Goal: Task Accomplishment & Management: Manage account settings

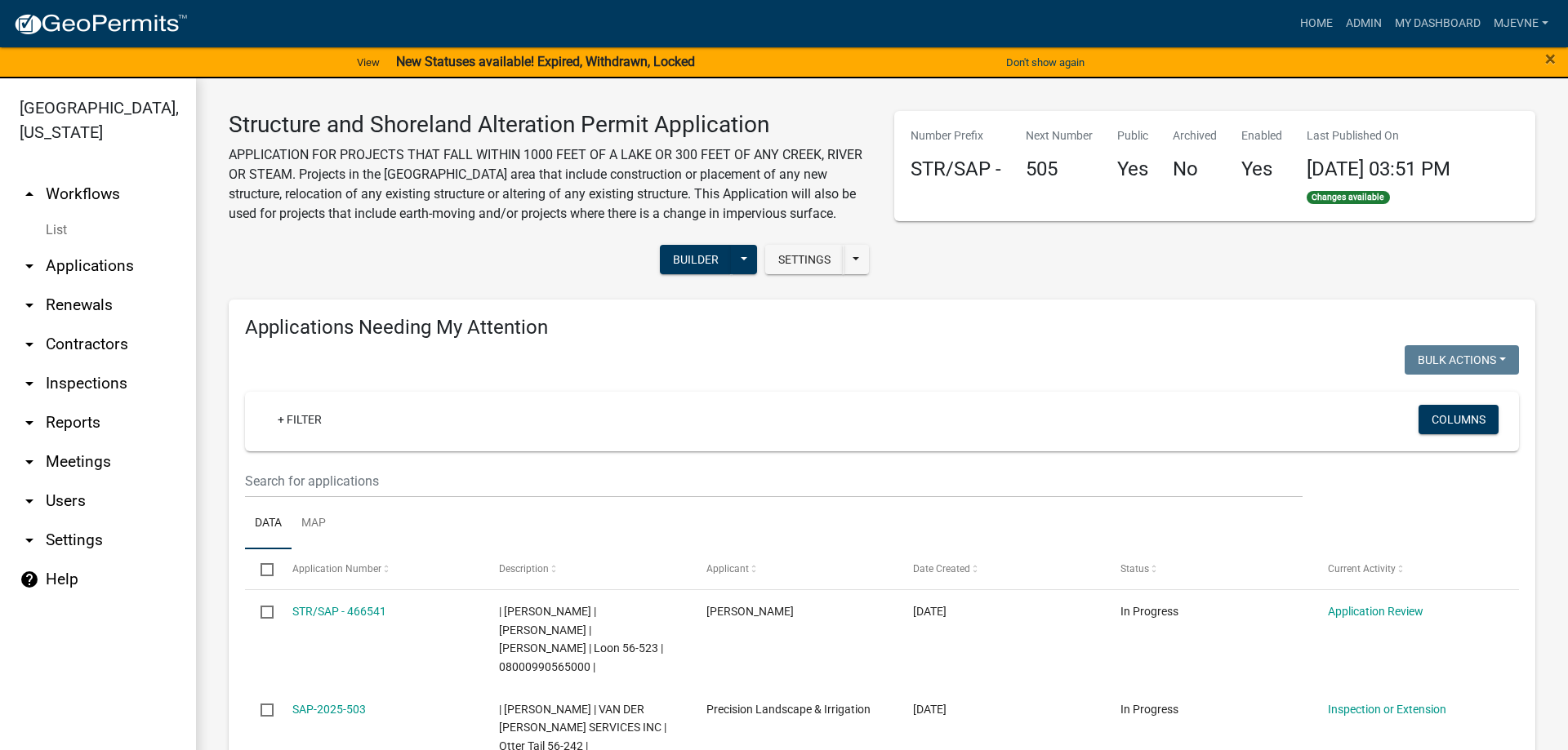
scroll to position [20, 0]
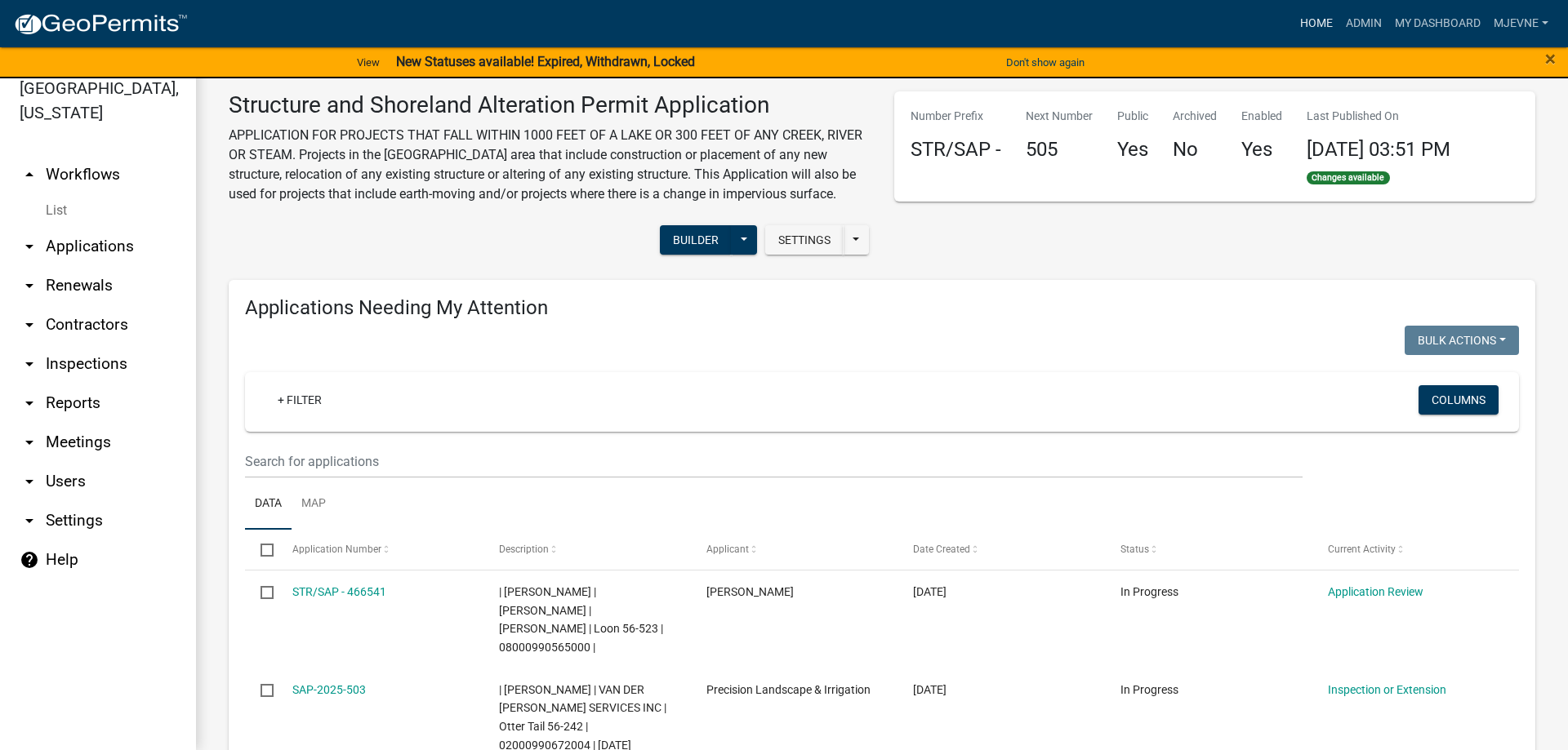
click at [1313, 21] on link "Home" at bounding box center [1316, 23] width 46 height 31
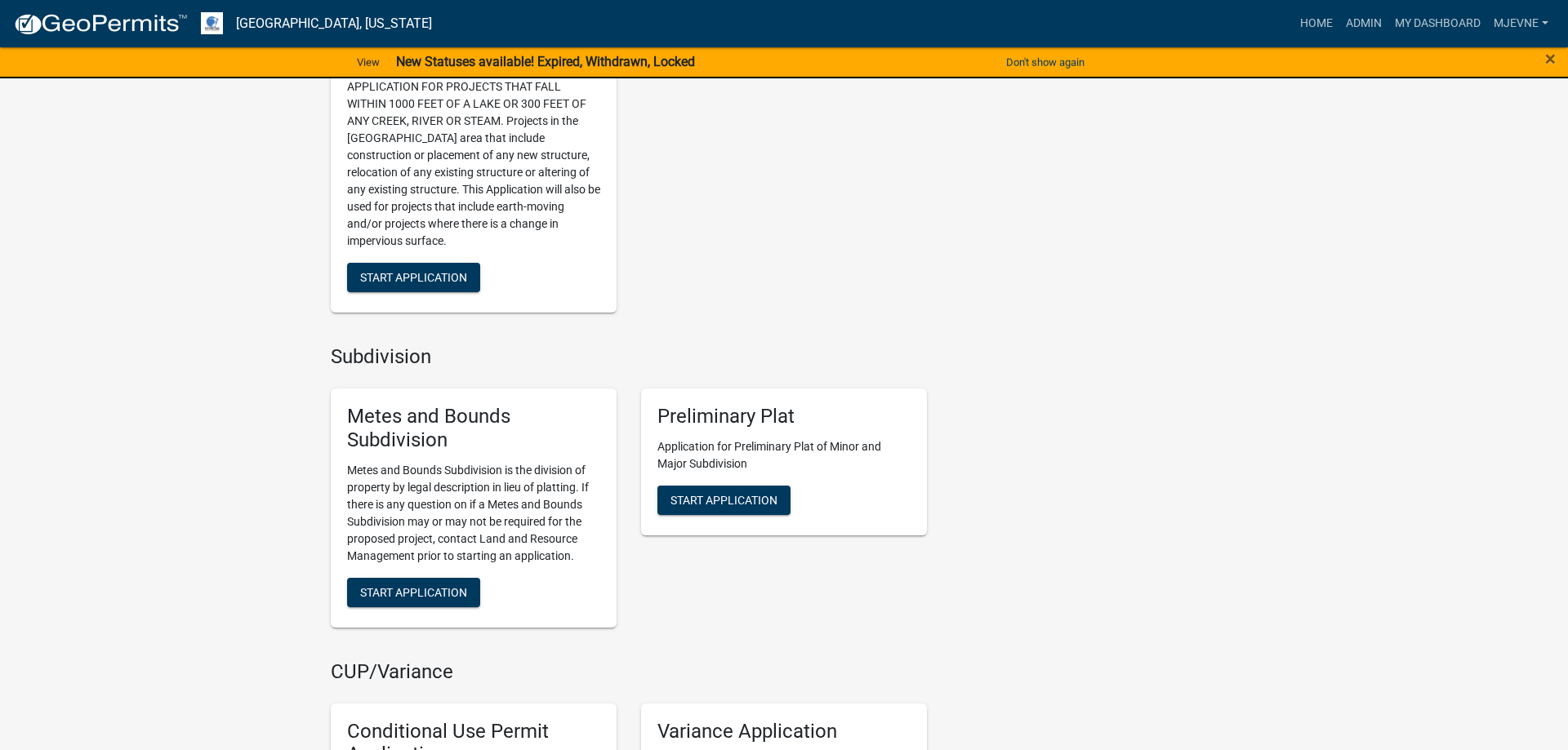
scroll to position [1083, 0]
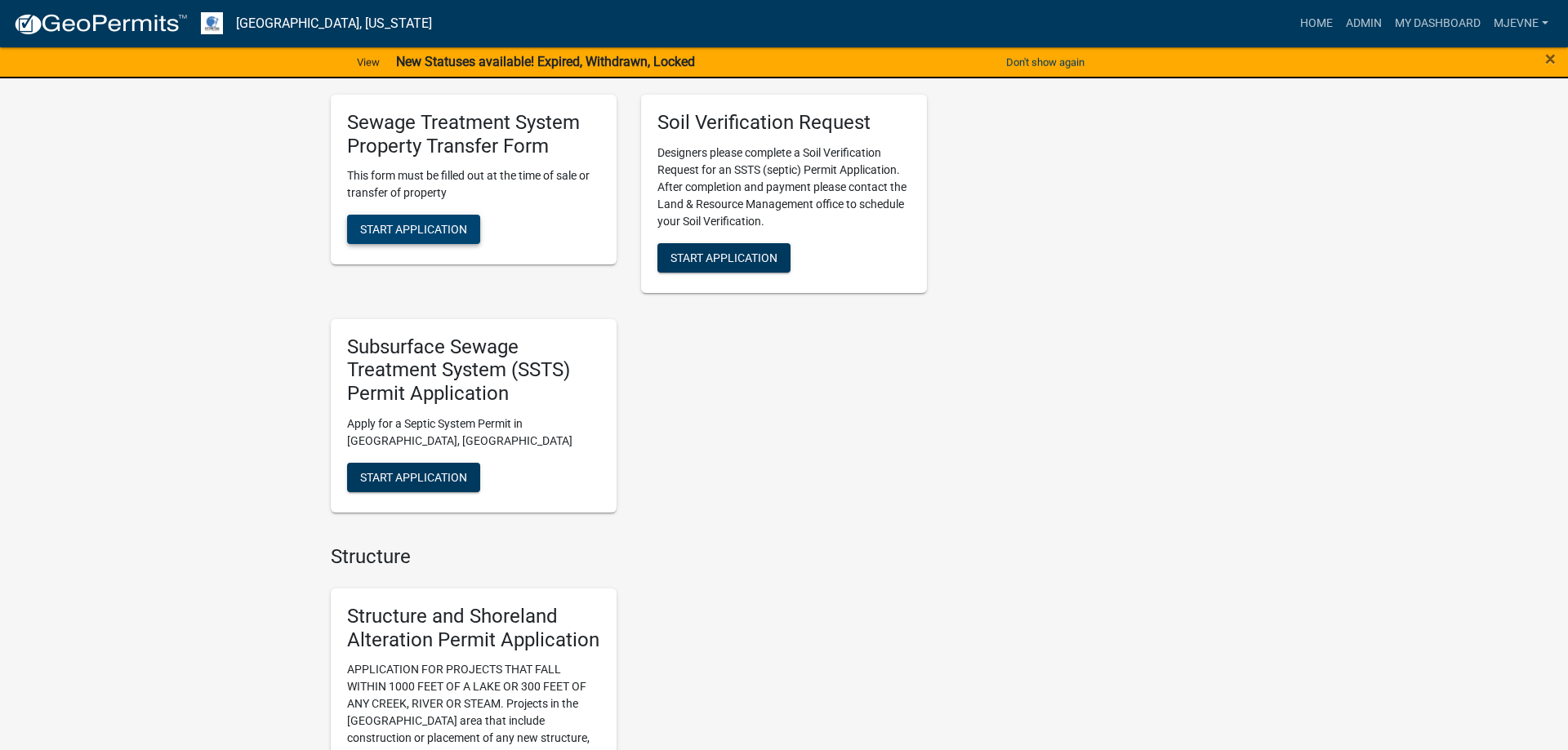
click at [412, 228] on span "Start Application" at bounding box center [413, 229] width 107 height 13
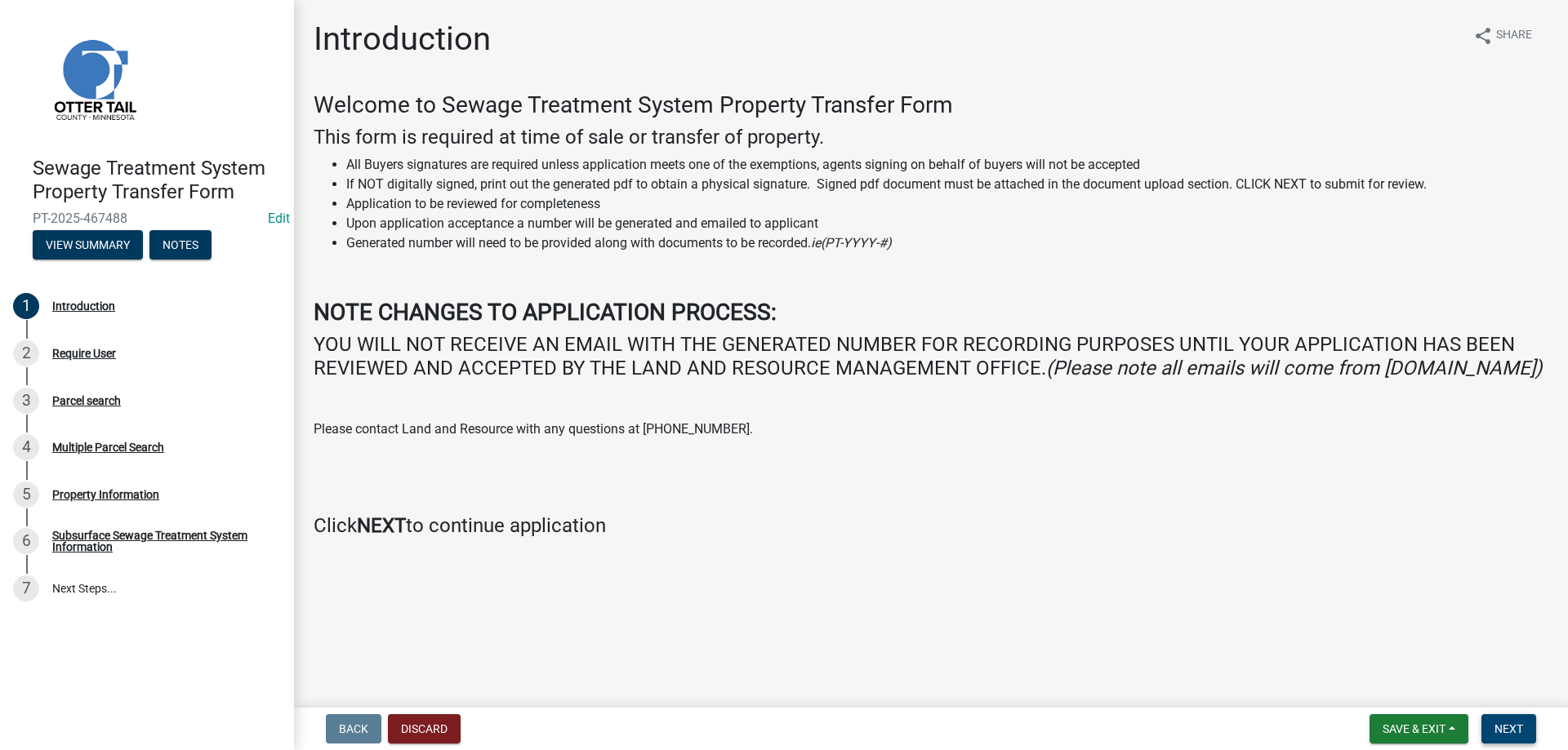
click at [1512, 732] on span "Next" at bounding box center [1509, 729] width 29 height 13
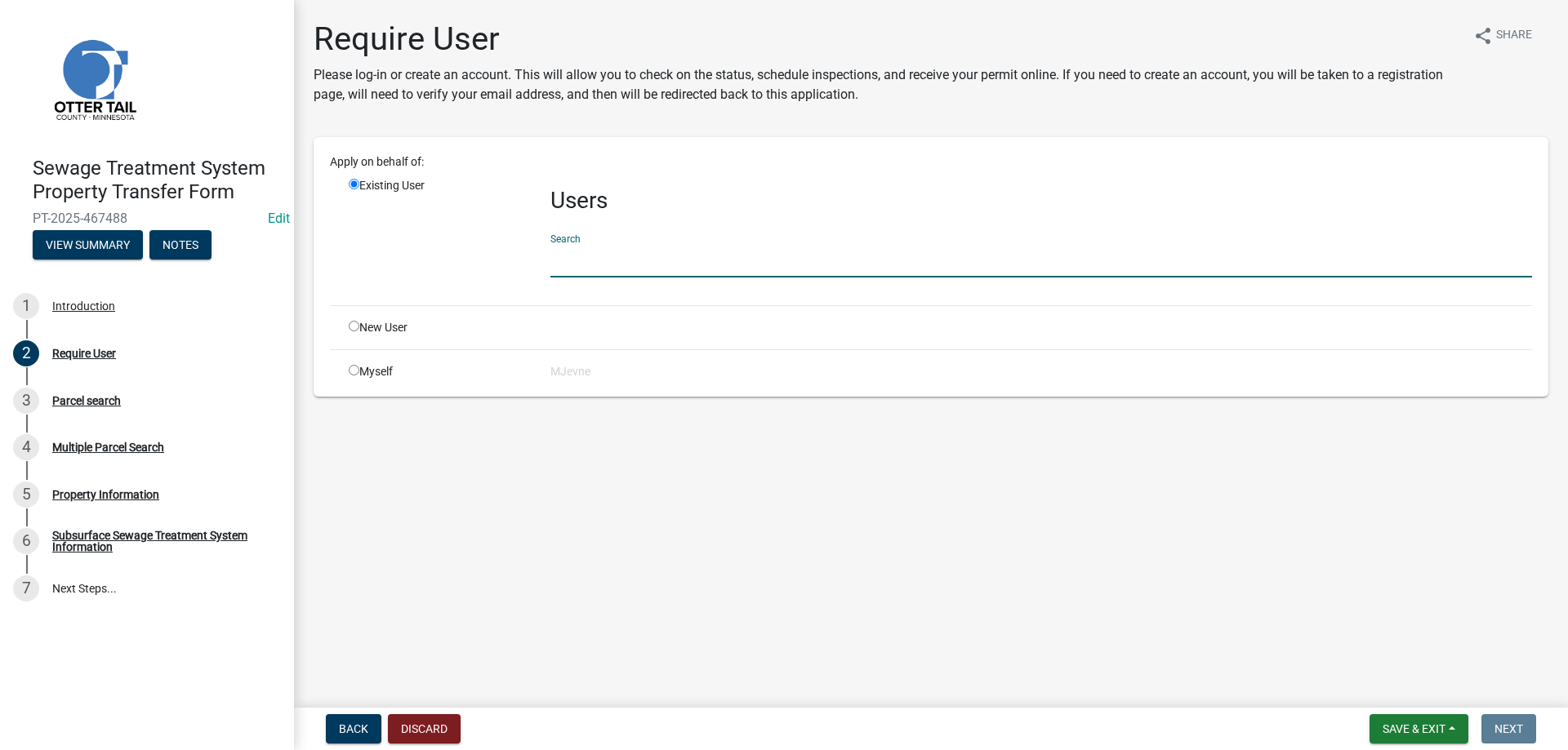
click at [601, 262] on input "text" at bounding box center [1041, 261] width 982 height 33
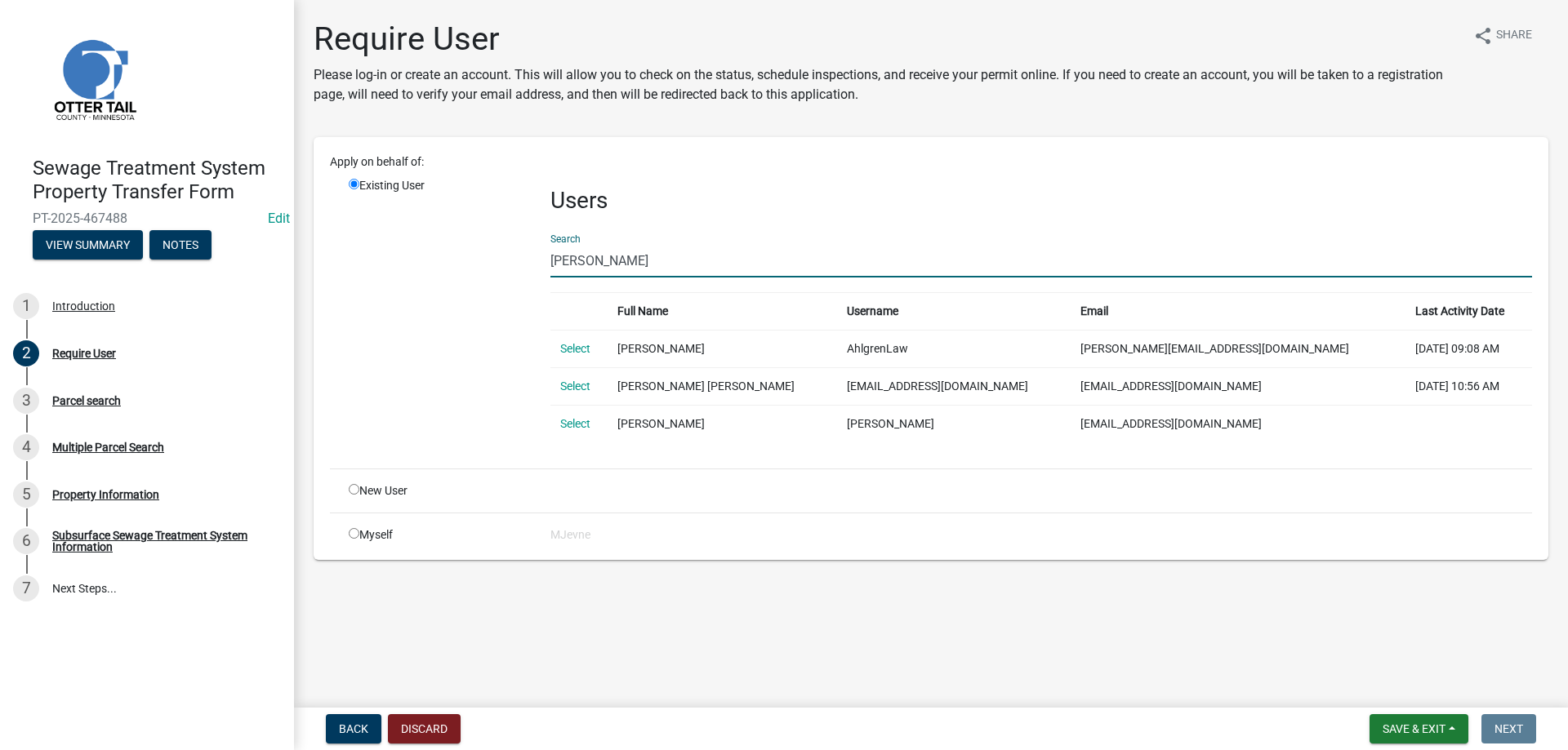
type input "ahlgren"
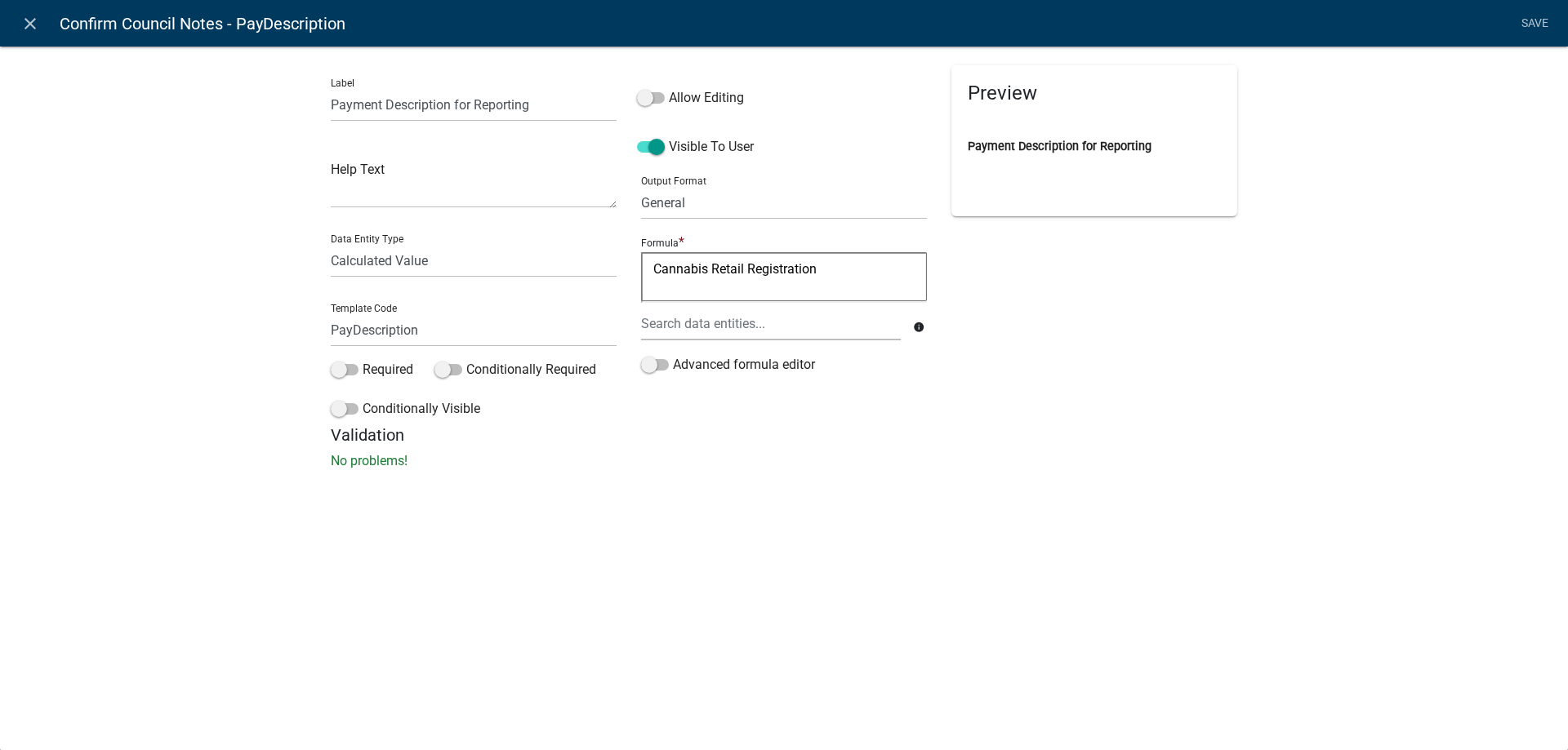
select select "5380C035-E995-43AF-9DCB-4673FB5A2820"
select select "calculated-value"
click at [35, 22] on icon "close" at bounding box center [31, 23] width 20 height 20
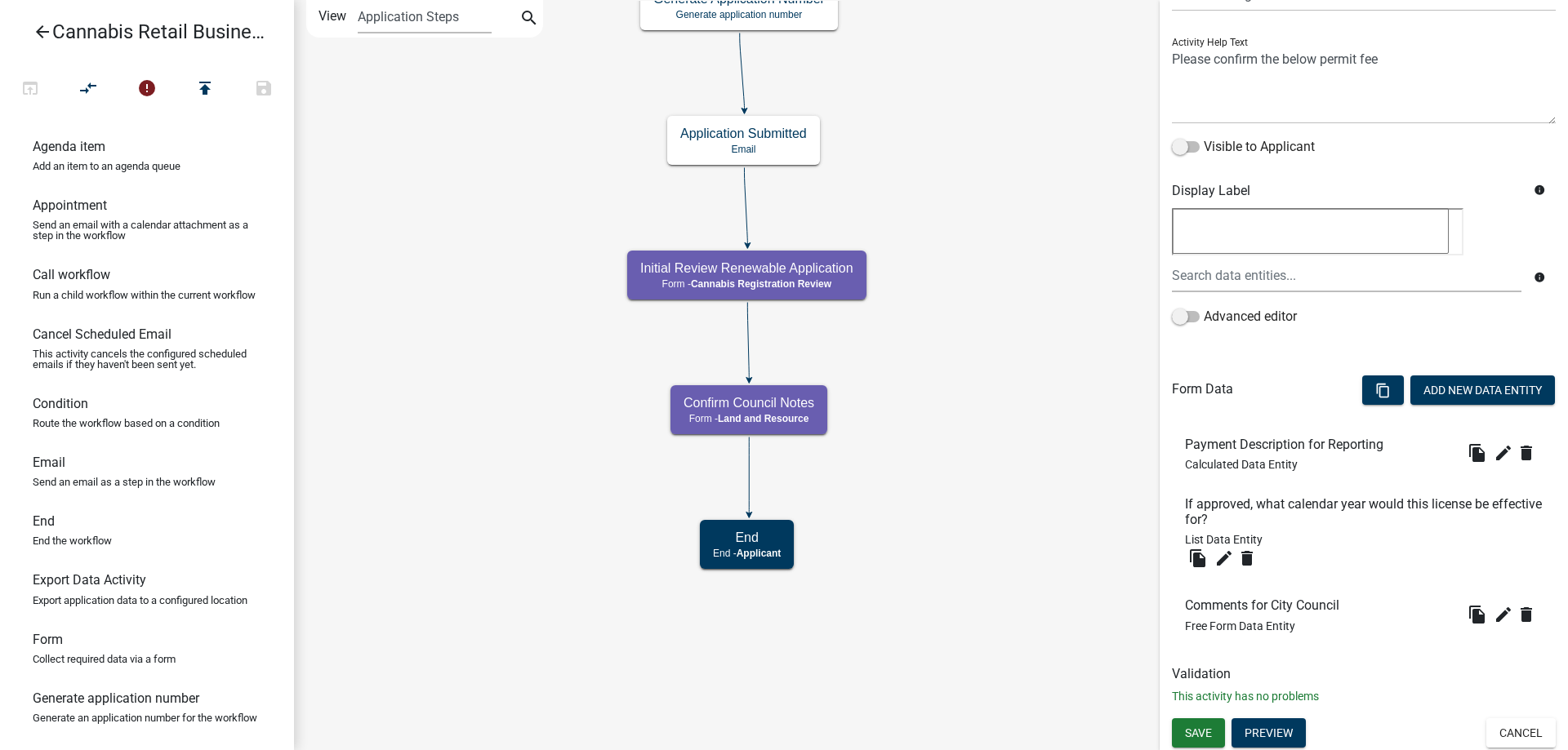
click at [1003, 471] on icon "start Start - Applicant Application Introduction Form - Applicant Parcel search…" at bounding box center [931, 375] width 1272 height 749
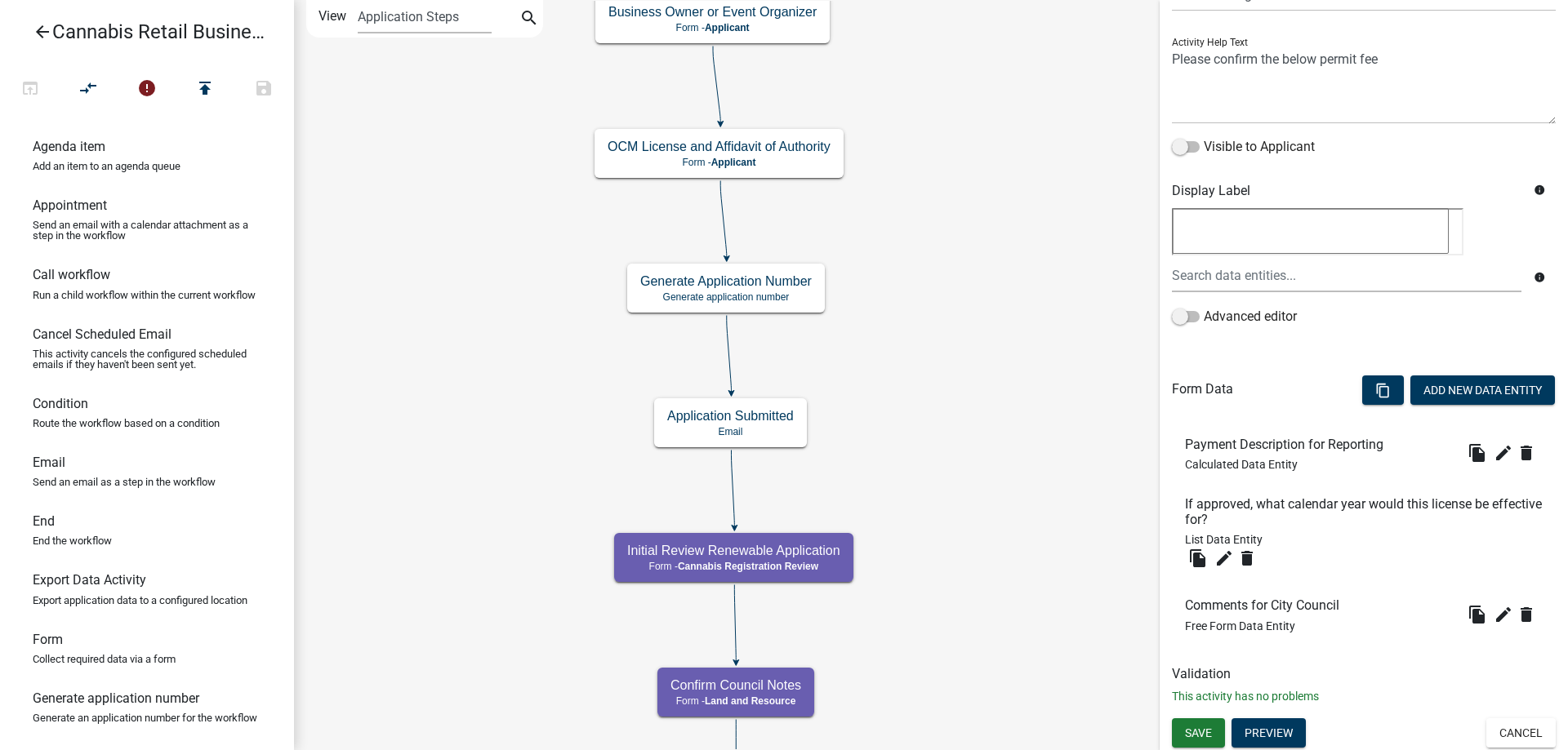
click at [901, 544] on div "start Start - Applicant Application Introduction Form - Applicant Parcel search…" at bounding box center [931, 375] width 1274 height 750
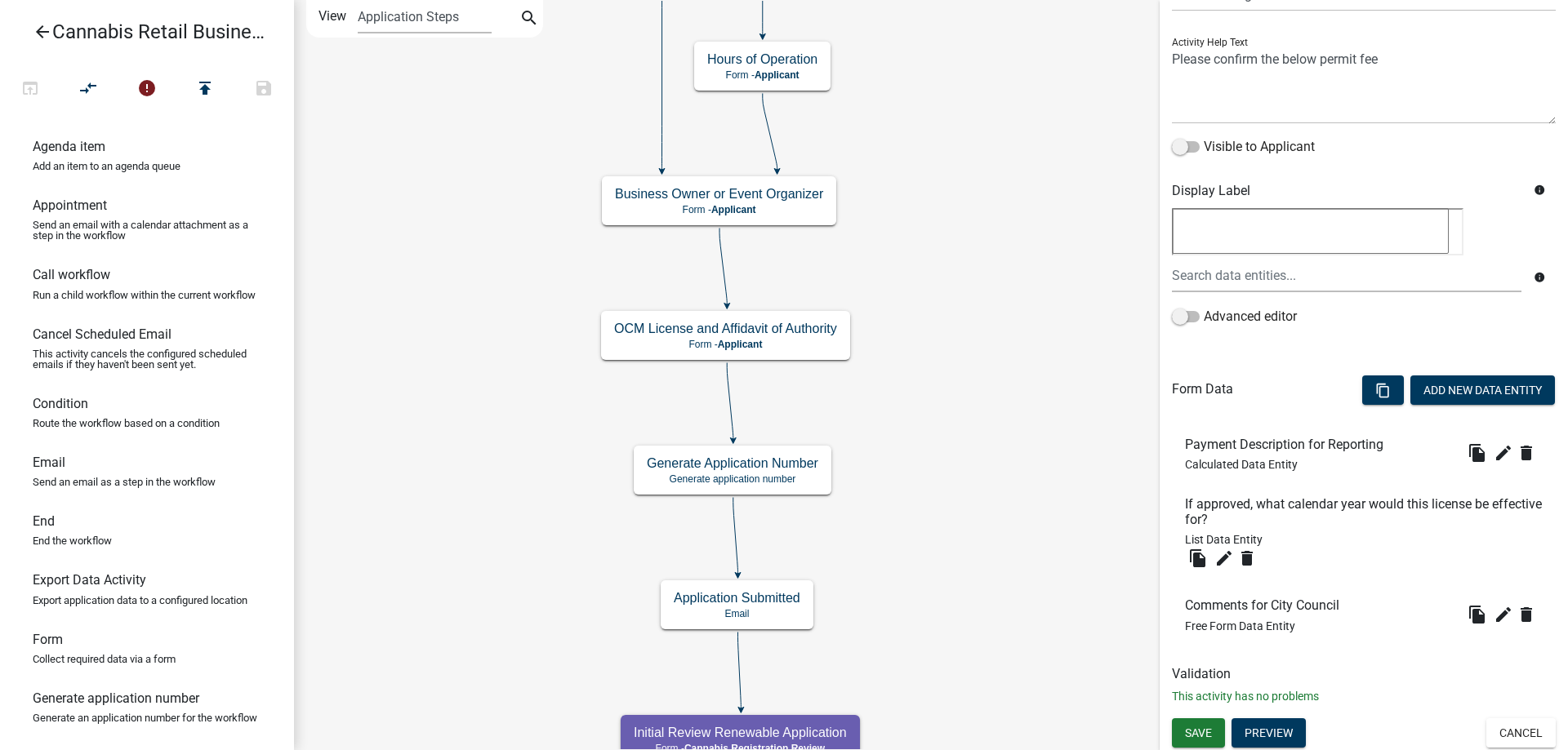
click at [911, 618] on div "start Start - Applicant Application Introduction Form - Applicant Parcel search…" at bounding box center [931, 375] width 1274 height 750
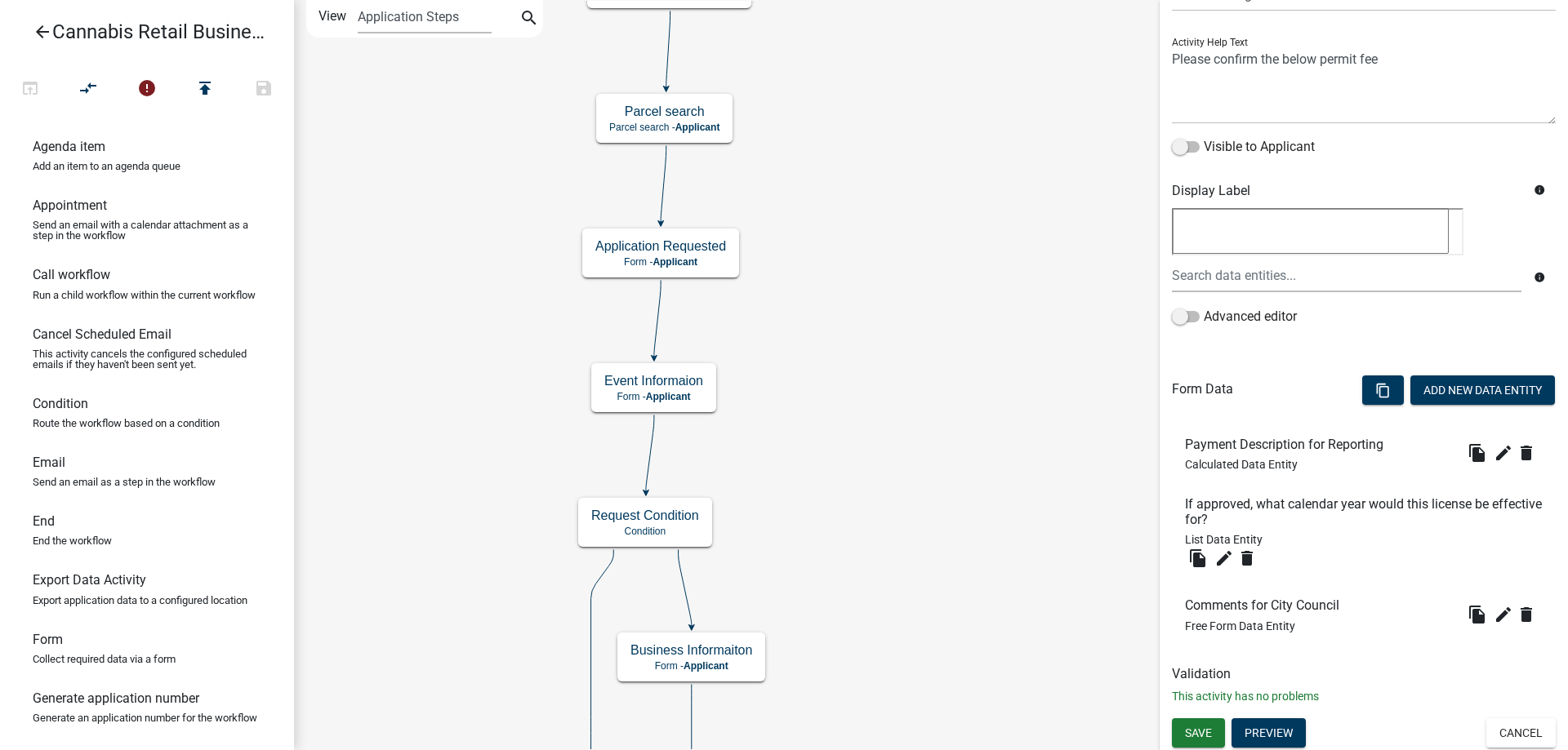
click at [952, 665] on div "start Start - Applicant Application Introduction Form - Applicant Parcel search…" at bounding box center [931, 375] width 1274 height 750
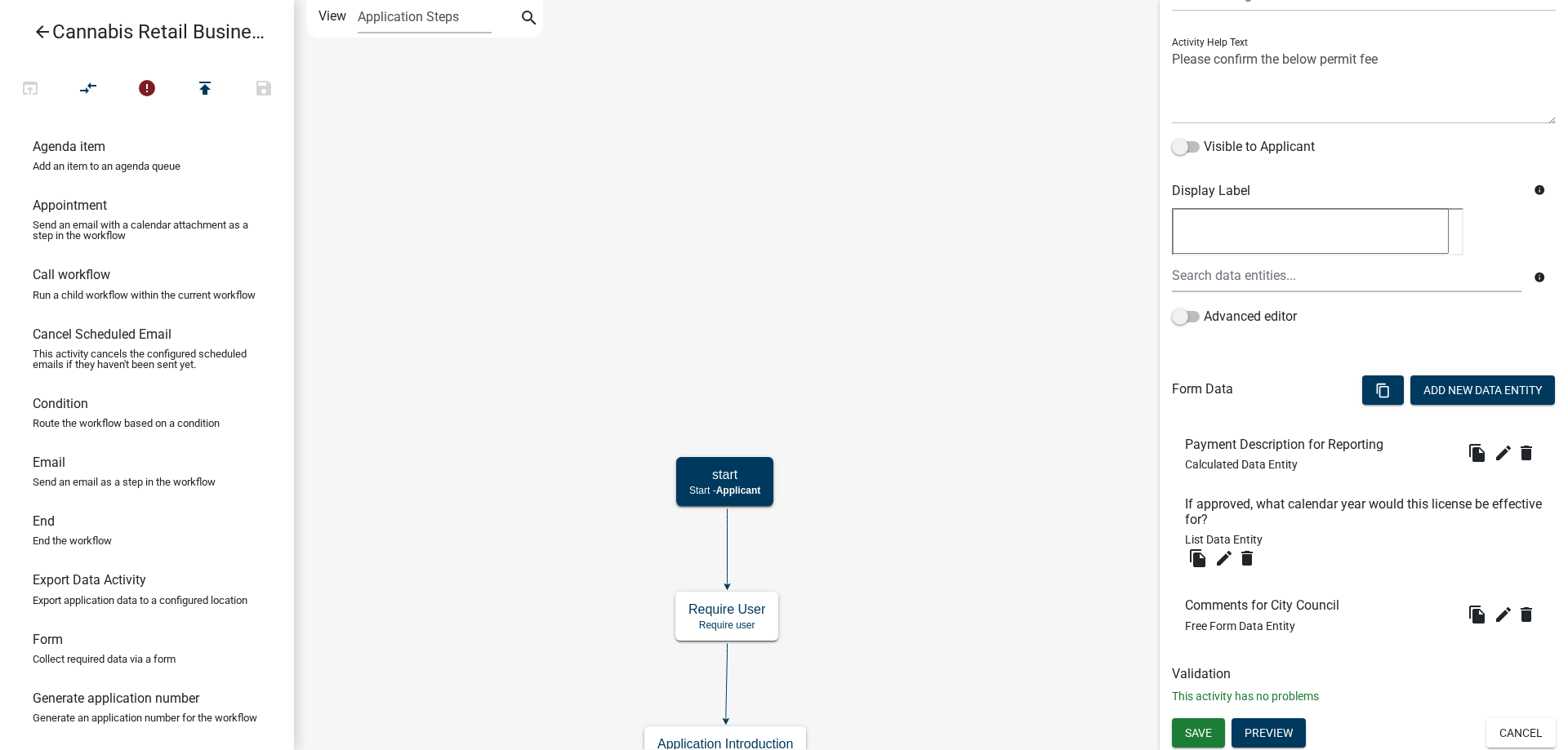
click at [970, 636] on div "start Start - Applicant Application Introduction Form - Applicant Parcel search…" at bounding box center [931, 375] width 1274 height 750
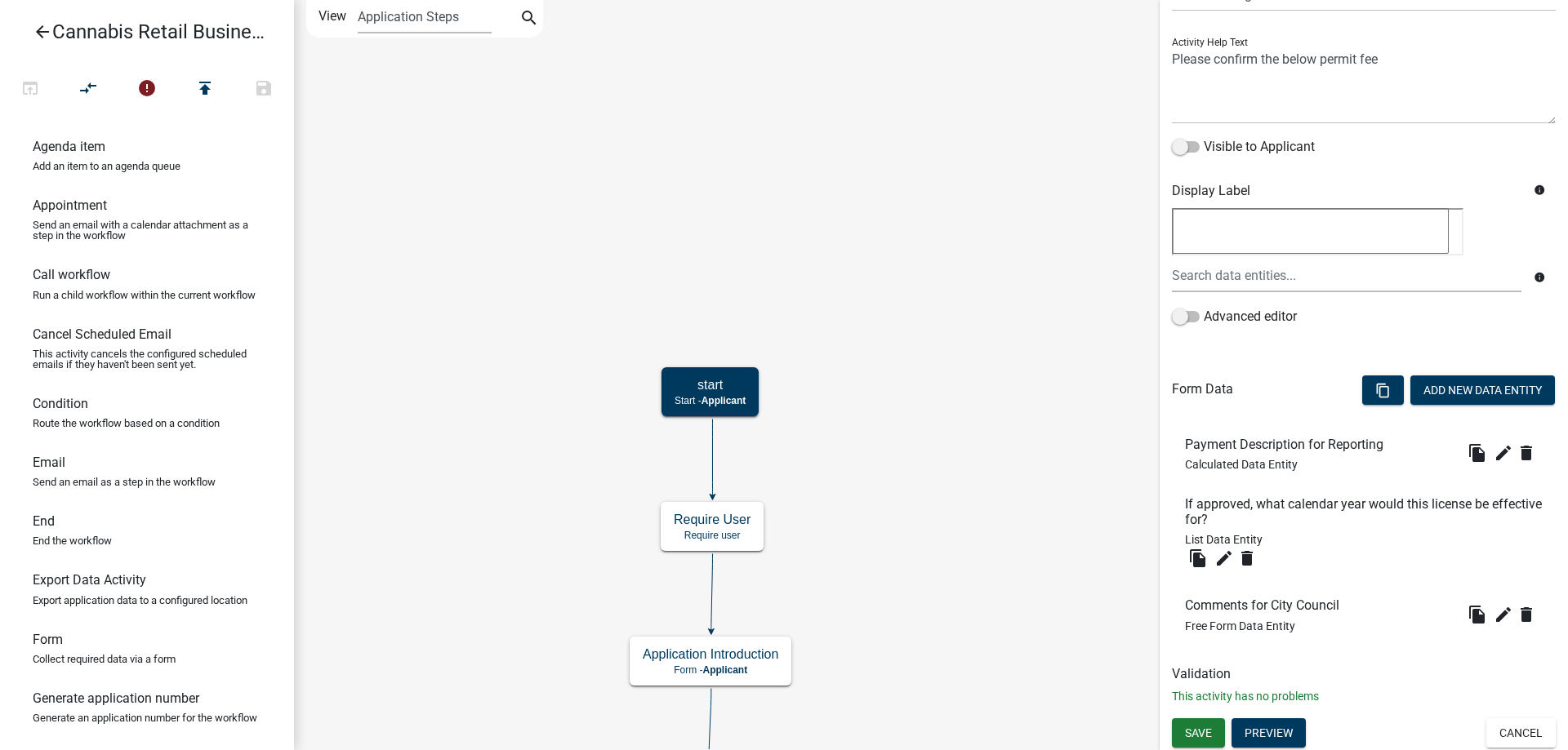
click at [940, 50] on div "start Start - Applicant Application Introduction Form - Applicant Parcel search…" at bounding box center [931, 375] width 1274 height 750
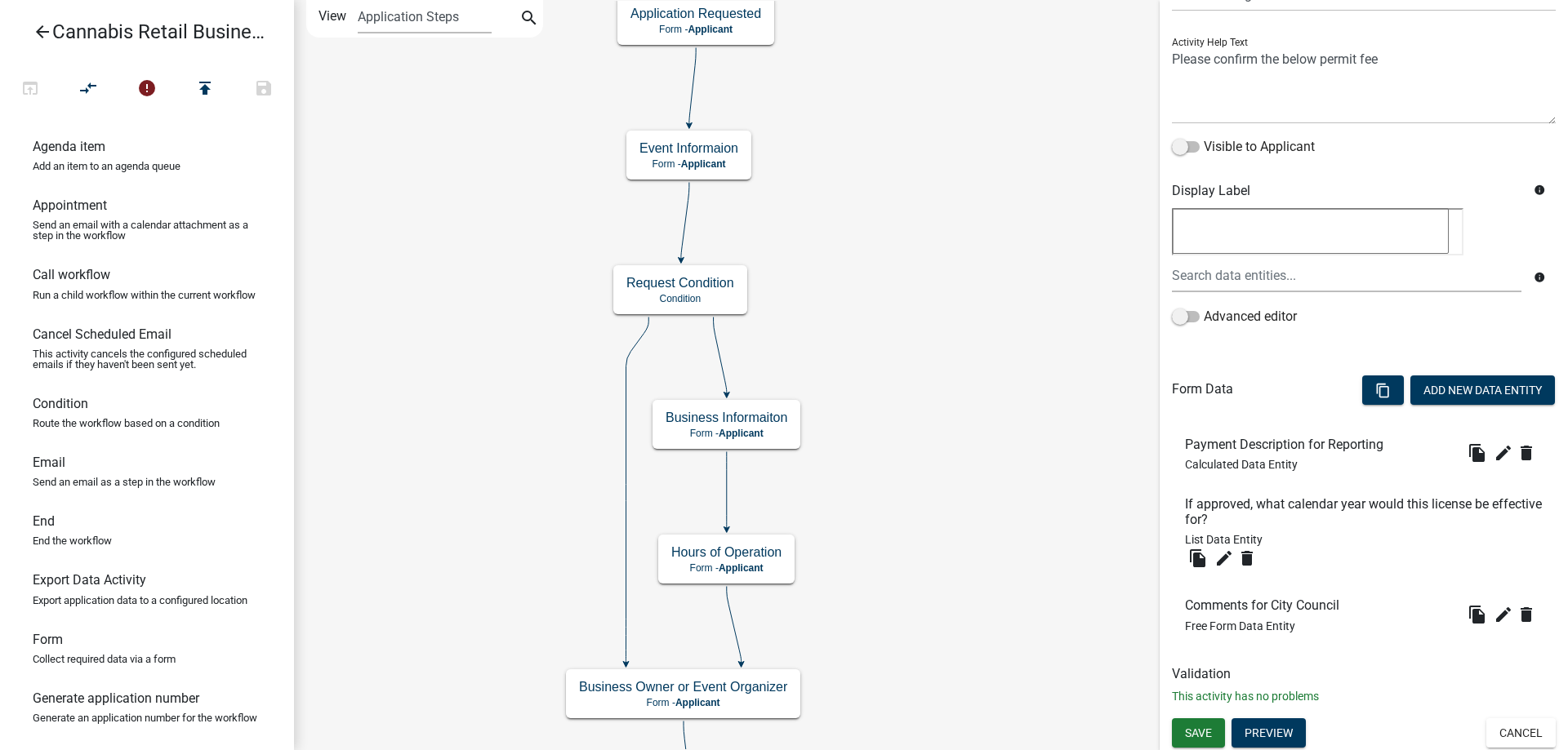
click at [987, 42] on div "start Start - Applicant Application Introduction Form - Applicant Parcel search…" at bounding box center [931, 375] width 1274 height 750
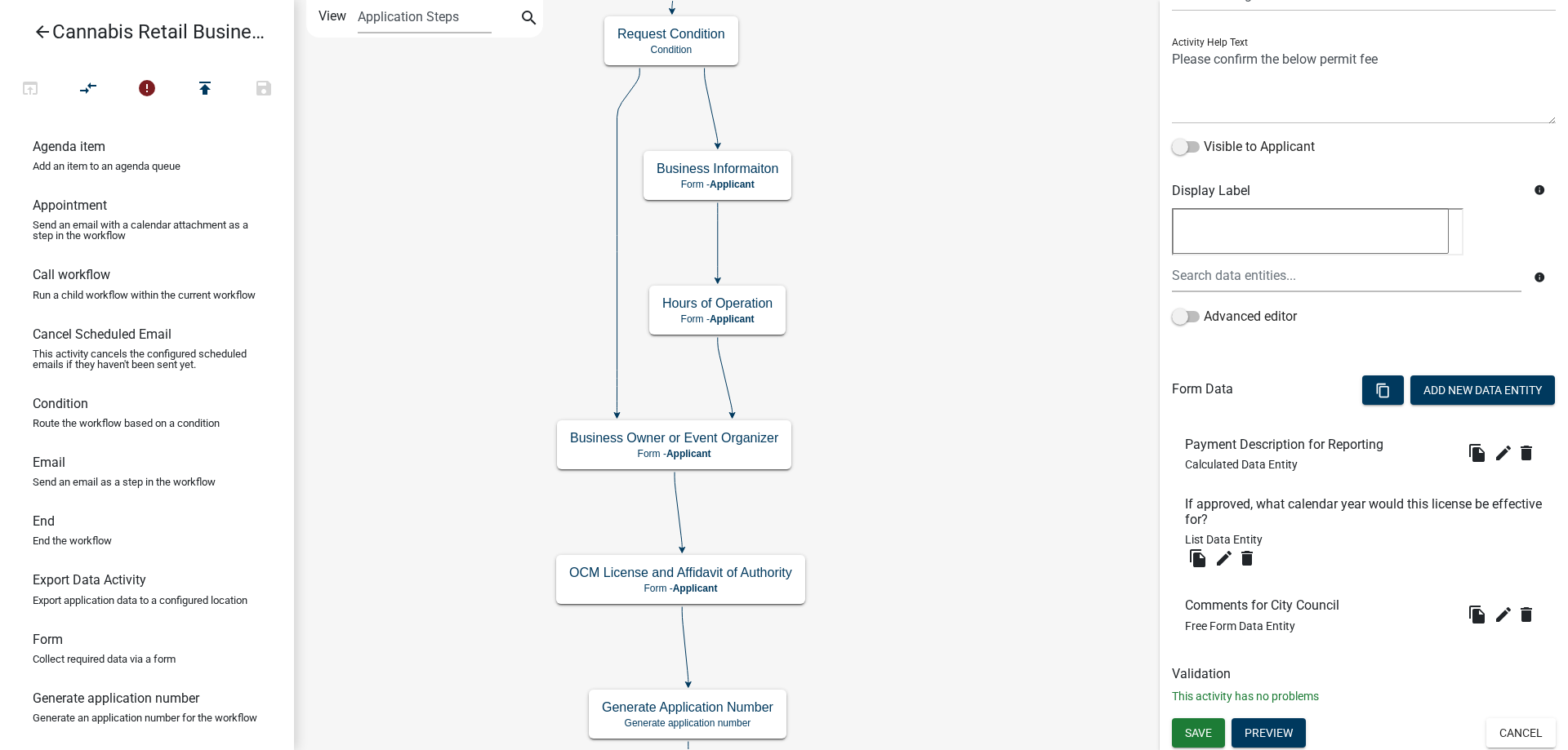
click at [987, 74] on div "start Start - Applicant Application Introduction Form - Applicant Parcel search…" at bounding box center [931, 375] width 1274 height 750
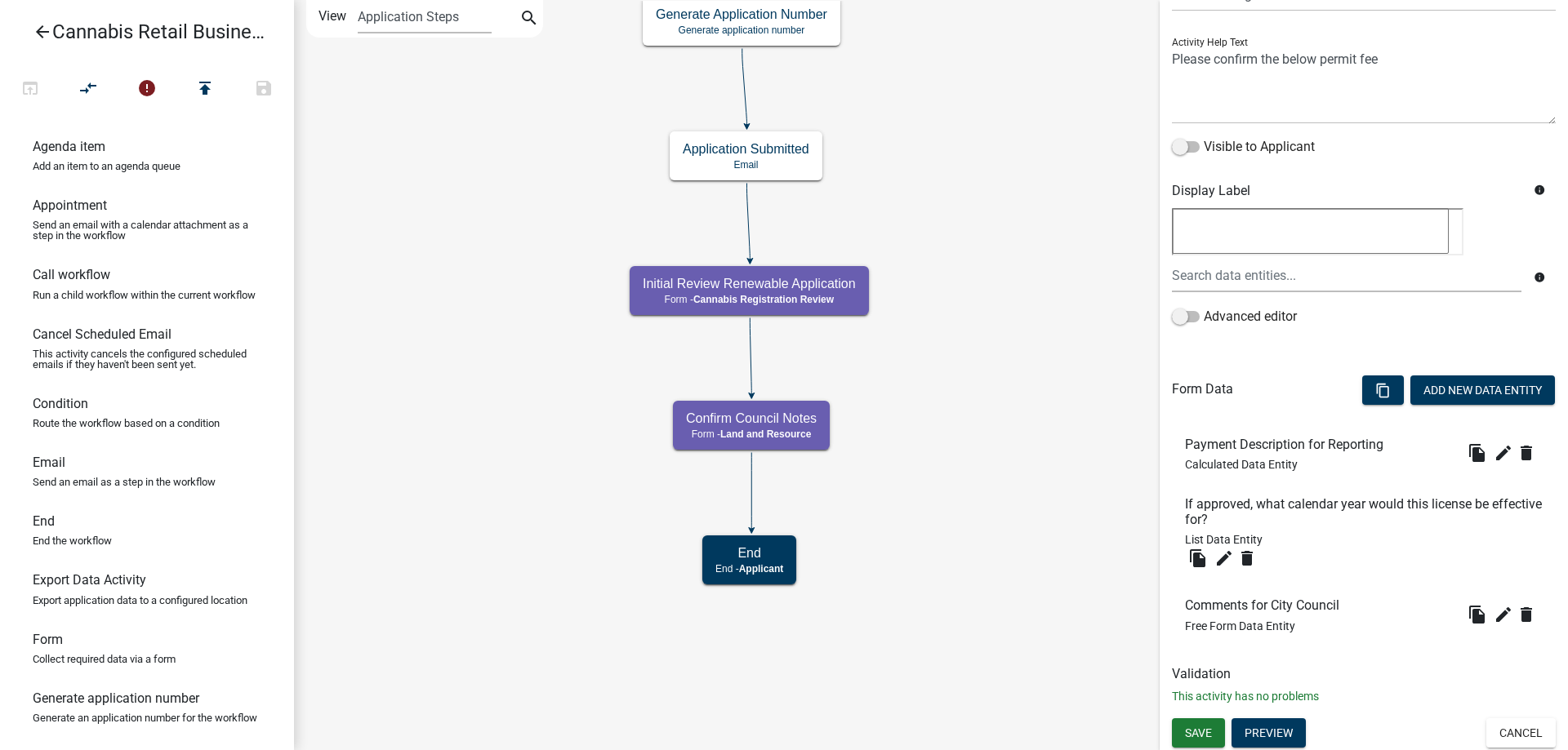
click at [1029, 177] on div "start Start - Applicant Application Introduction Form - Applicant Parcel search…" at bounding box center [931, 375] width 1274 height 750
click at [1506, 612] on icon "edit" at bounding box center [1504, 615] width 20 height 20
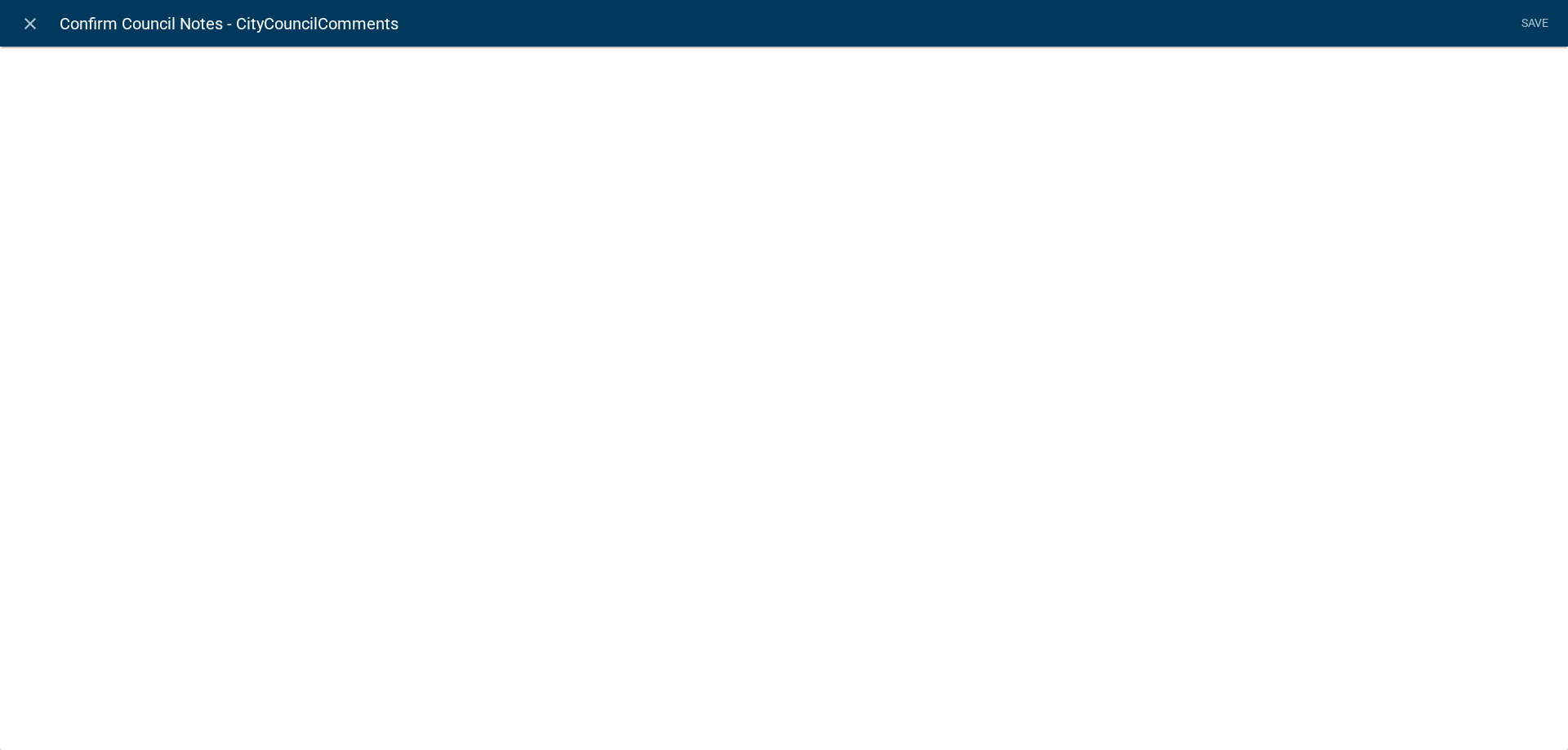
select select
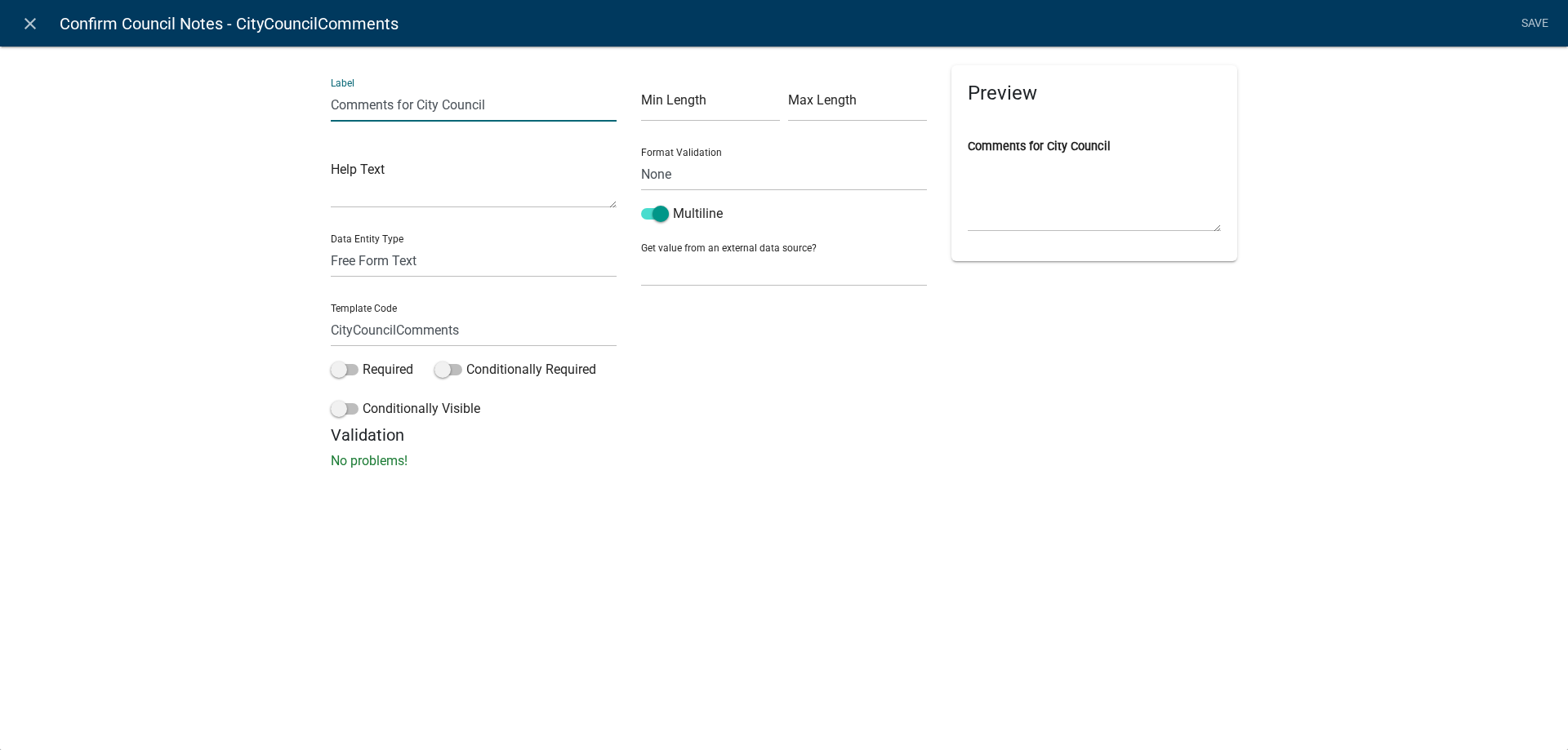
drag, startPoint x: 500, startPoint y: 107, endPoint x: 424, endPoint y: 103, distance: 76.1
click at [424, 103] on input "Comments for City Council" at bounding box center [473, 105] width 286 height 33
type input "Comments for County Board"
drag, startPoint x: 476, startPoint y: 336, endPoint x: 299, endPoint y: 332, distance: 177.0
click at [331, 332] on input "CityCouncilComments" at bounding box center [473, 330] width 286 height 33
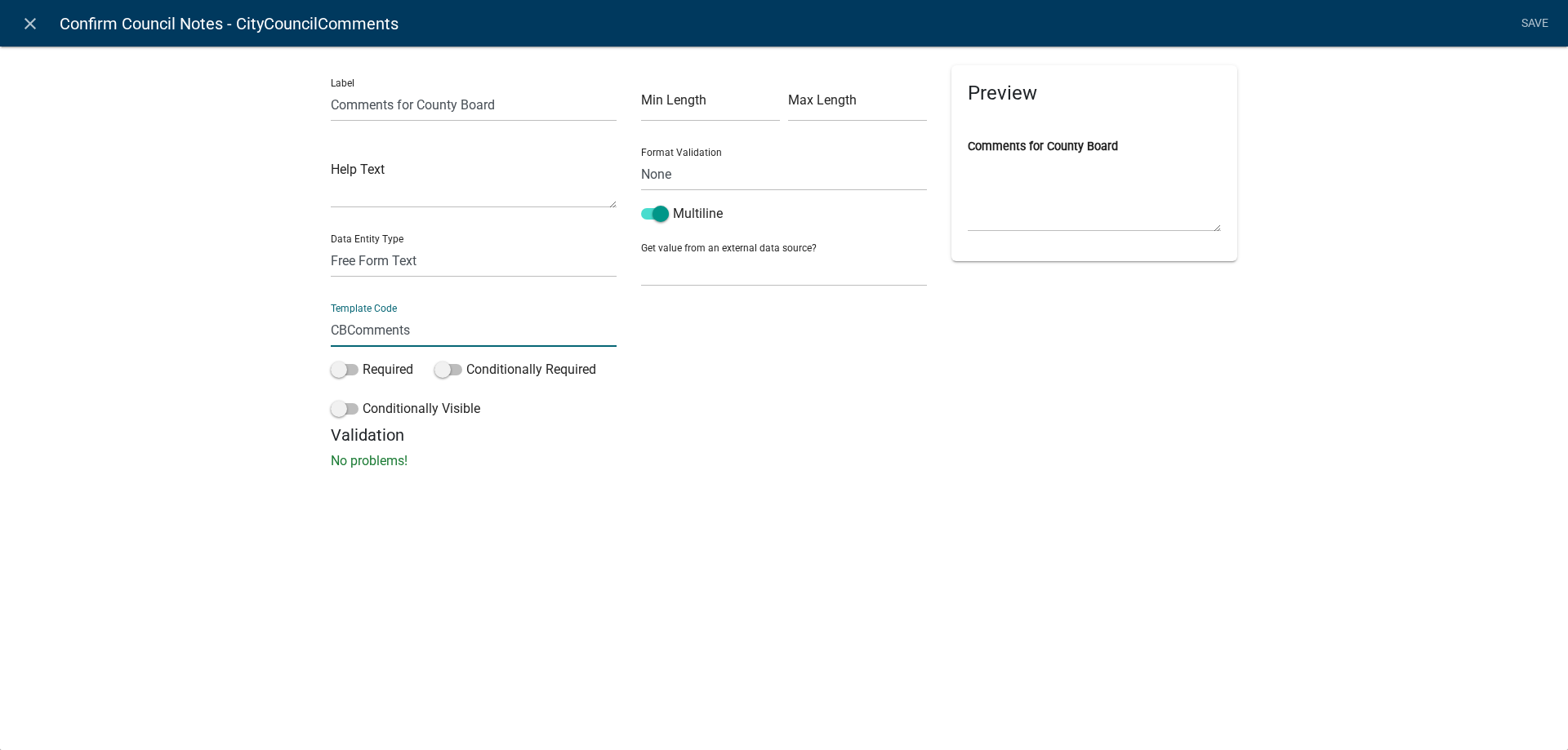
click at [339, 328] on input "CBComments" at bounding box center [473, 330] width 286 height 33
click at [353, 329] on input "CoBComments" at bounding box center [473, 330] width 286 height 33
type input "CoBrdComments"
click at [1540, 20] on li "Save" at bounding box center [1534, 23] width 41 height 31
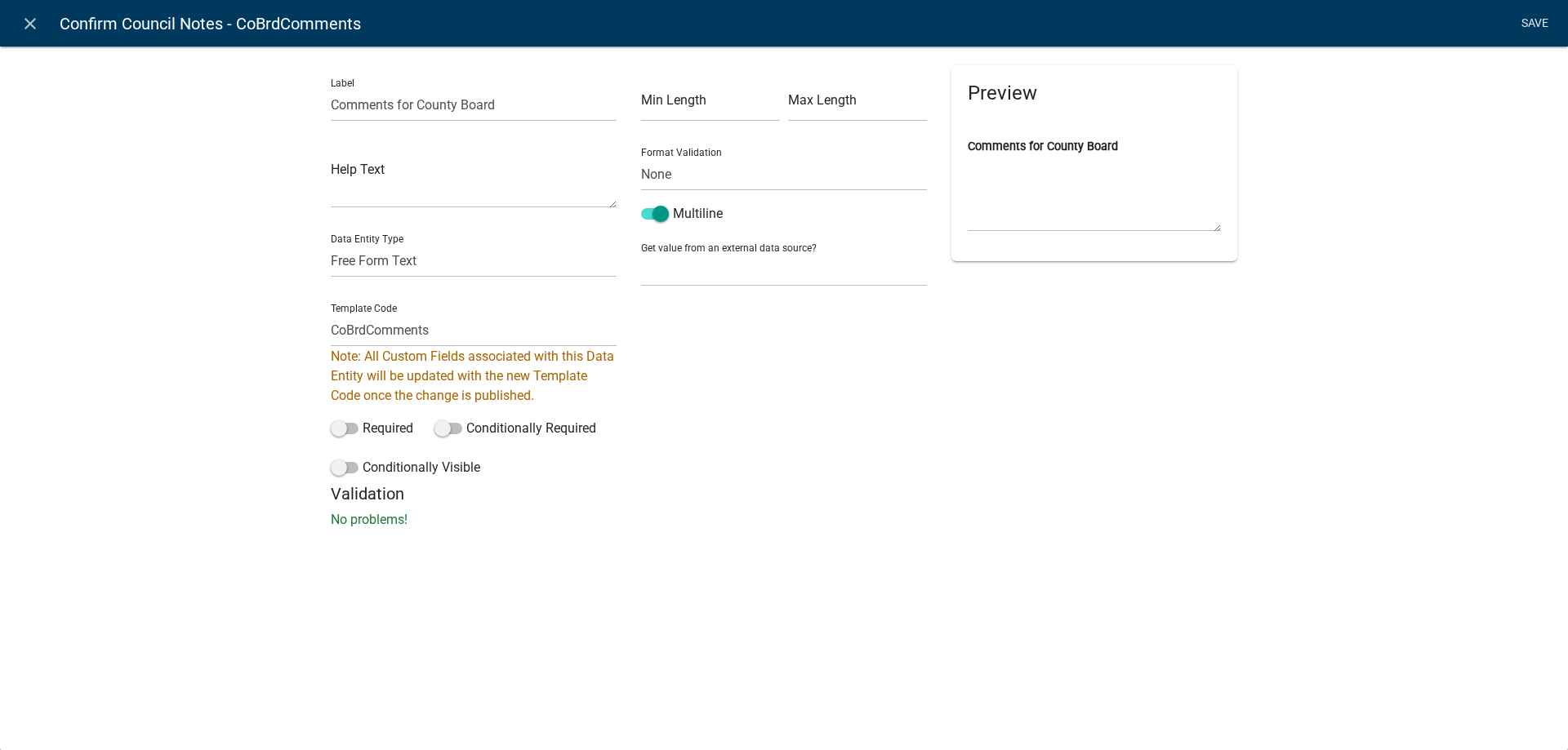
click at [1544, 21] on link "Save" at bounding box center [1534, 23] width 41 height 31
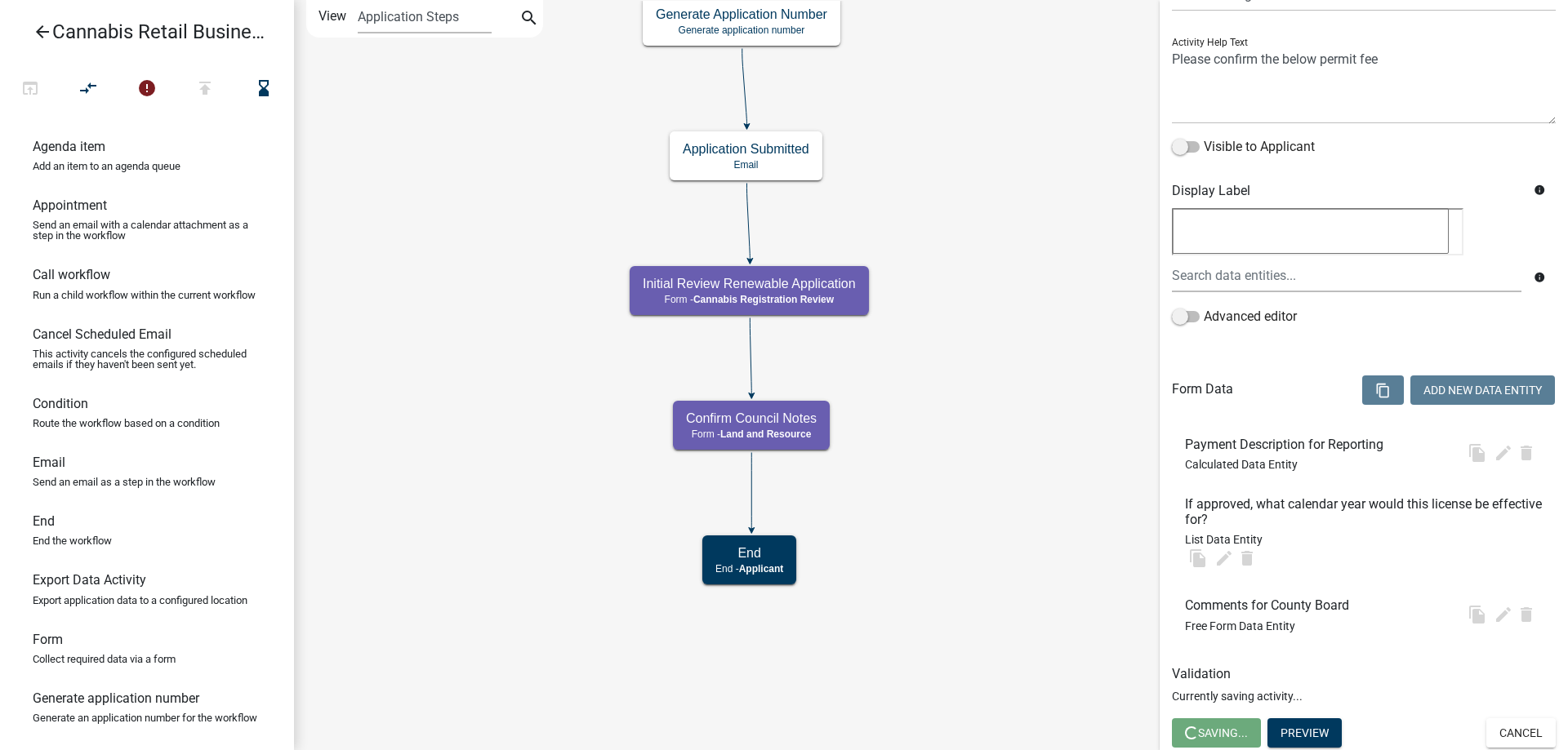
scroll to position [0, 0]
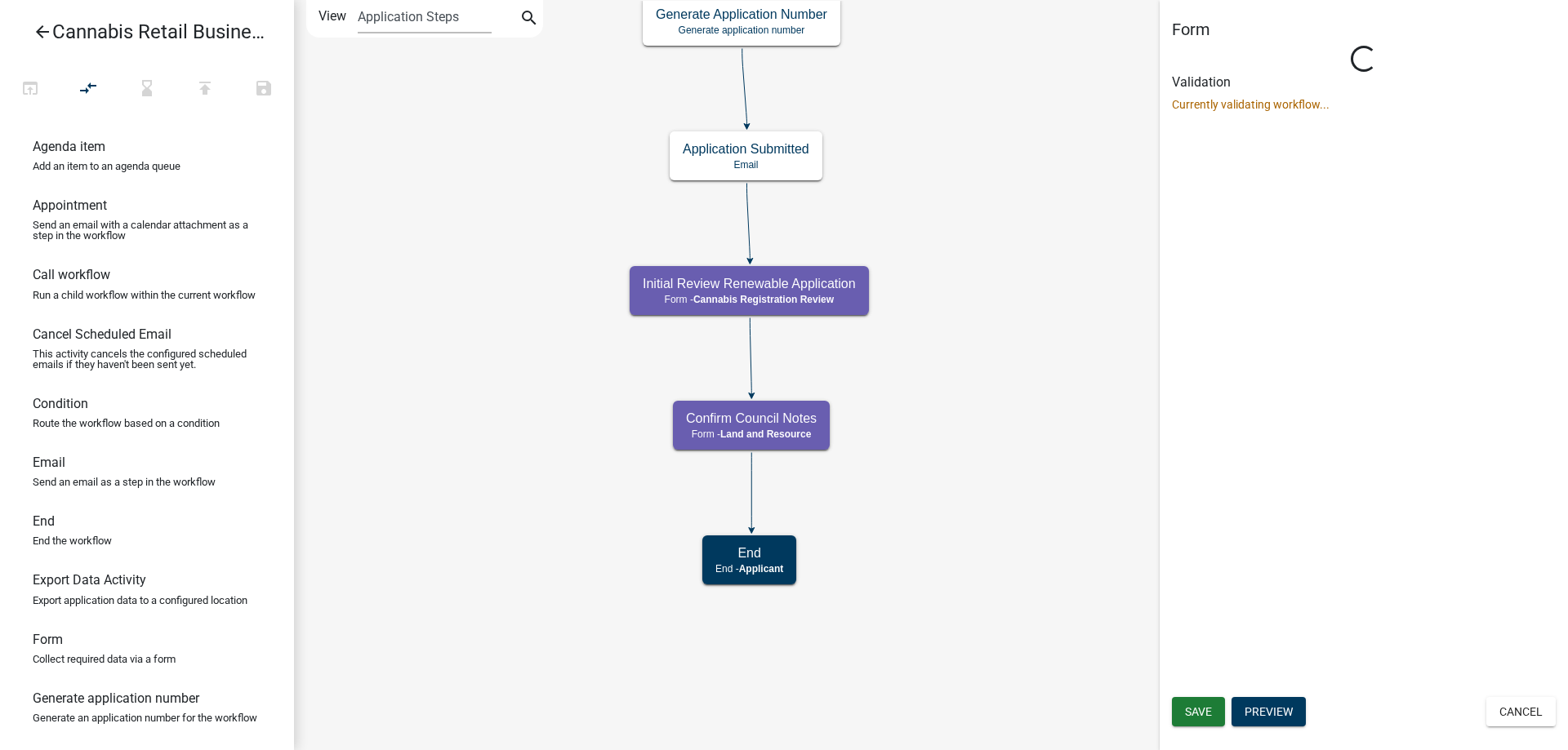
select select "5380C035-E995-43AF-9DCB-4673FB5A2820"
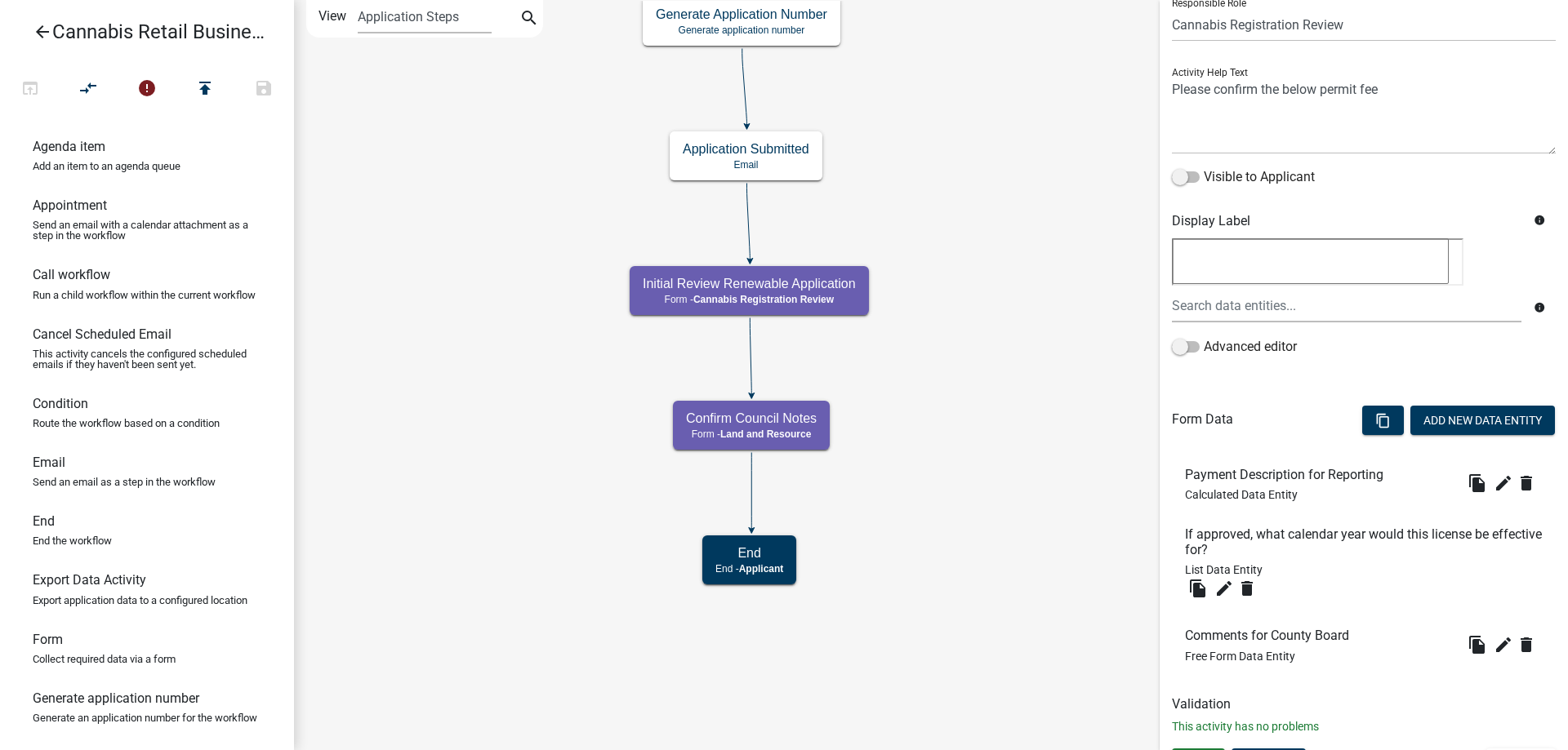
scroll to position [160, 0]
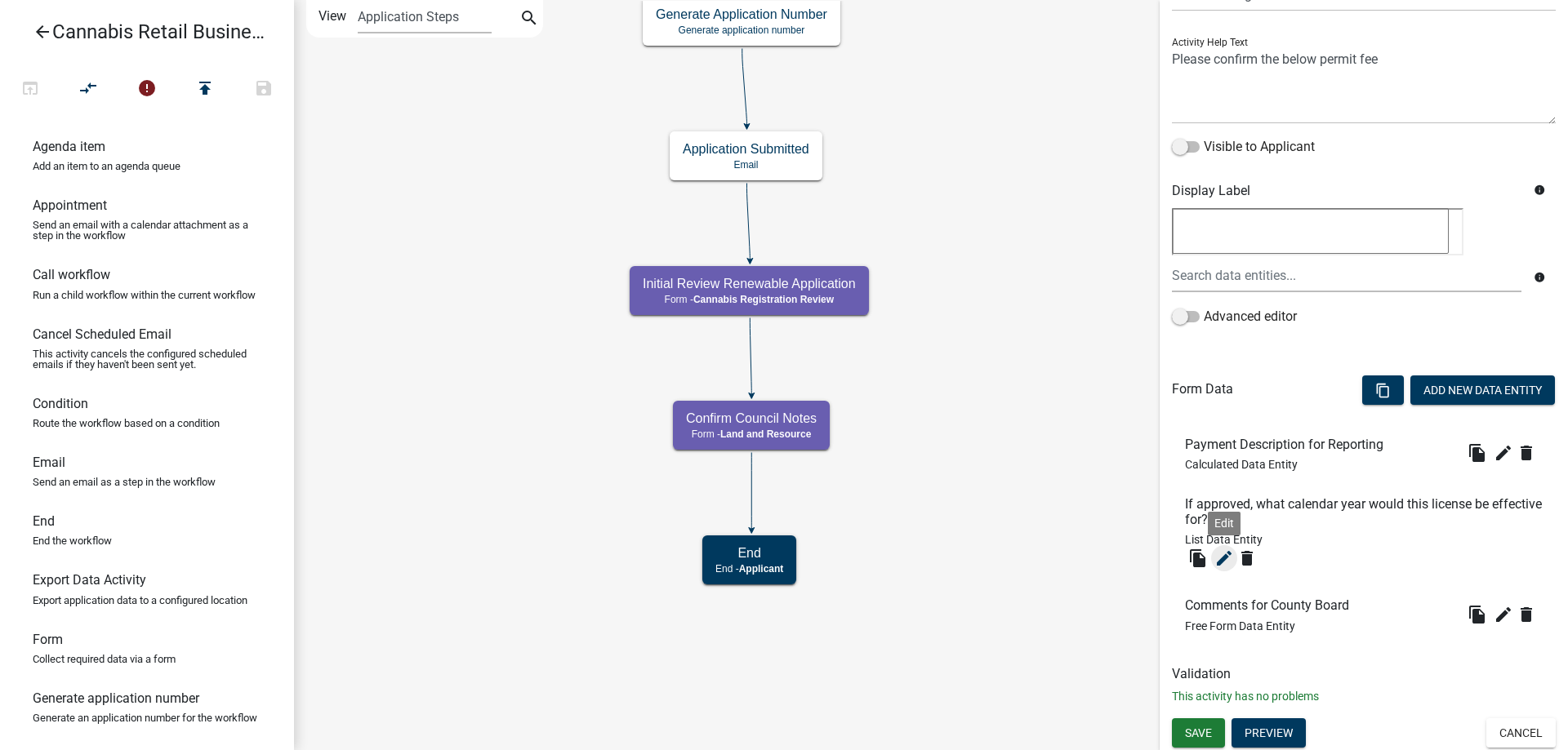
click at [1220, 558] on icon "edit" at bounding box center [1224, 559] width 20 height 20
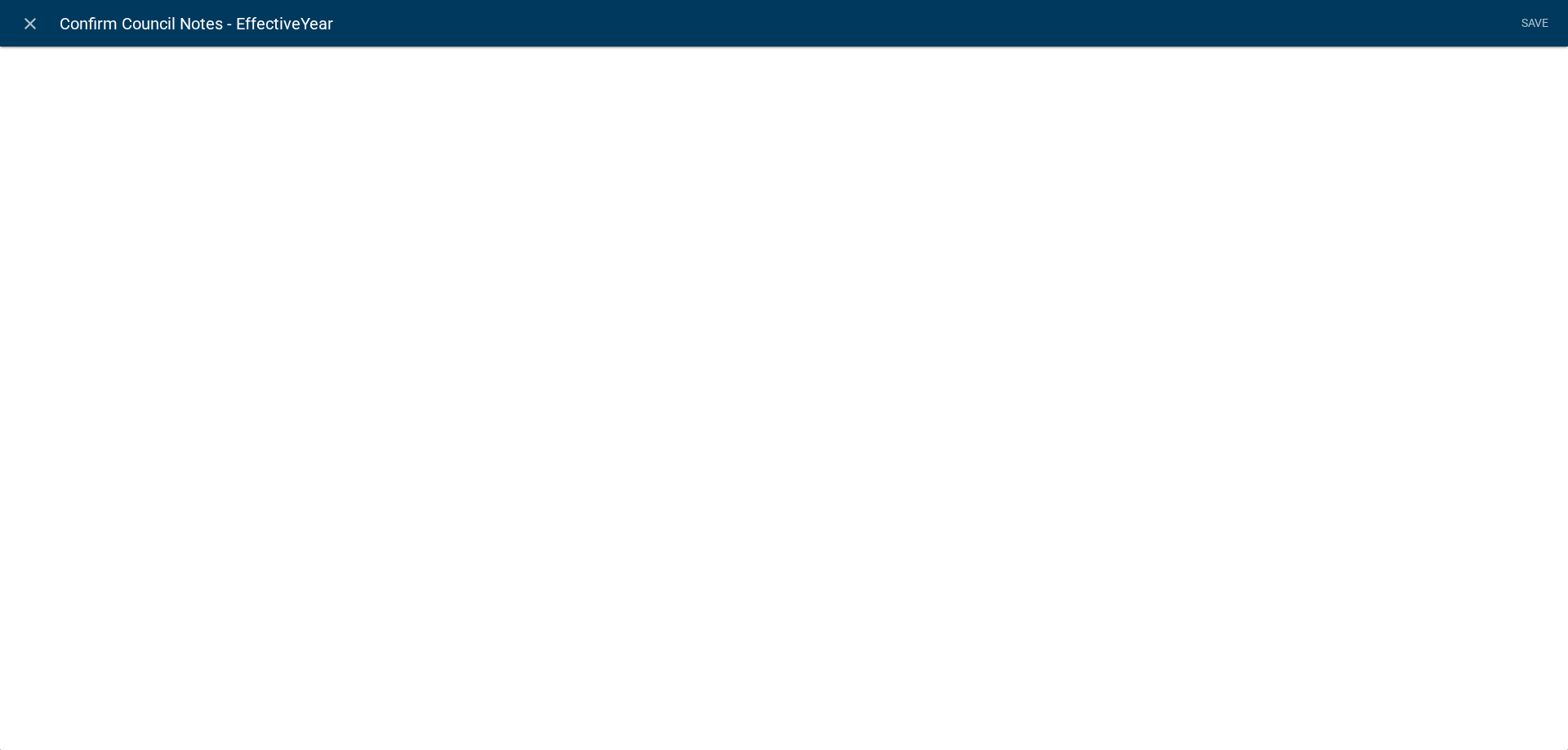
select select "list-data"
select select
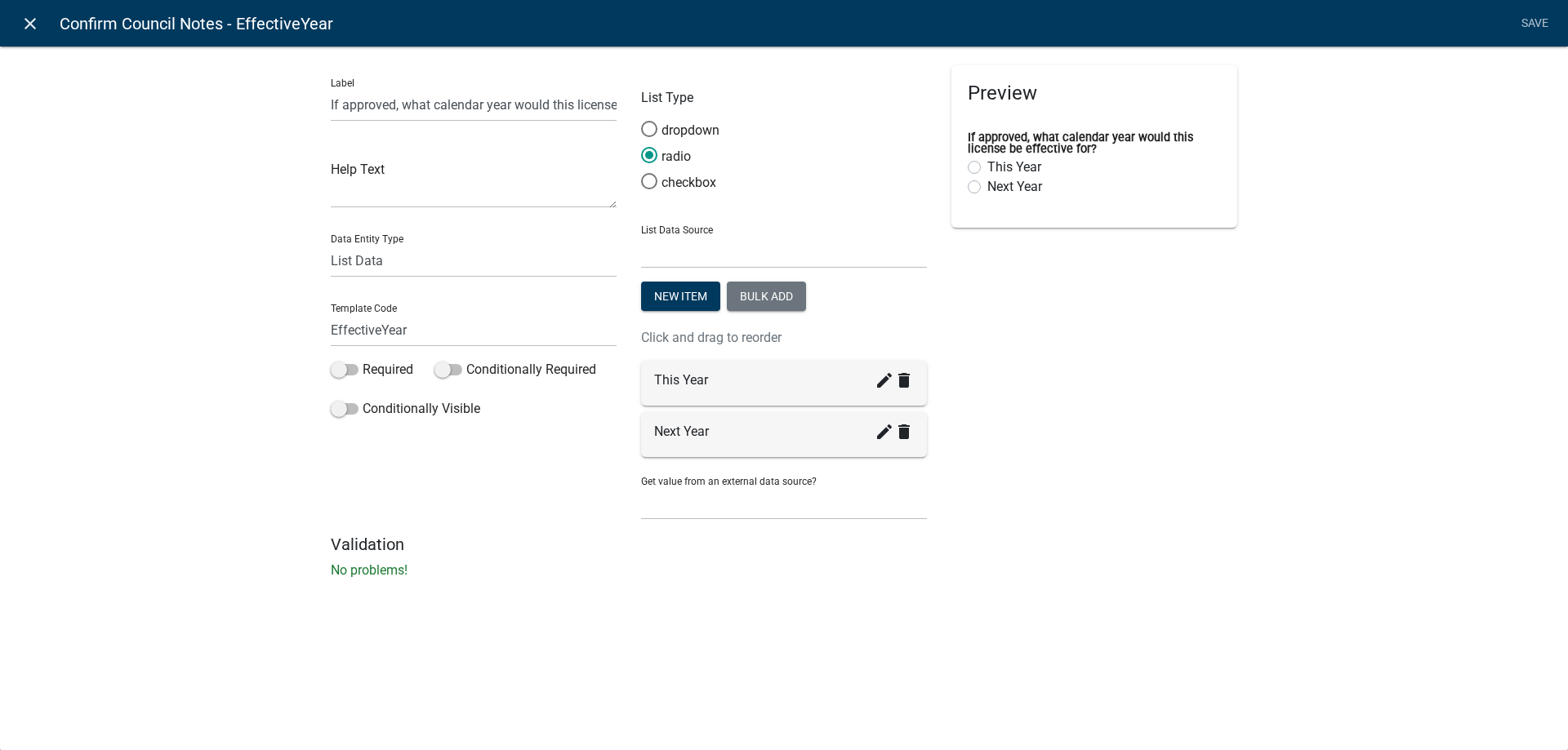
click at [31, 22] on icon "close" at bounding box center [31, 23] width 20 height 20
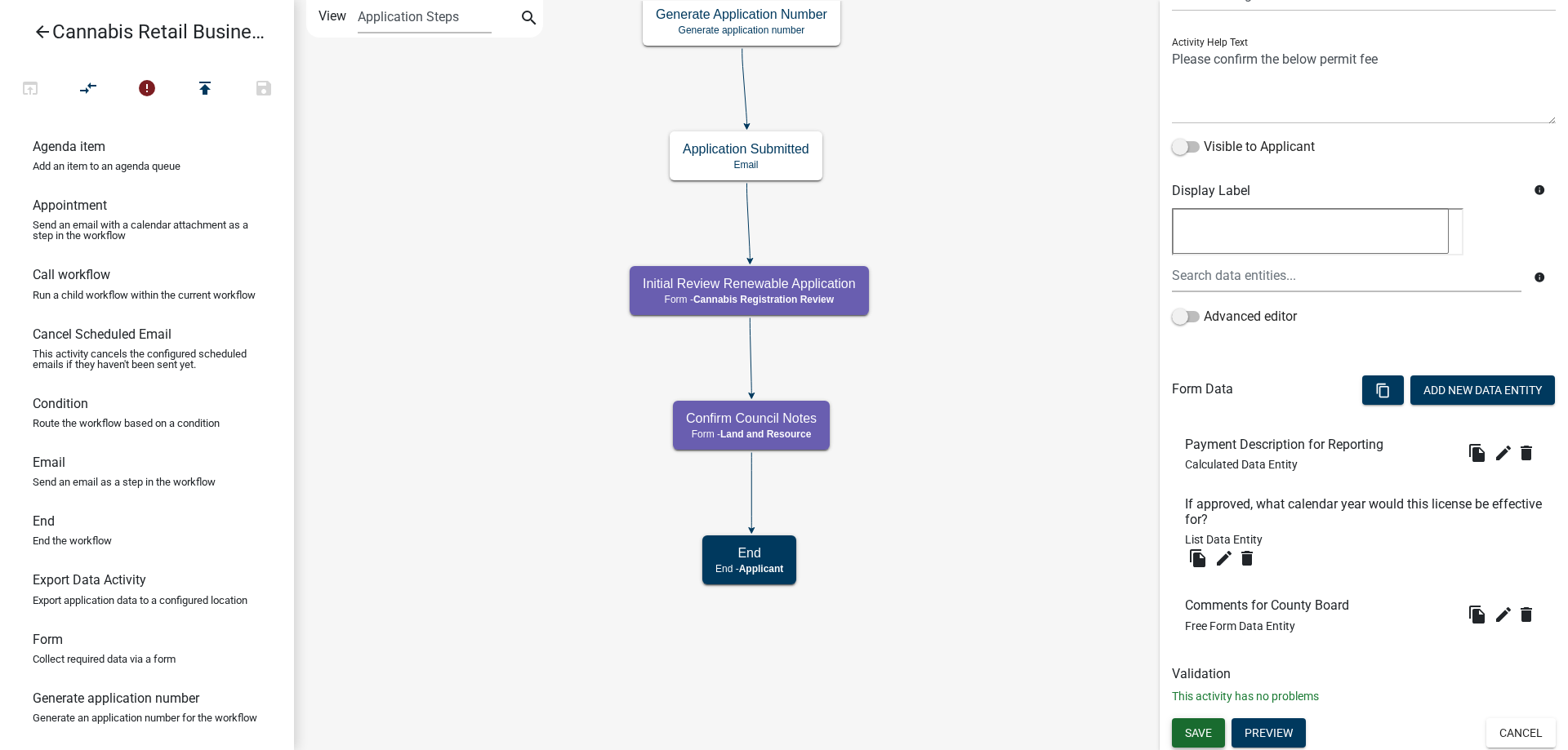
click at [1196, 732] on span "Save" at bounding box center [1198, 732] width 27 height 13
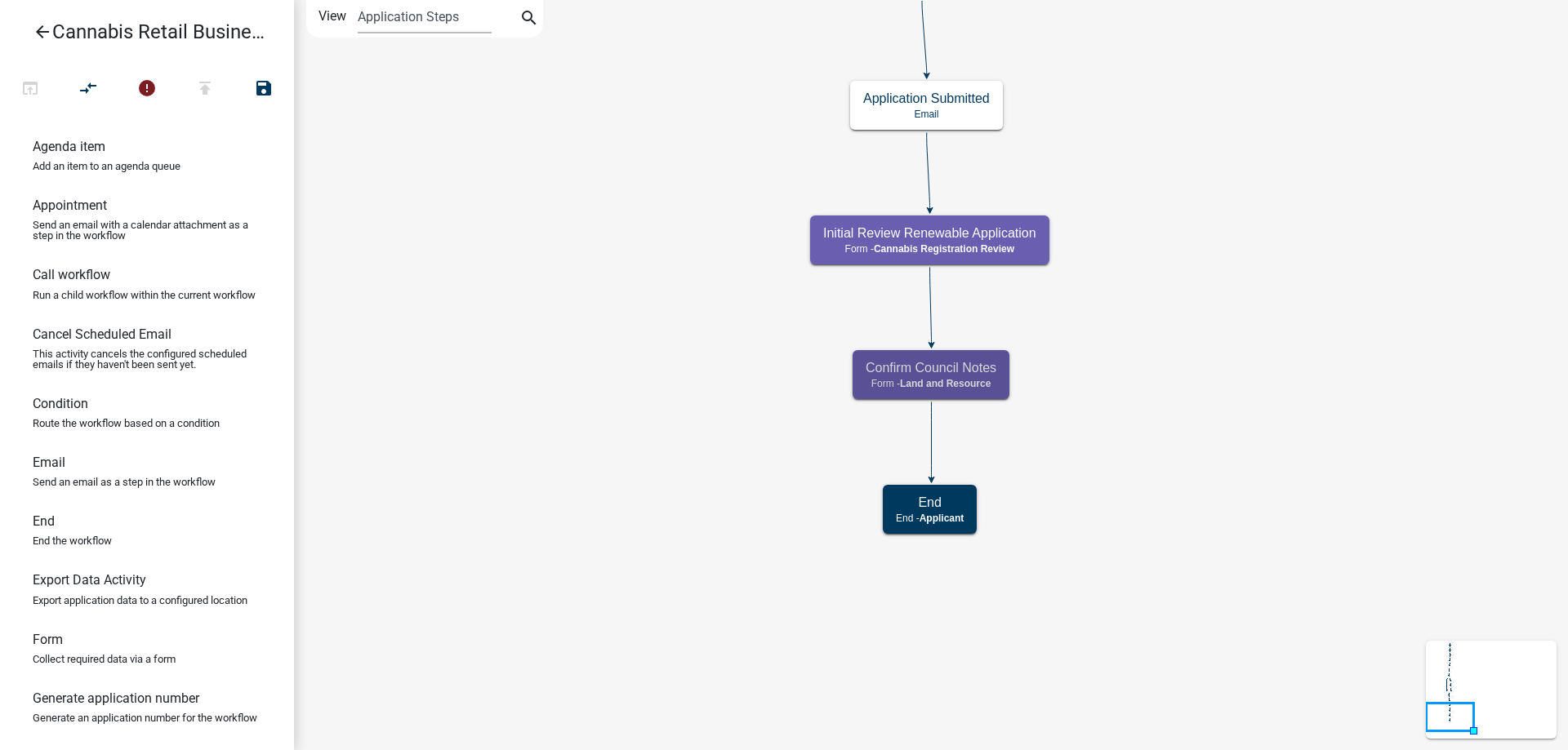
scroll to position [0, 0]
click at [961, 370] on h5 "Confirm Council Notes" at bounding box center [931, 367] width 131 height 15
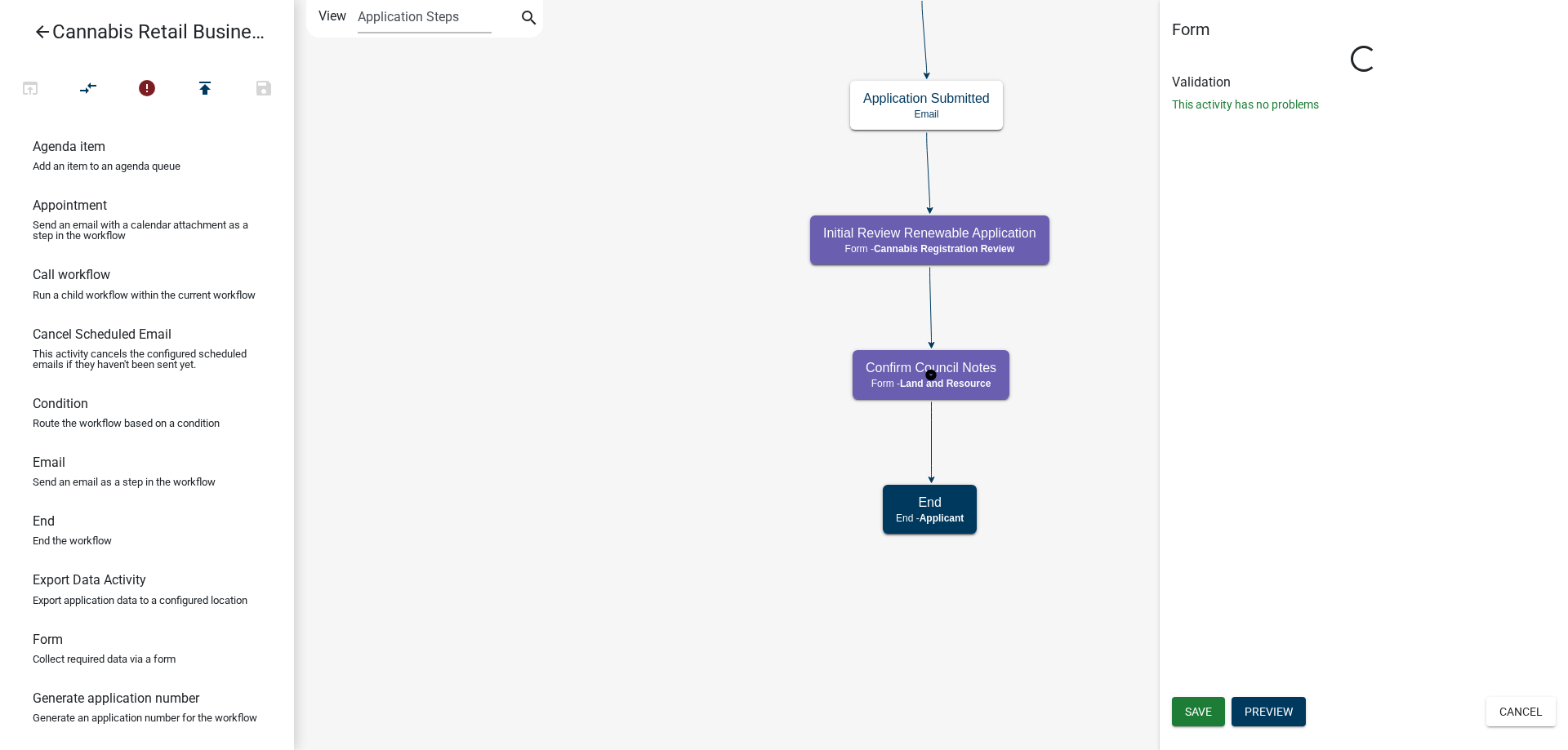
select select "8480AF63-7AD4-4446-8EB2-87DCCDEB9E57"
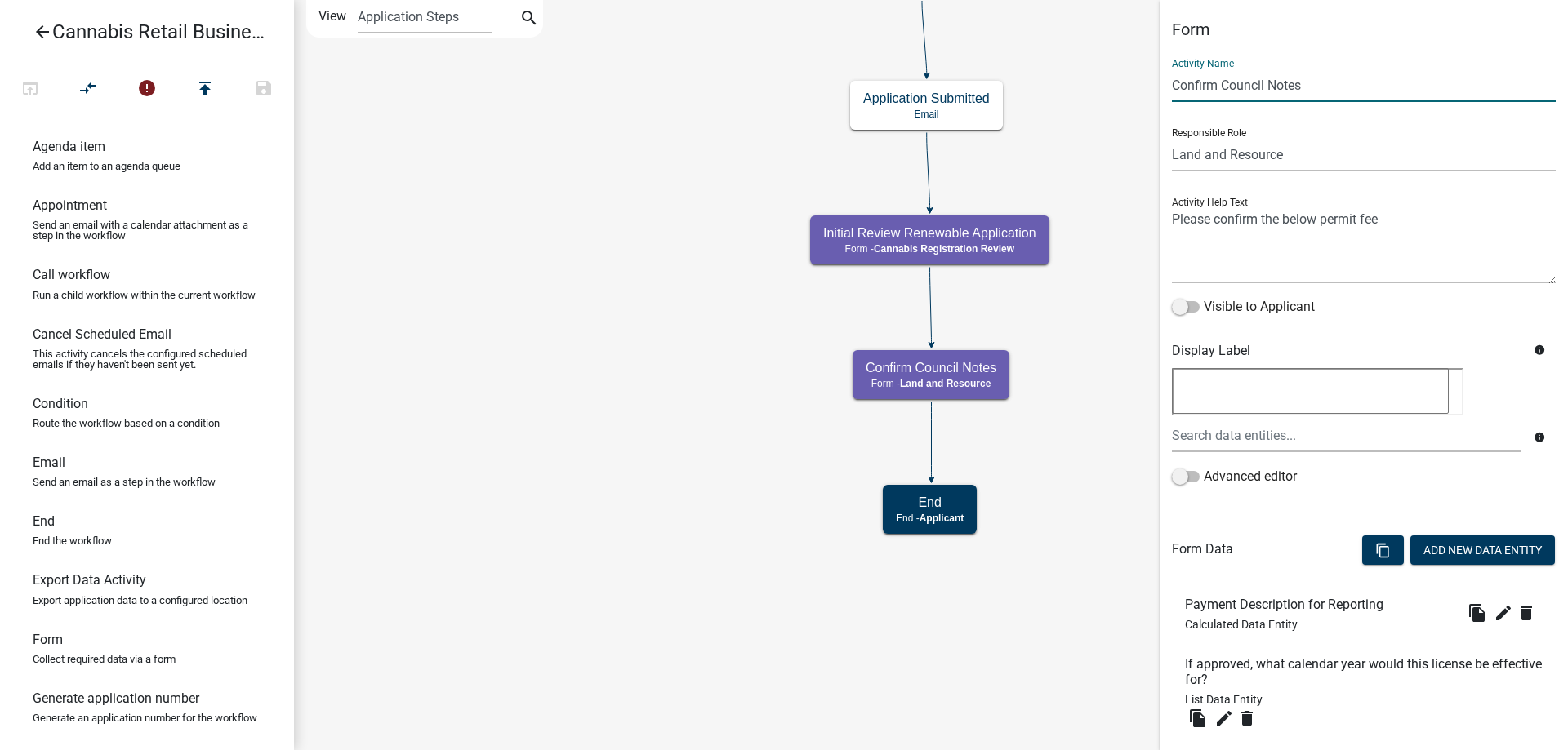
drag, startPoint x: 1306, startPoint y: 85, endPoint x: 1226, endPoint y: 87, distance: 80.0
click at [1226, 87] on input "Confirm Council Notes" at bounding box center [1364, 85] width 384 height 33
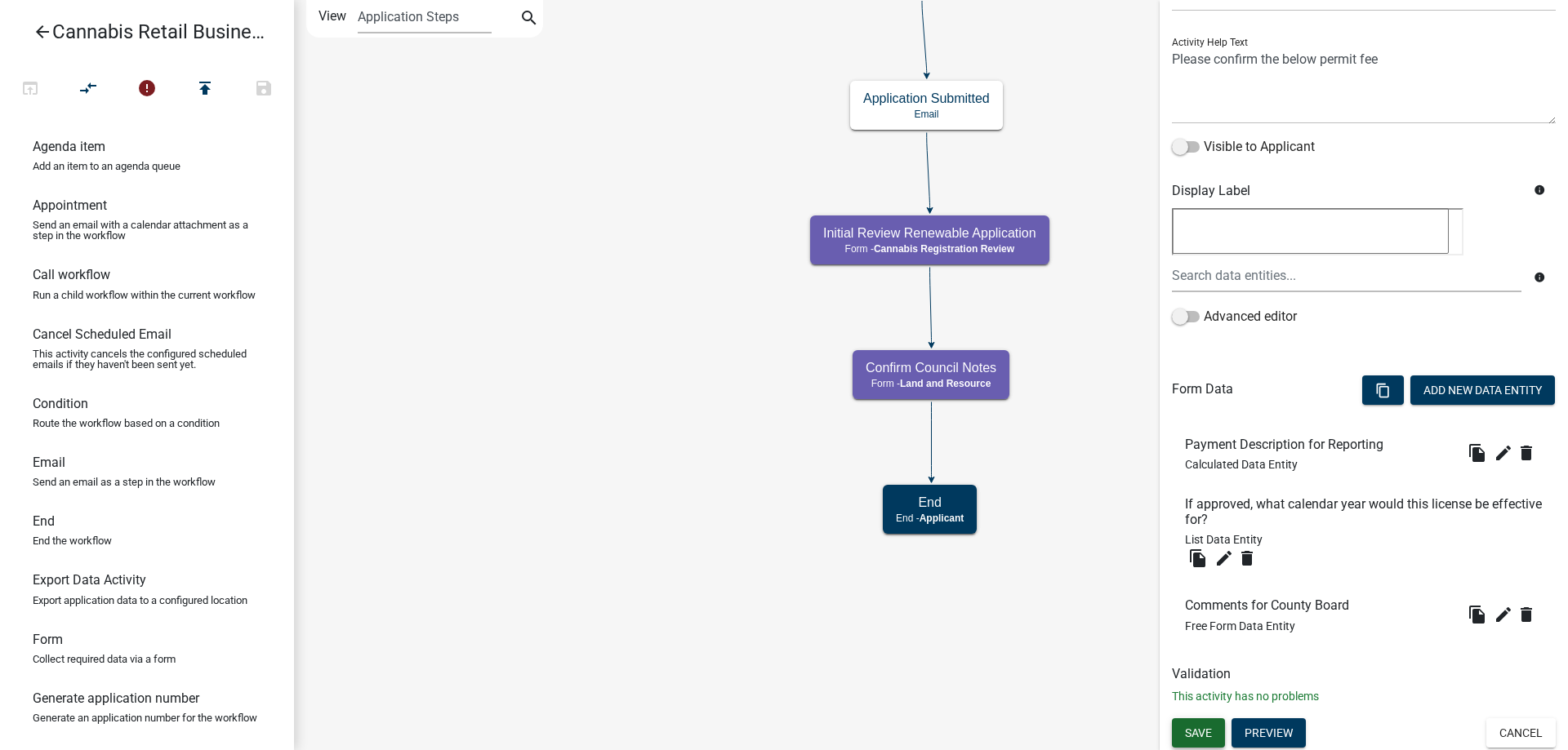
type input "Confirm County Board Notes"
click at [1199, 730] on span "Save" at bounding box center [1198, 732] width 27 height 13
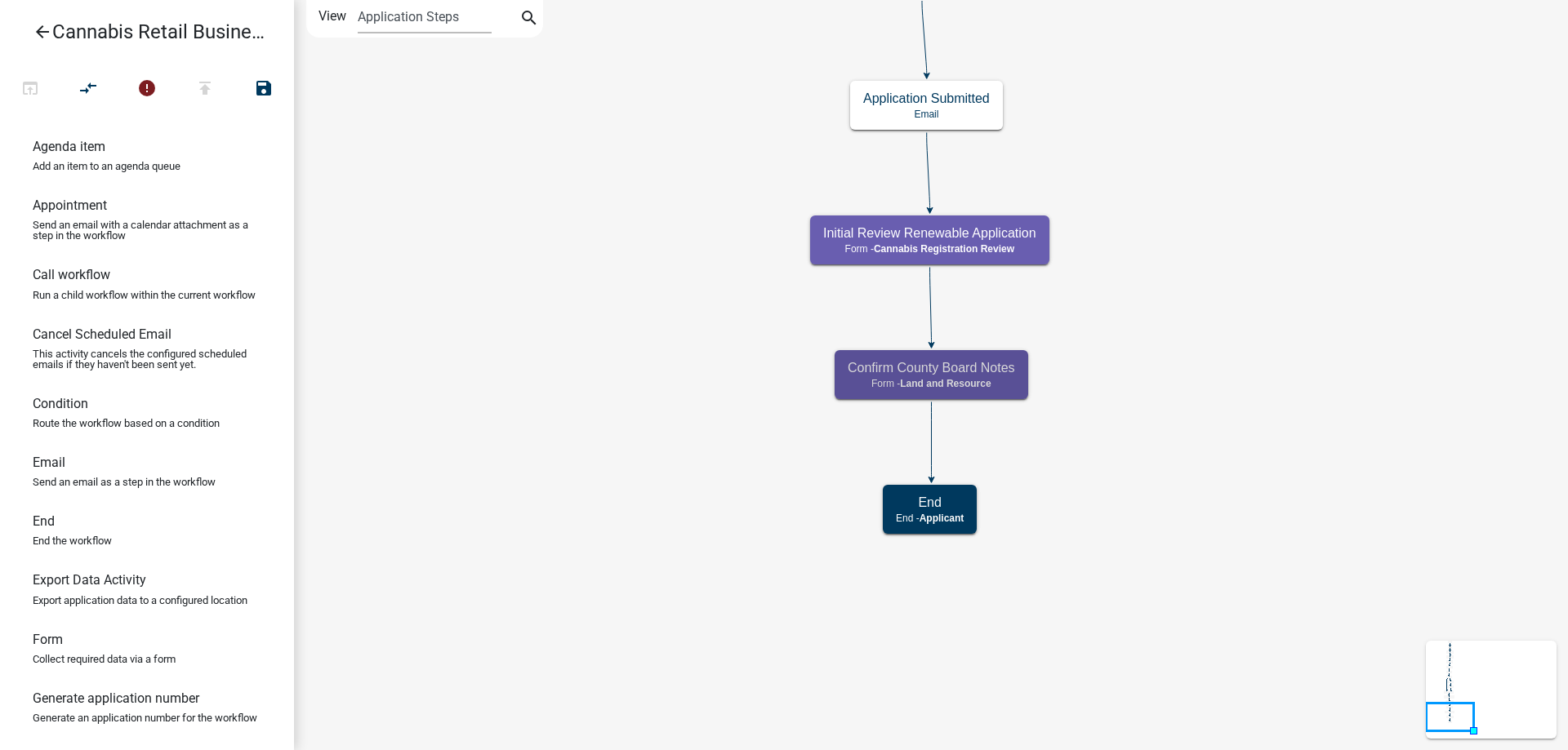
scroll to position [0, 0]
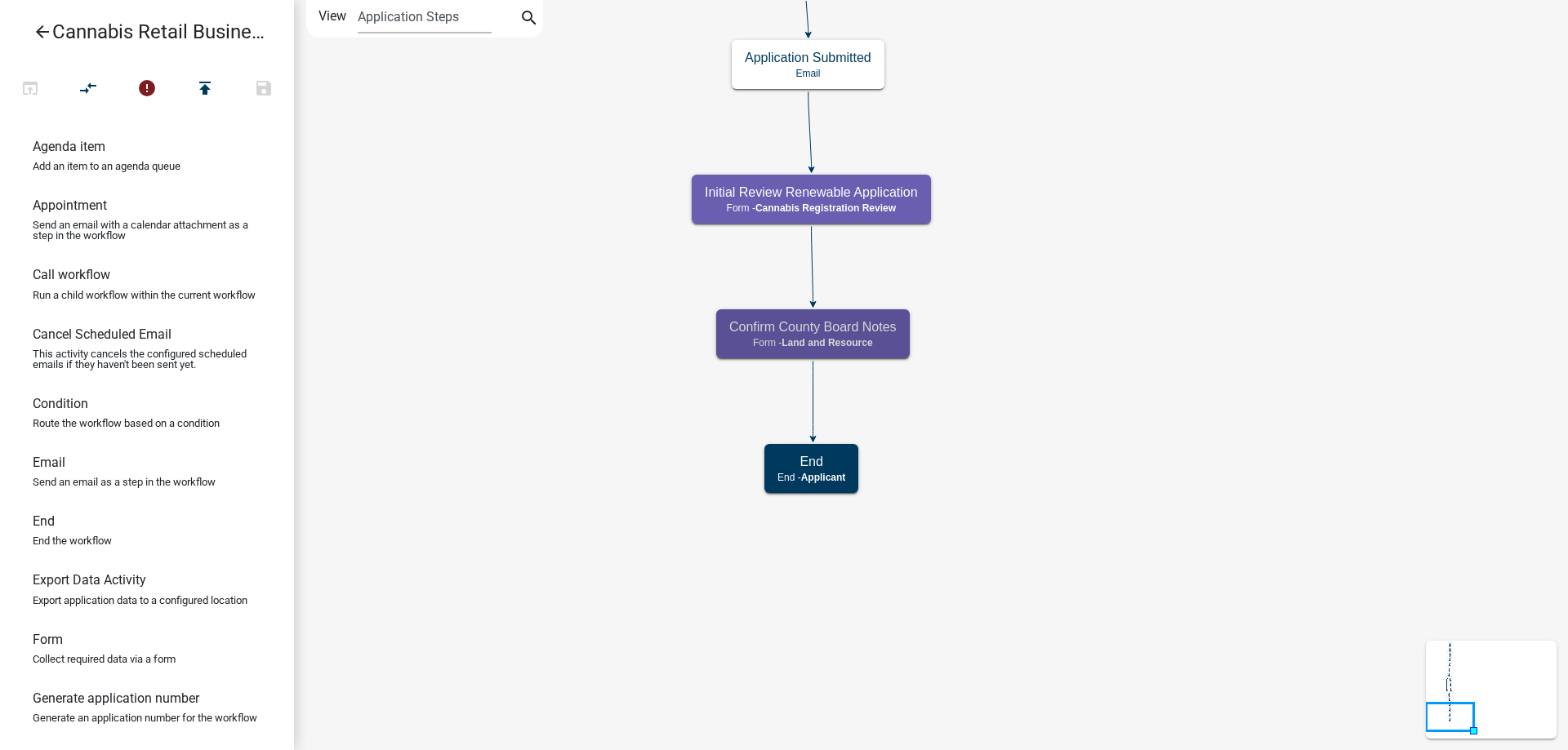
click at [1147, 302] on div "start Start - Applicant Application Introduction Form - Applicant Parcel search…" at bounding box center [931, 375] width 1274 height 750
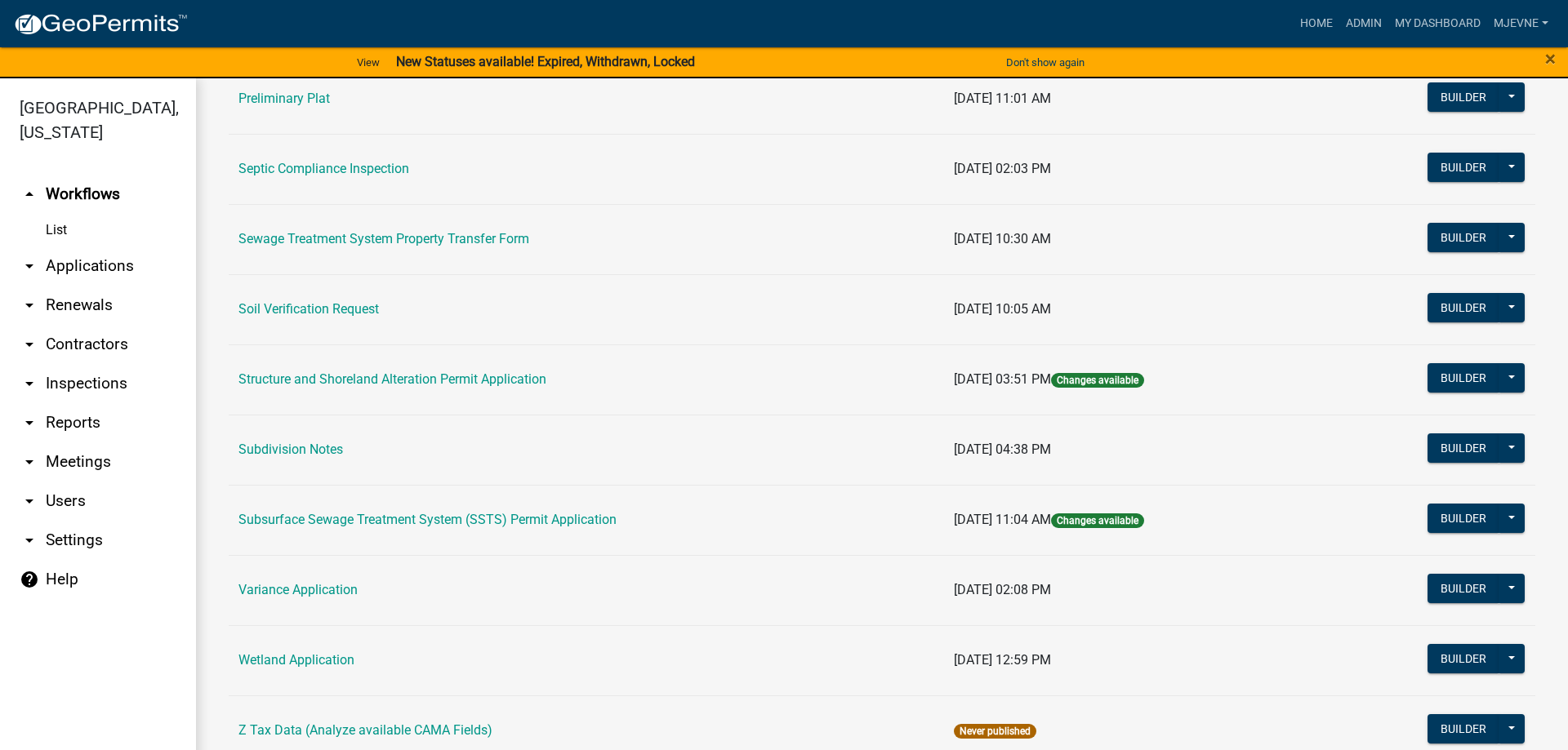
scroll to position [878, 0]
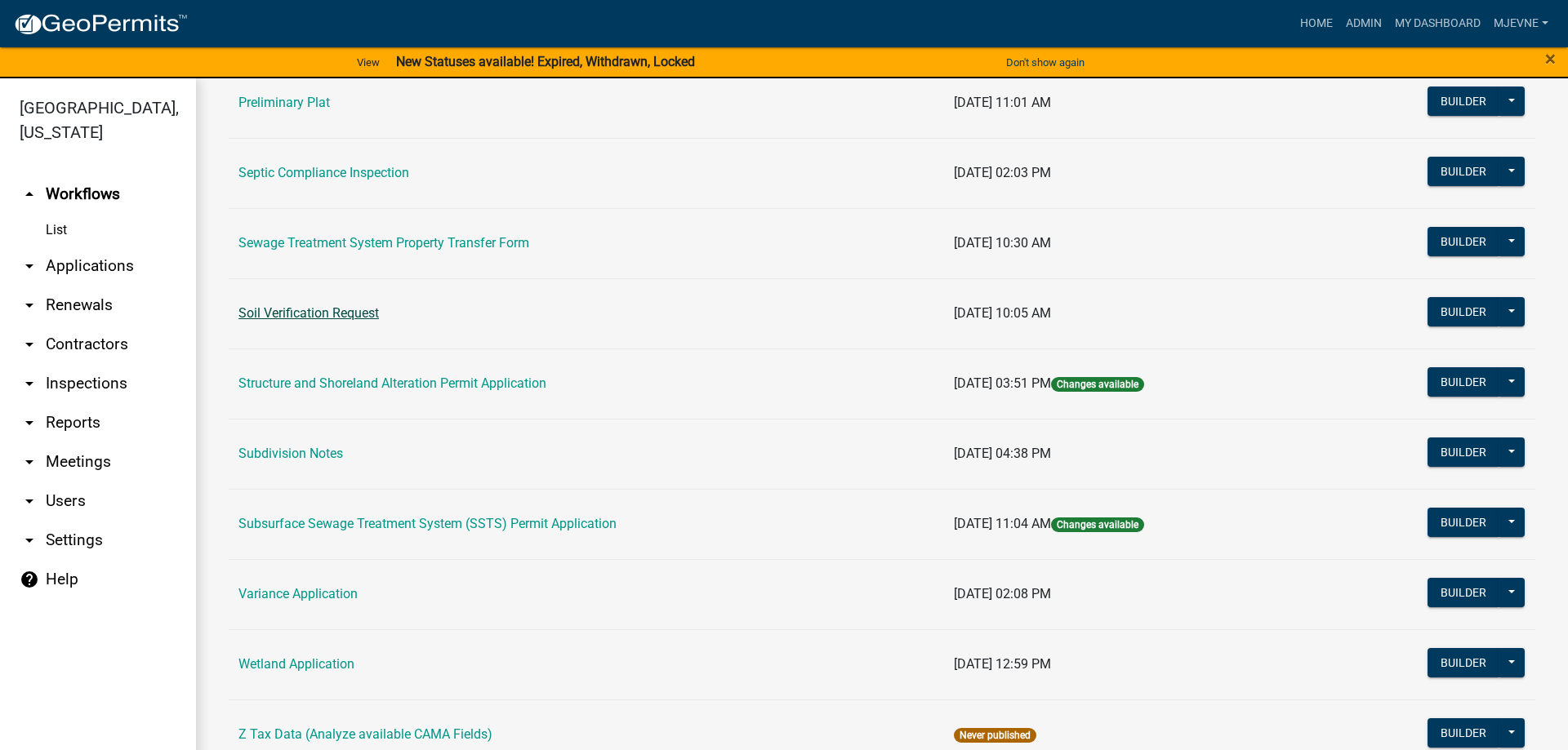
click at [307, 315] on link "Soil Verification Request" at bounding box center [308, 313] width 141 height 15
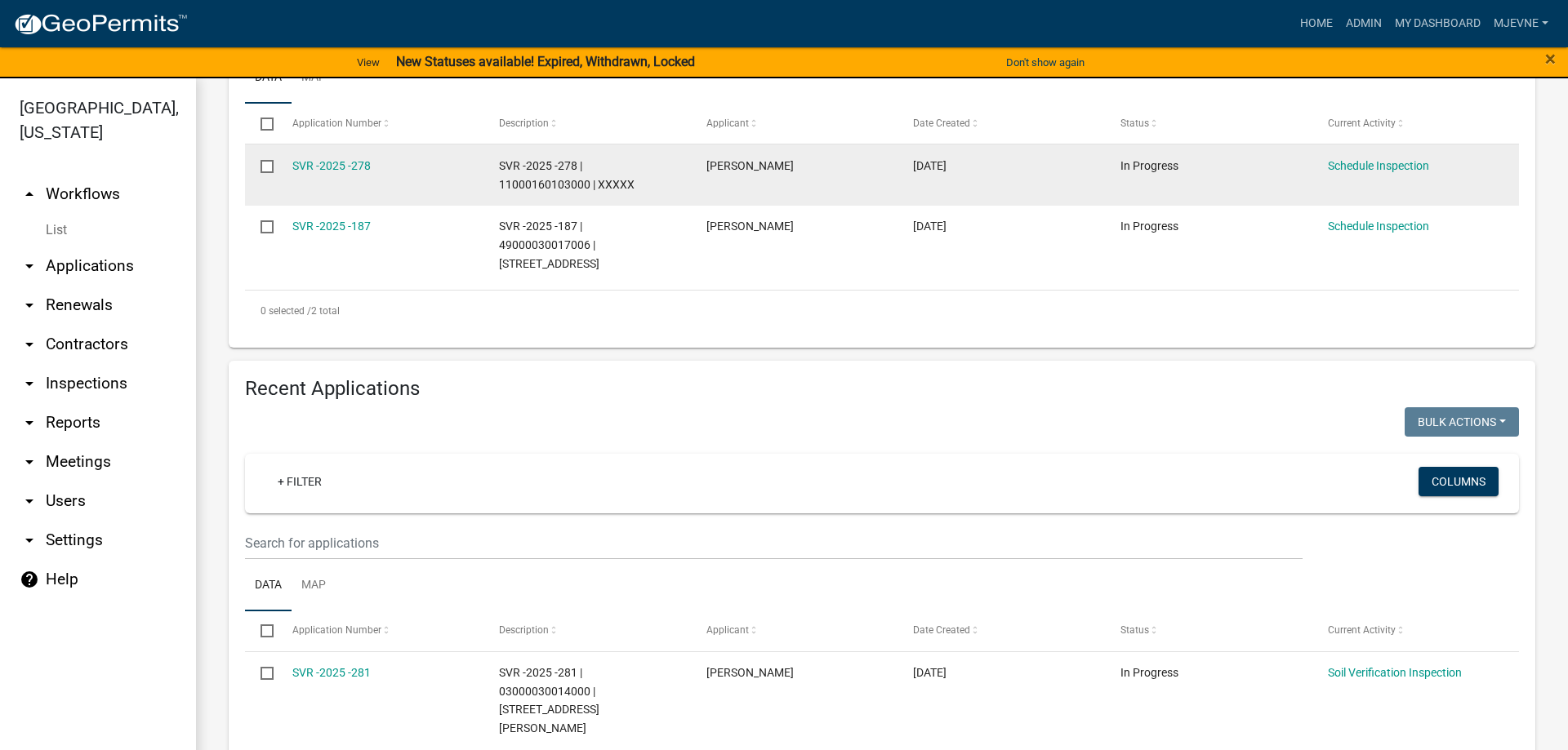
scroll to position [465, 0]
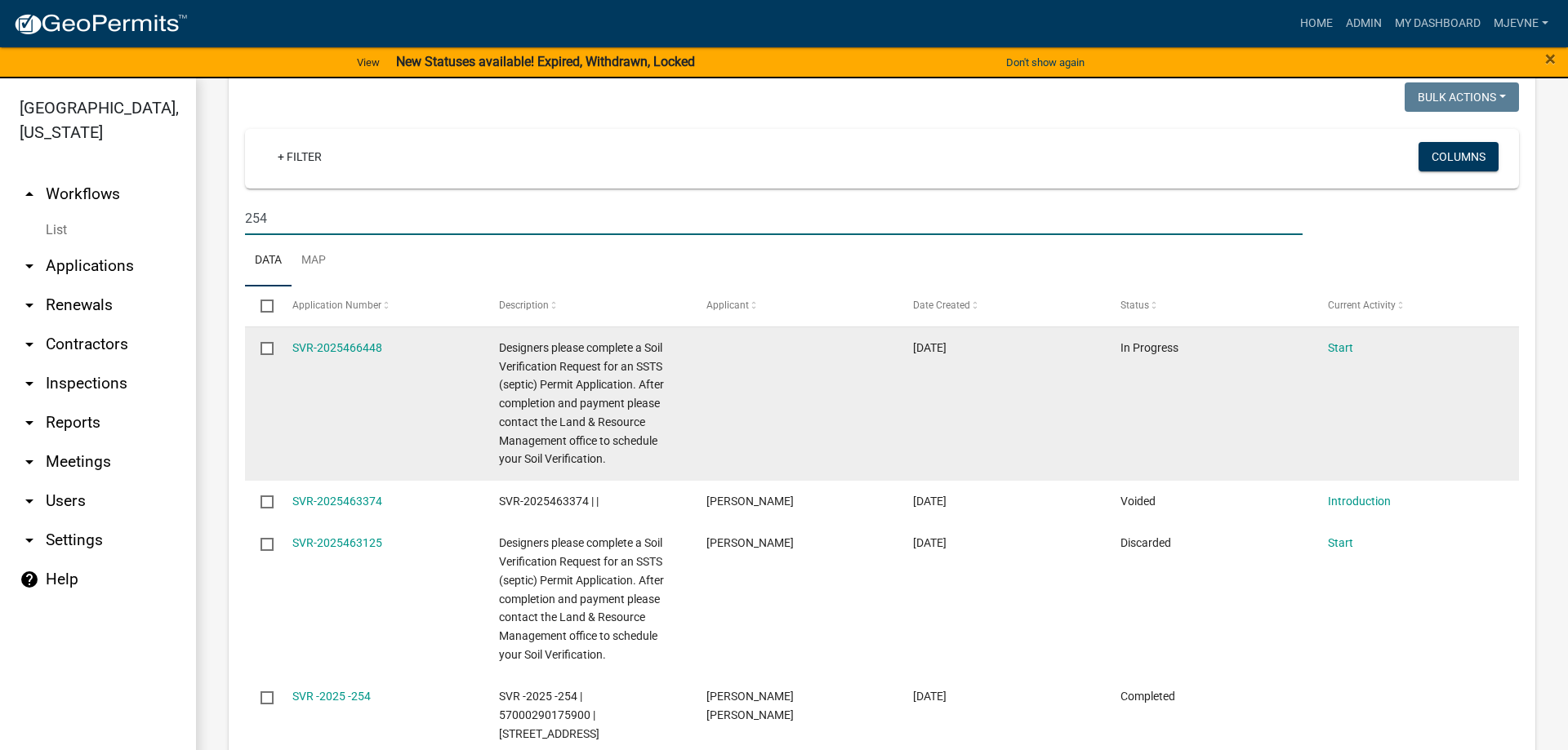
scroll to position [931, 0]
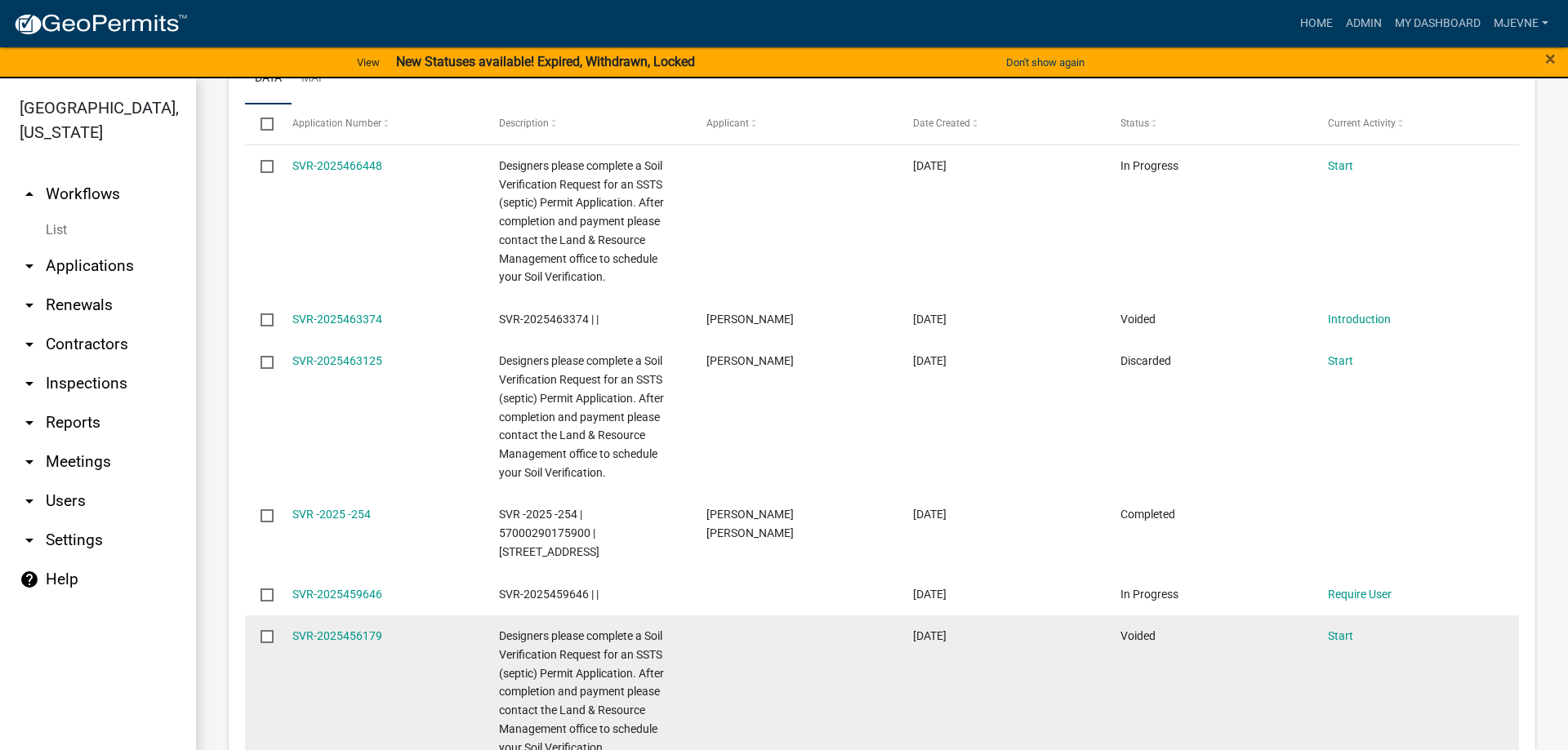
type input "254"
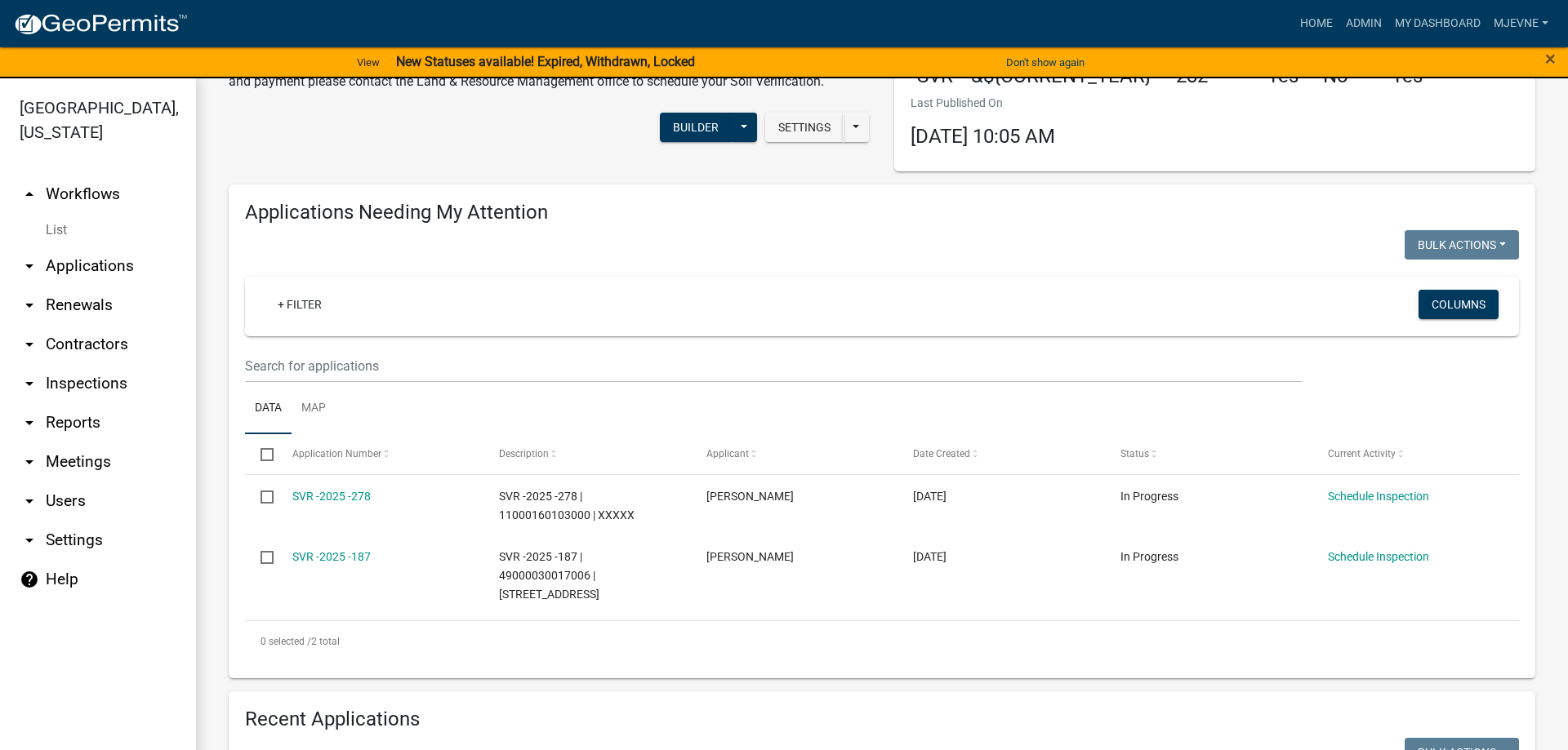
scroll to position [0, 0]
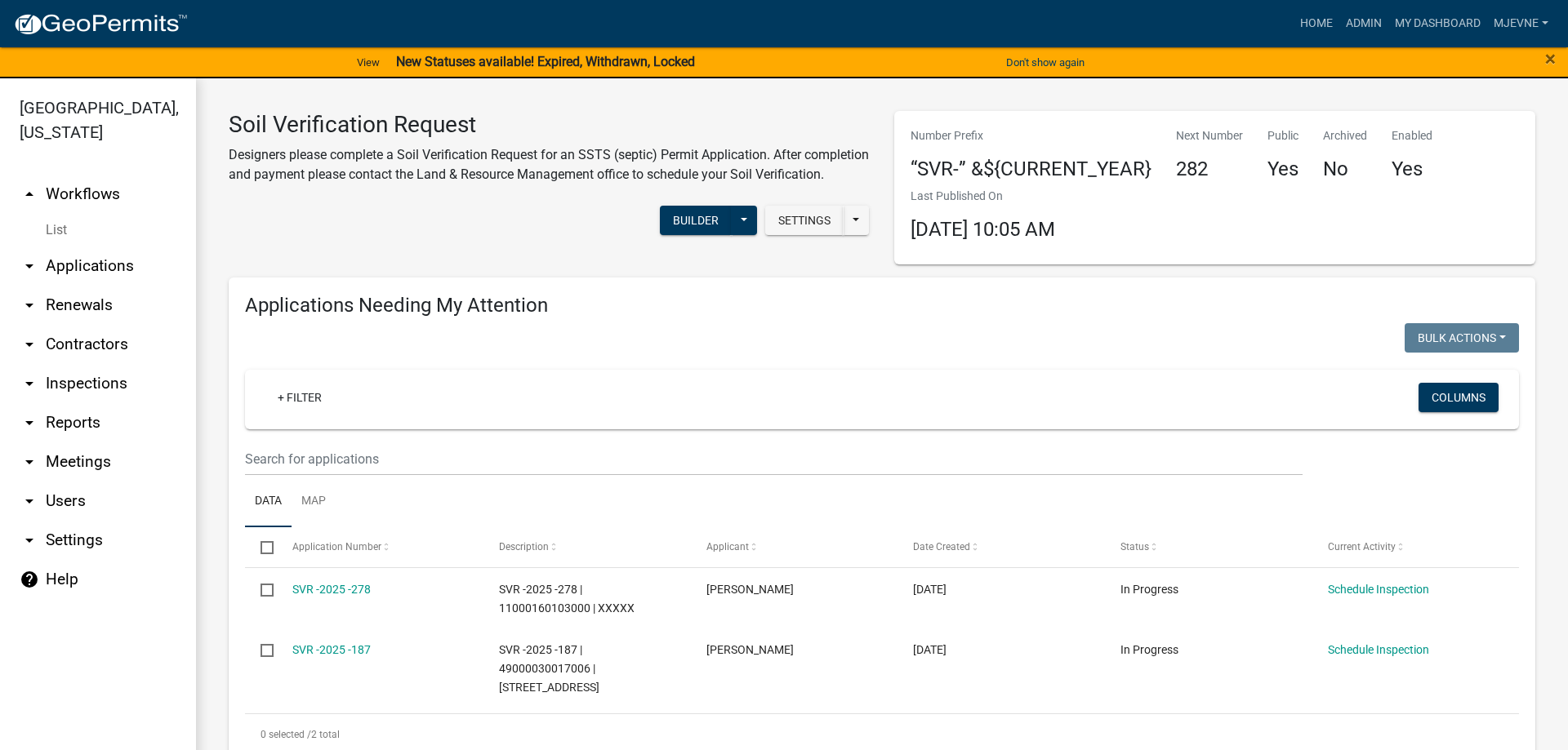
click at [72, 191] on link "arrow_drop_up Workflows" at bounding box center [97, 194] width 196 height 39
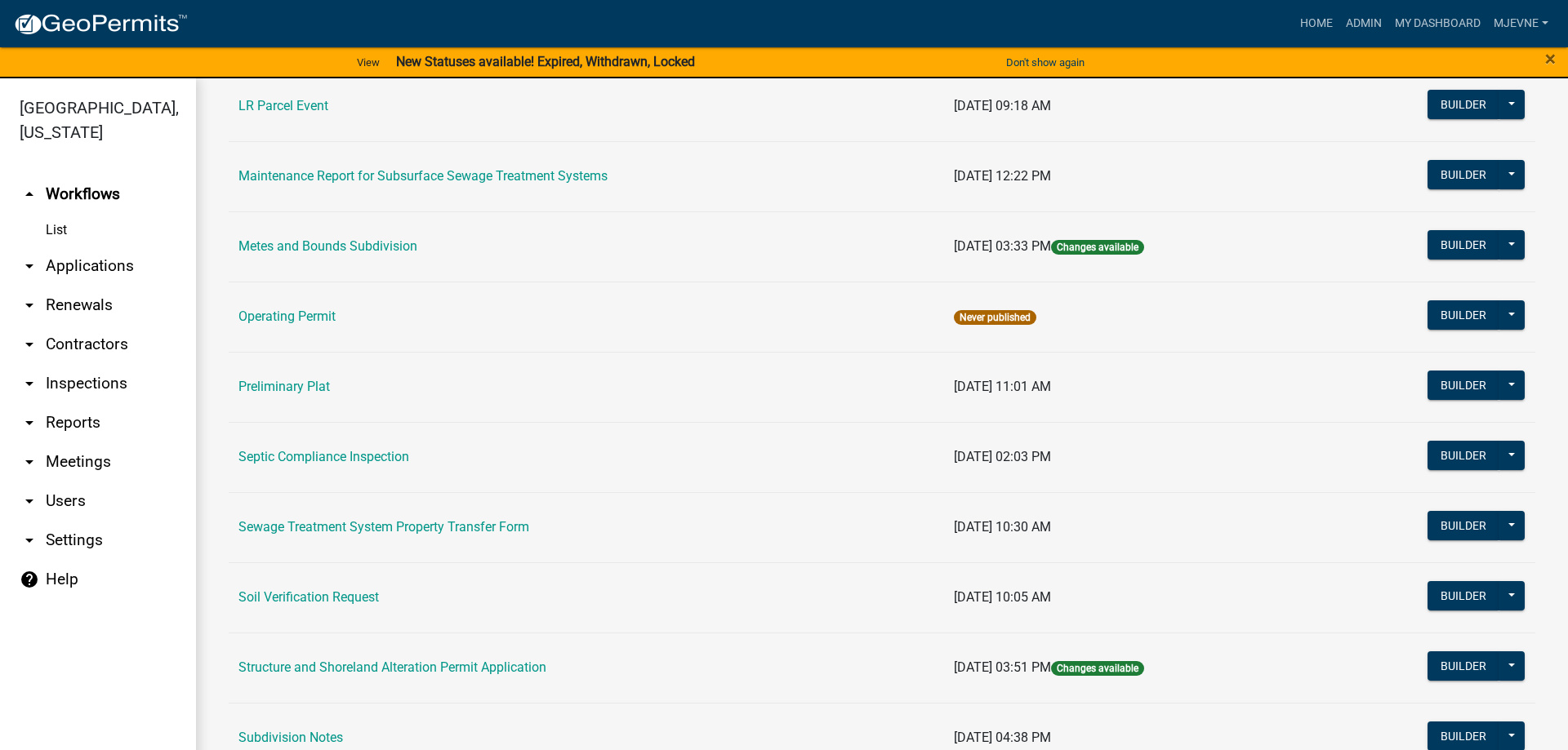
scroll to position [745, 0]
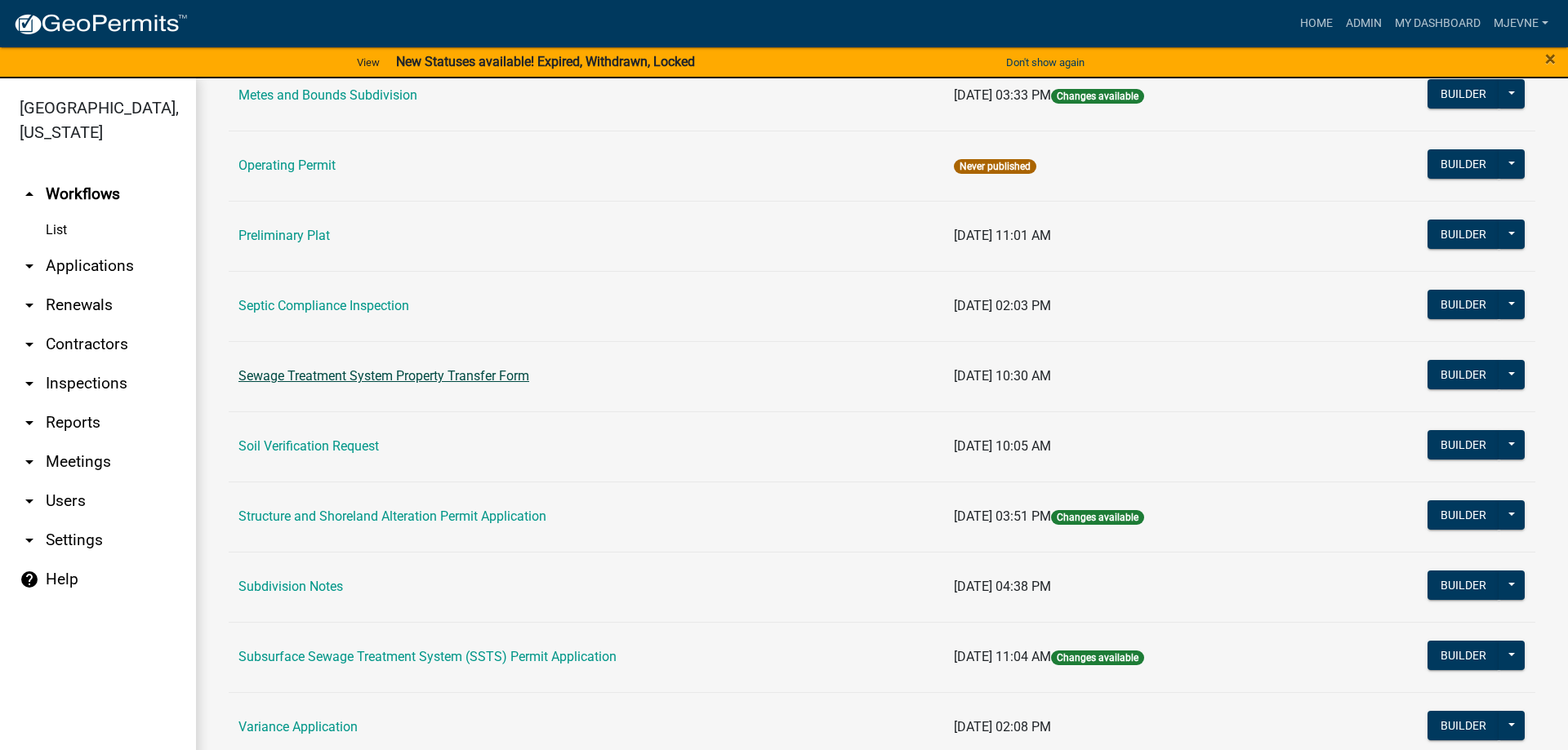
click at [385, 377] on link "Sewage Treatment System Property Transfer Form" at bounding box center [383, 376] width 290 height 15
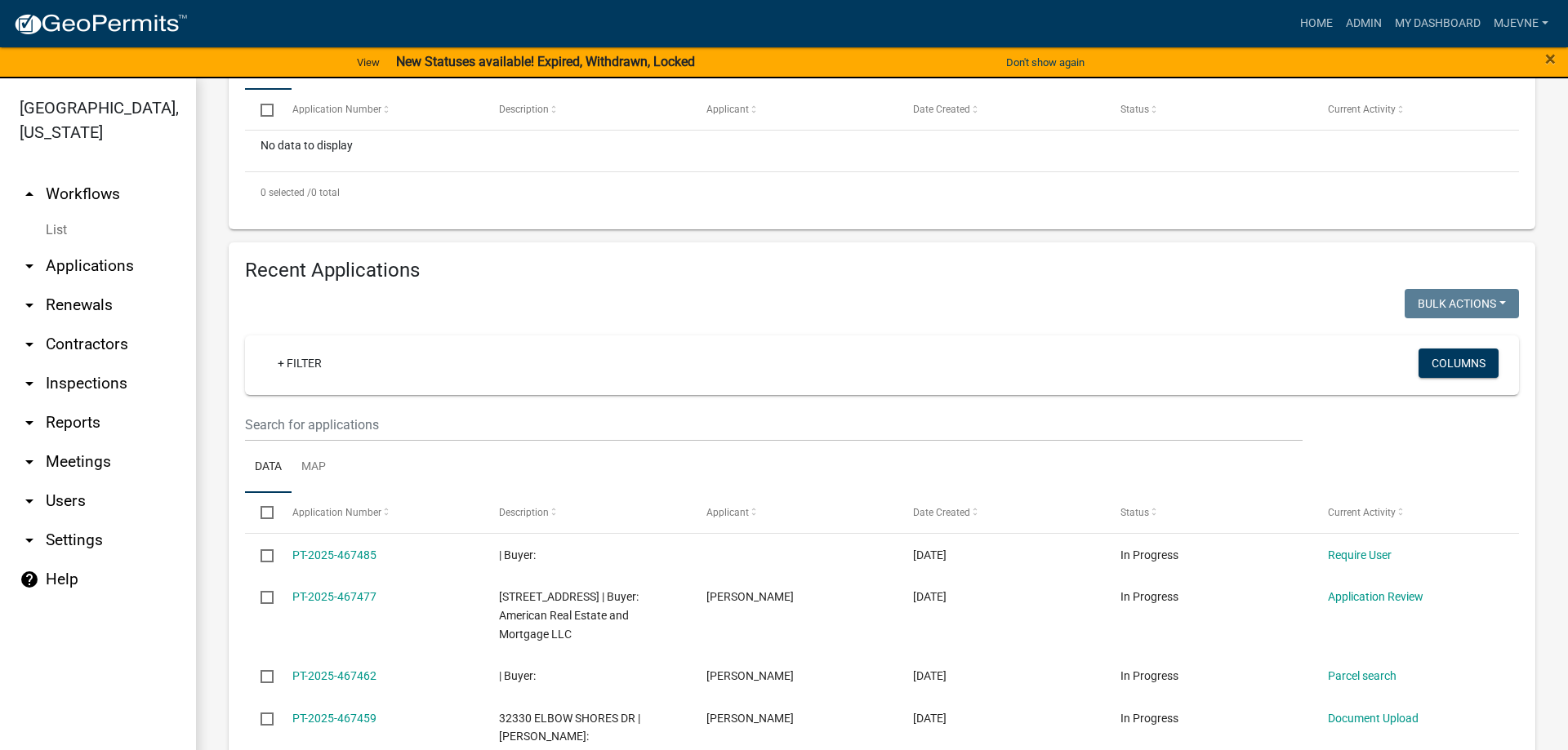
scroll to position [526, 0]
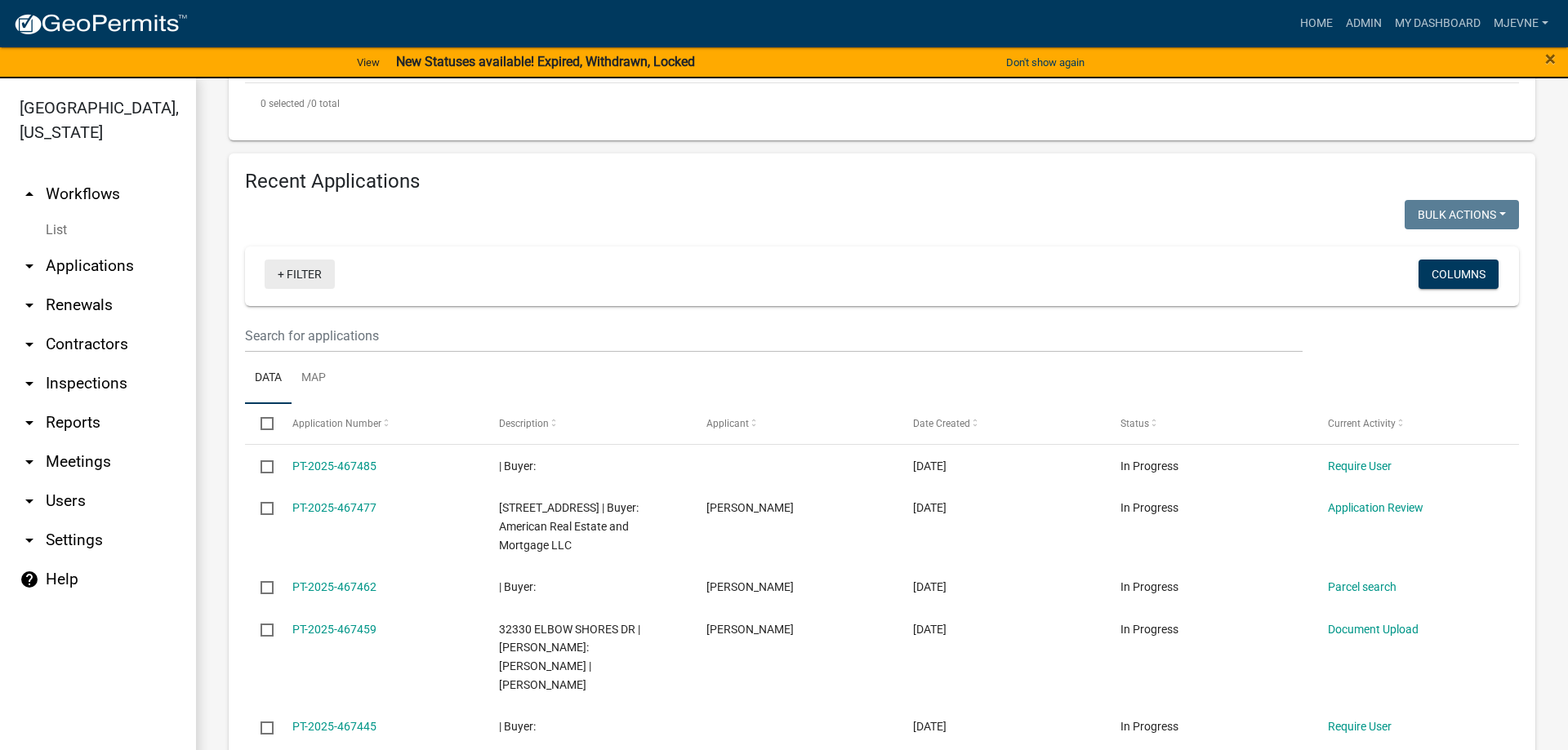
click at [307, 277] on link "+ Filter" at bounding box center [299, 274] width 70 height 30
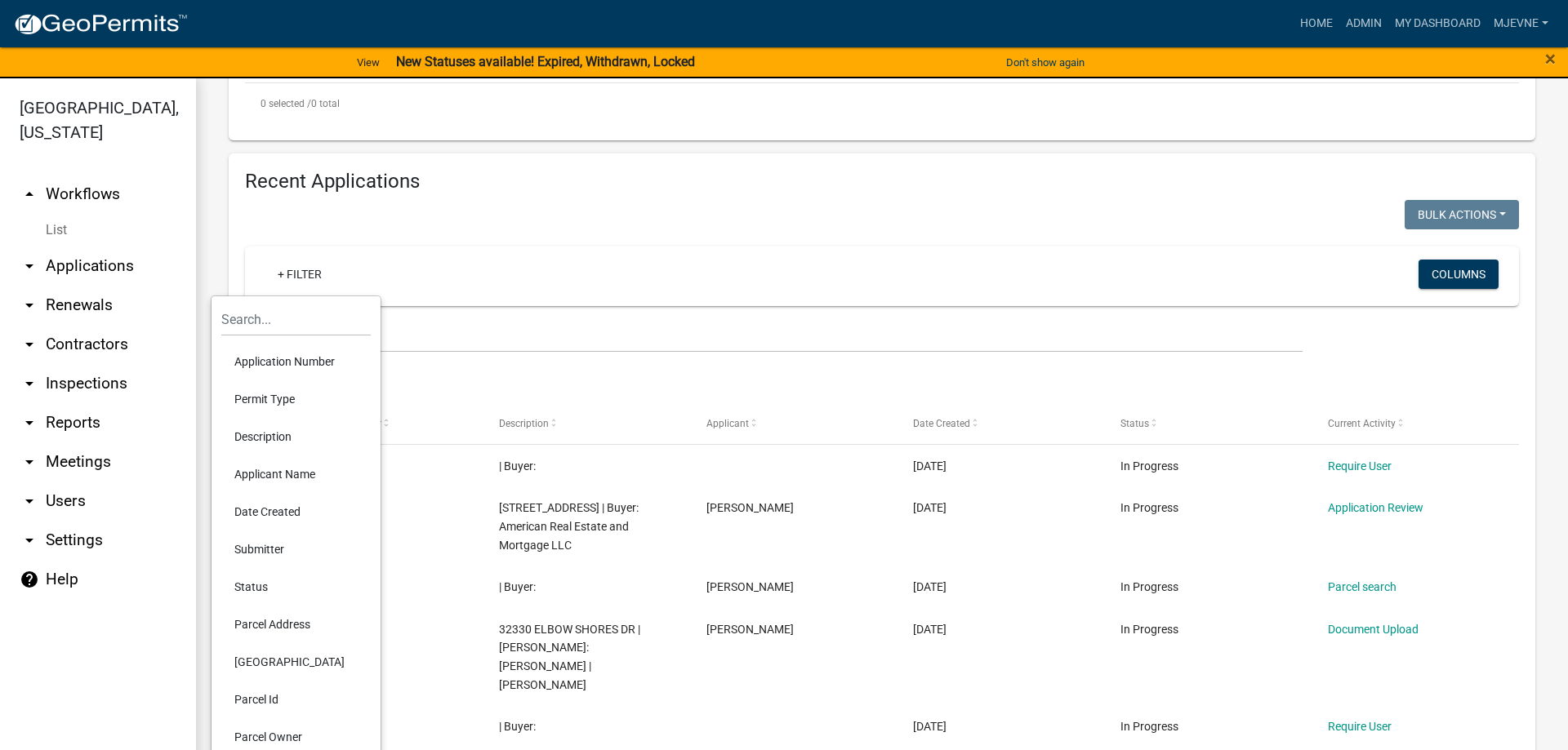
click at [247, 480] on li "Applicant Name" at bounding box center [296, 474] width 150 height 38
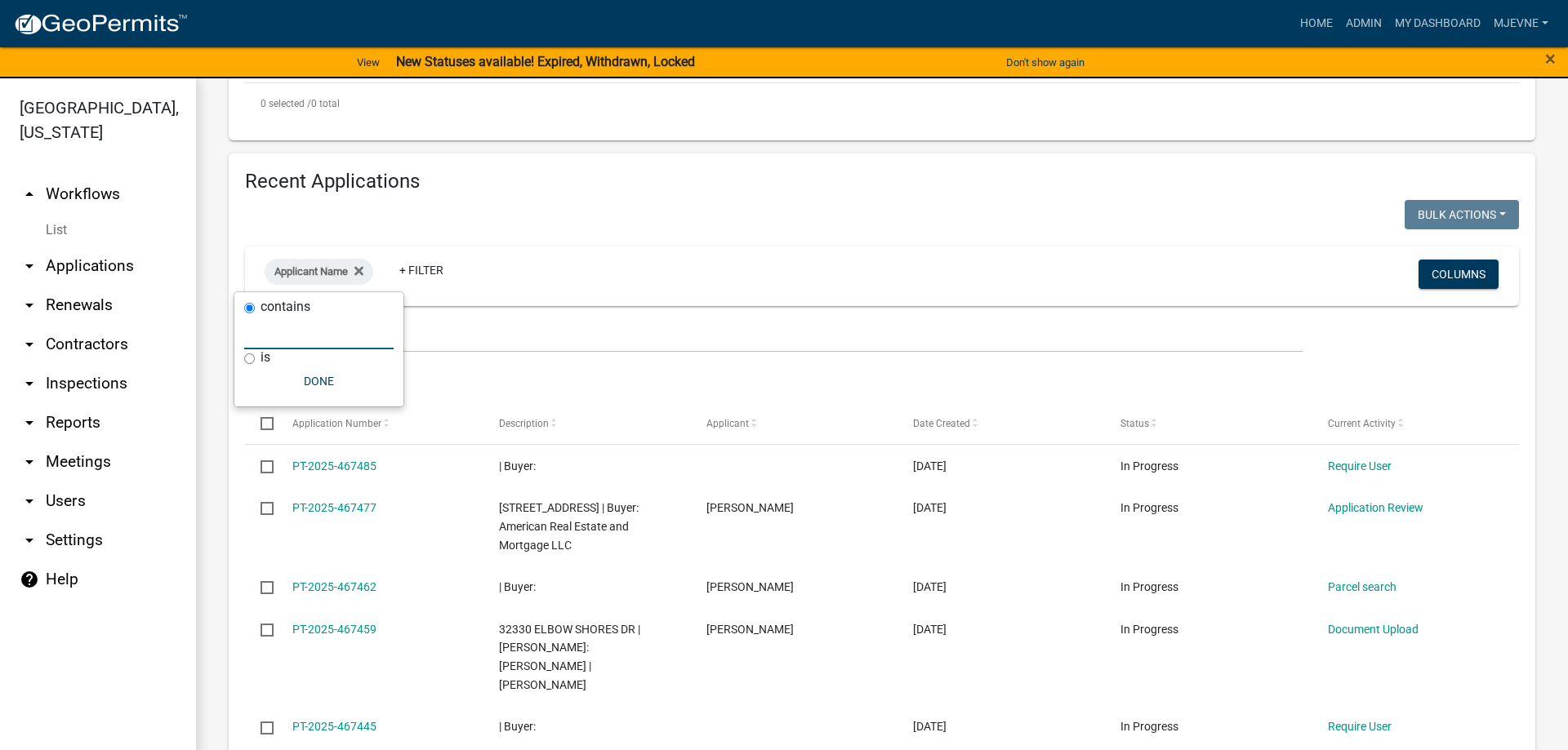
click at [280, 333] on input "text" at bounding box center [319, 333] width 150 height 33
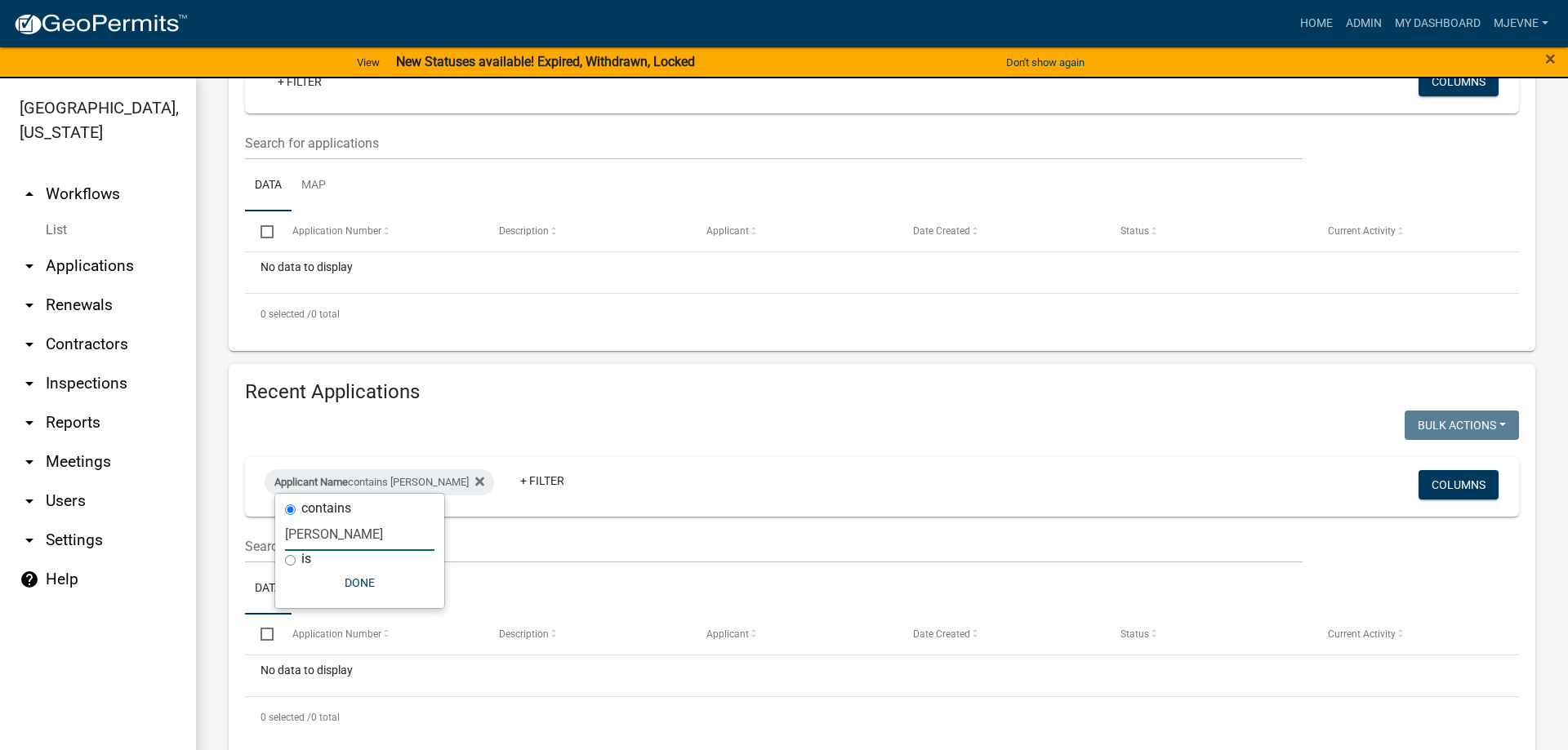
scroll to position [334, 0]
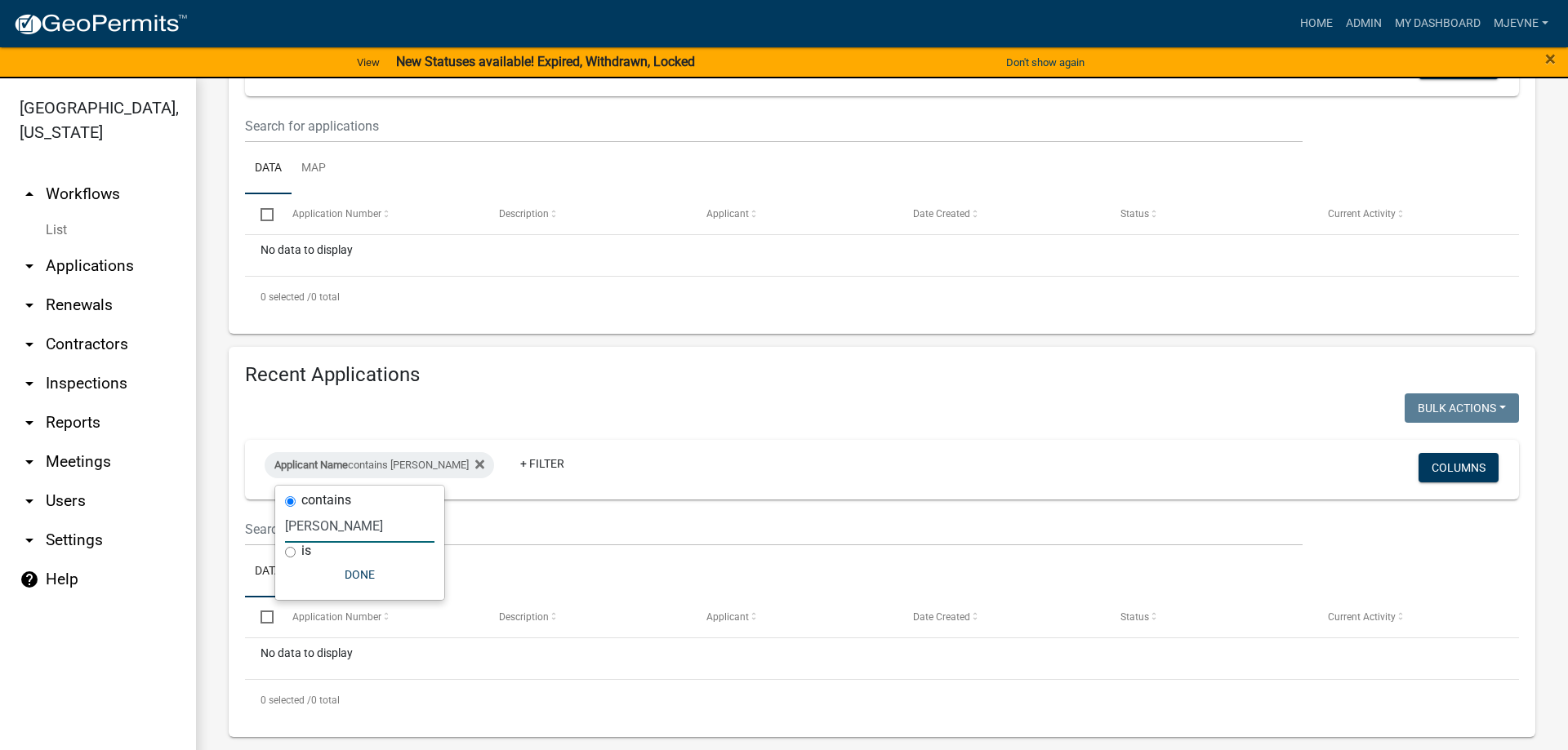
drag, startPoint x: 344, startPoint y: 525, endPoint x: 260, endPoint y: 525, distance: 84.0
click at [285, 525] on input "Ahlgren" at bounding box center [360, 526] width 150 height 33
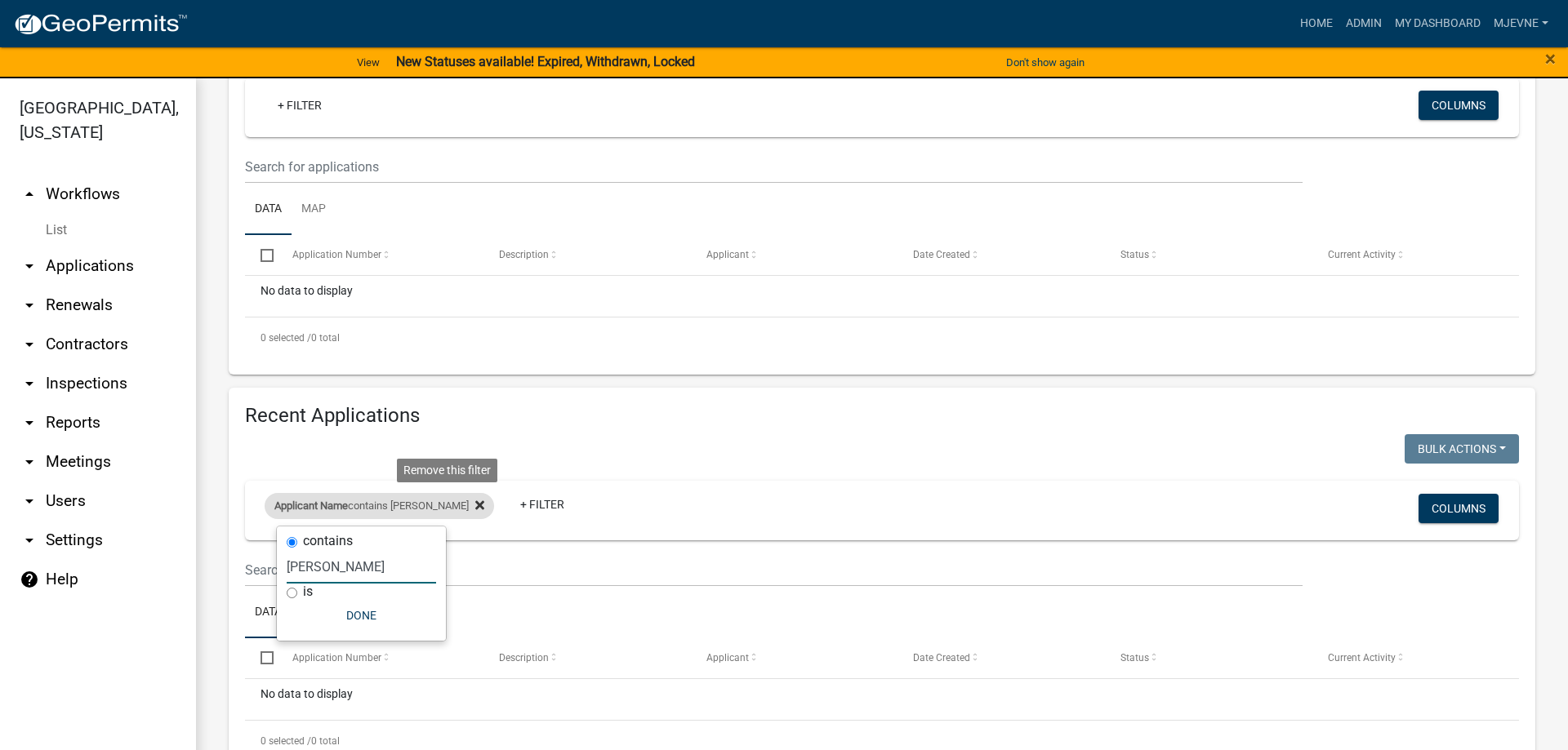
type input "Miranda"
click at [475, 507] on icon at bounding box center [480, 505] width 9 height 9
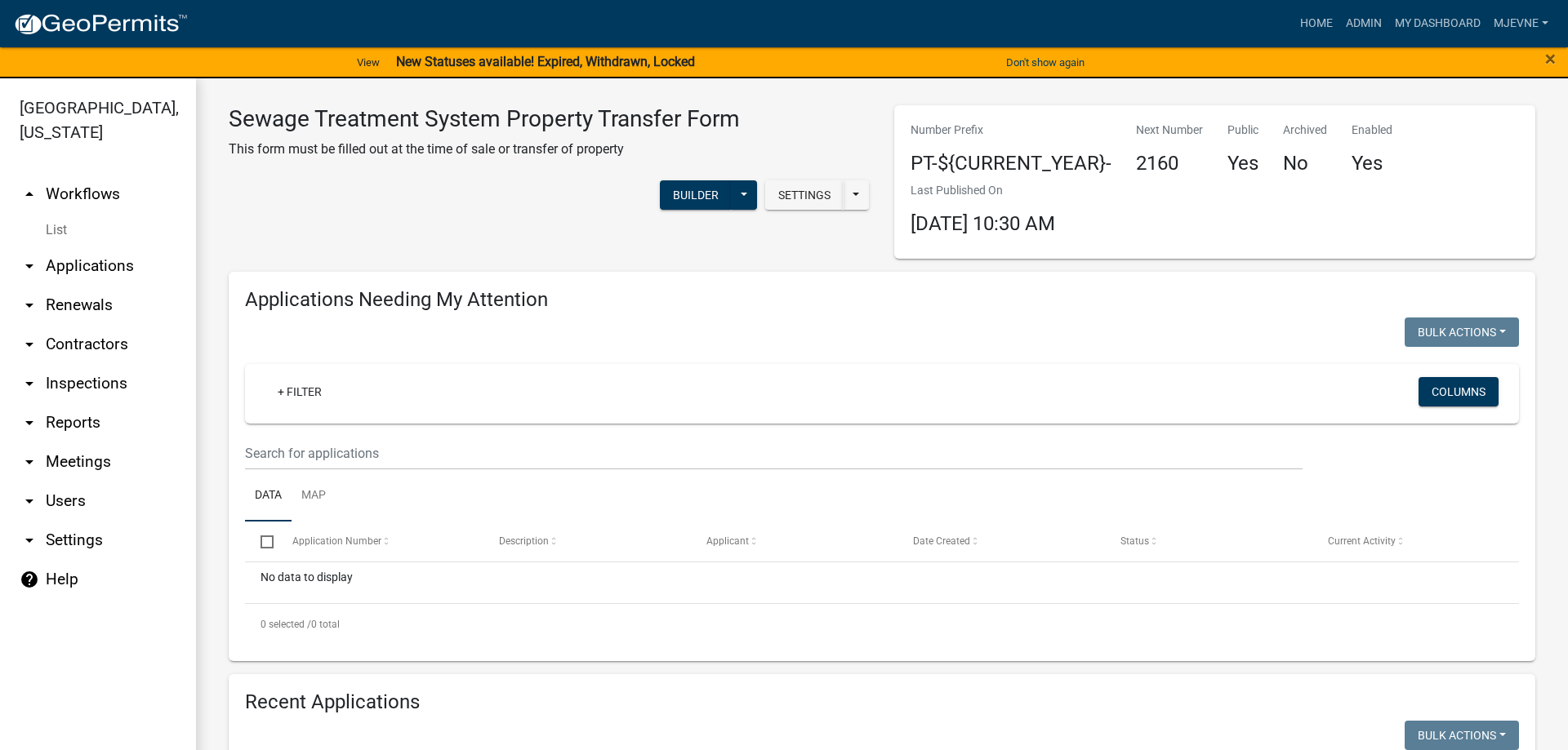
scroll to position [0, 0]
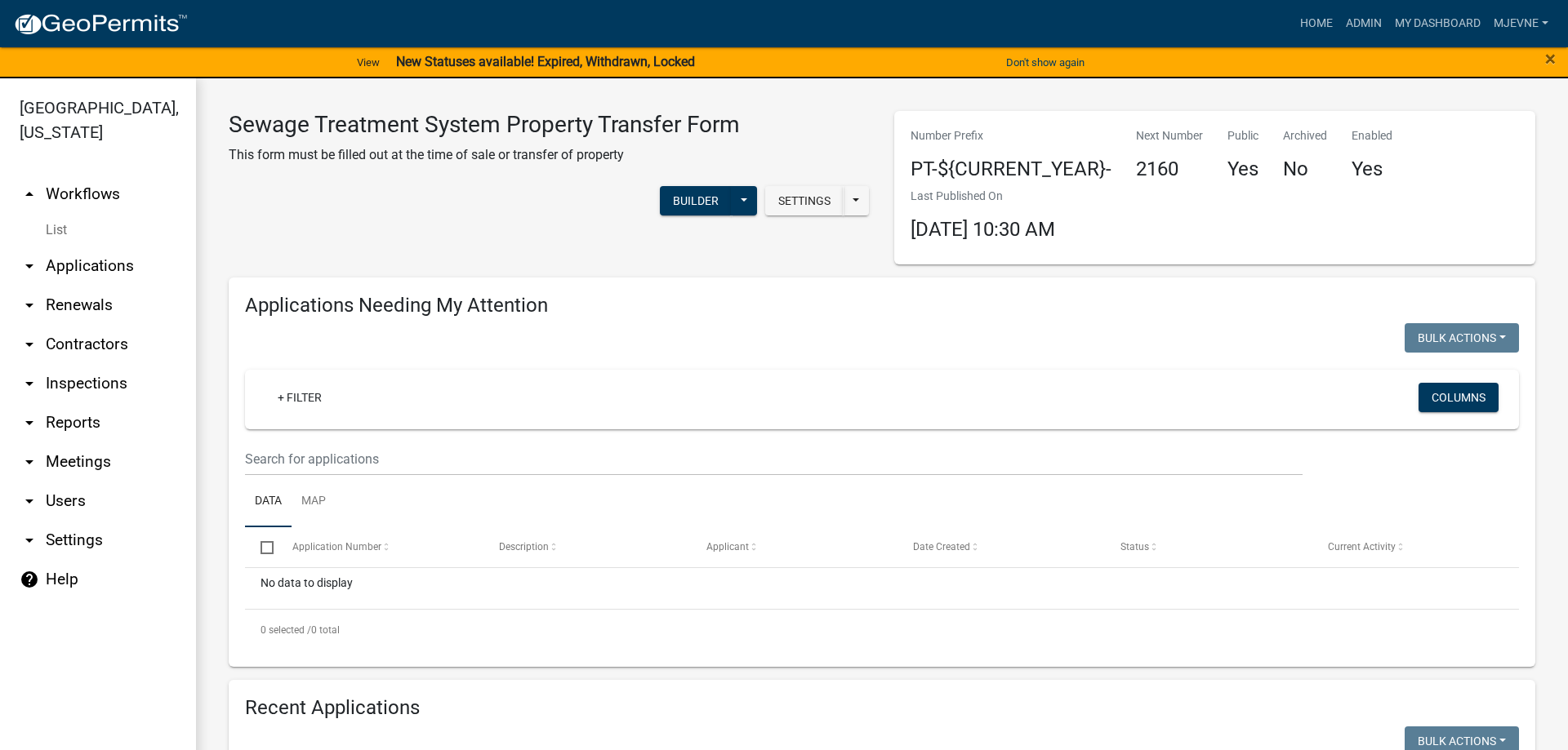
click at [533, 207] on div "Settings Start Application URL Start Application URL With Parcel ID Builder Pub…" at bounding box center [549, 202] width 665 height 50
click at [1367, 21] on link "Admin" at bounding box center [1363, 23] width 49 height 31
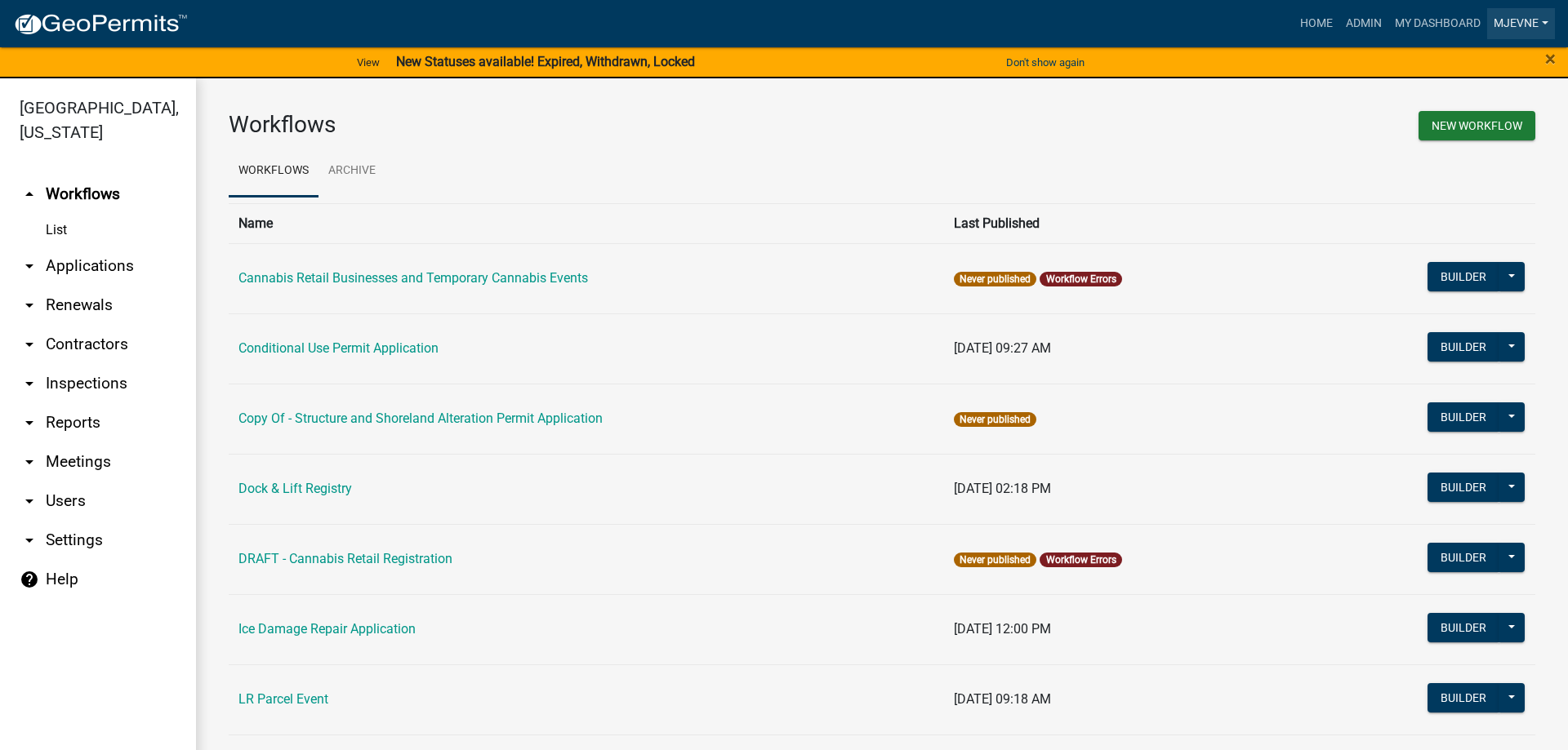
click at [1531, 23] on link "MJevne" at bounding box center [1520, 23] width 68 height 31
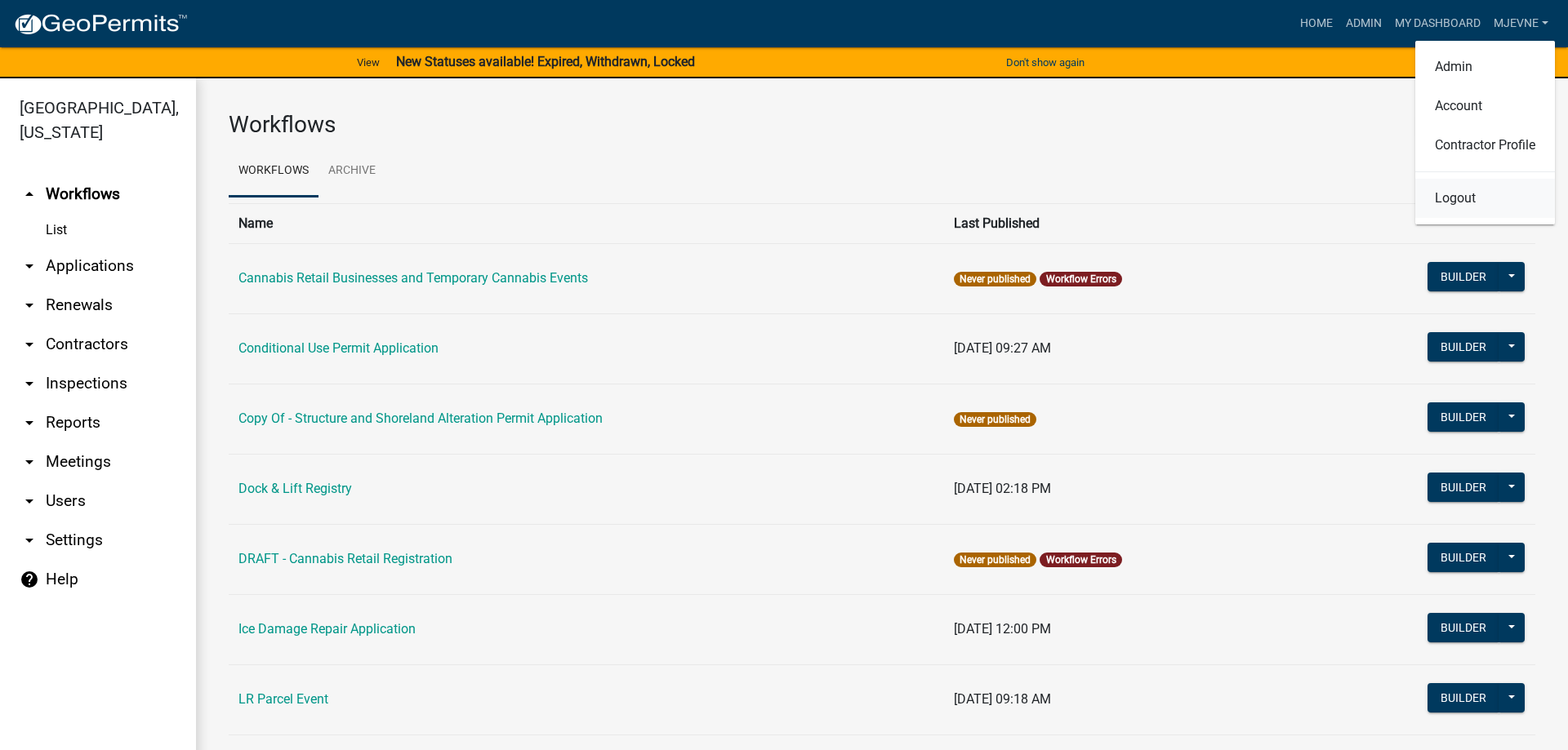
click at [1450, 199] on link "Logout" at bounding box center [1485, 197] width 140 height 39
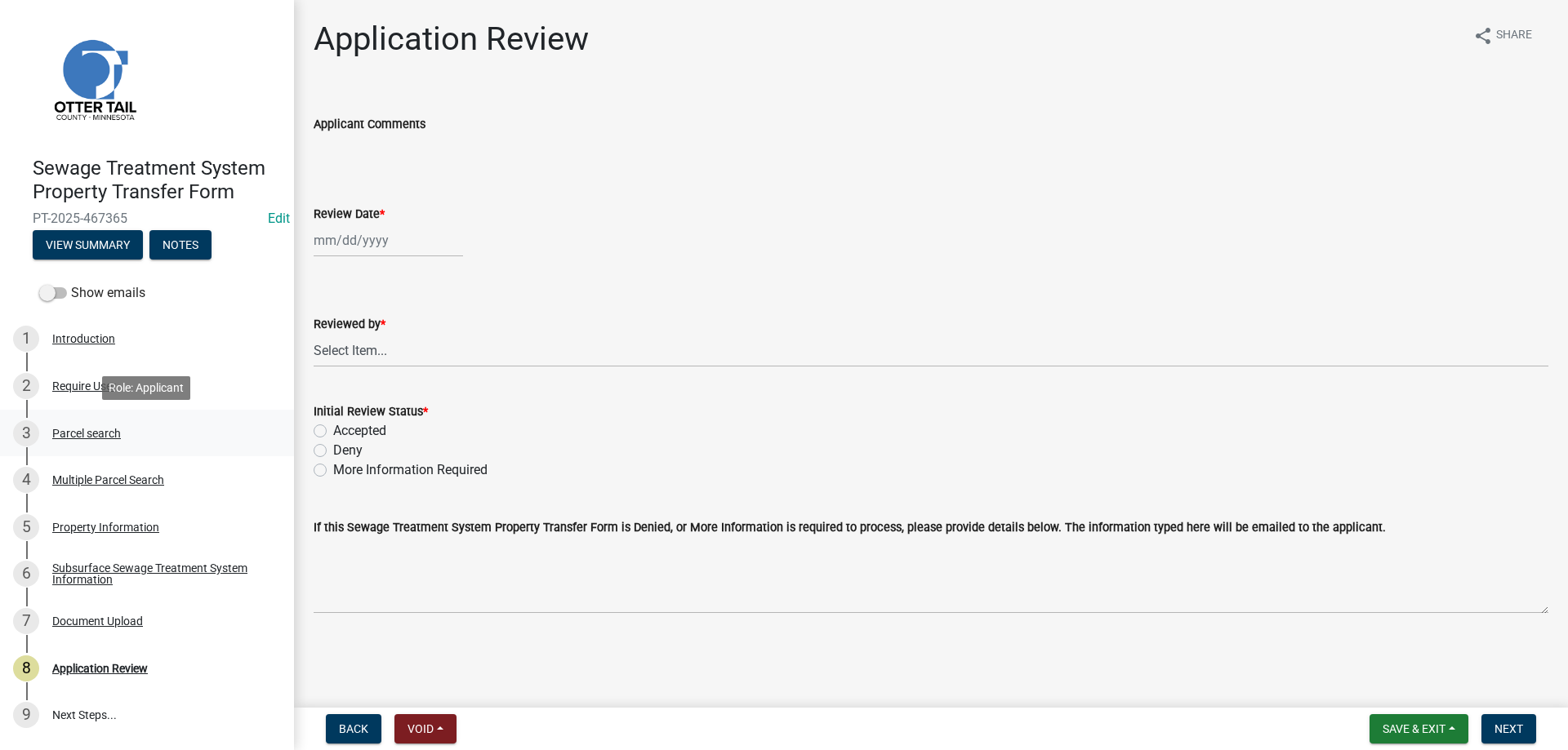
click at [78, 431] on div "Parcel search" at bounding box center [87, 434] width 69 height 12
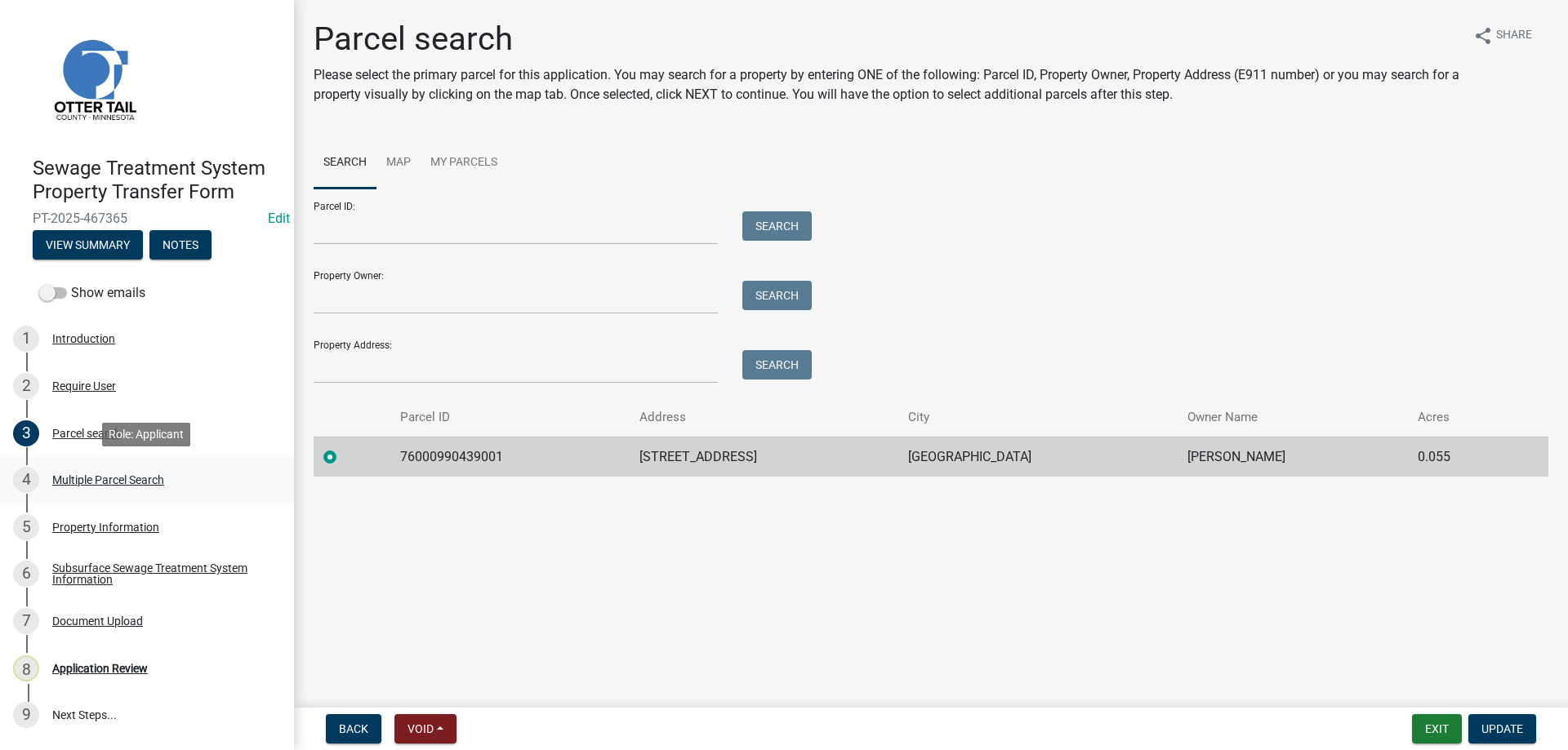
click at [74, 477] on div "Multiple Parcel Search" at bounding box center [108, 480] width 112 height 12
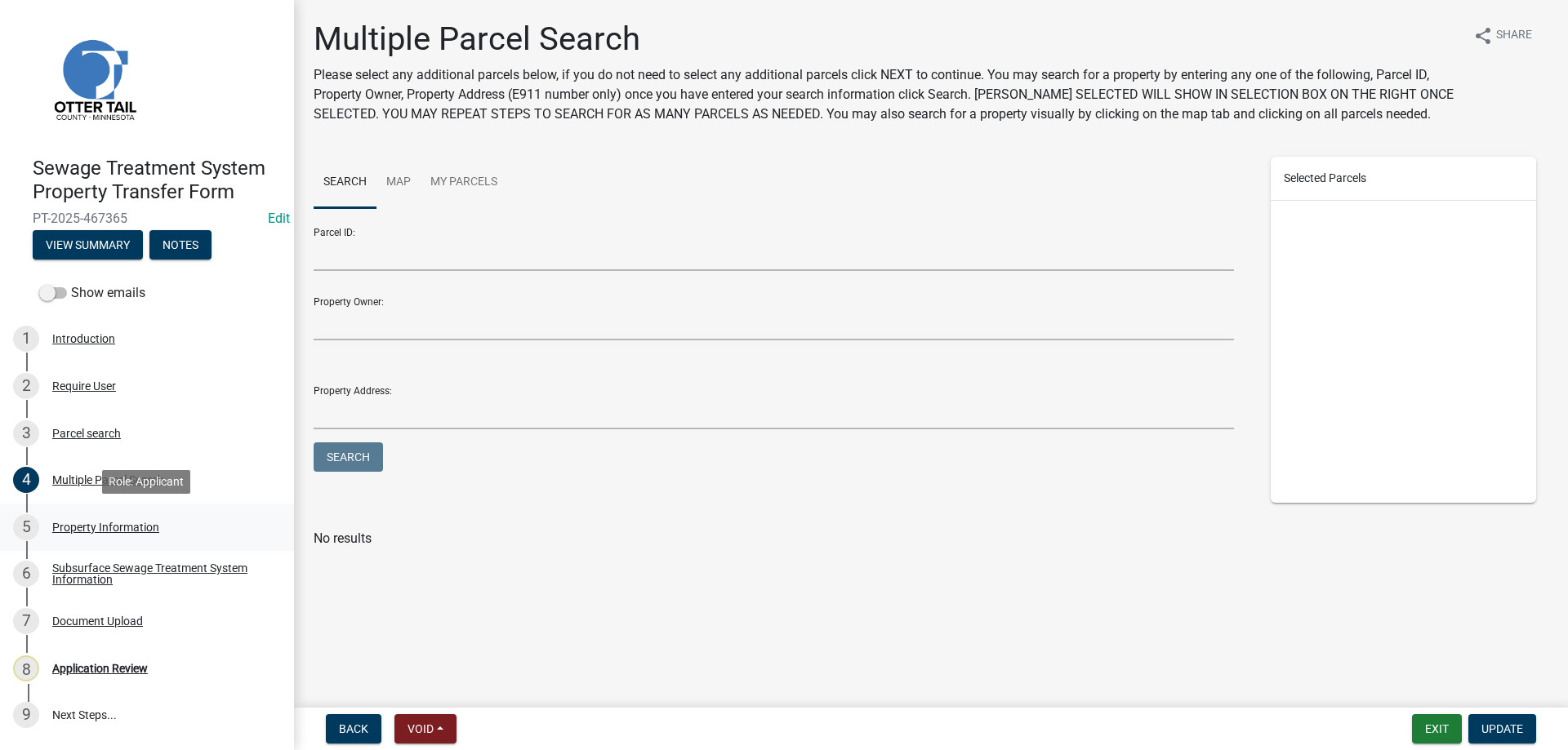
click at [71, 527] on div "Property Information" at bounding box center [105, 527] width 107 height 12
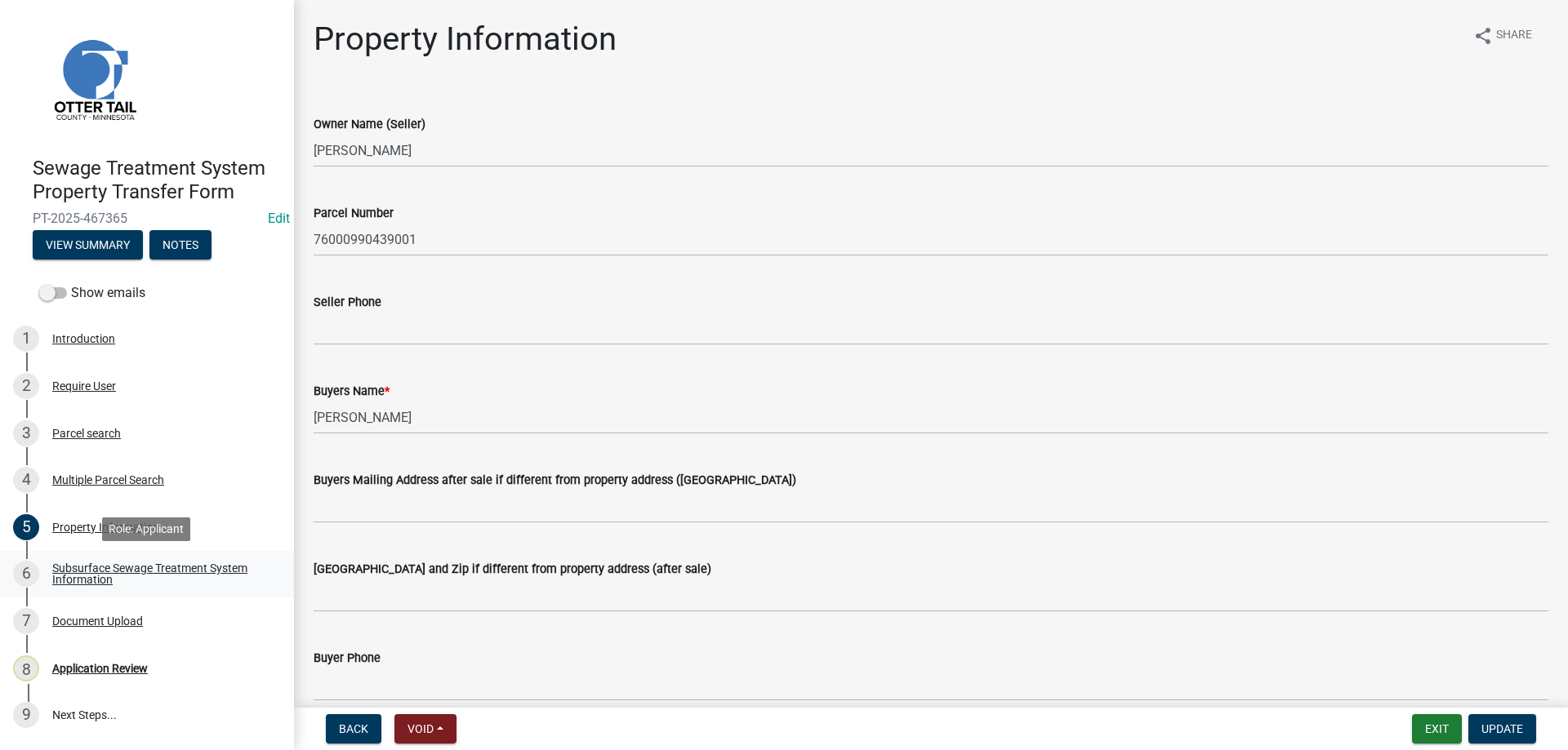
click at [78, 574] on div "Subsurface Sewage Treatment System Information" at bounding box center [160, 573] width 215 height 23
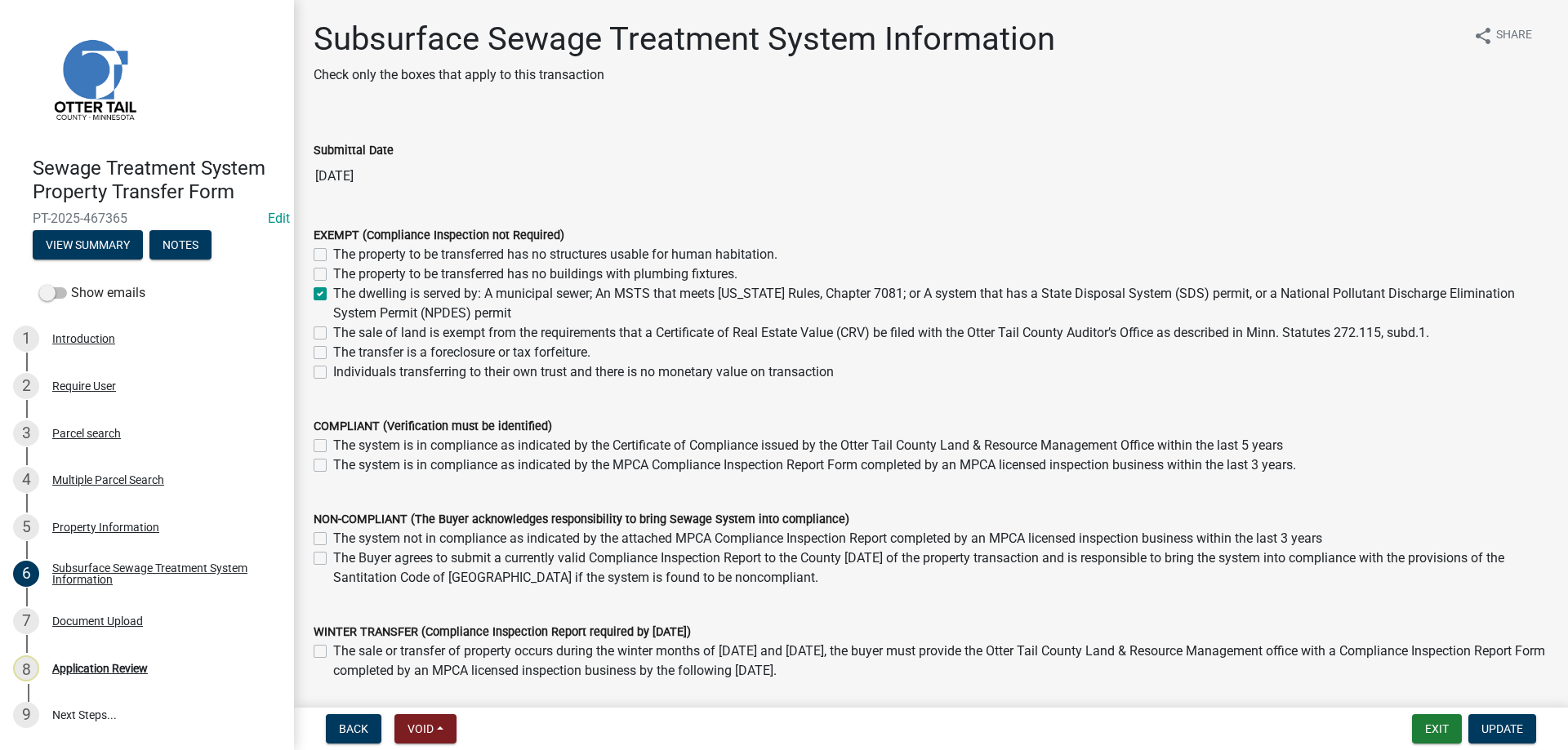
scroll to position [110, 0]
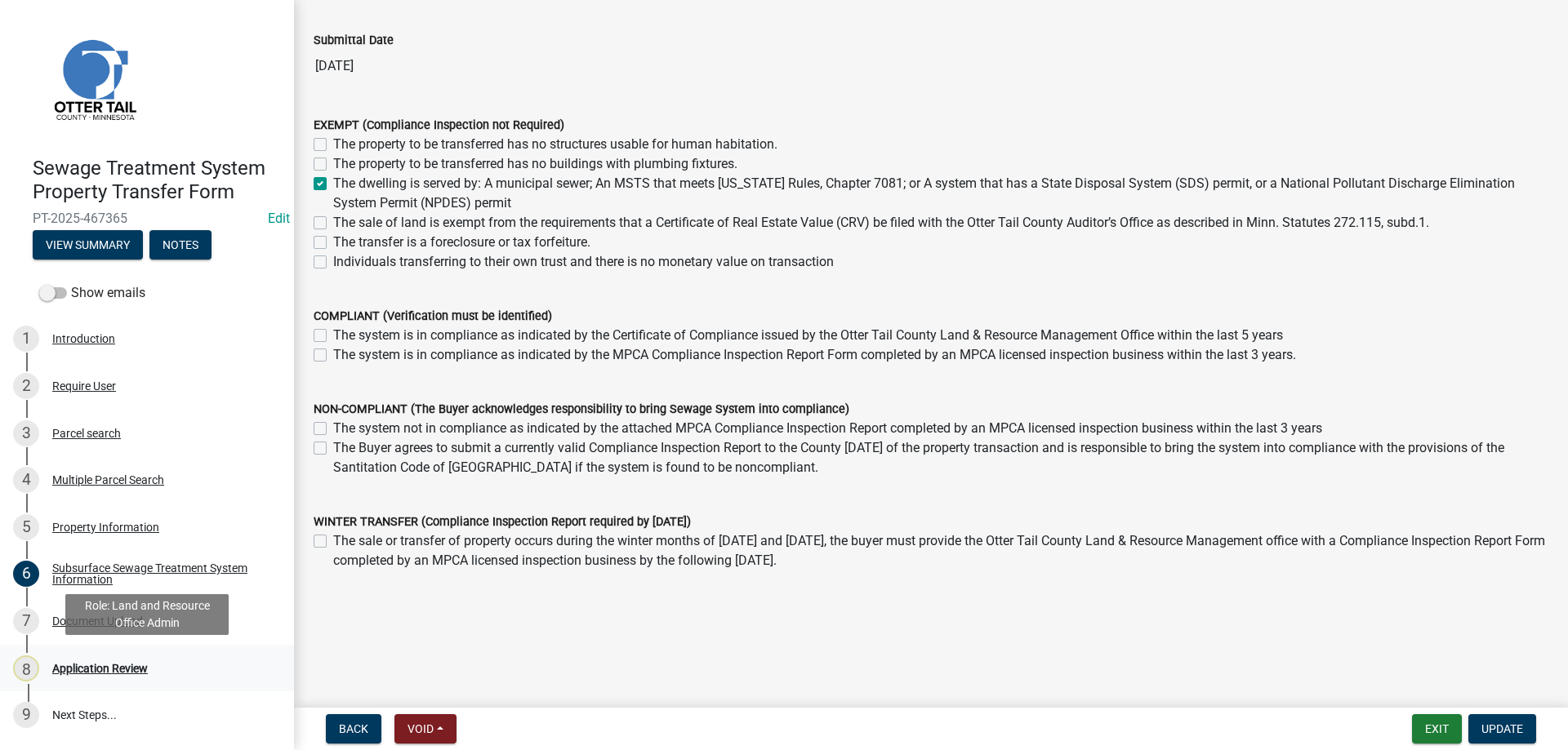
click at [92, 670] on div "Application Review" at bounding box center [100, 668] width 96 height 12
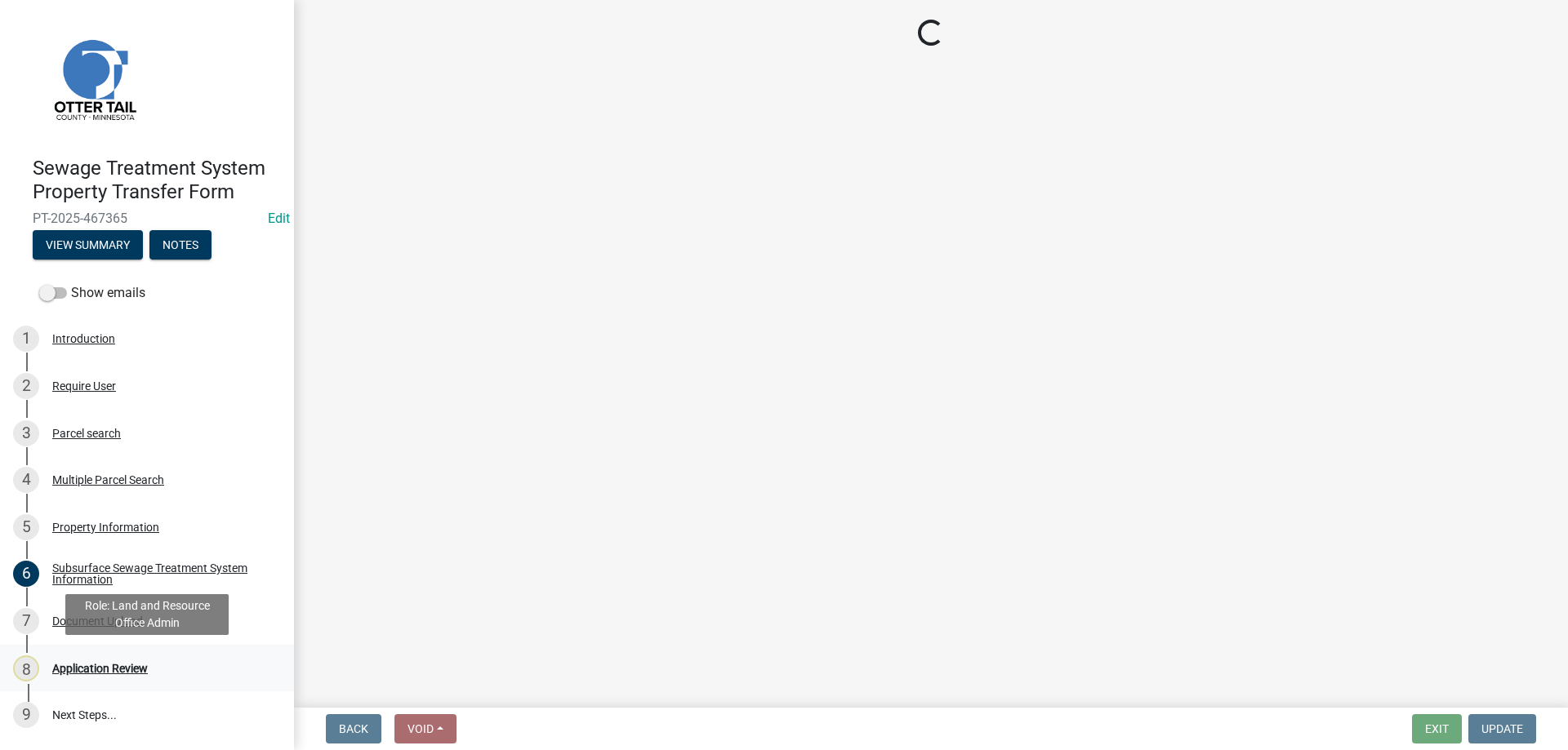
scroll to position [0, 0]
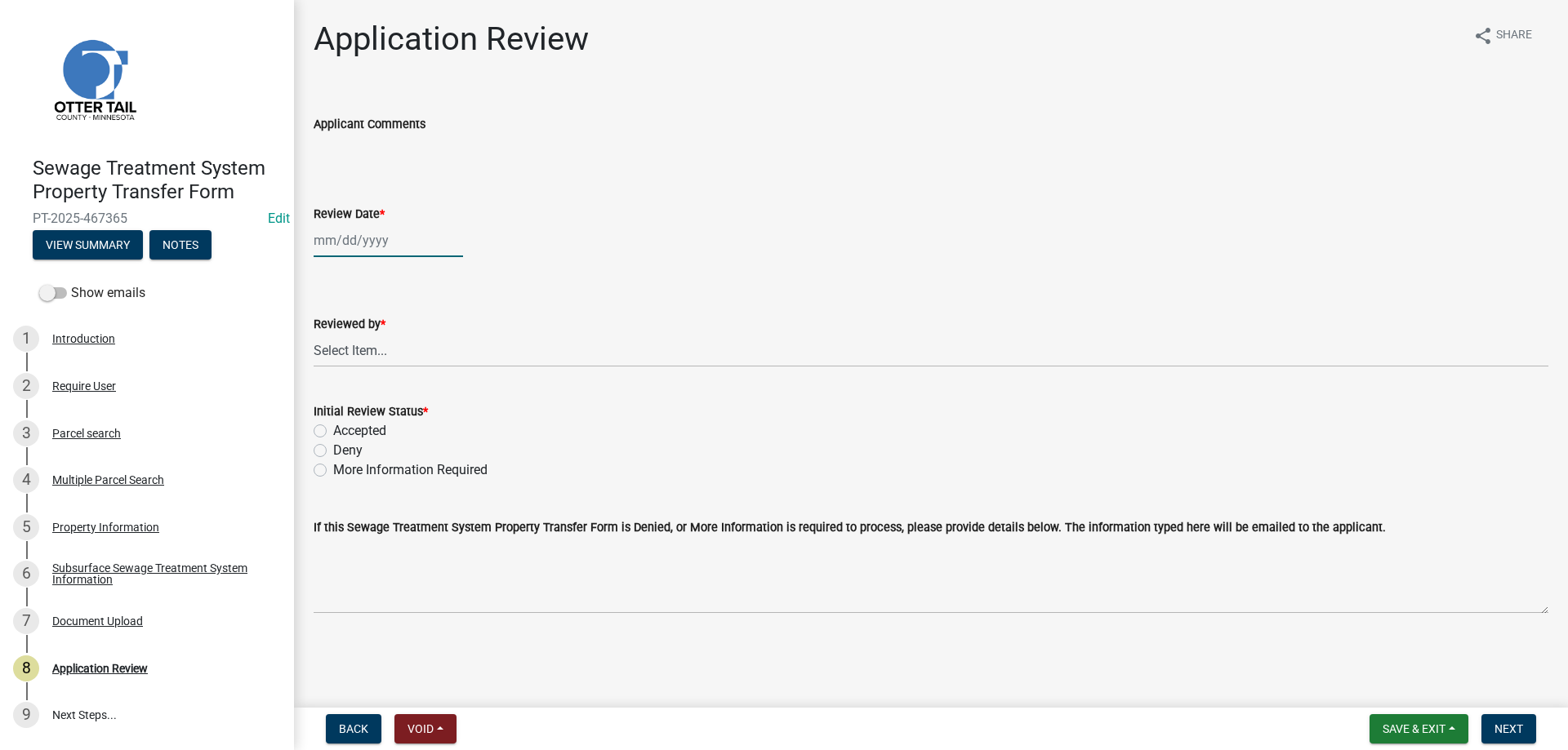
click at [335, 242] on input "Review Date *" at bounding box center [389, 240] width 150 height 33
select select "8"
select select "2025"
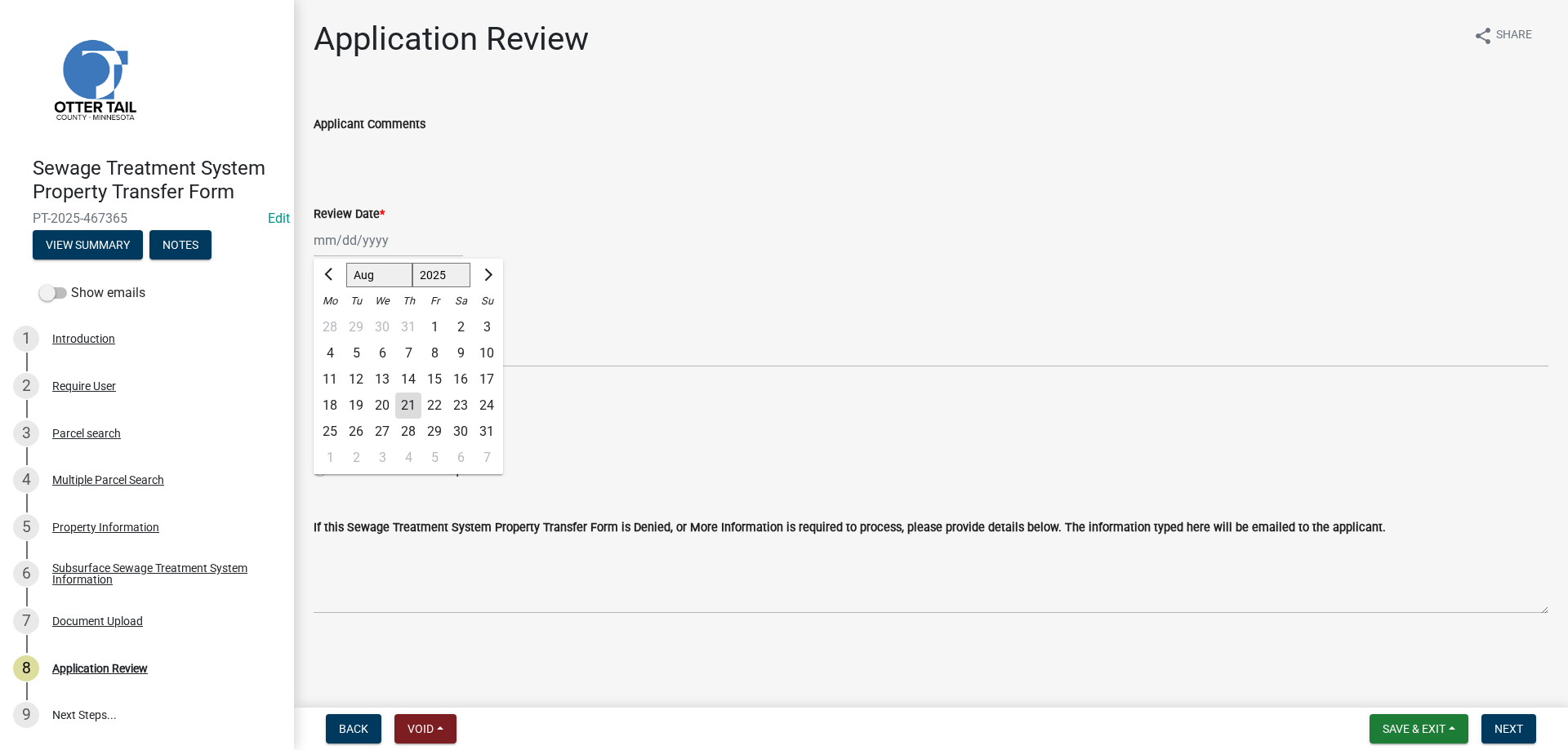
click at [411, 405] on div "21" at bounding box center [408, 406] width 26 height 26
type input "08/21/2025"
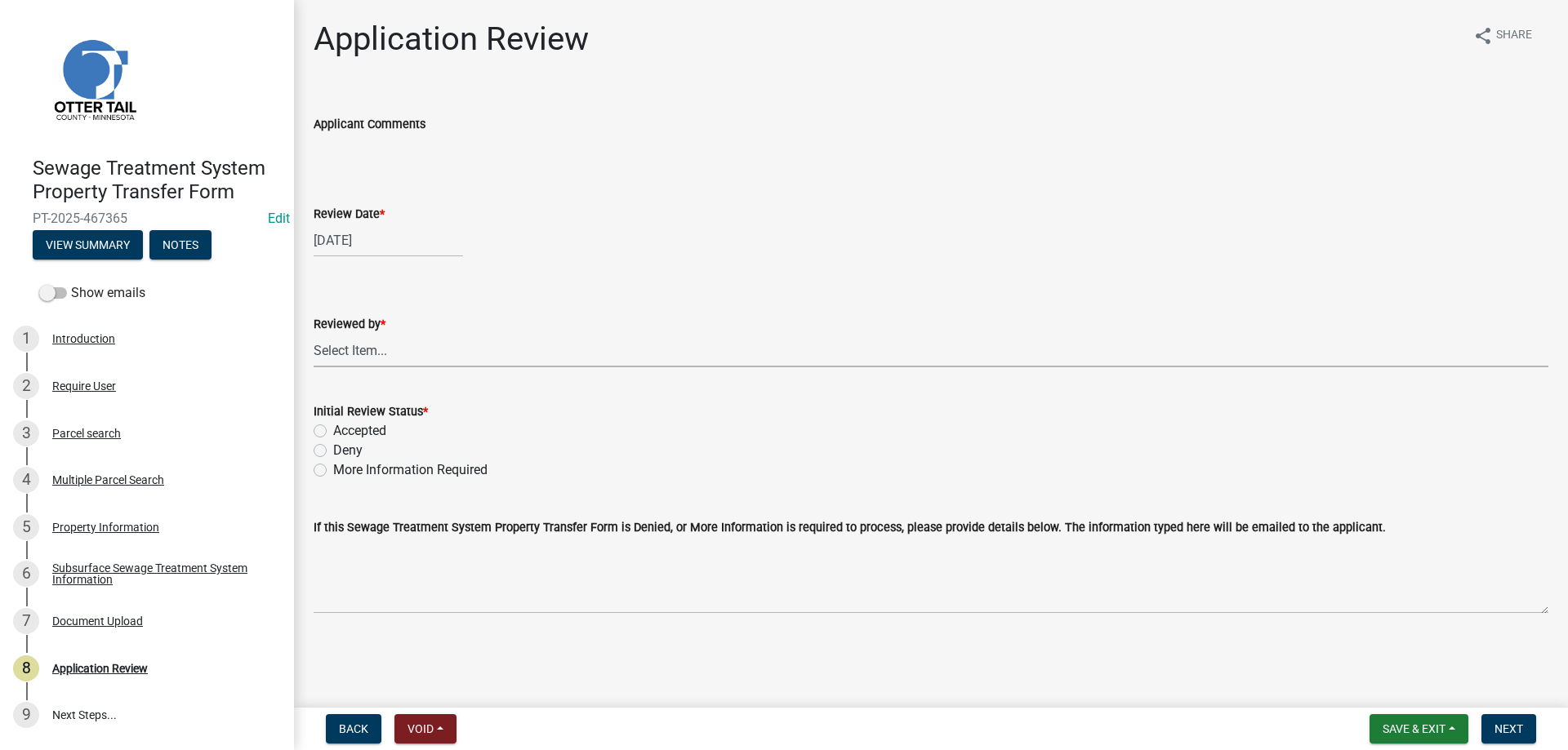
click at [314, 334] on select "Select Item... Alexis Newark Amy Busko Andrea Perales Brittany Tollefson Christ…" at bounding box center [931, 350] width 1235 height 33
click option "Michelle Jevne" at bounding box center [0, 0] width 0 height 0
select select "b4c12476-3918-4c31-b34d-126d47b866fd"
click at [334, 429] on label "Accepted" at bounding box center [360, 431] width 53 height 20
click at [334, 429] on input "Accepted" at bounding box center [339, 426] width 11 height 11
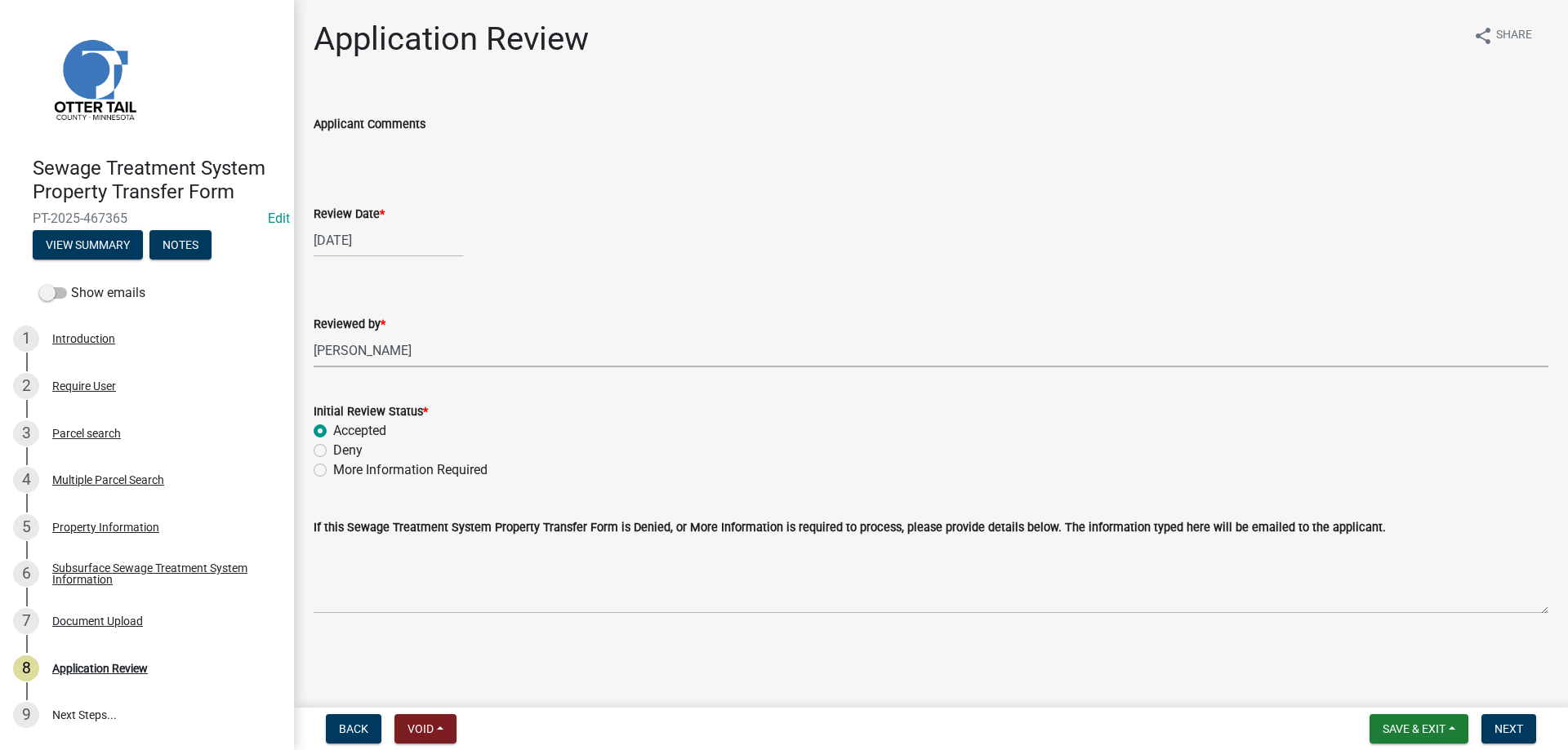
radio input "true"
click at [1508, 728] on span "Next" at bounding box center [1509, 729] width 29 height 13
click at [96, 436] on div "Parcel search" at bounding box center [87, 434] width 69 height 12
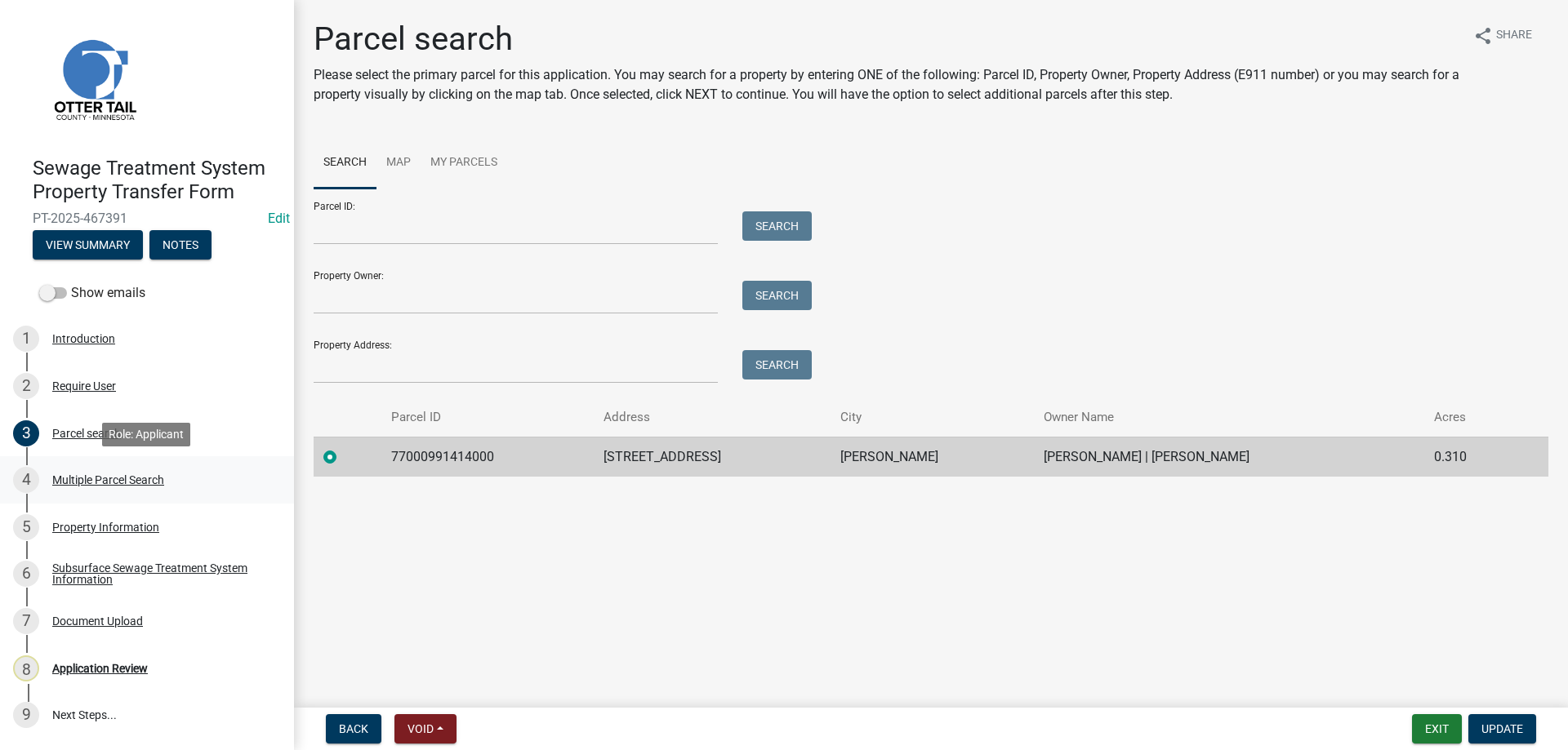
click at [103, 480] on div "Multiple Parcel Search" at bounding box center [108, 480] width 112 height 12
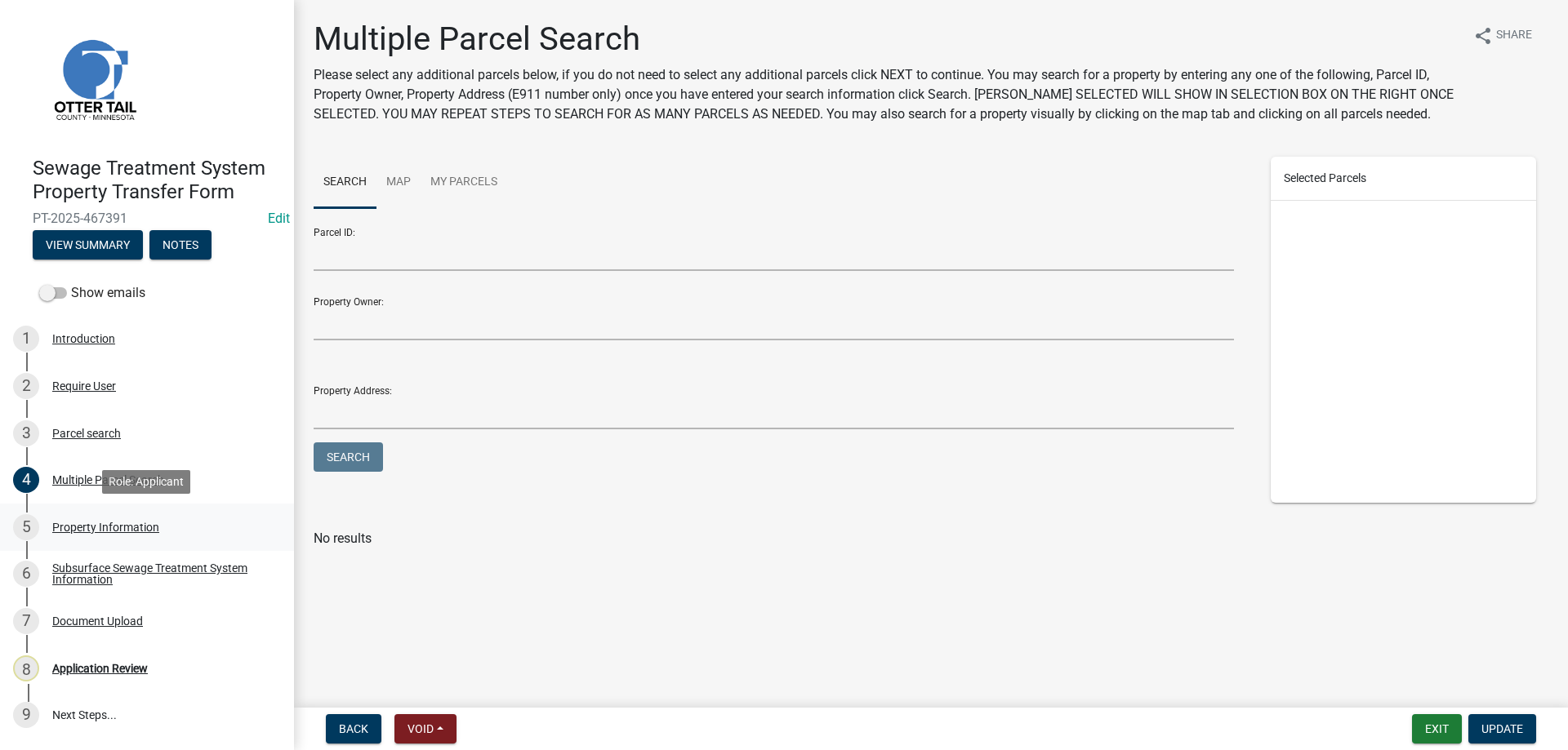
click at [105, 530] on div "Property Information" at bounding box center [105, 527] width 107 height 12
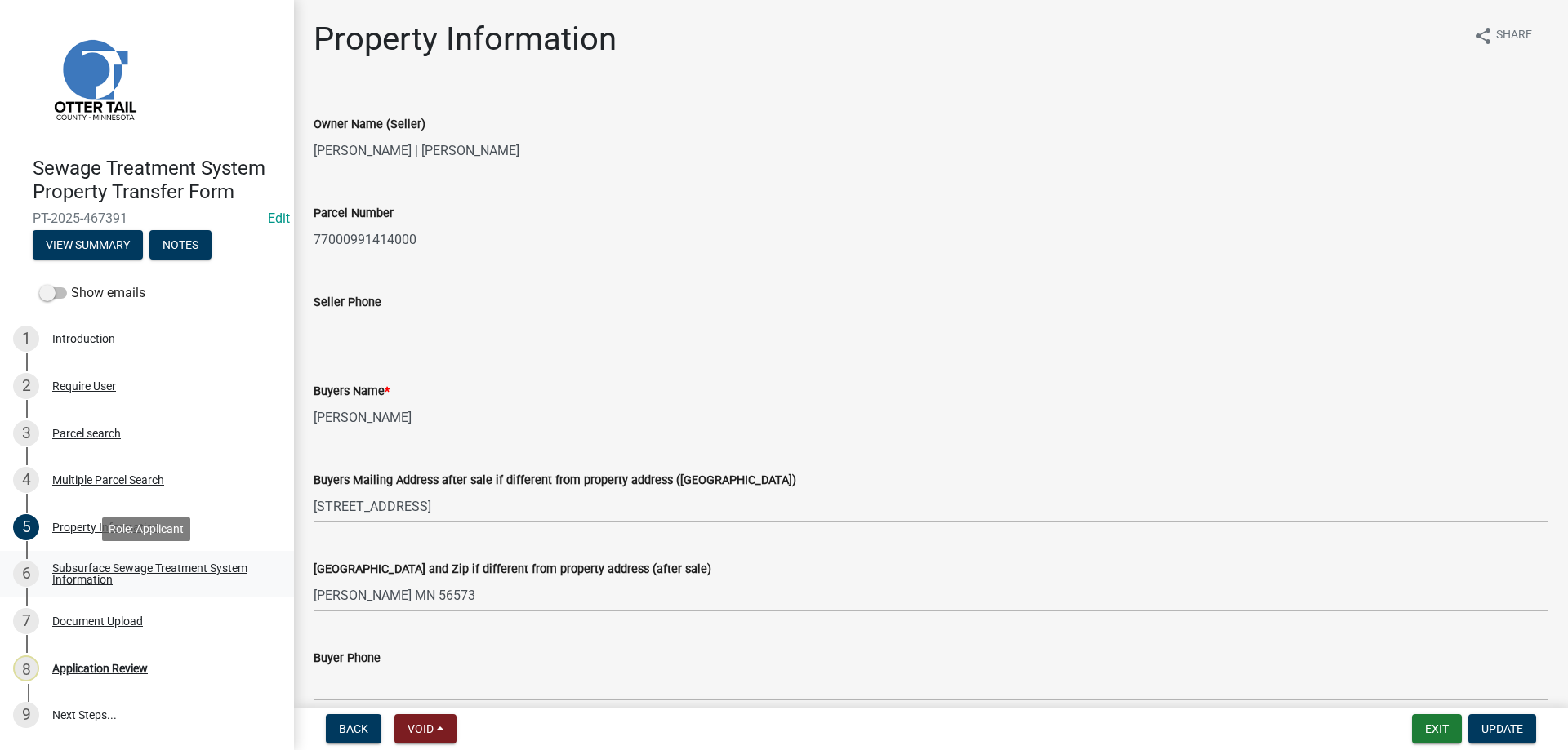
click at [100, 568] on div "Subsurface Sewage Treatment System Information" at bounding box center [160, 573] width 215 height 23
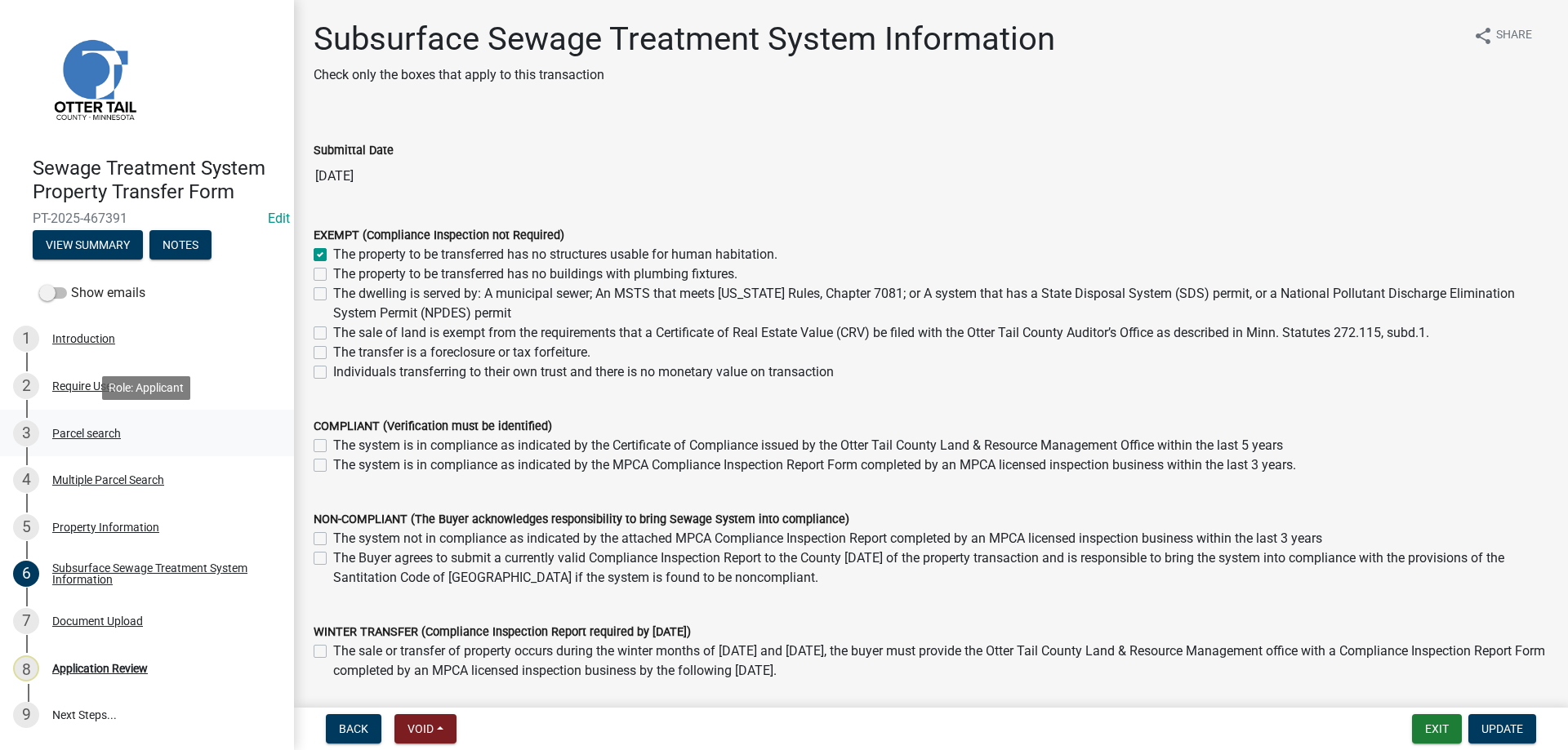
click at [68, 432] on div "Parcel search" at bounding box center [87, 434] width 69 height 12
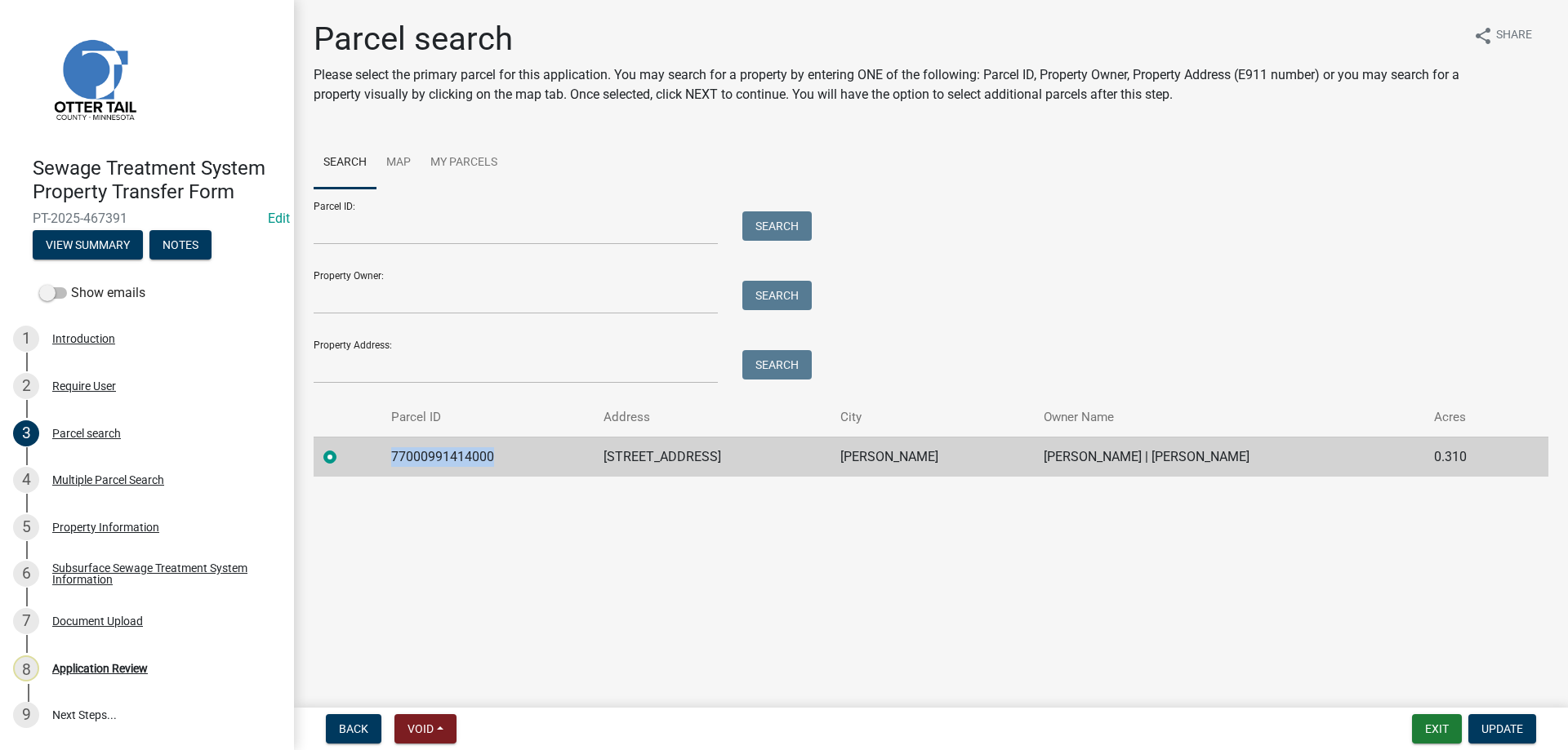
drag, startPoint x: 491, startPoint y: 455, endPoint x: 391, endPoint y: 463, distance: 100.3
click at [391, 463] on td "77000991414000" at bounding box center [487, 457] width 212 height 40
copy td "77000991414000"
click at [86, 667] on div "Application Review" at bounding box center [100, 668] width 96 height 12
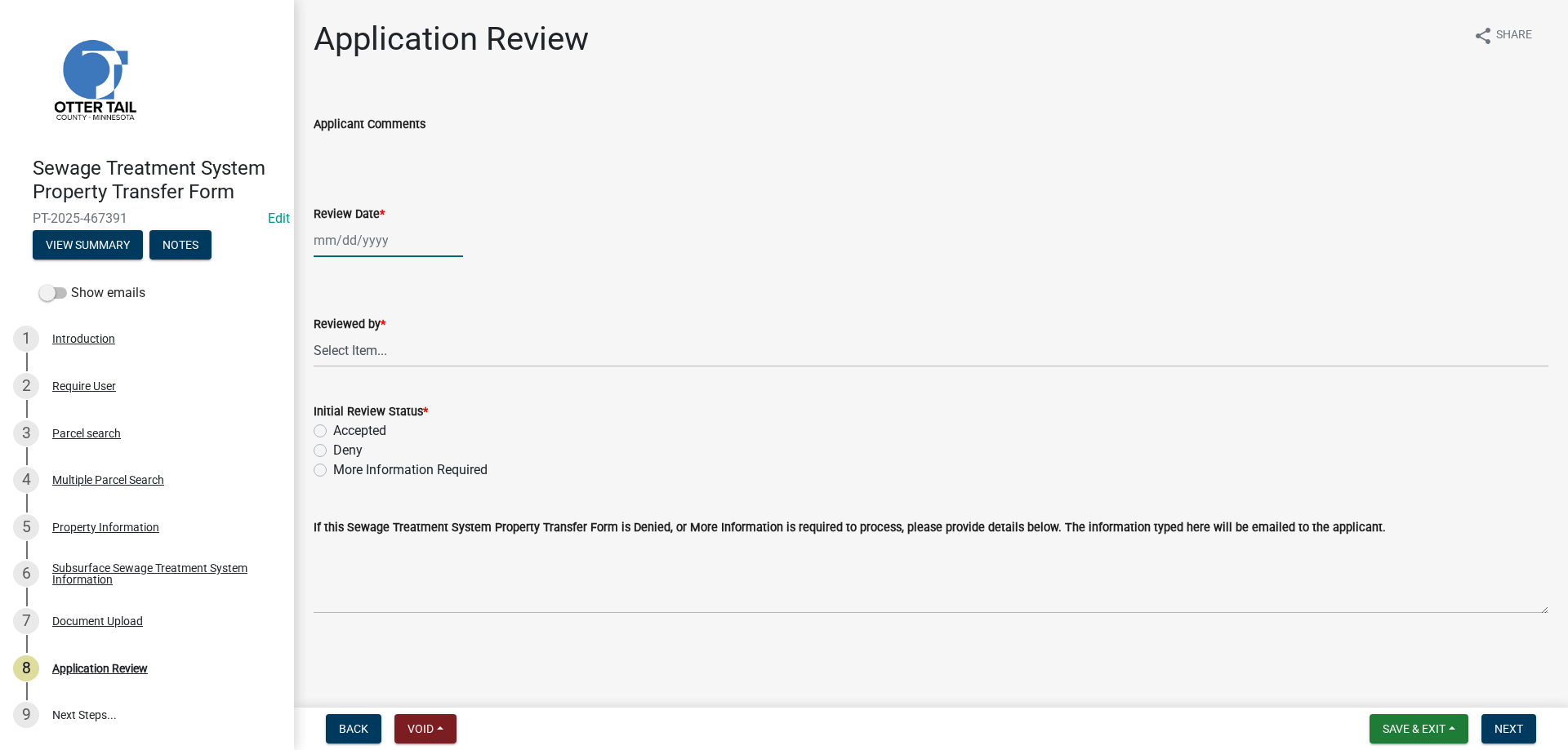
click at [335, 233] on input "Review Date *" at bounding box center [389, 240] width 150 height 33
select select "8"
select select "2025"
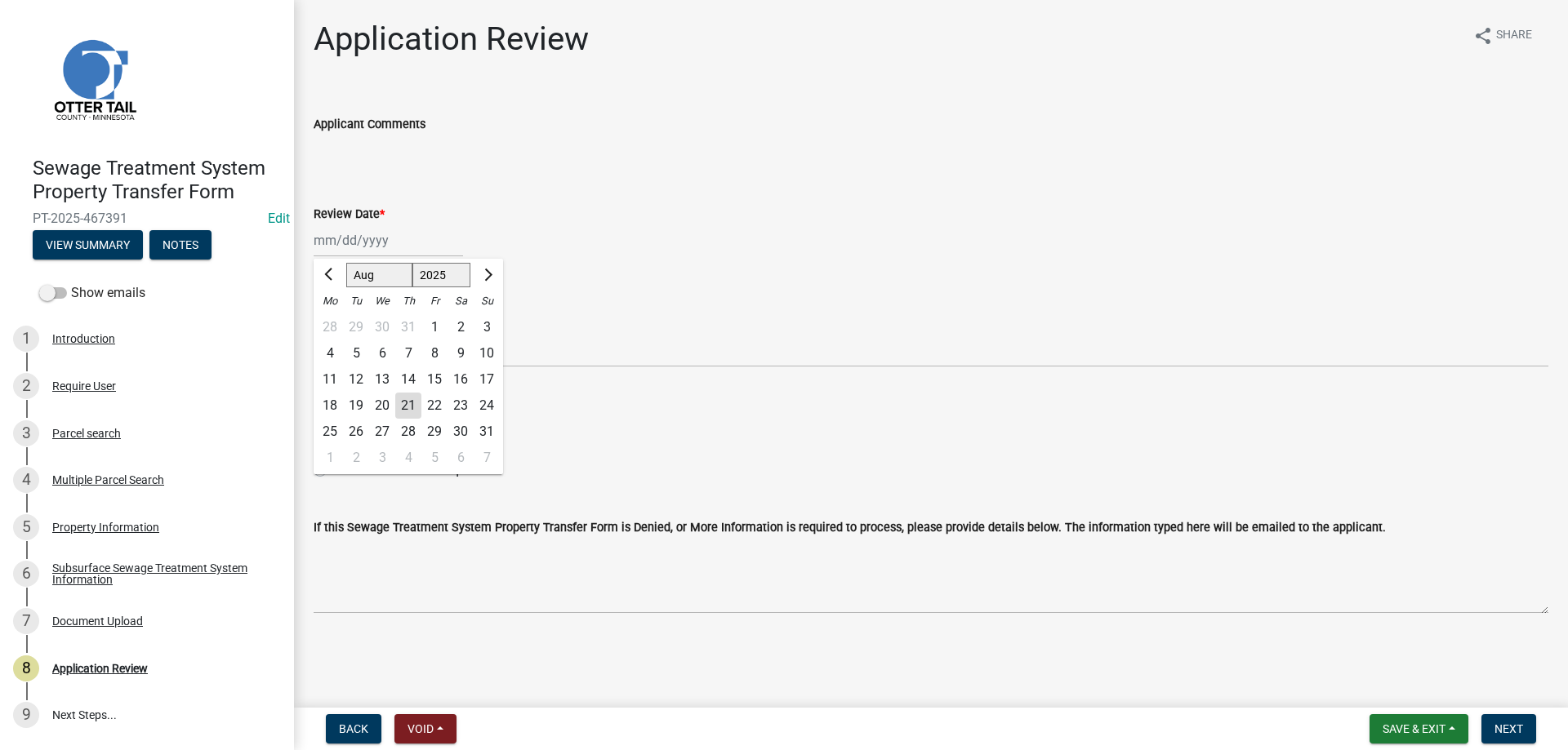
click at [405, 406] on div "21" at bounding box center [408, 406] width 26 height 26
type input "[DATE]"
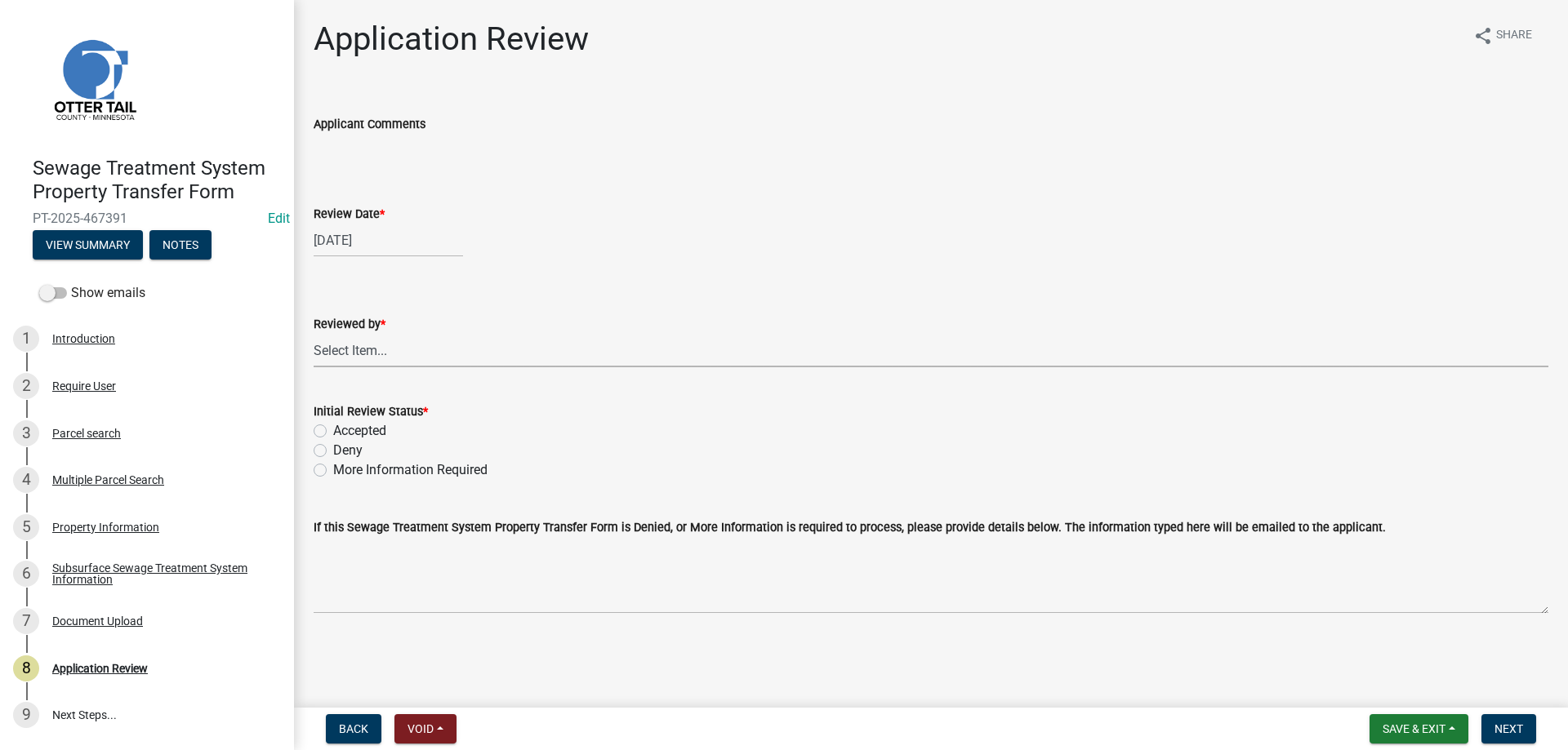
click at [314, 334] on select "Select Item... [PERSON_NAME] [PERSON_NAME] [PERSON_NAME] [PERSON_NAME] [PERSON_…" at bounding box center [931, 350] width 1235 height 33
click option "[PERSON_NAME]" at bounding box center [0, 0] width 0 height 0
select select "b4c12476-3918-4c31-b34d-126d47b866fd"
click at [334, 434] on label "Accepted" at bounding box center [360, 431] width 53 height 20
click at [334, 432] on input "Accepted" at bounding box center [339, 426] width 11 height 11
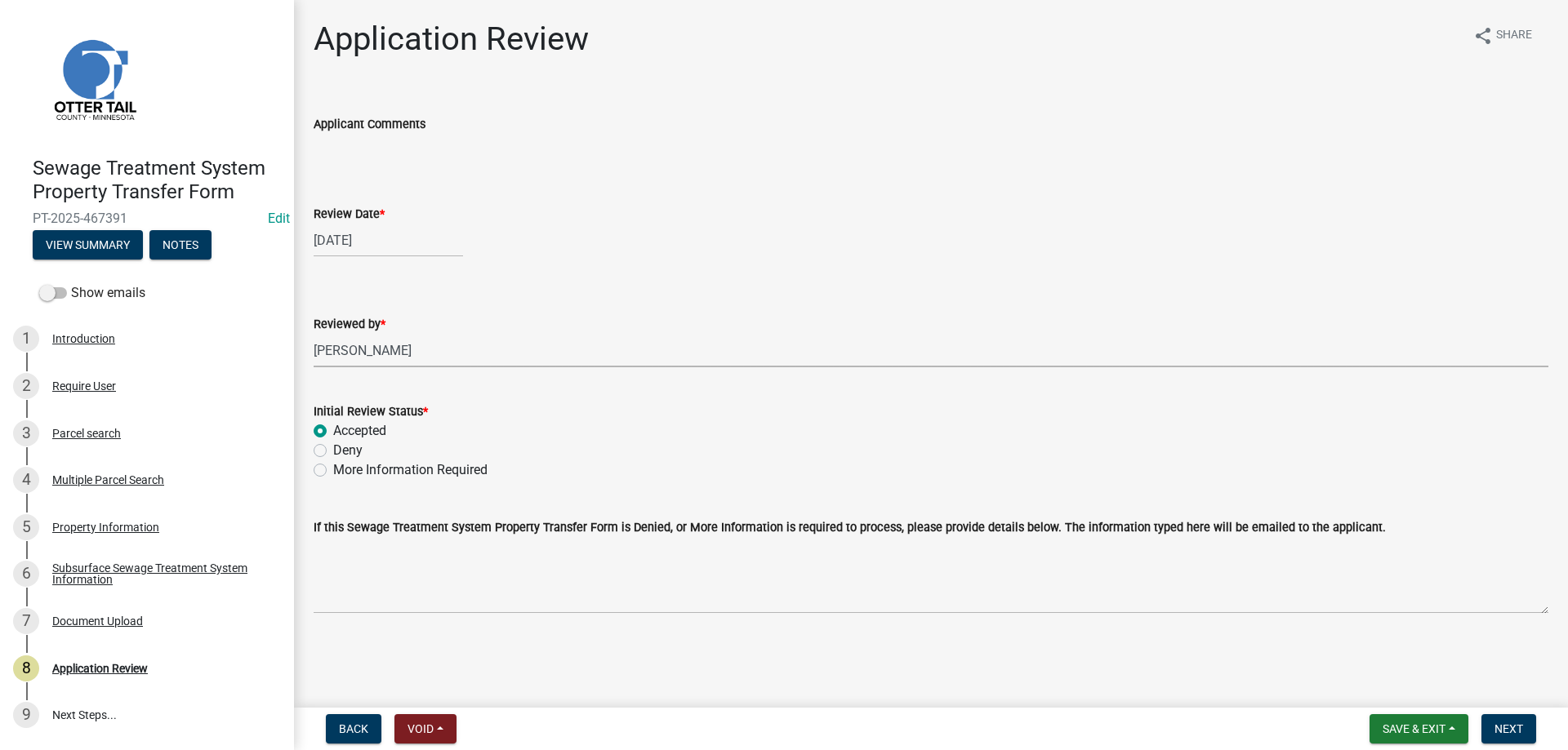
radio input "true"
click at [1522, 722] on button "Next" at bounding box center [1508, 729] width 55 height 30
click at [96, 429] on div "Parcel search" at bounding box center [87, 434] width 69 height 12
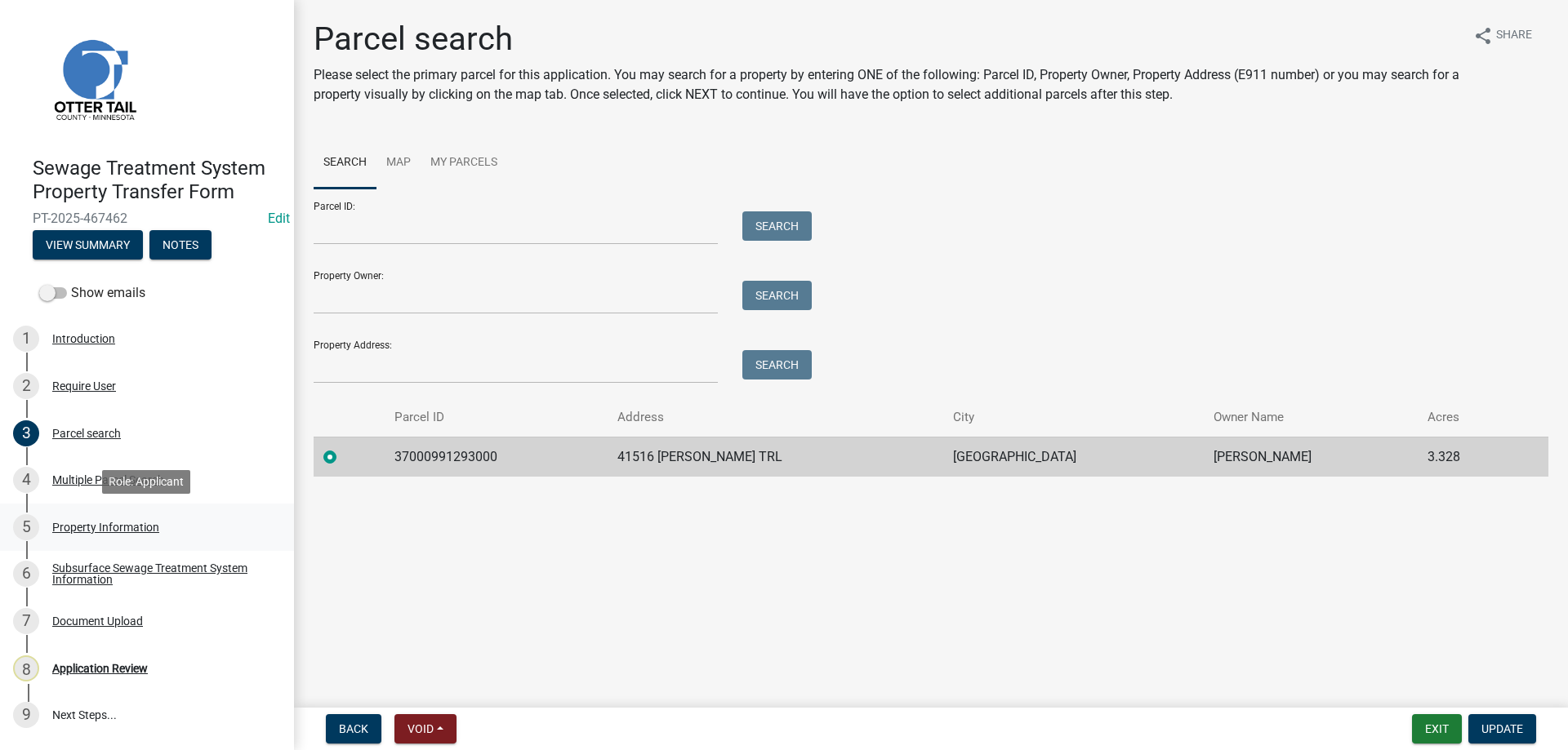
click at [109, 527] on div "Property Information" at bounding box center [105, 527] width 107 height 12
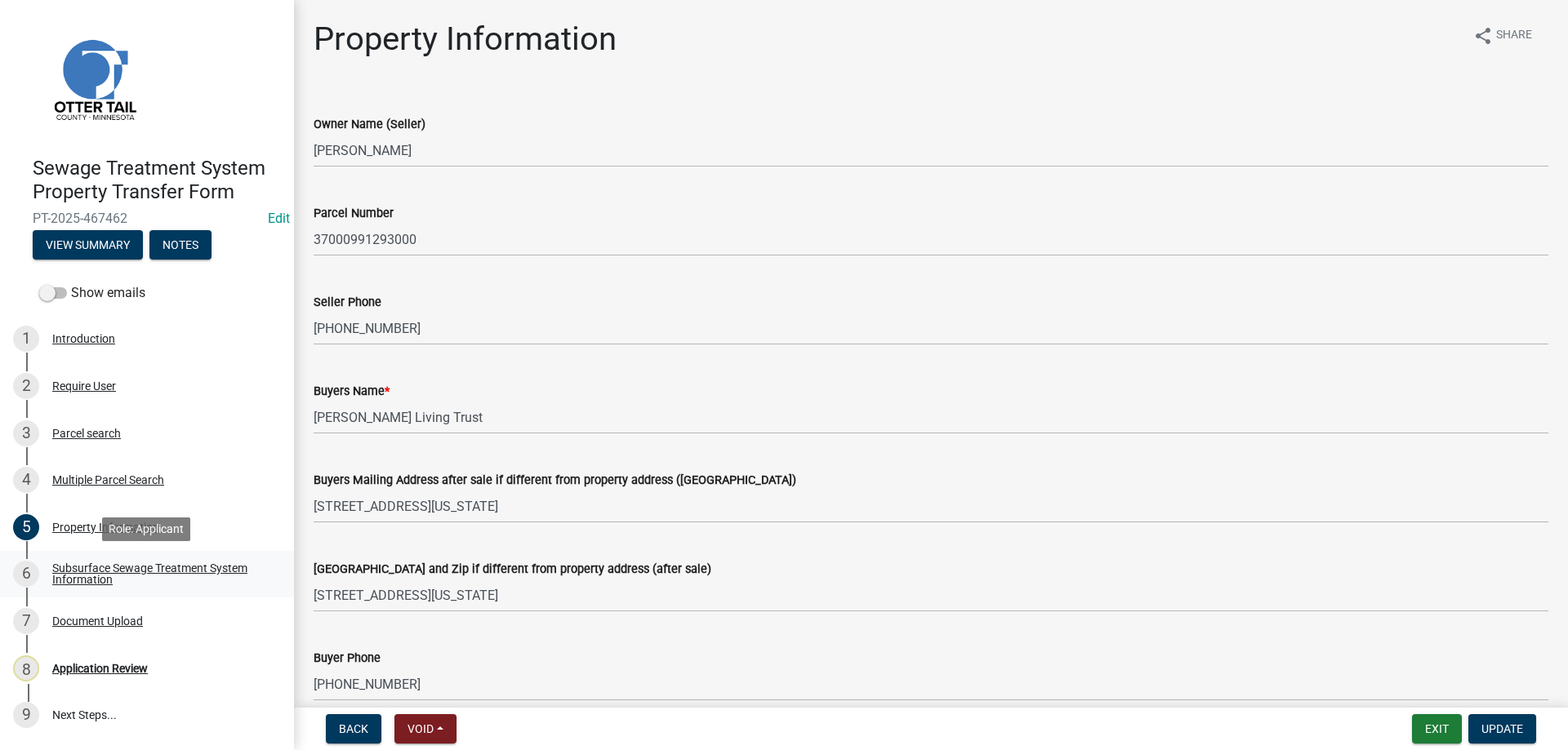
click at [99, 572] on div "Subsurface Sewage Treatment System Information" at bounding box center [160, 573] width 215 height 23
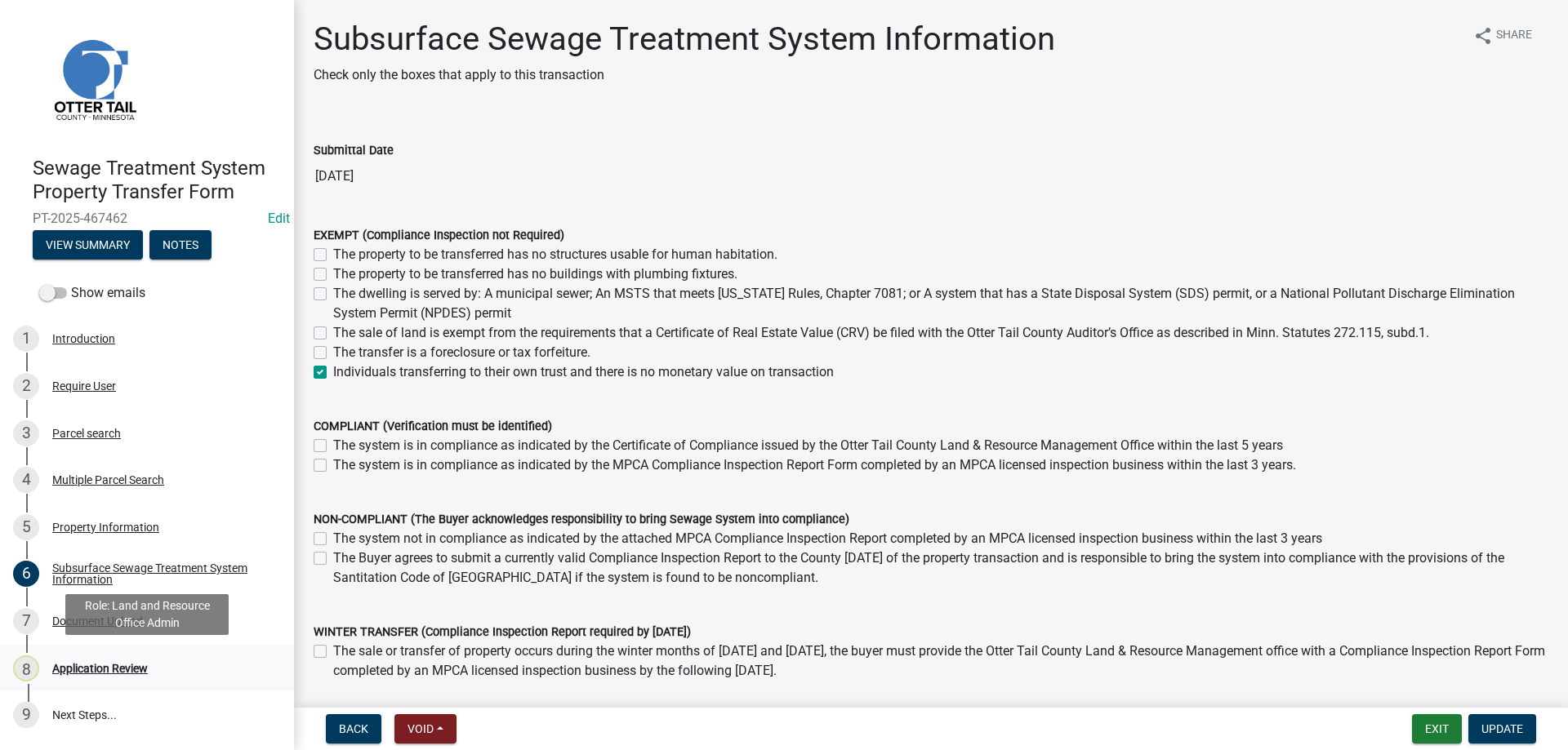
click at [100, 663] on div "Application Review" at bounding box center [100, 668] width 96 height 12
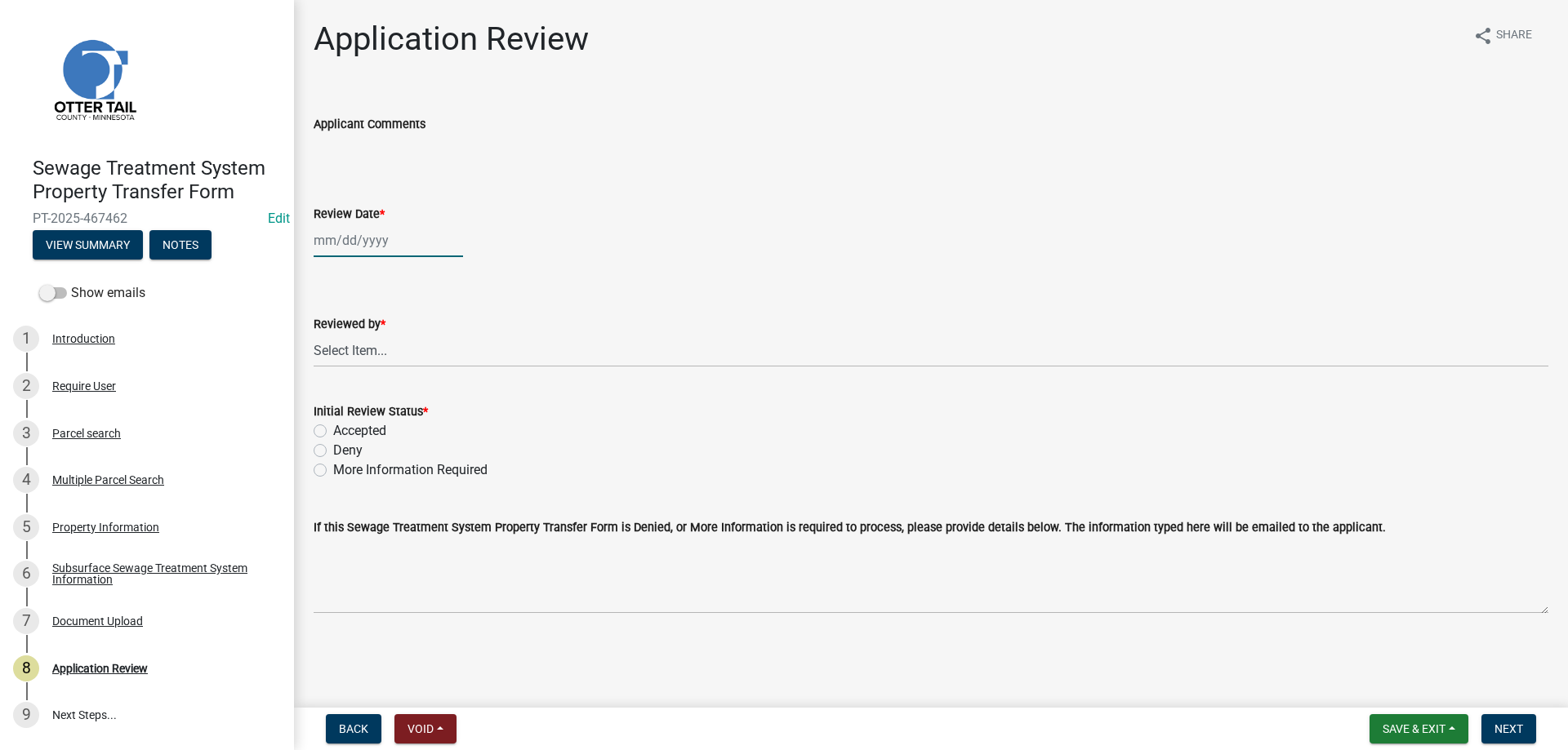
click at [353, 238] on input "Review Date *" at bounding box center [389, 240] width 150 height 33
select select "8"
select select "2025"
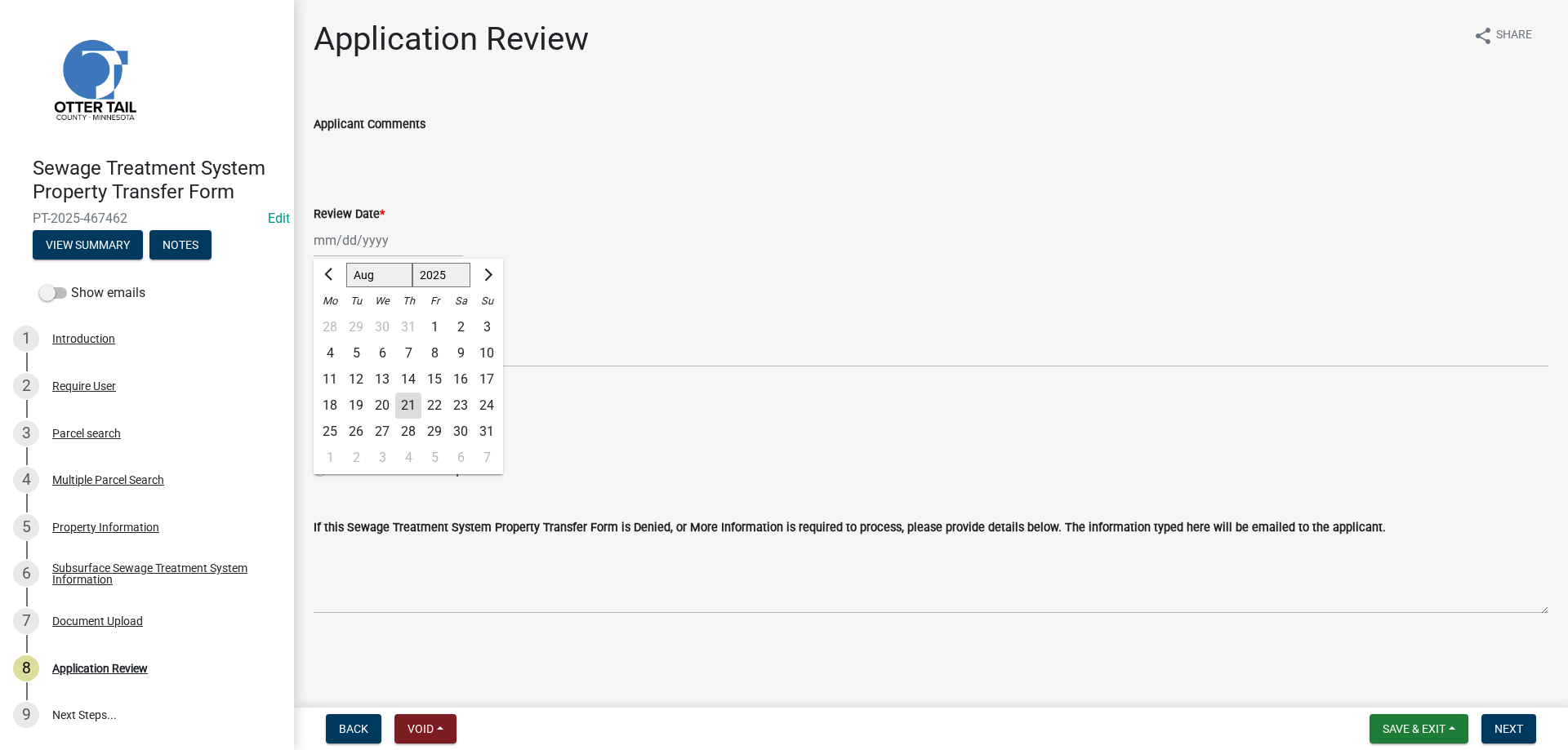
click at [413, 404] on div "21" at bounding box center [408, 406] width 26 height 26
type input "[DATE]"
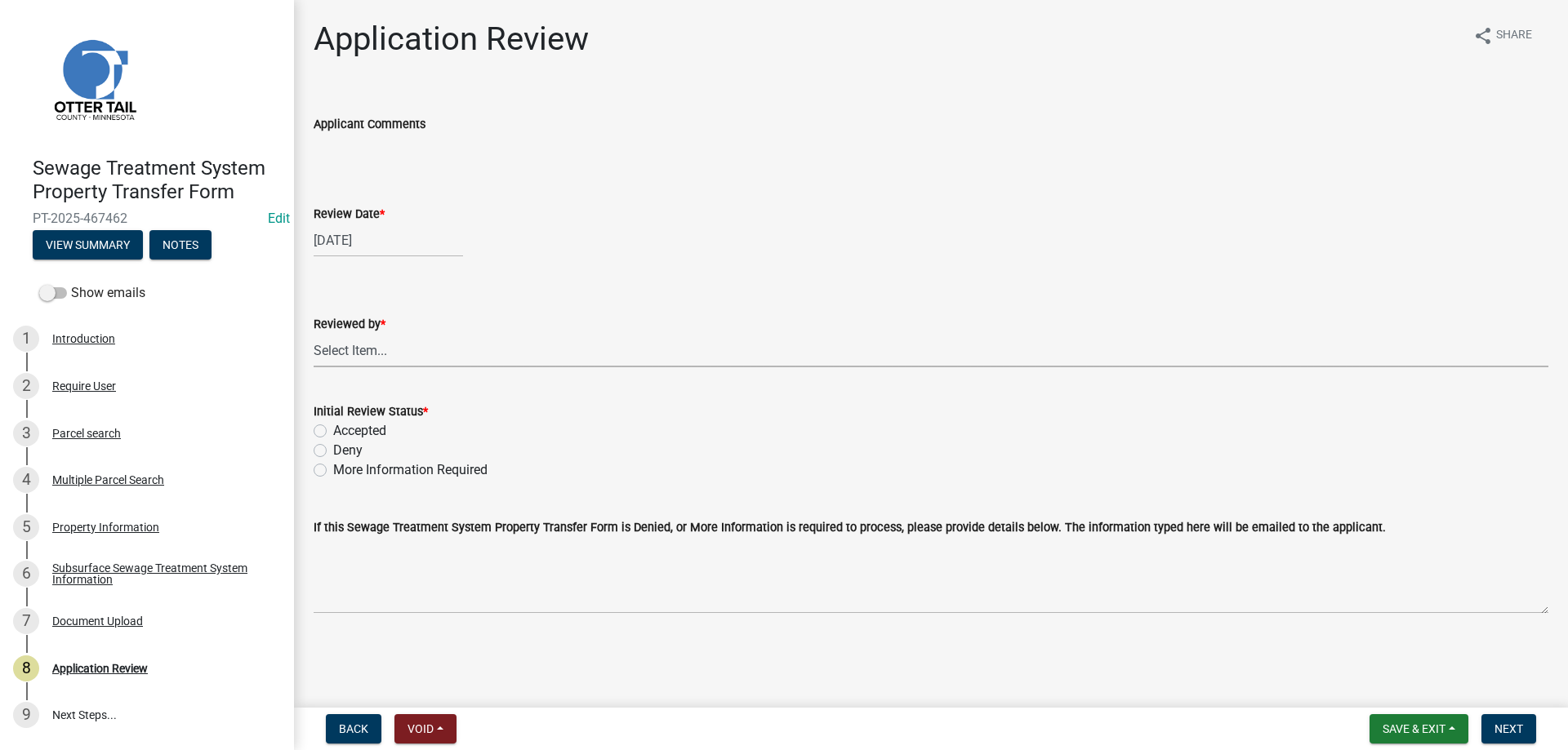
click at [314, 334] on select "Select Item... [PERSON_NAME] [PERSON_NAME] [PERSON_NAME] [PERSON_NAME] [PERSON_…" at bounding box center [931, 350] width 1235 height 33
click option "[PERSON_NAME]" at bounding box center [0, 0] width 0 height 0
select select "b4c12476-3918-4c31-b34d-126d47b866fd"
click at [334, 430] on label "Accepted" at bounding box center [360, 431] width 53 height 20
click at [334, 430] on input "Accepted" at bounding box center [339, 426] width 11 height 11
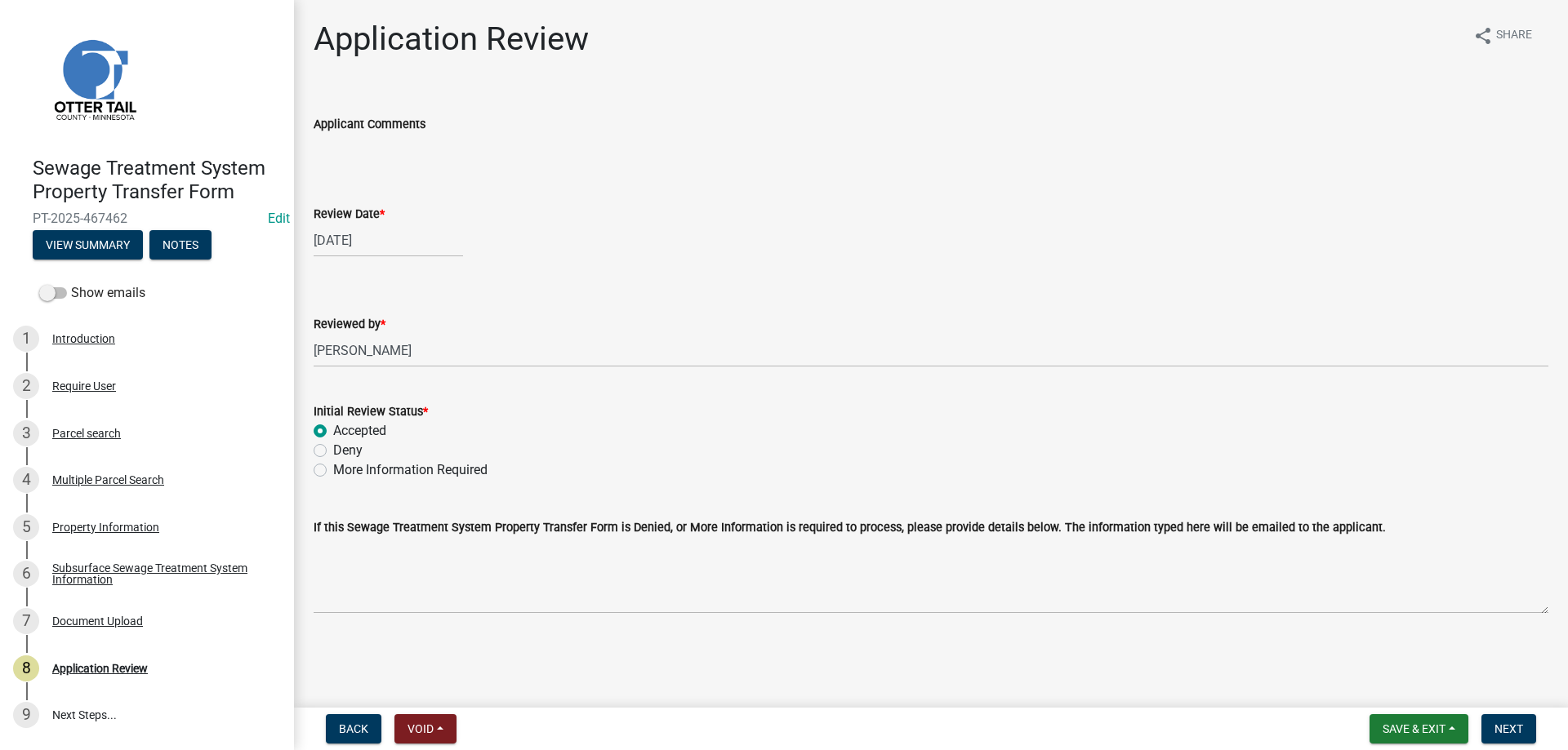
radio input "true"
click at [1509, 730] on span "Next" at bounding box center [1509, 729] width 29 height 13
click at [71, 434] on div "Parcel search" at bounding box center [87, 434] width 69 height 12
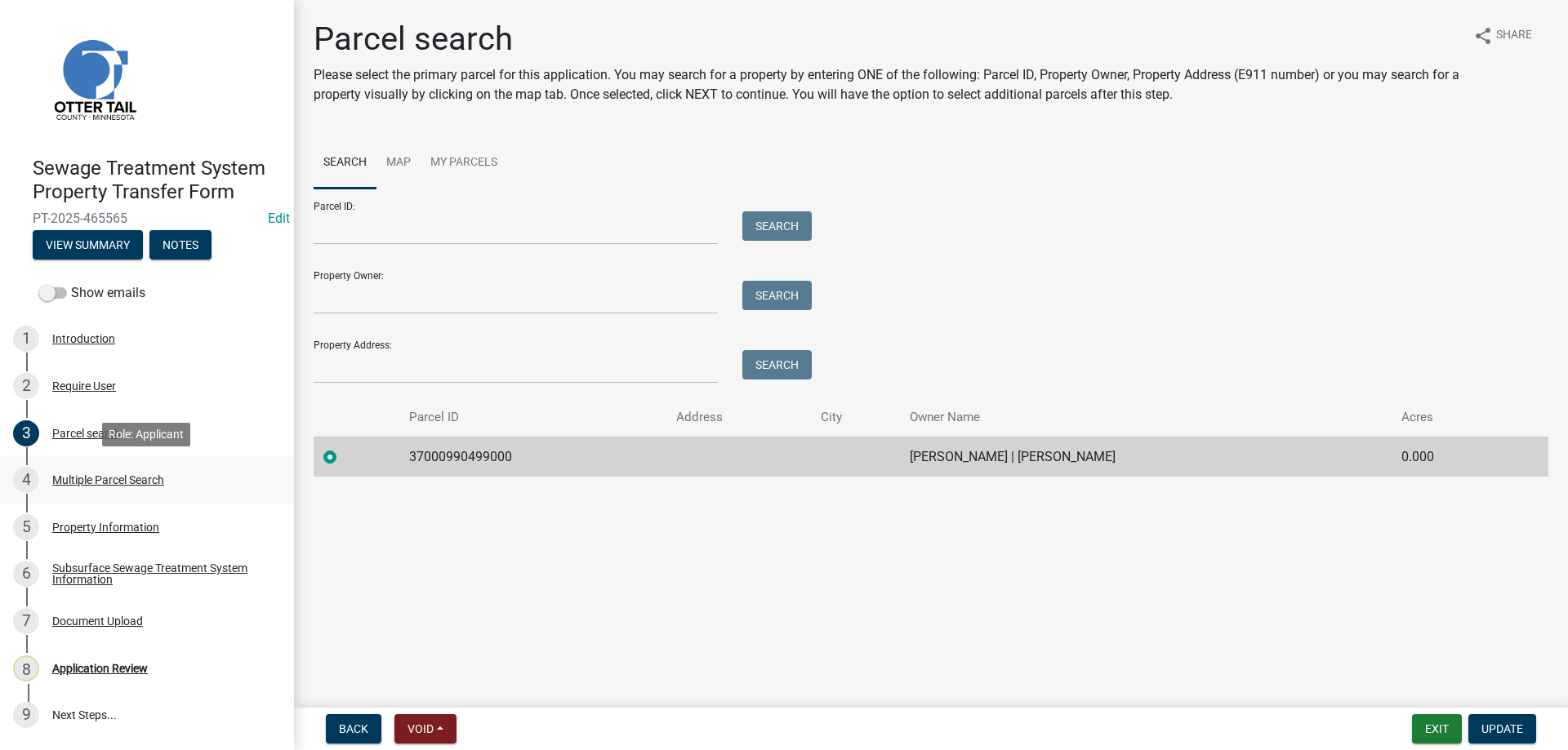
click at [75, 477] on div "Multiple Parcel Search" at bounding box center [108, 480] width 112 height 12
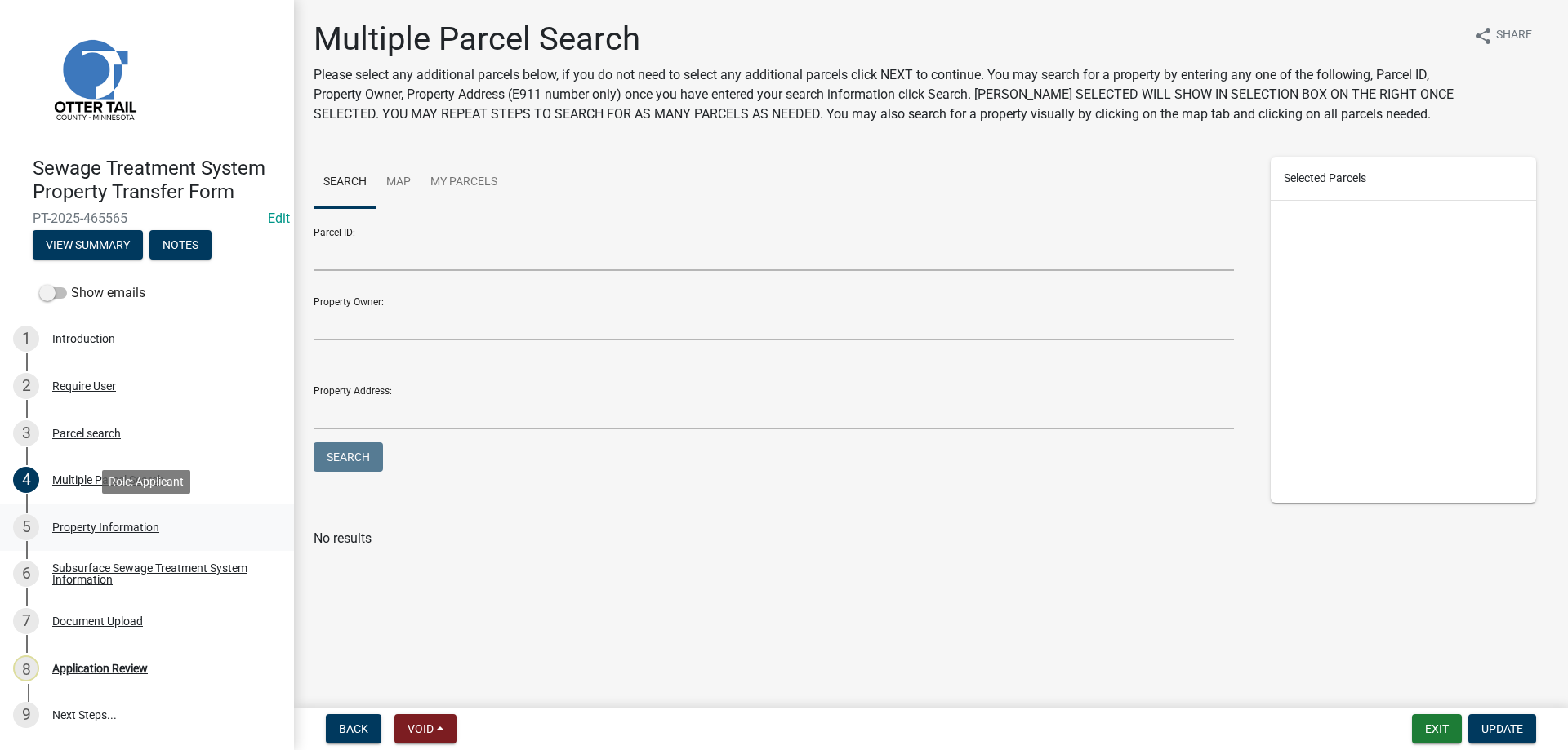
click at [79, 525] on div "Property Information" at bounding box center [105, 527] width 107 height 12
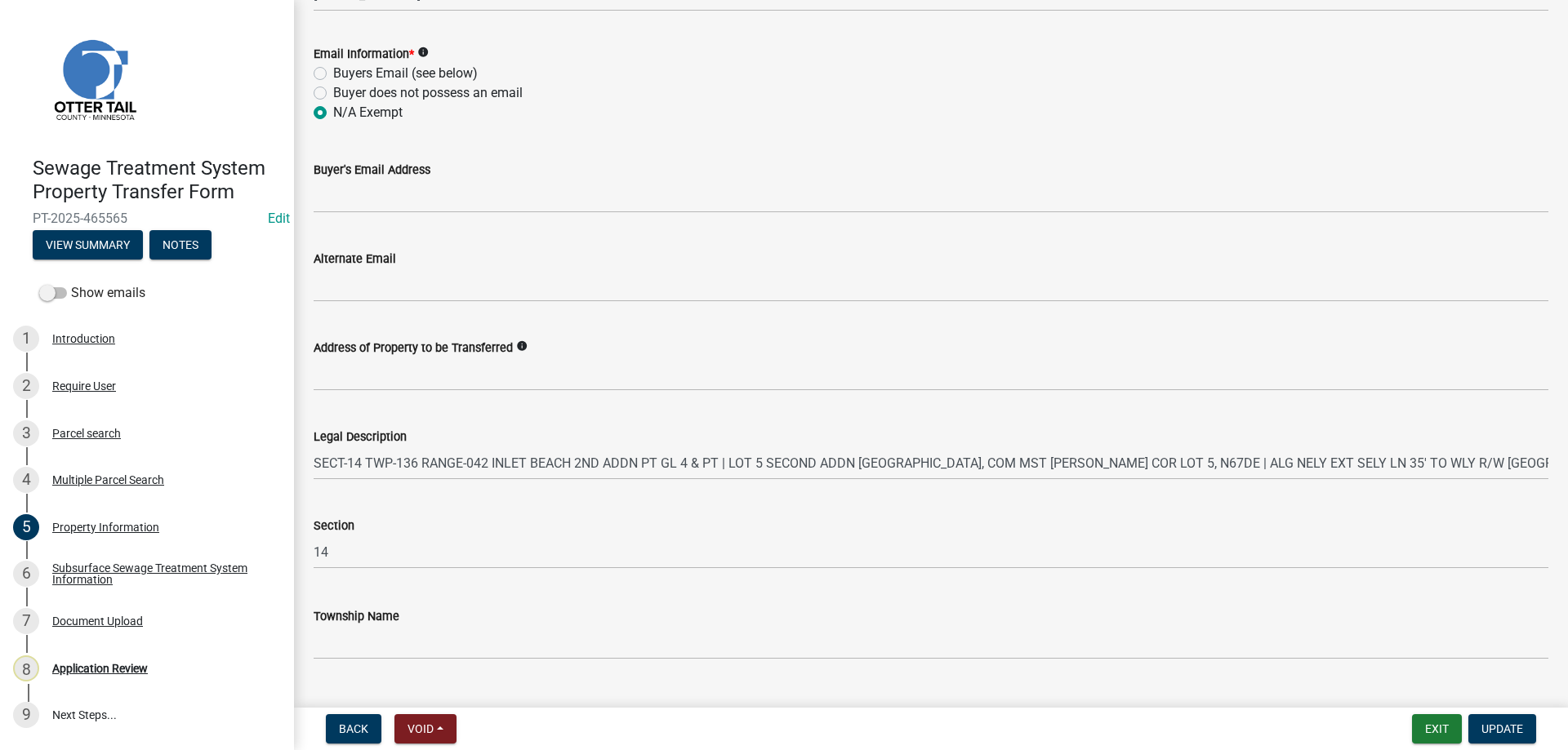
scroll to position [725, 0]
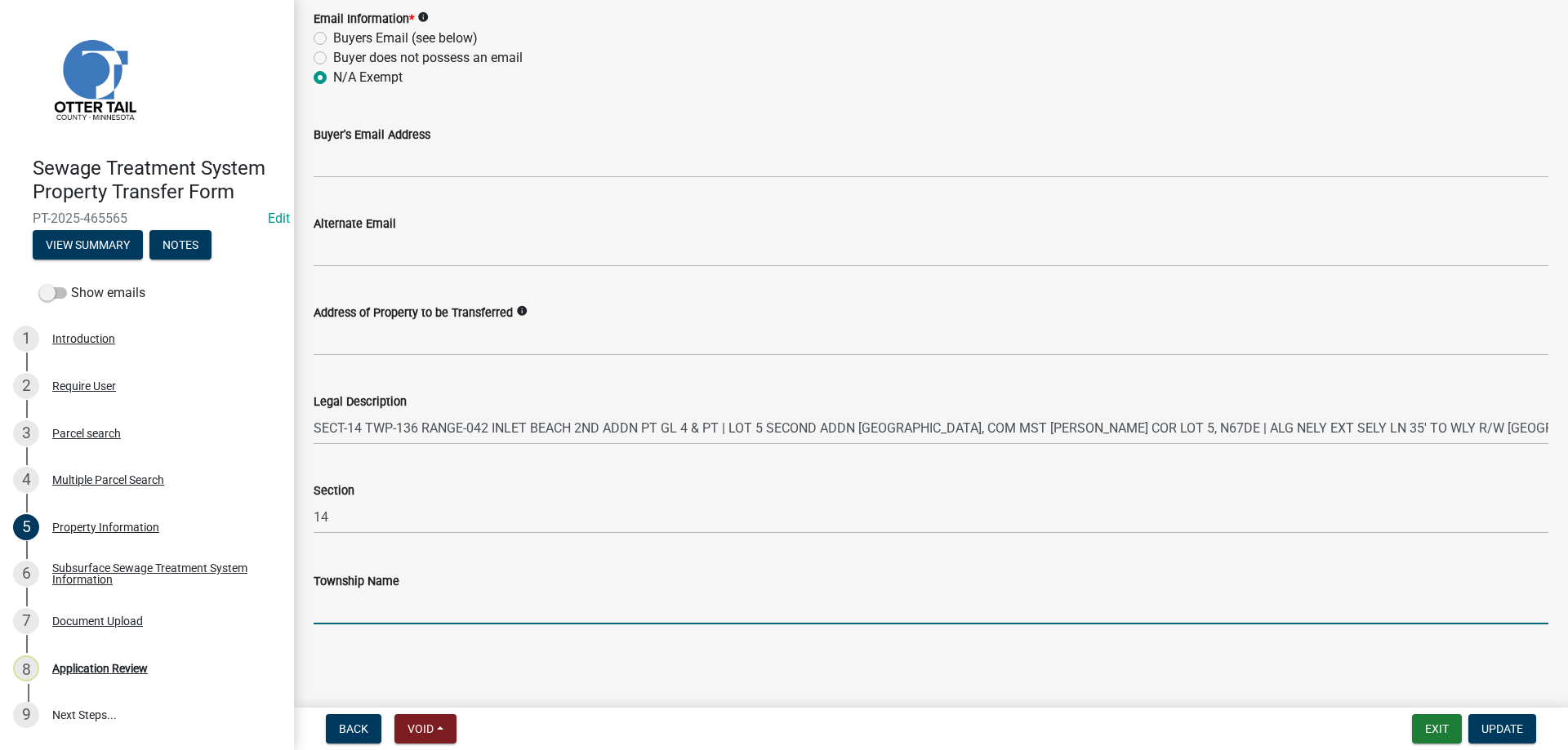
click at [327, 615] on input "Township Name" at bounding box center [931, 608] width 1235 height 33
type input "Lida"
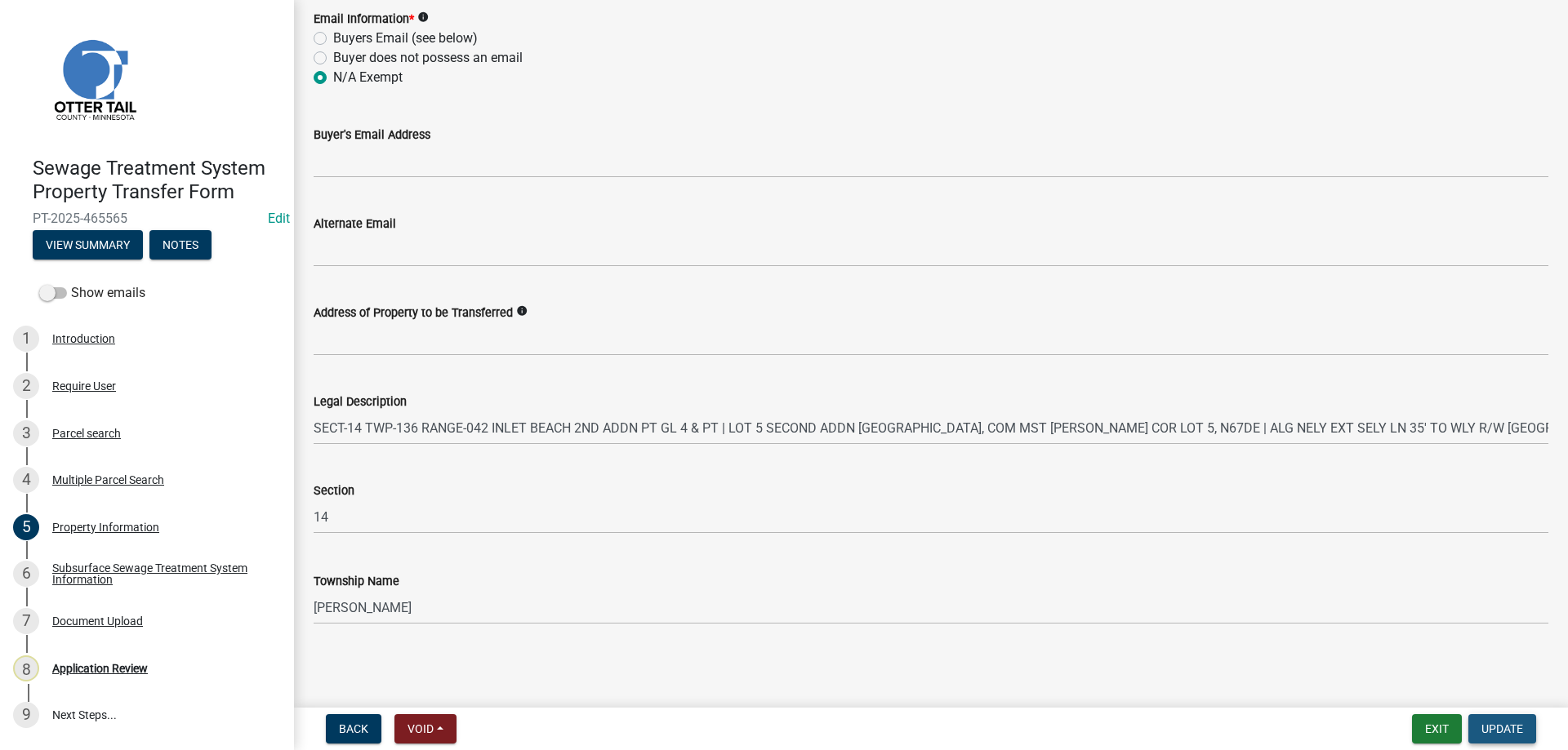
click at [1495, 729] on span "Update" at bounding box center [1502, 729] width 41 height 13
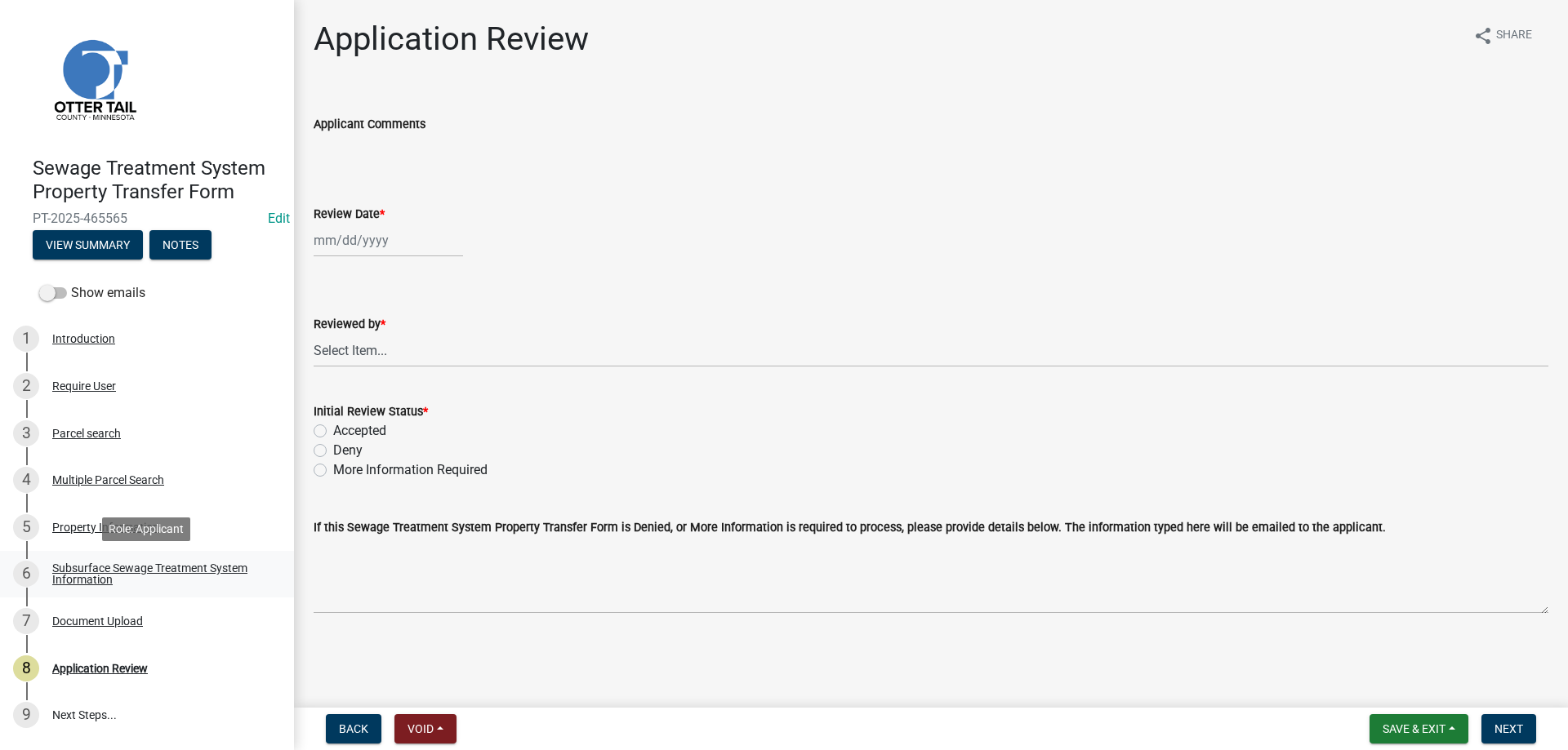
click at [73, 577] on div "Subsurface Sewage Treatment System Information" at bounding box center [160, 573] width 215 height 23
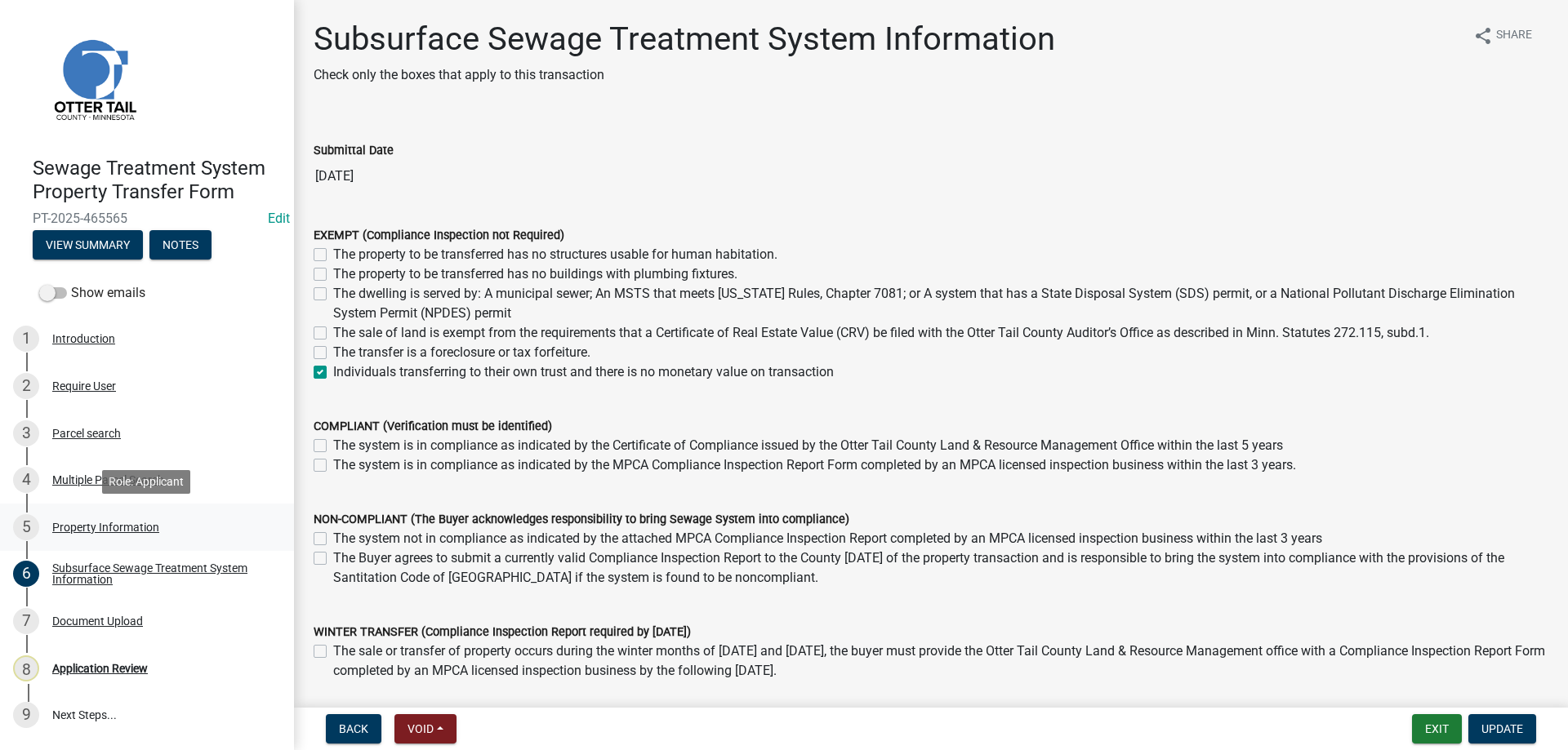
click at [73, 522] on div "Property Information" at bounding box center [105, 527] width 107 height 12
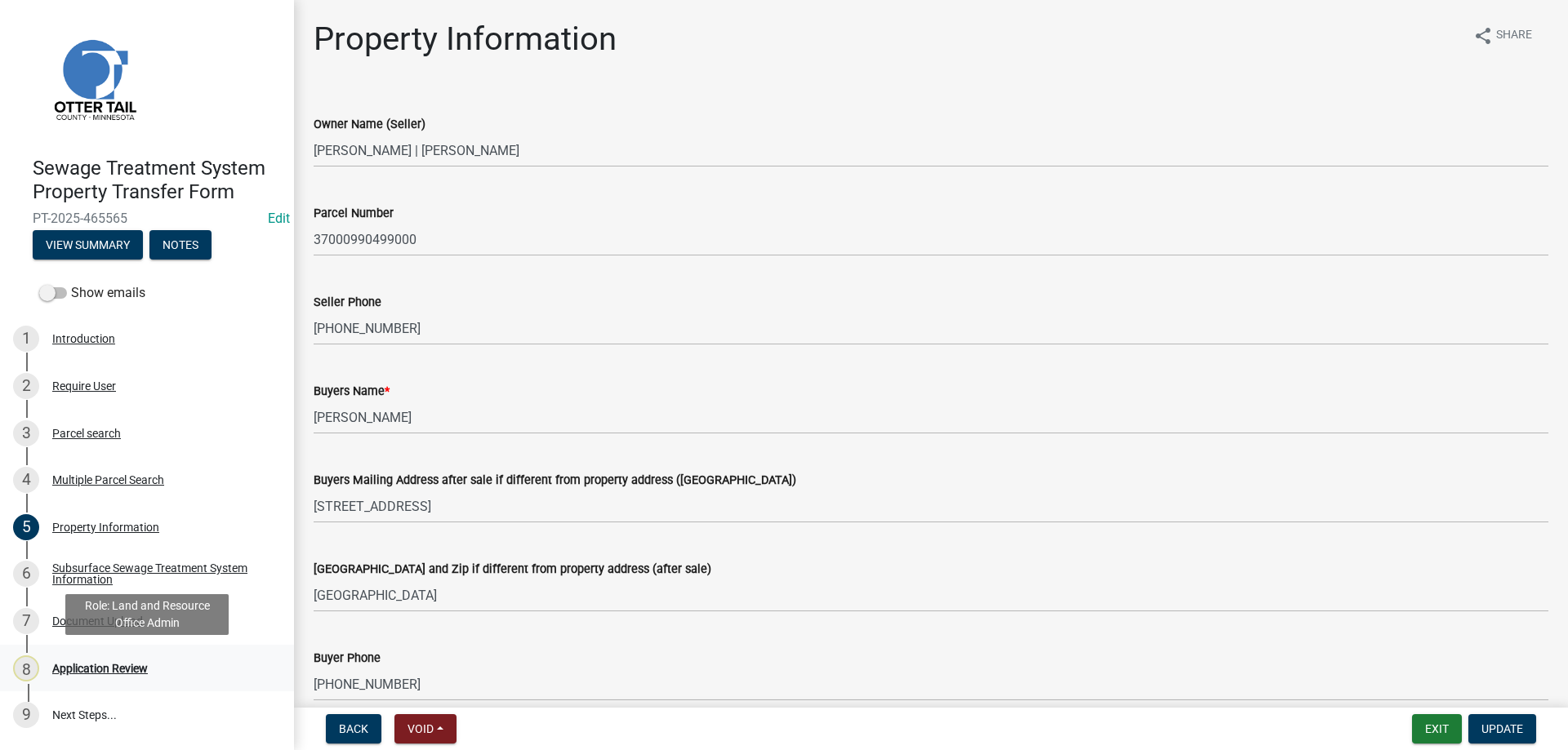
click at [74, 664] on div "Application Review" at bounding box center [100, 668] width 96 height 12
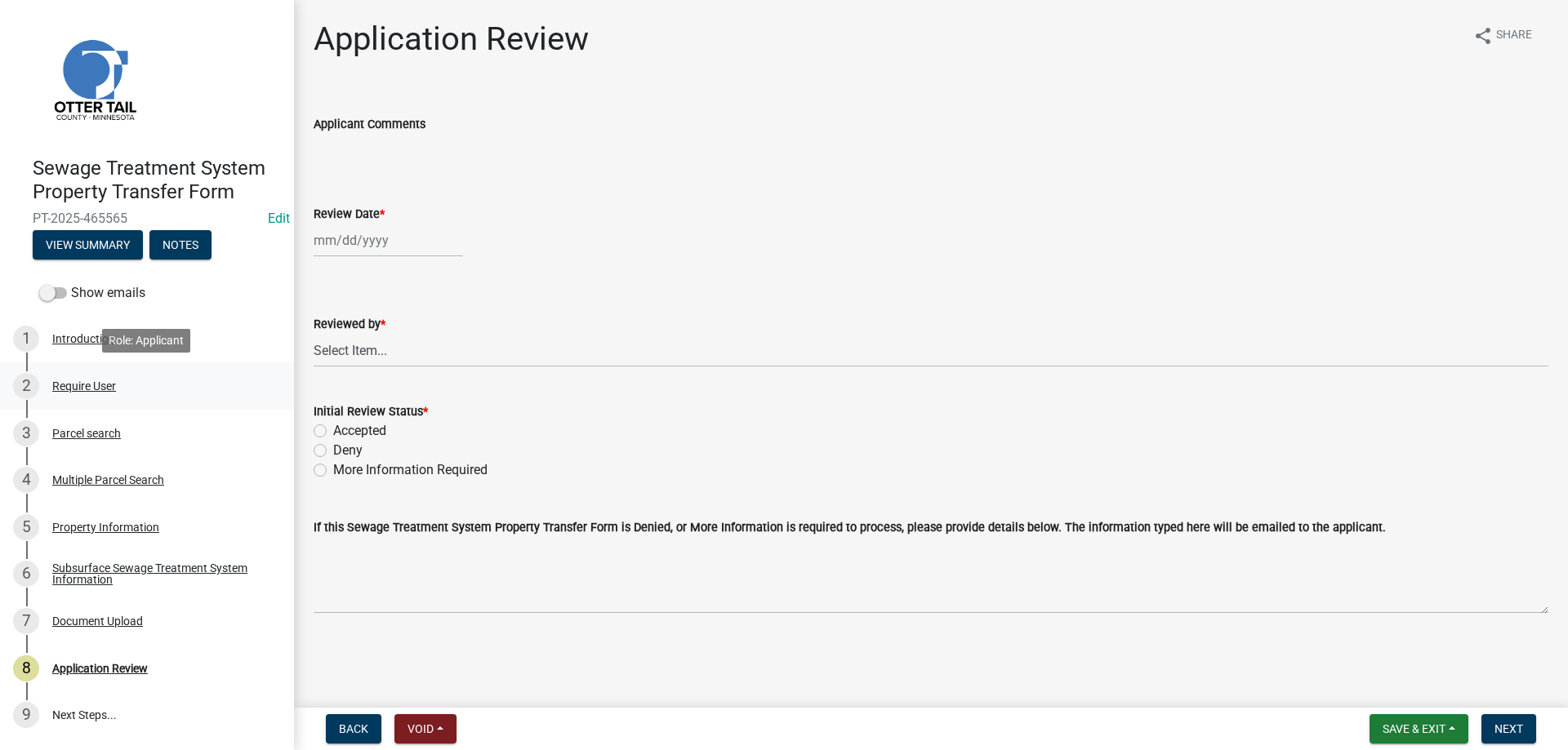
click at [83, 386] on div "Require User" at bounding box center [84, 386] width 64 height 12
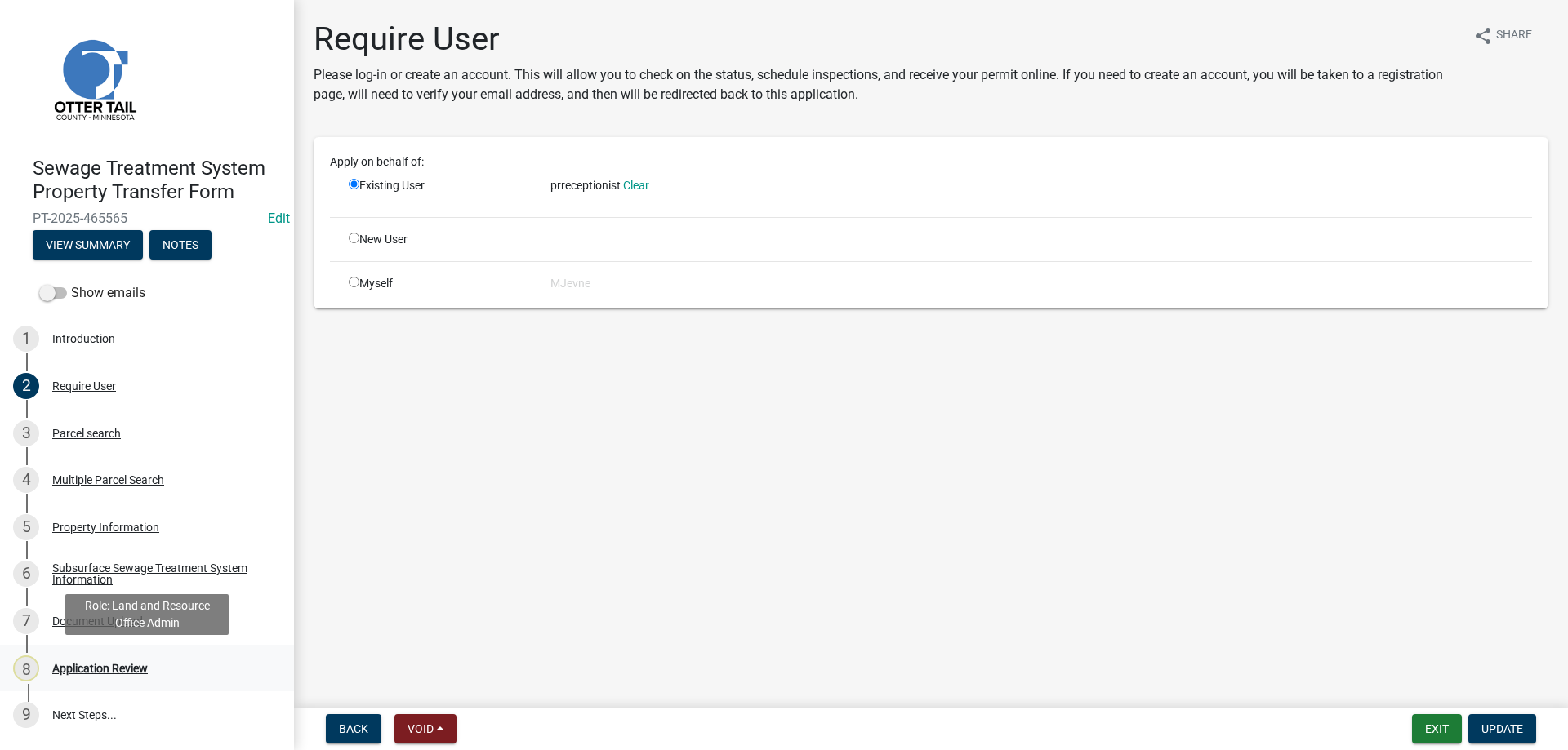
click at [74, 664] on div "Application Review" at bounding box center [100, 668] width 96 height 12
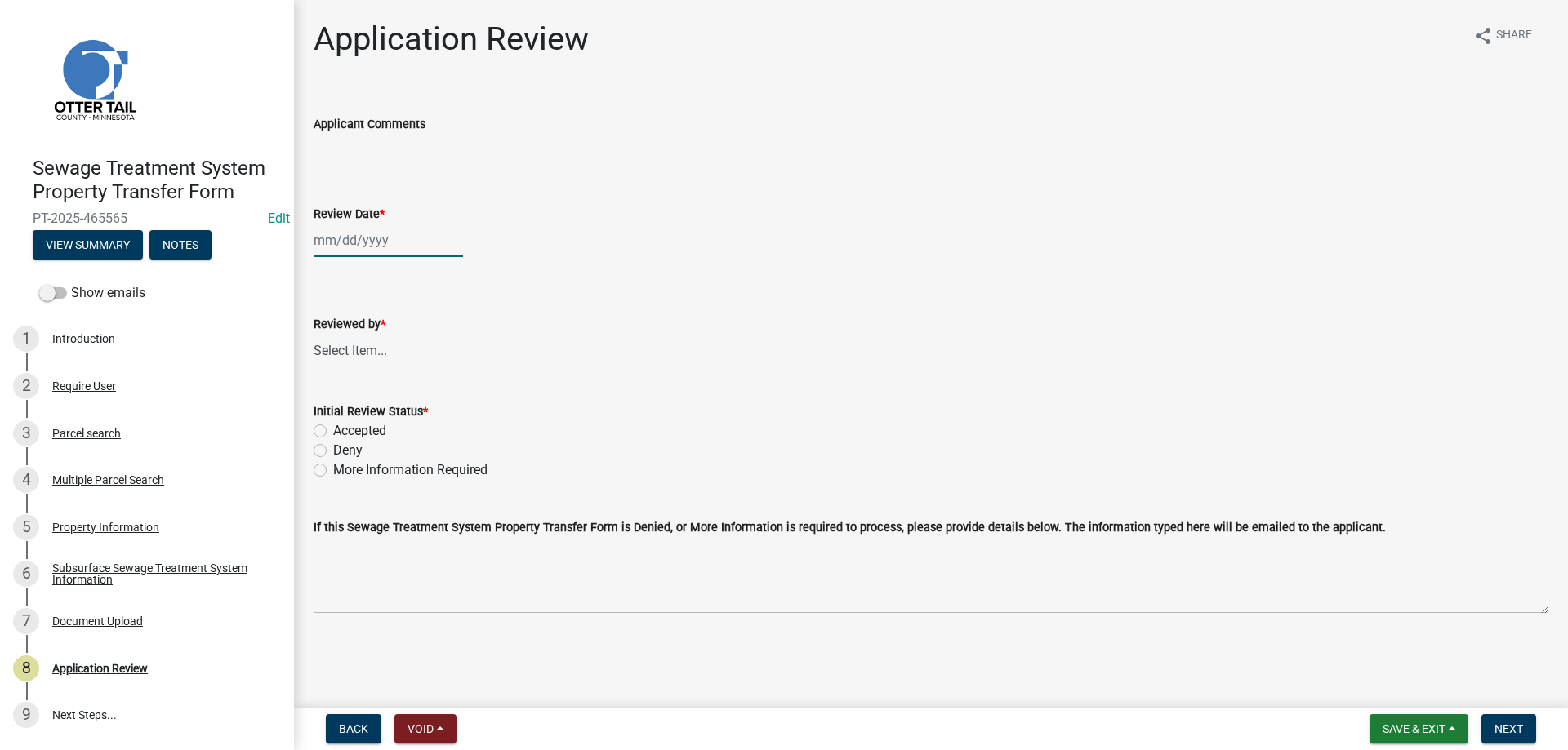
click at [350, 246] on input "Review Date *" at bounding box center [389, 240] width 150 height 33
select select "8"
select select "2025"
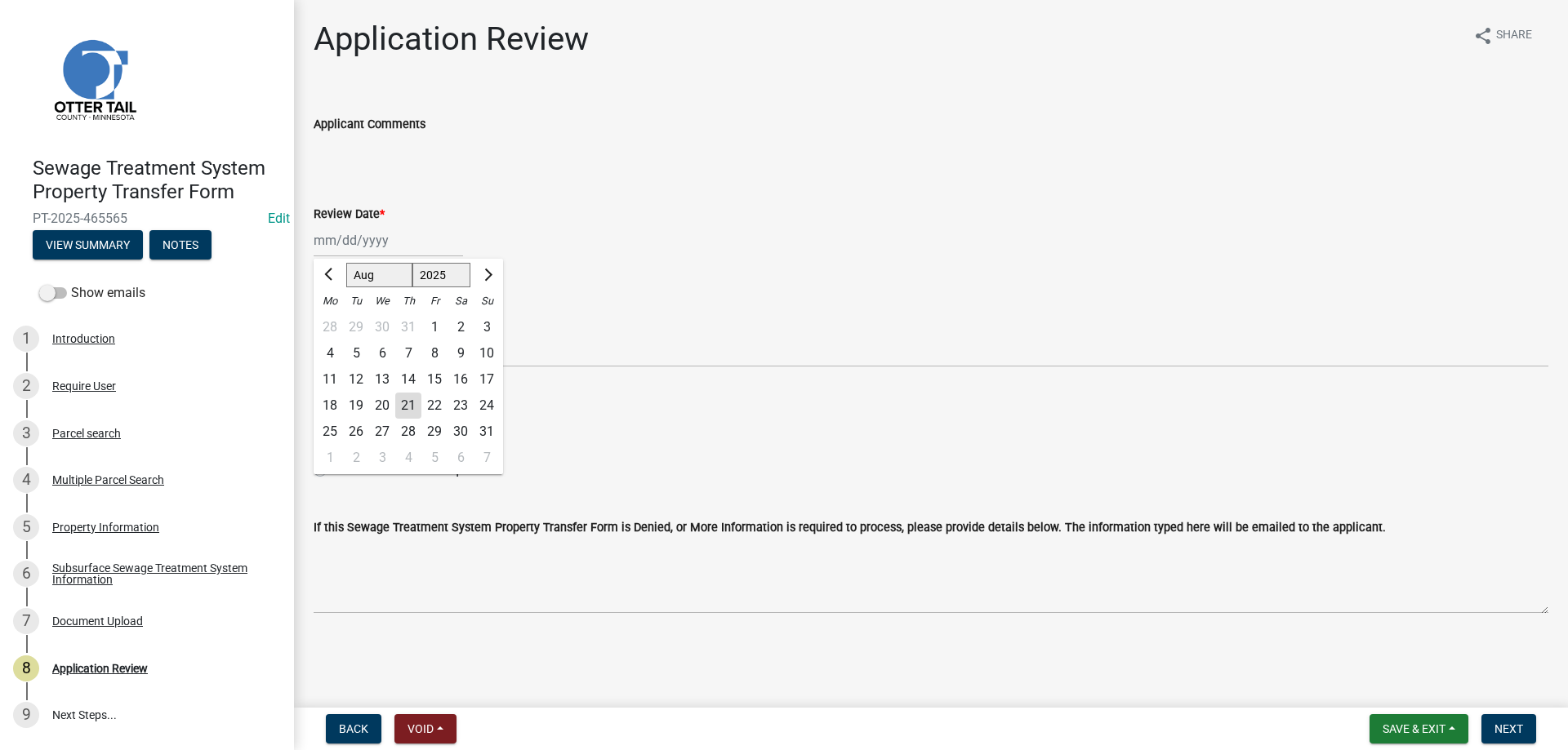
click at [407, 399] on div "21" at bounding box center [408, 406] width 26 height 26
type input "[DATE]"
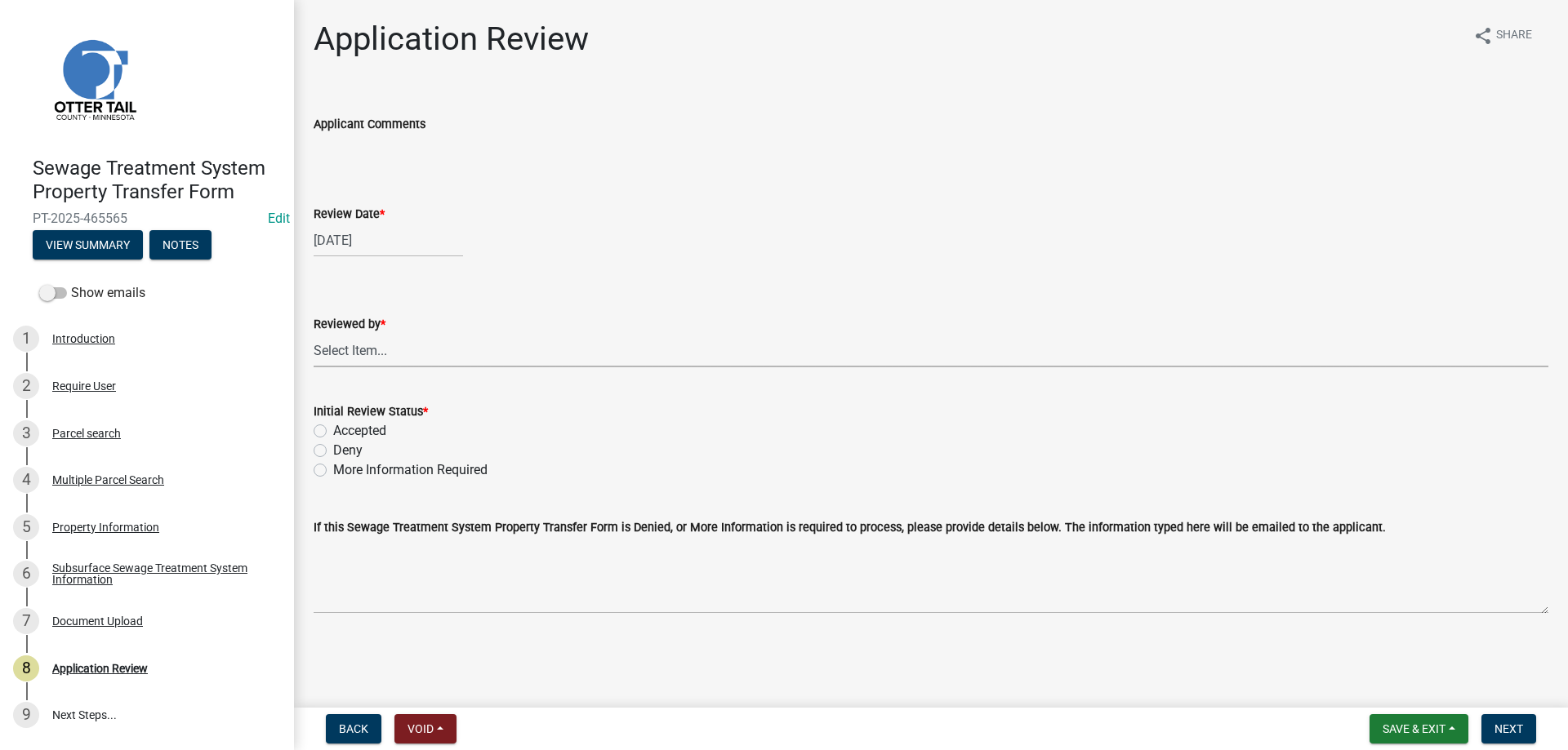
click at [314, 334] on select "Select Item... [PERSON_NAME] [PERSON_NAME] [PERSON_NAME] [PERSON_NAME] [PERSON_…" at bounding box center [931, 350] width 1235 height 33
click option "[PERSON_NAME]" at bounding box center [0, 0] width 0 height 0
select select "b4c12476-3918-4c31-b34d-126d47b866fd"
click at [334, 431] on label "Accepted" at bounding box center [360, 431] width 53 height 20
click at [334, 431] on input "Accepted" at bounding box center [339, 426] width 11 height 11
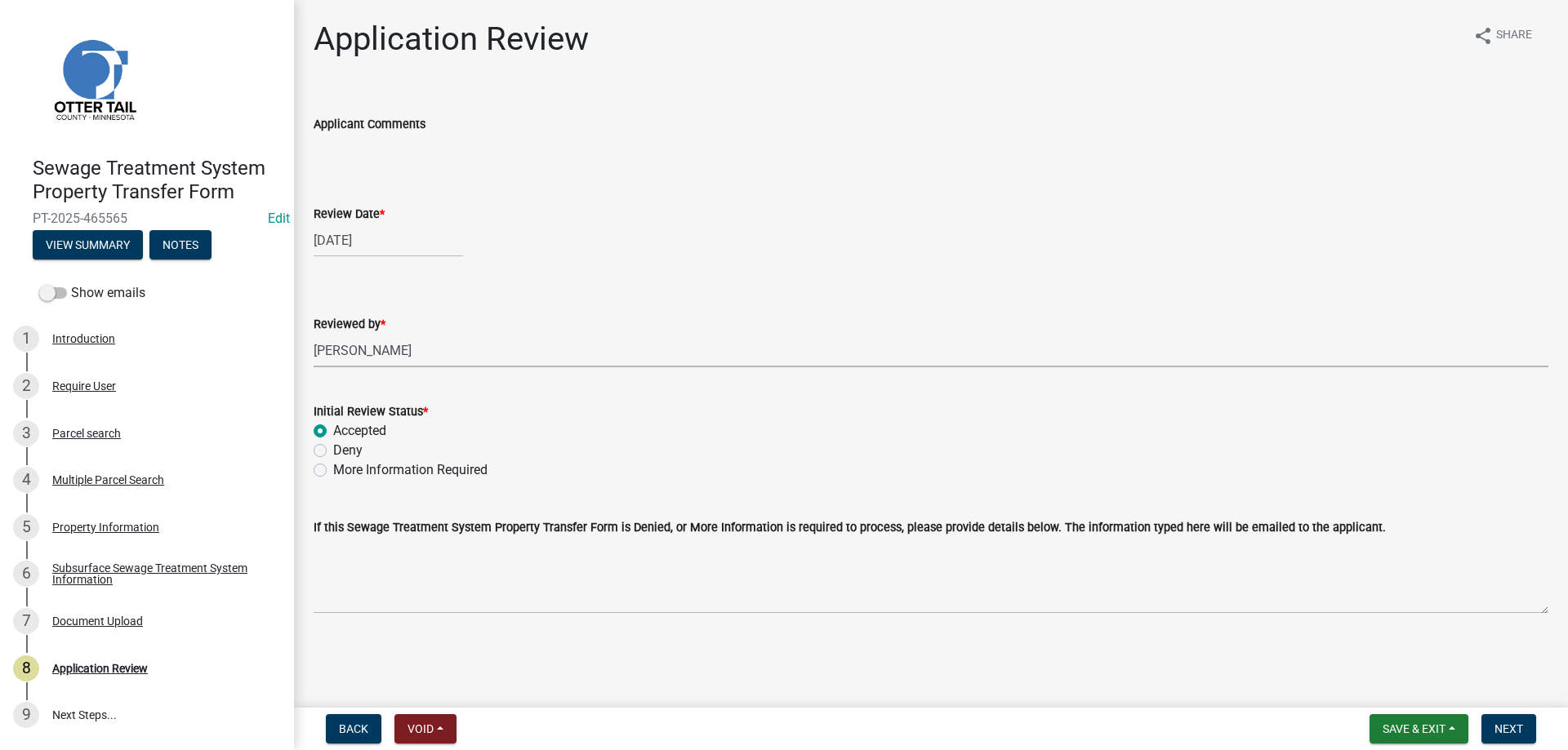
radio input "true"
click at [1499, 736] on button "Next" at bounding box center [1508, 729] width 55 height 30
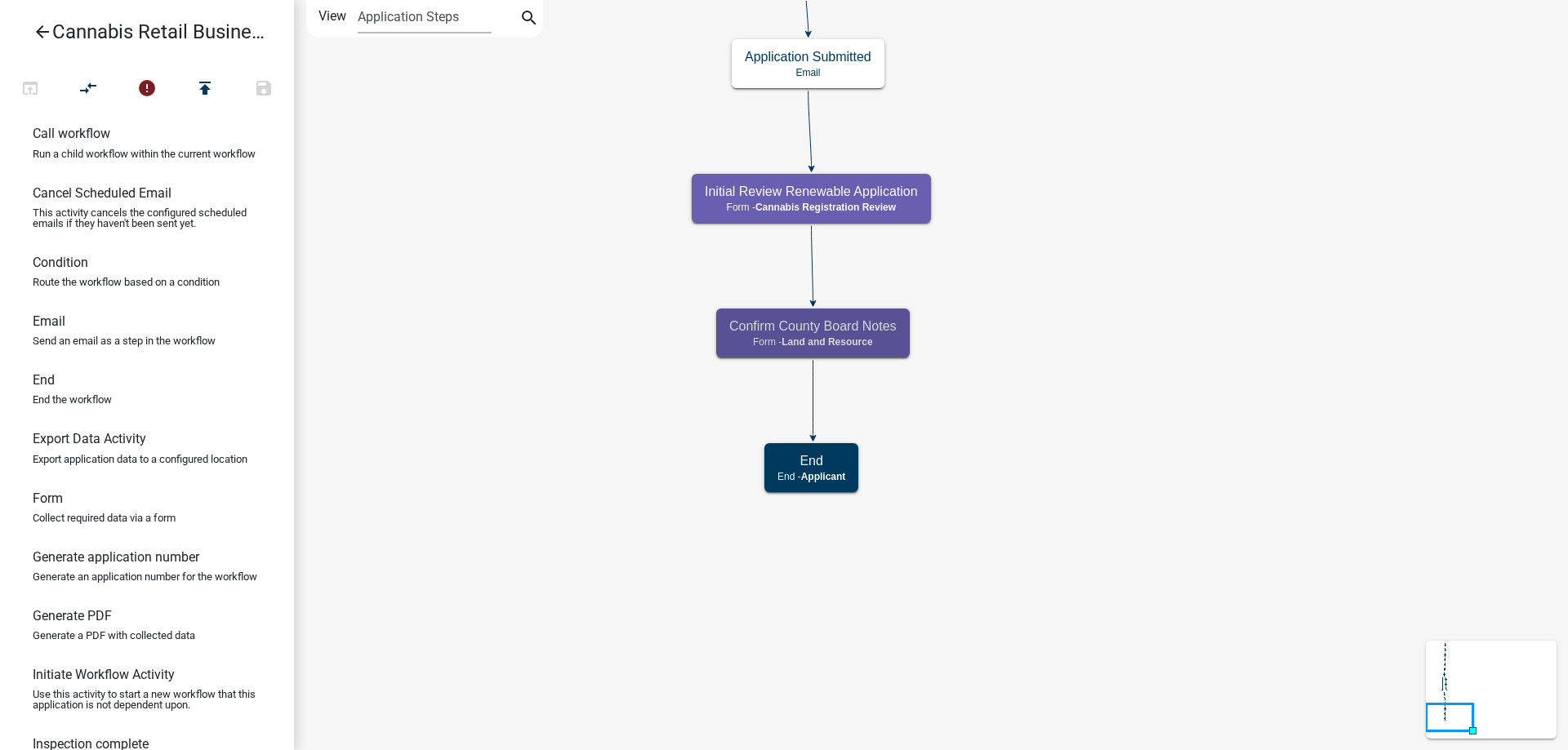
scroll to position [167, 0]
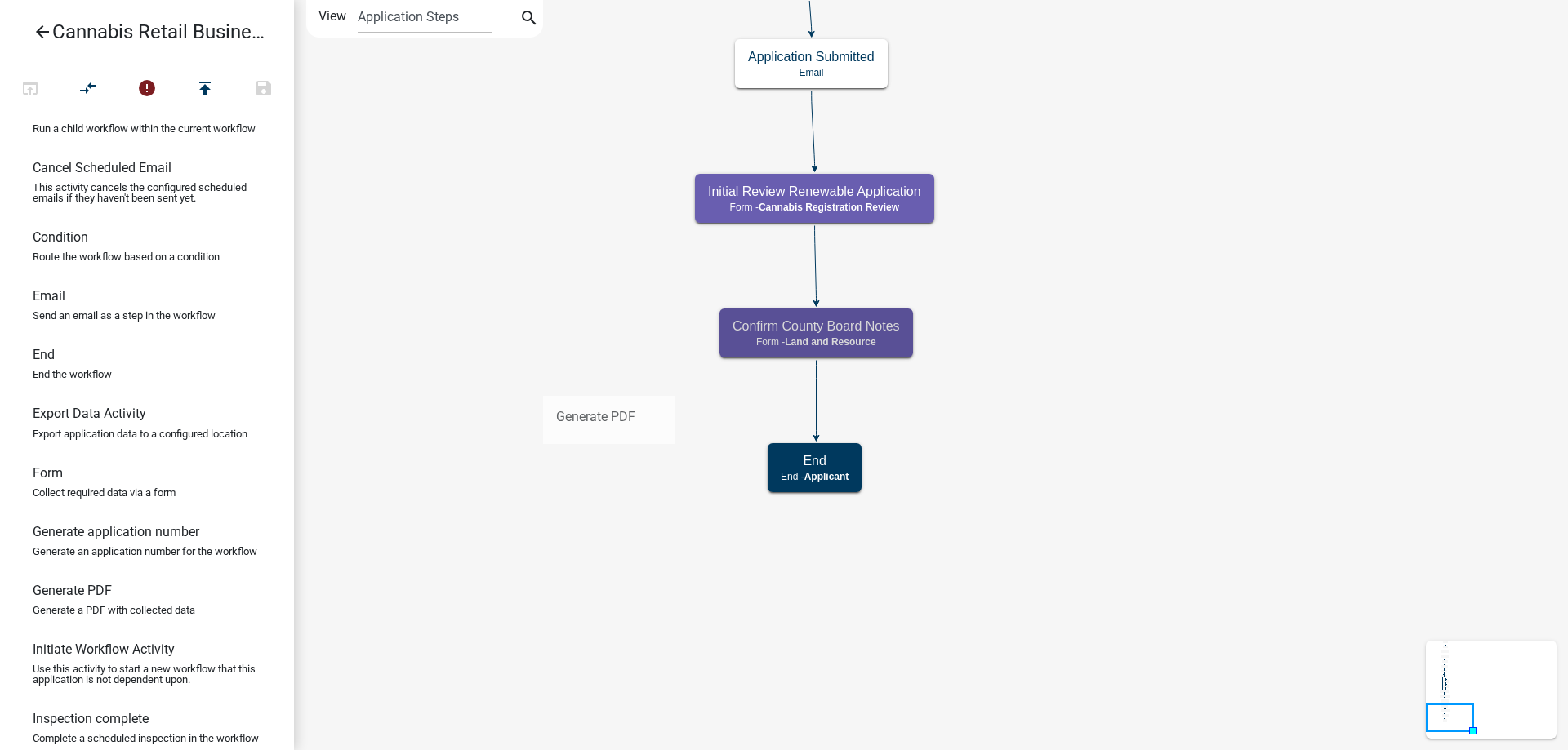
drag, startPoint x: 81, startPoint y: 611, endPoint x: 543, endPoint y: 383, distance: 515.2
click at [543, 383] on div "arrow_back Cannabis Retail Businesses and Temporary Cannabis Events open_in_bro…" at bounding box center [784, 375] width 1568 height 750
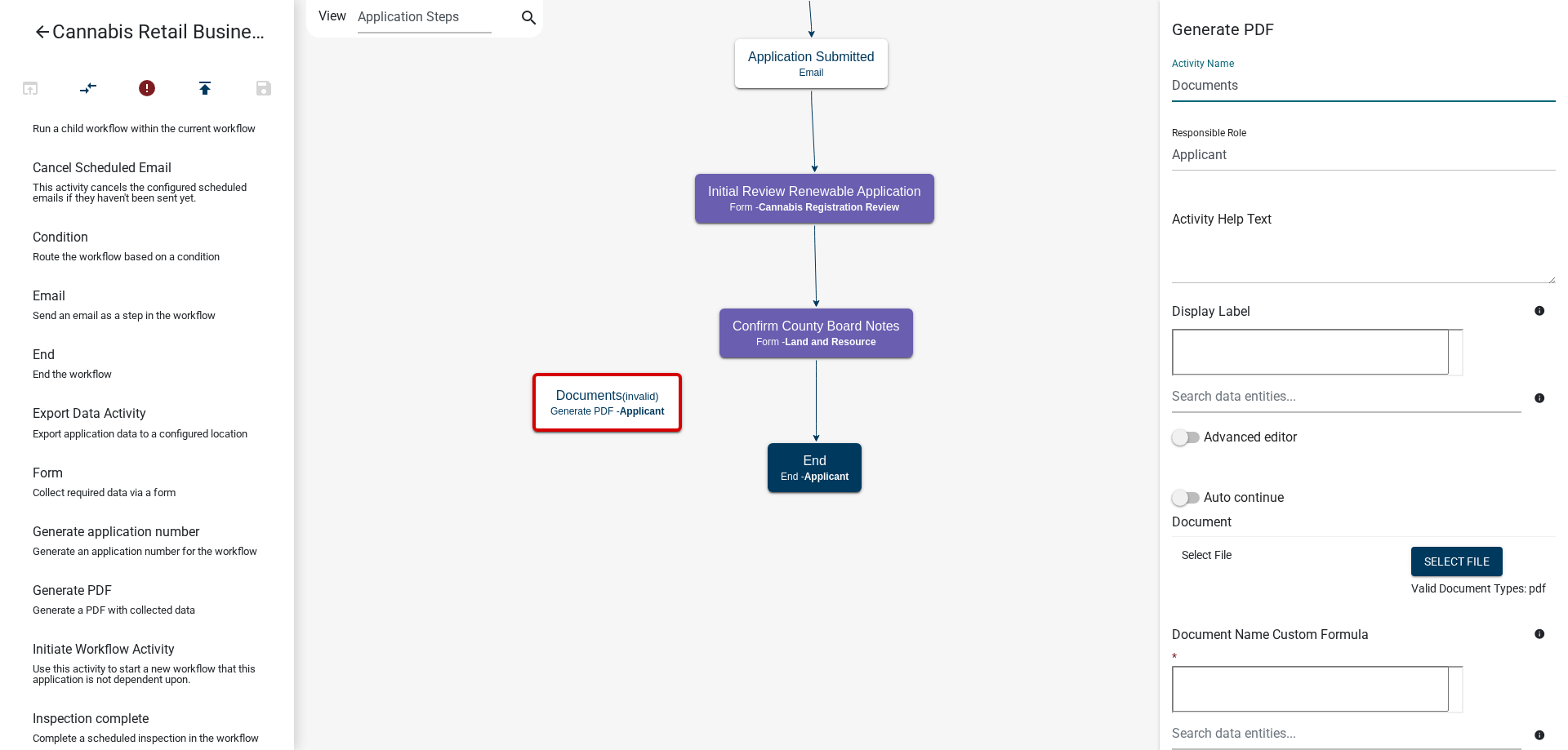
drag, startPoint x: 1255, startPoint y: 90, endPoint x: 1135, endPoint y: 79, distance: 120.5
click at [1172, 79] on input "Documents" at bounding box center [1364, 85] width 384 height 33
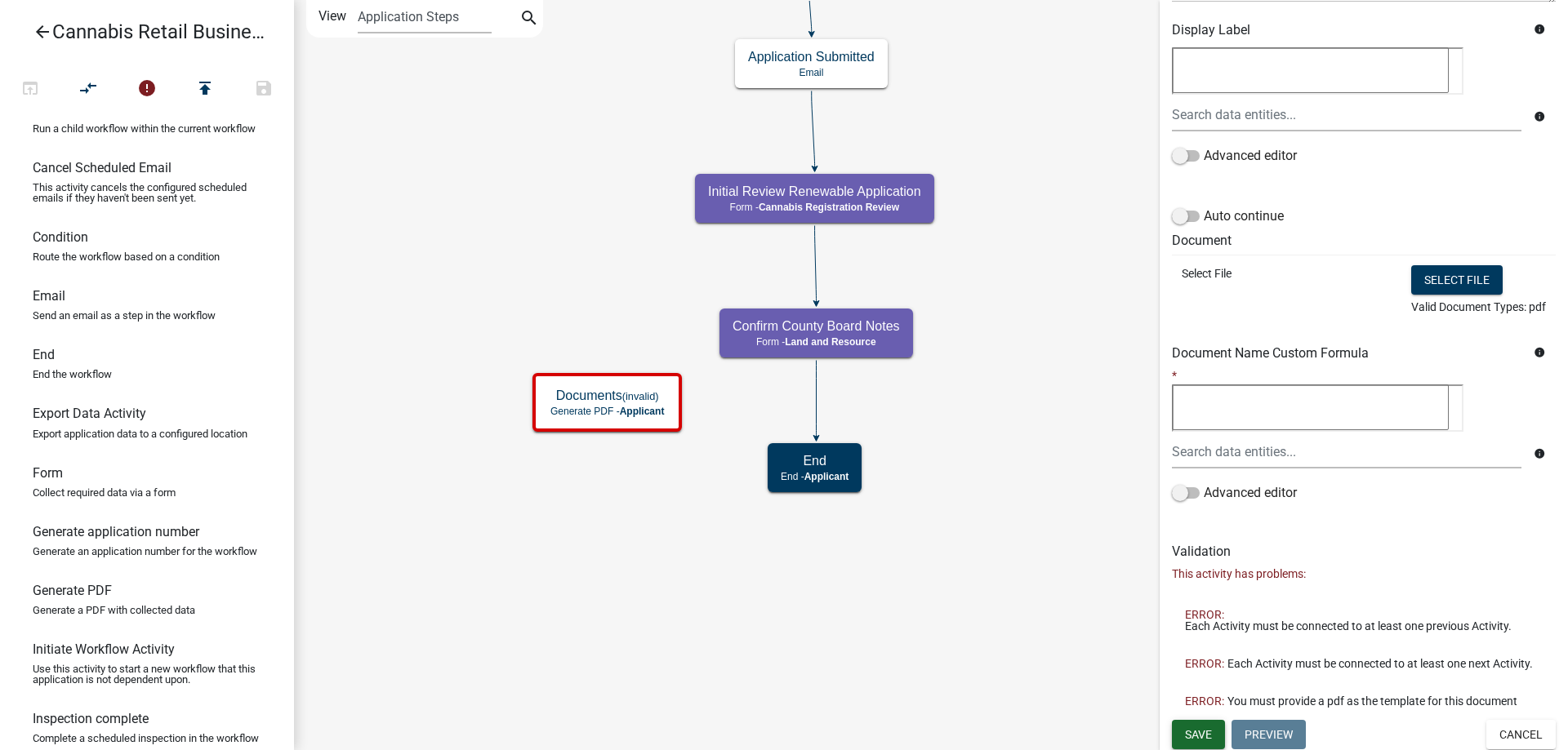
type input "Application Summary PDF"
click at [1197, 732] on span "Save" at bounding box center [1198, 734] width 27 height 13
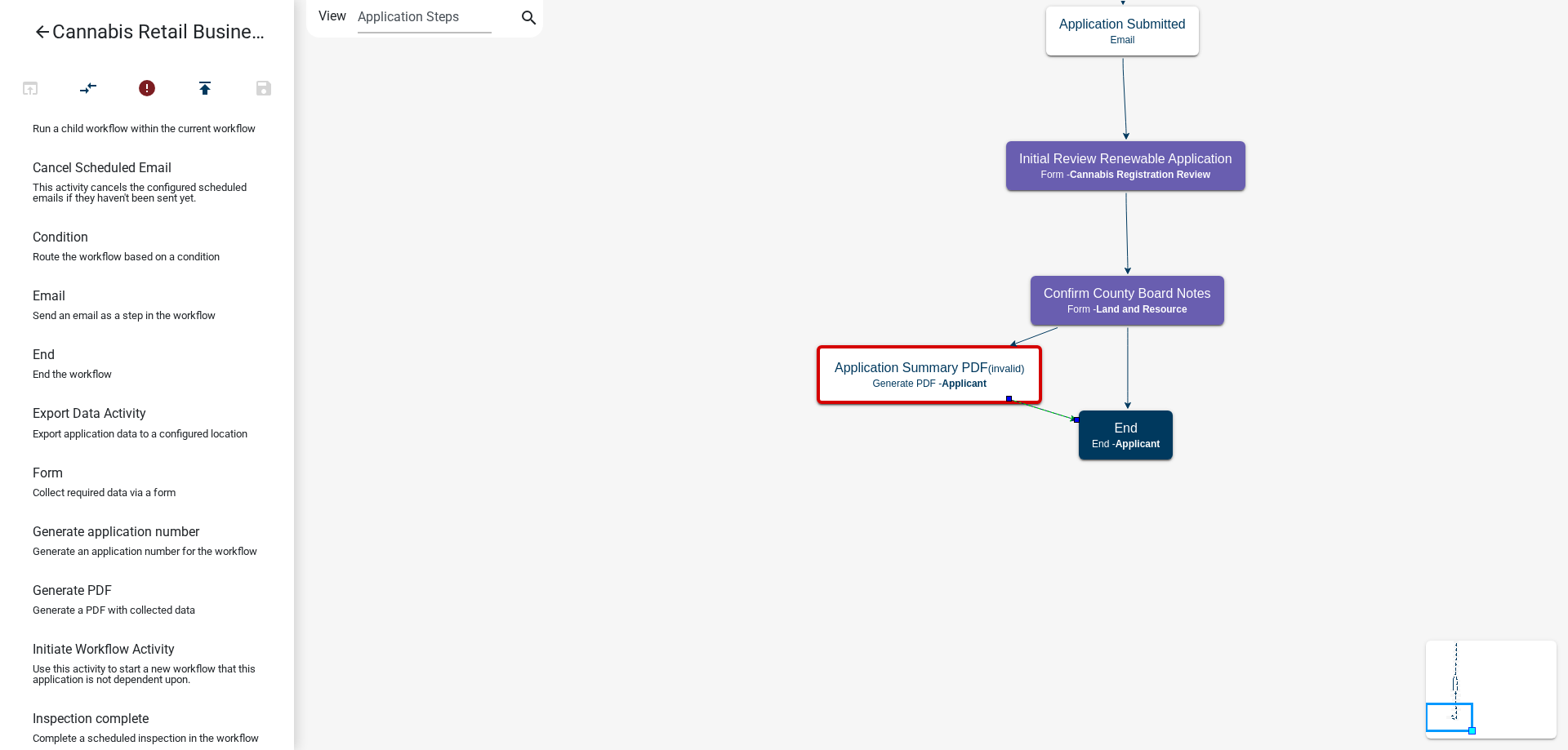
click at [1128, 364] on icon at bounding box center [1128, 366] width 0 height 77
click at [745, 371] on icon "start Start - Applicant Application Introduction Form - Applicant Parcel search…" at bounding box center [931, 375] width 1272 height 749
click at [87, 90] on icon "compare_arrows" at bounding box center [89, 89] width 20 height 23
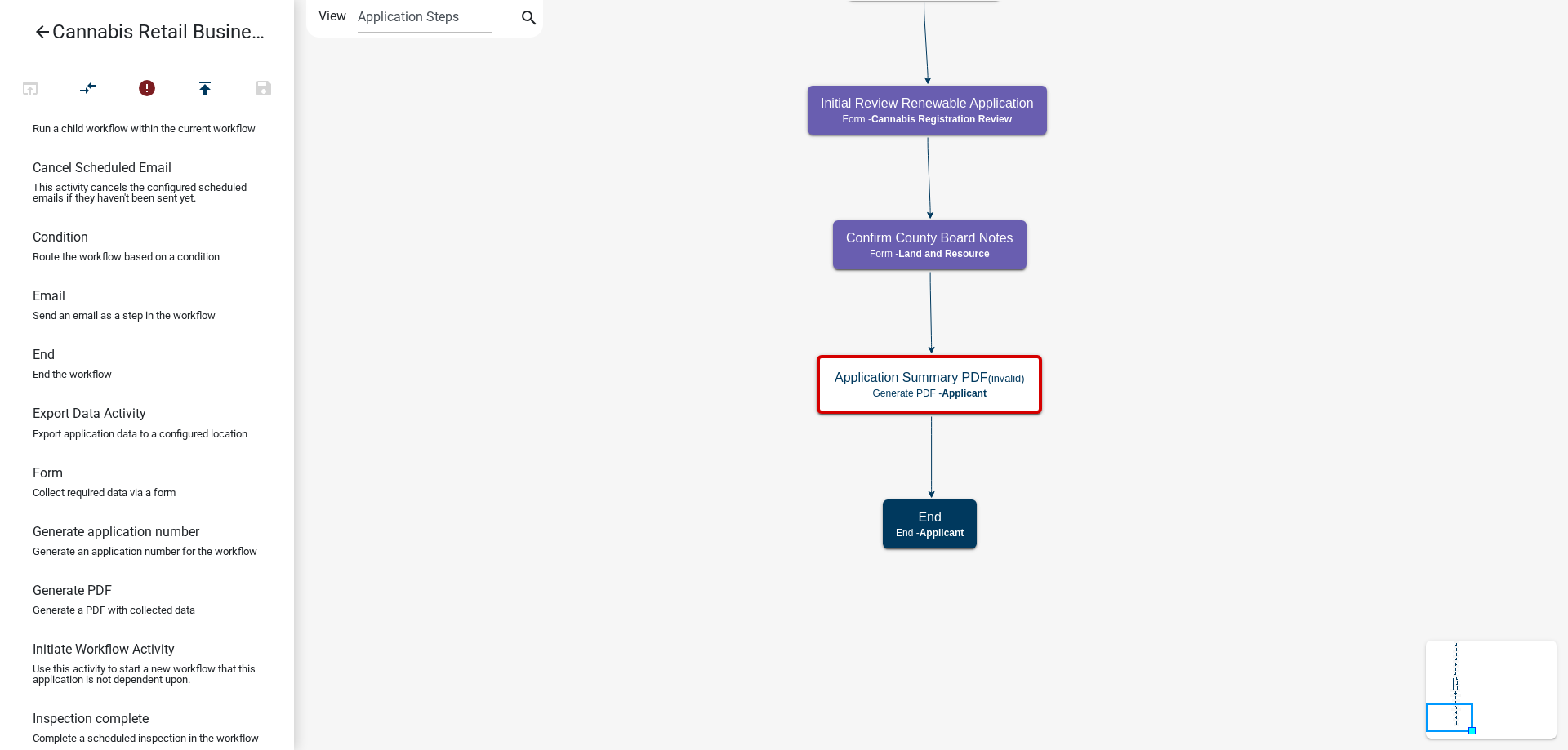
click at [571, 369] on div "start Start - Applicant Application Introduction Form - Applicant Parcel search…" at bounding box center [931, 375] width 1274 height 750
drag, startPoint x: 64, startPoint y: 303, endPoint x: 646, endPoint y: 429, distance: 595.5
click at [646, 429] on div "arrow_back Cannabis Retail Businesses and Temporary Cannabis Events open_in_bro…" at bounding box center [784, 375] width 1568 height 750
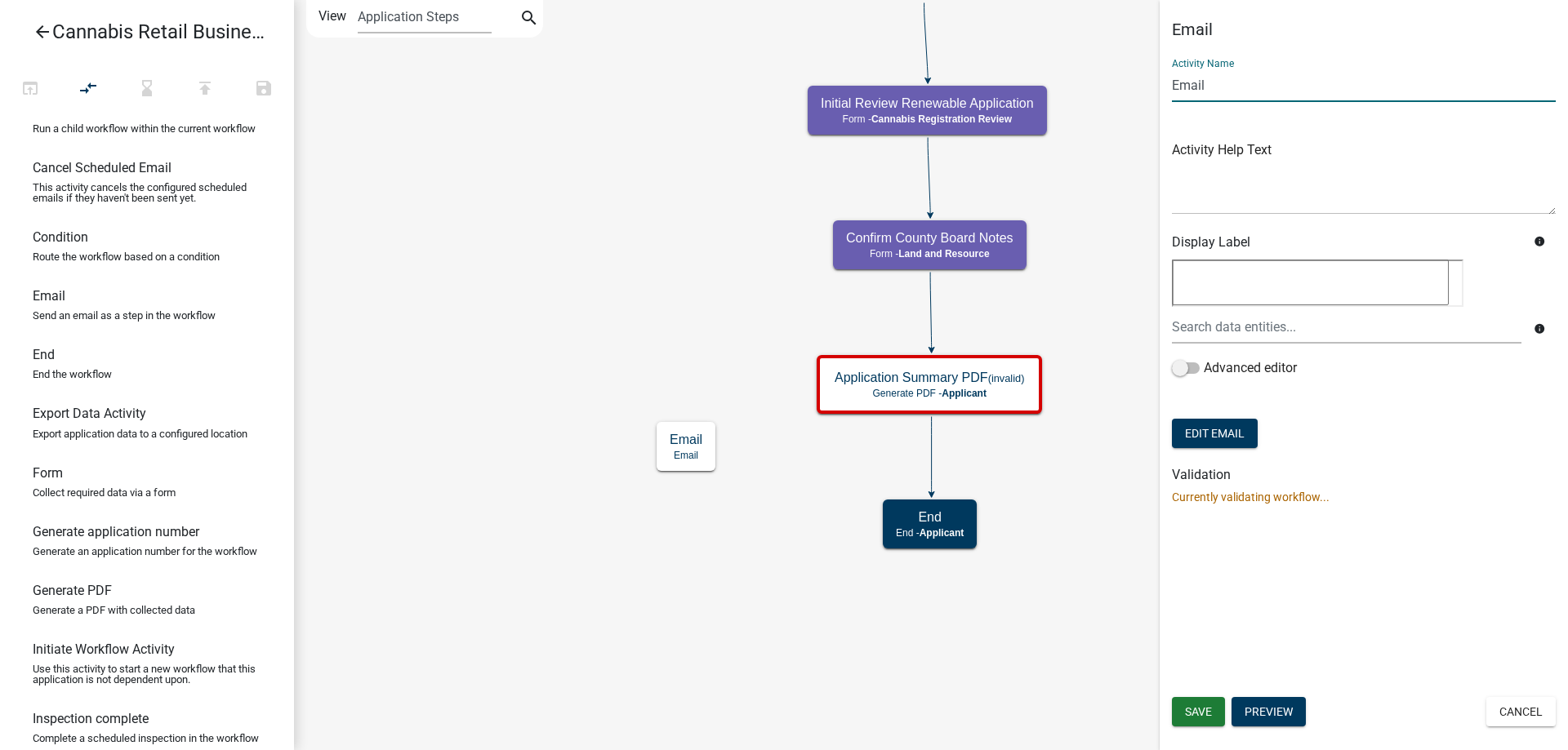
click at [1223, 79] on input "Email" at bounding box center [1364, 85] width 384 height 33
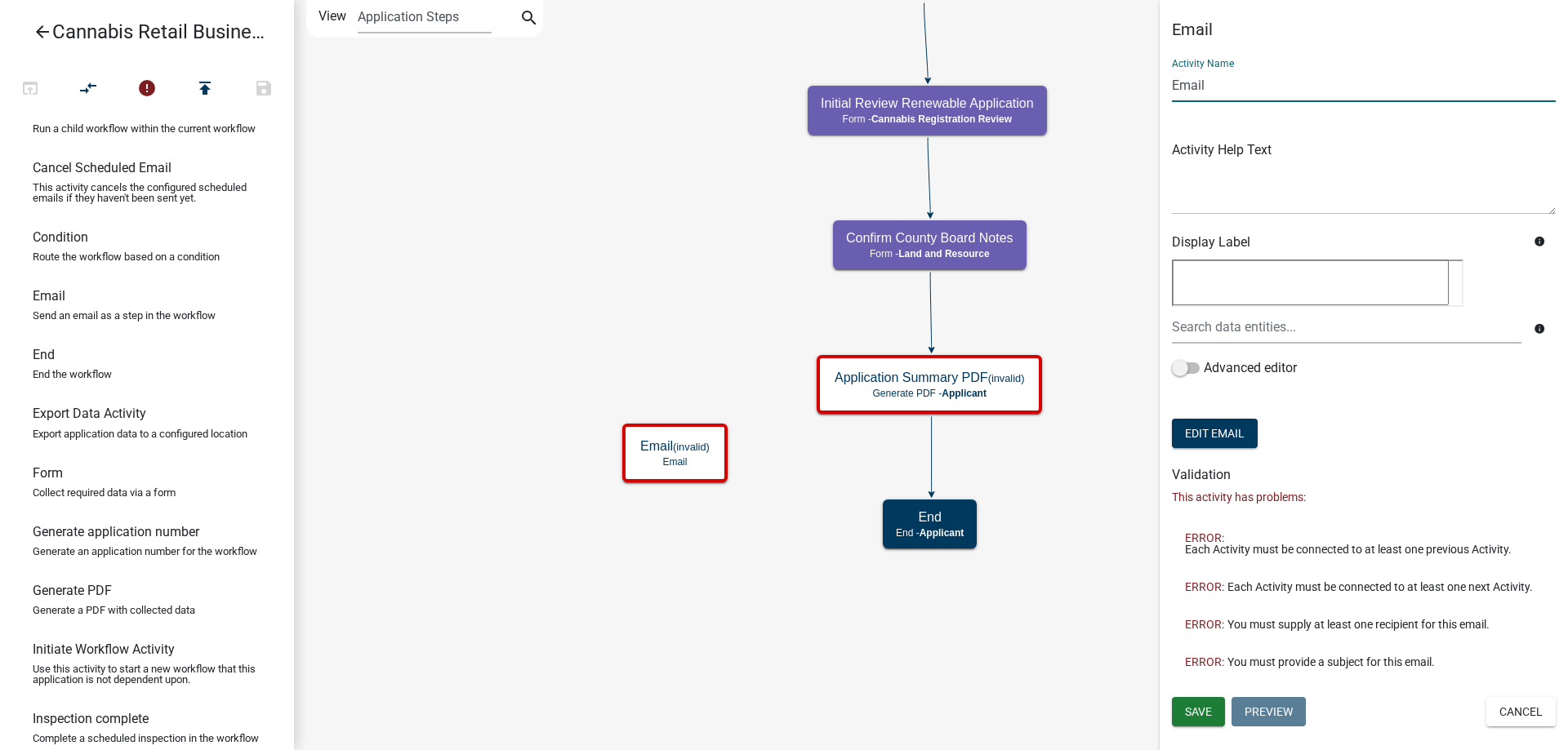
drag, startPoint x: 1223, startPoint y: 79, endPoint x: 1156, endPoint y: 87, distance: 67.5
click at [1172, 87] on input "Email" at bounding box center [1364, 85] width 384 height 33
type input "E"
type input "R"
type input "Application Accepted"
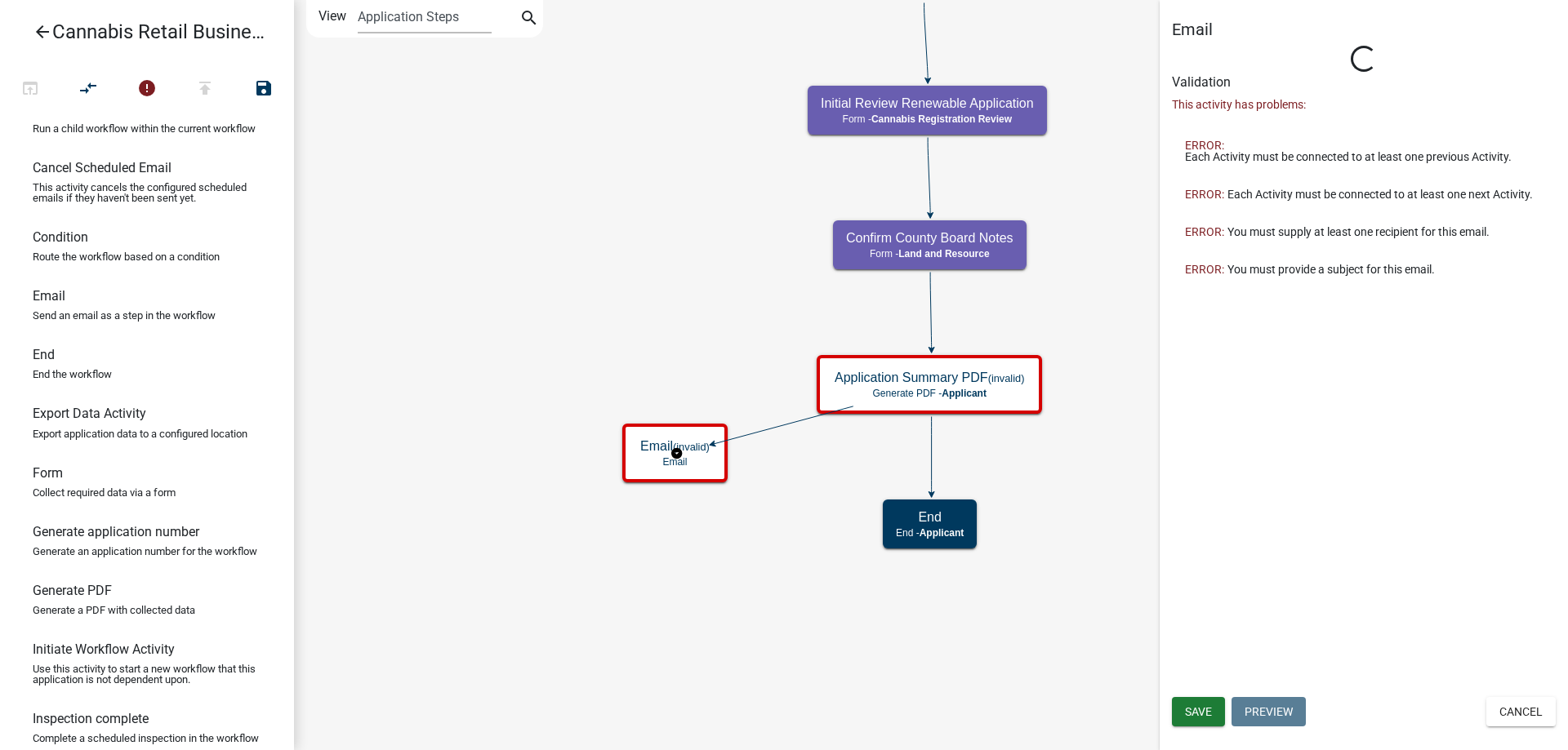
type input "Email"
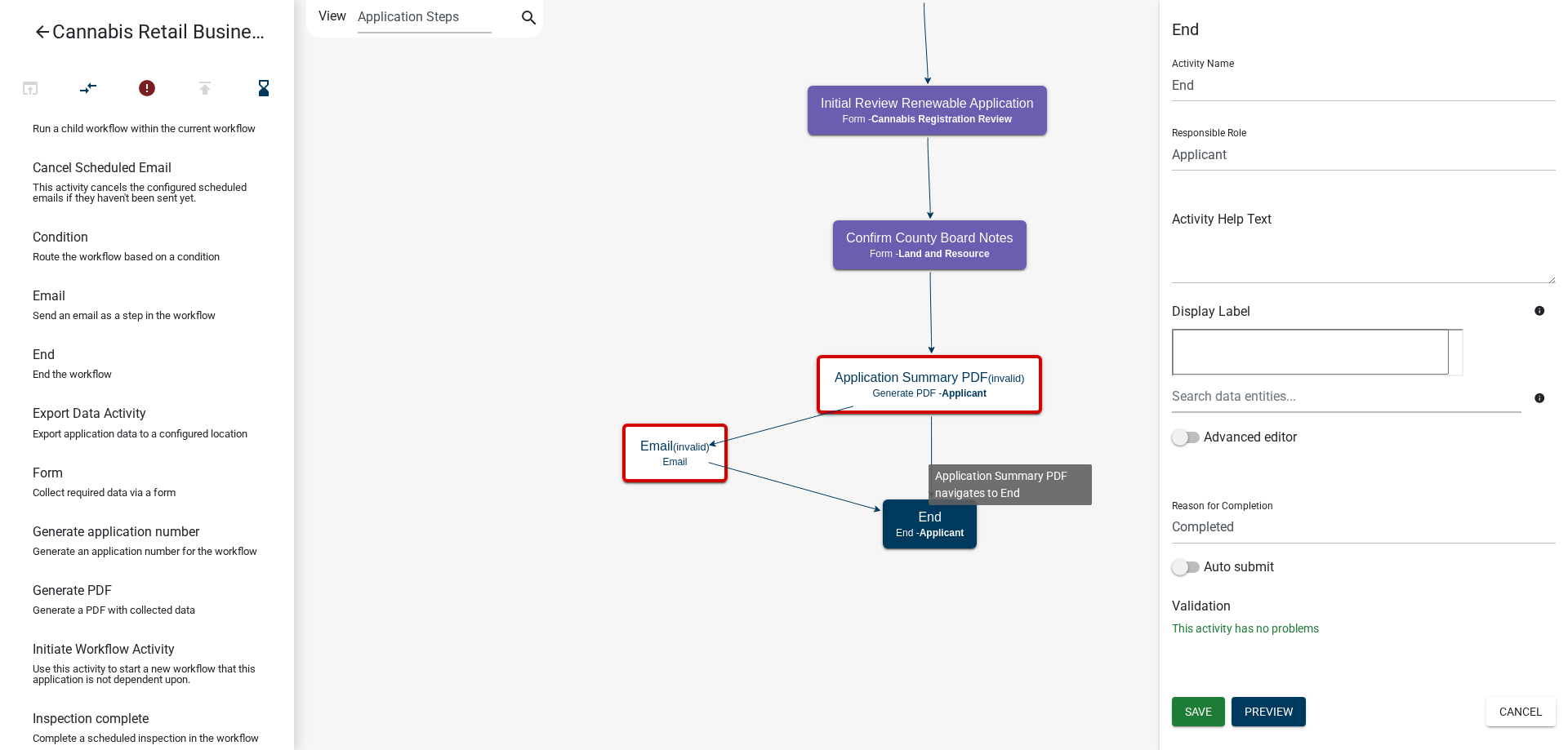
click at [931, 452] on icon at bounding box center [931, 455] width 0 height 77
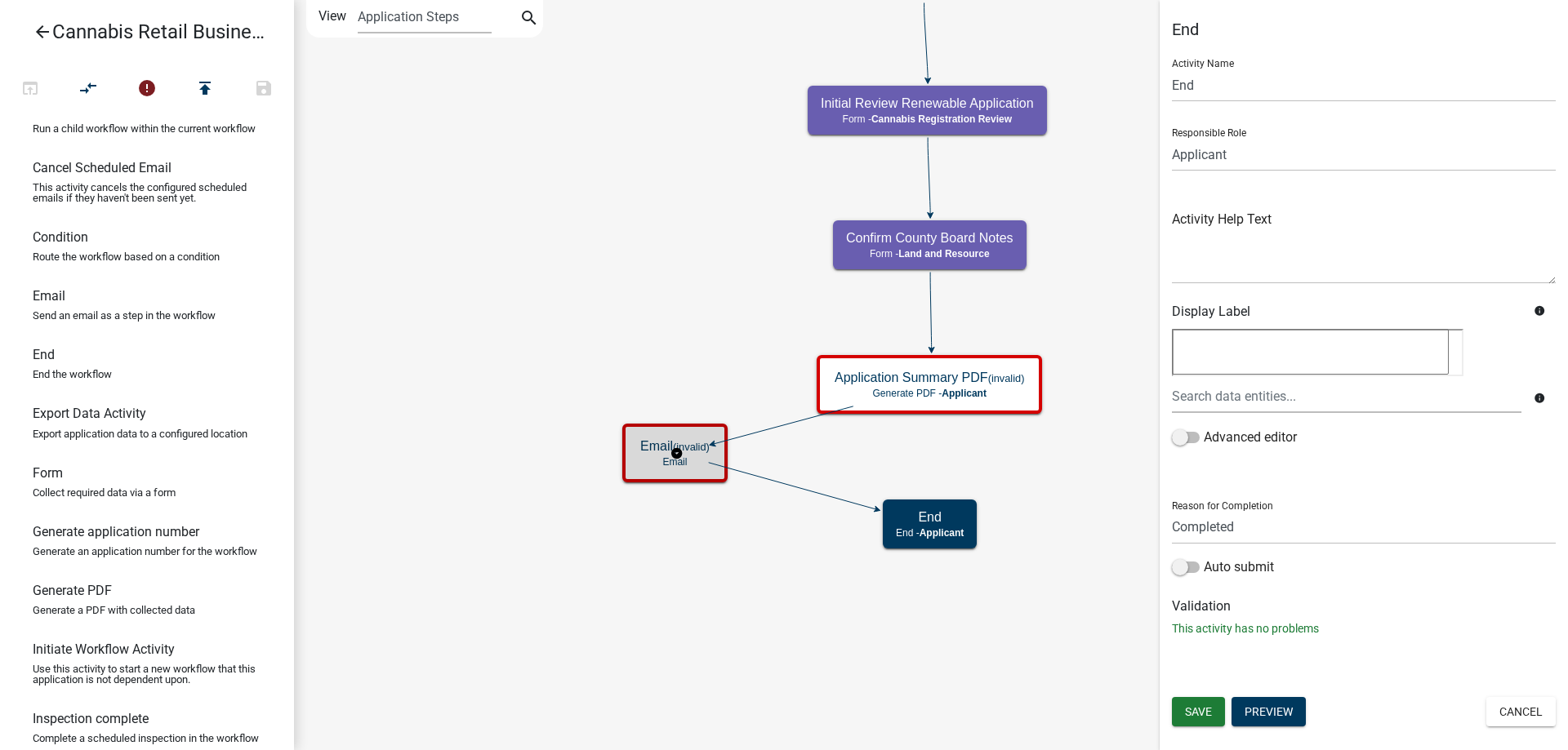
click at [678, 464] on g "Email (invalid) Email" at bounding box center [676, 452] width 108 height 57
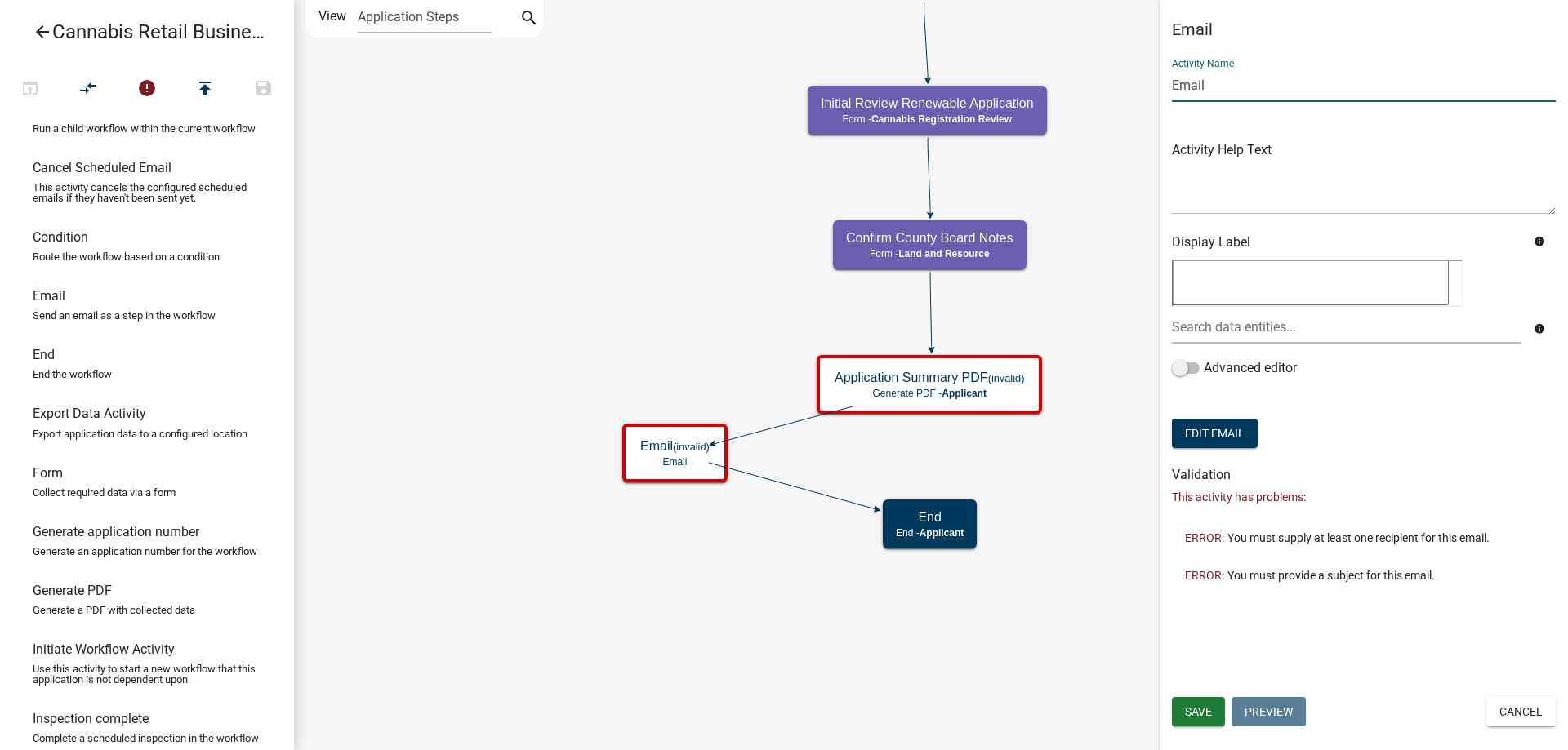
drag, startPoint x: 1215, startPoint y: 81, endPoint x: 1119, endPoint y: 50, distance: 100.9
click at [1172, 69] on input "Email" at bounding box center [1364, 85] width 384 height 33
type input "Applicaion Accepted email to applicant"
click at [1200, 429] on button "Edit Email" at bounding box center [1215, 434] width 86 height 30
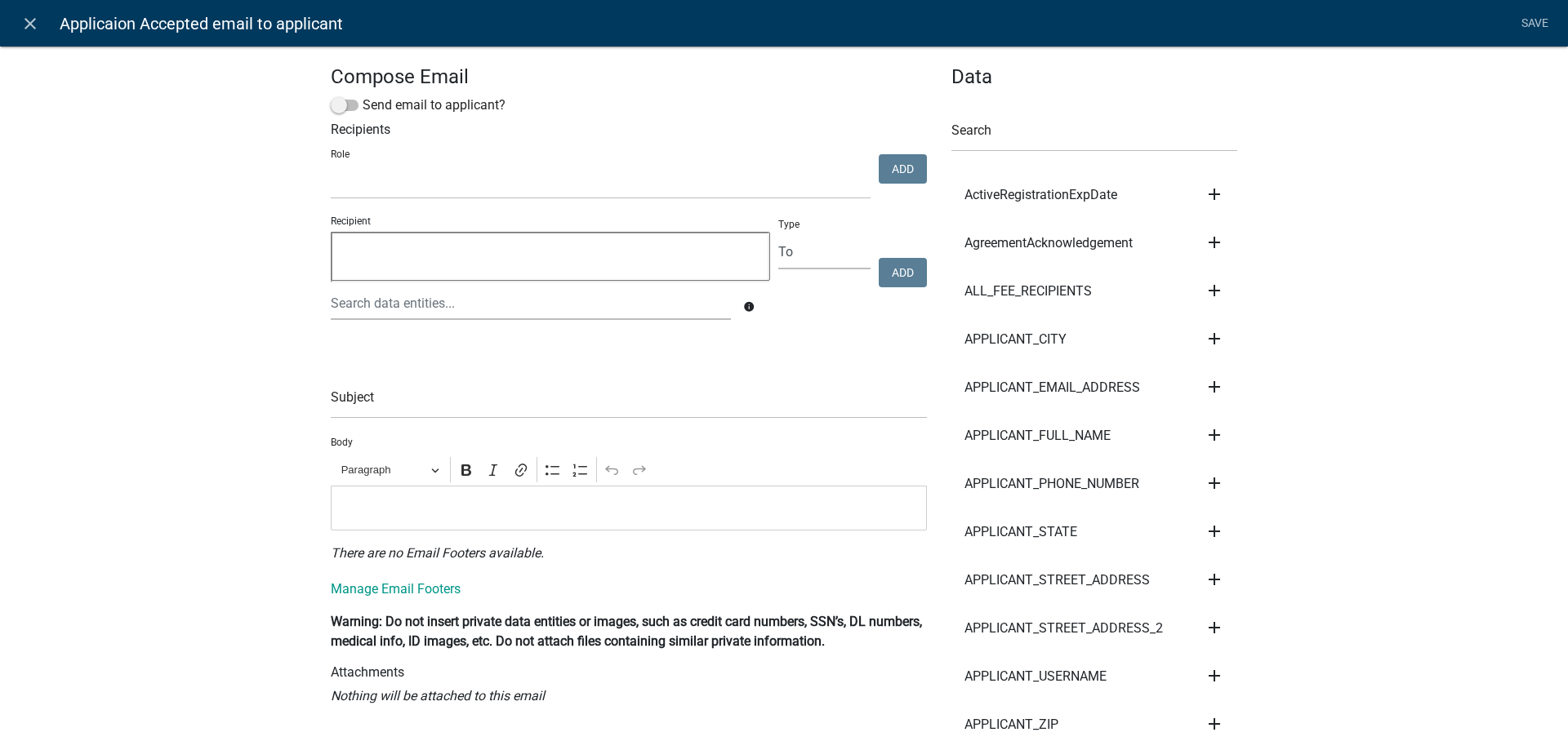
select select
click at [354, 107] on span at bounding box center [344, 105] width 28 height 12
click at [362, 96] on input "Send email to applicant?" at bounding box center [362, 96] width 0 height 0
click at [417, 402] on input "text" at bounding box center [628, 402] width 596 height 33
type input "Y"
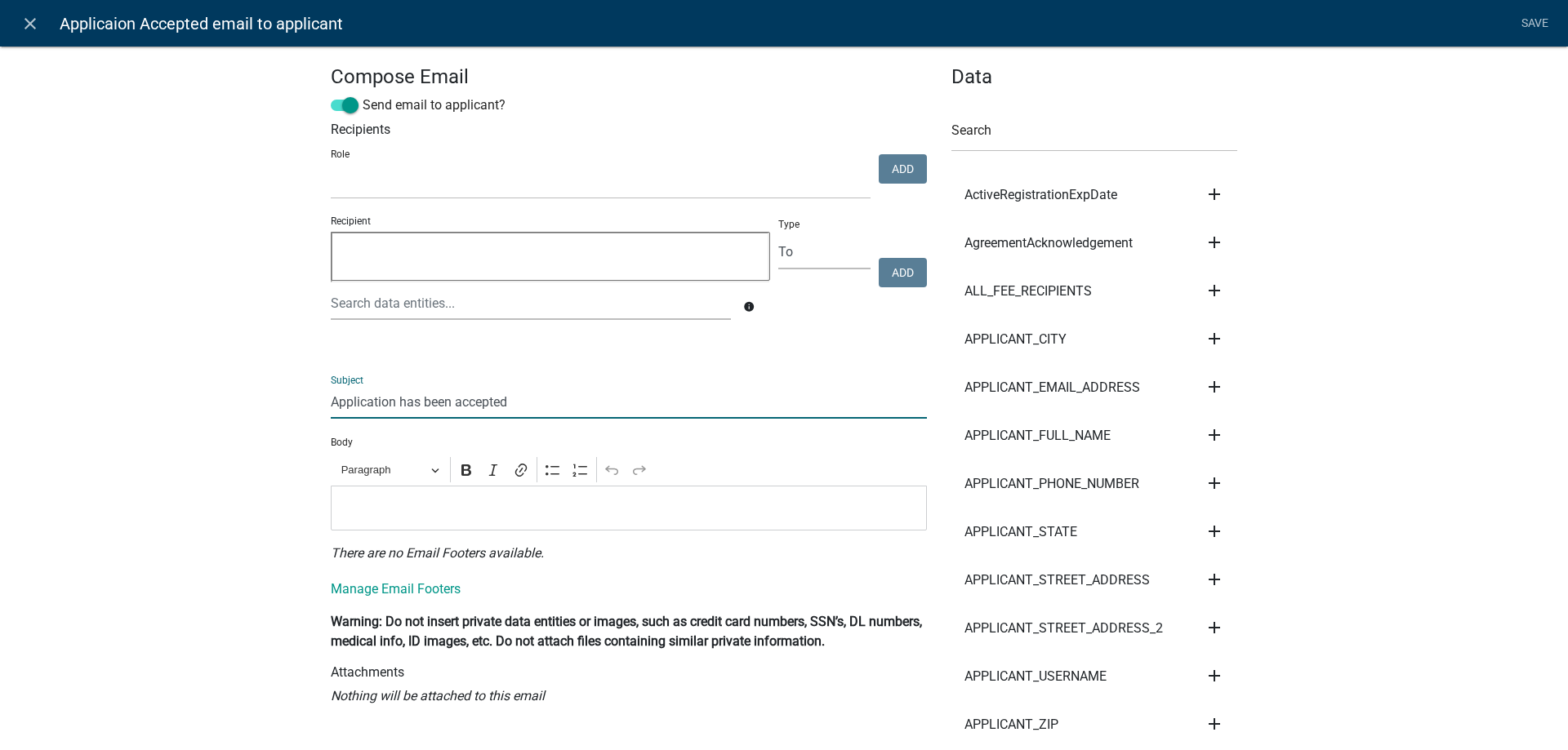
type input "Application has been accepted"
click at [395, 508] on p "Editor editing area: main. Press Alt+0 for help." at bounding box center [629, 508] width 579 height 20
click at [364, 513] on p "Editor editing area: main. Press Alt+0 for help." at bounding box center [629, 508] width 579 height 20
click at [1526, 22] on li "Save" at bounding box center [1534, 23] width 41 height 31
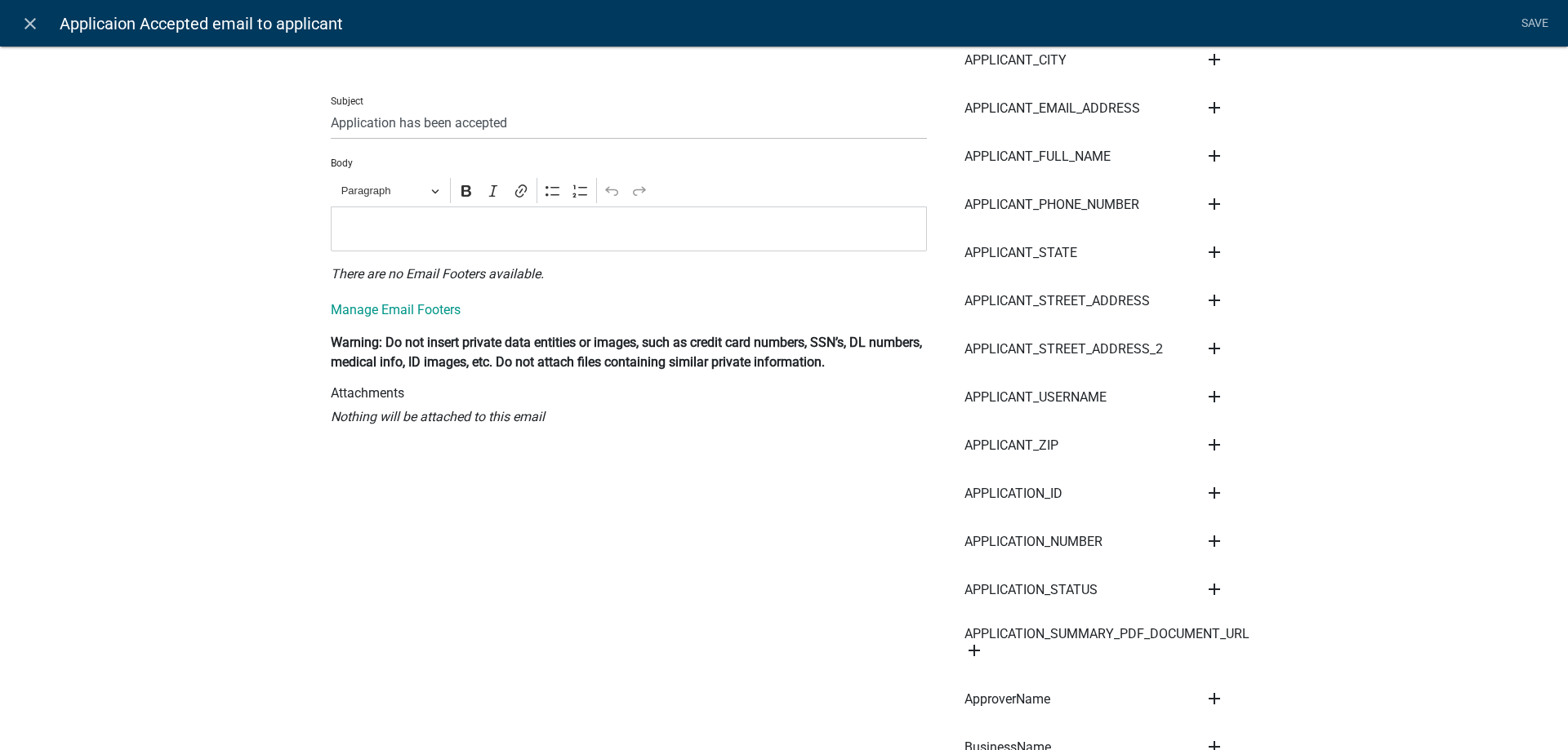
click at [388, 228] on p "Editor editing area: main. Press Alt+0 for help." at bounding box center [629, 229] width 579 height 20
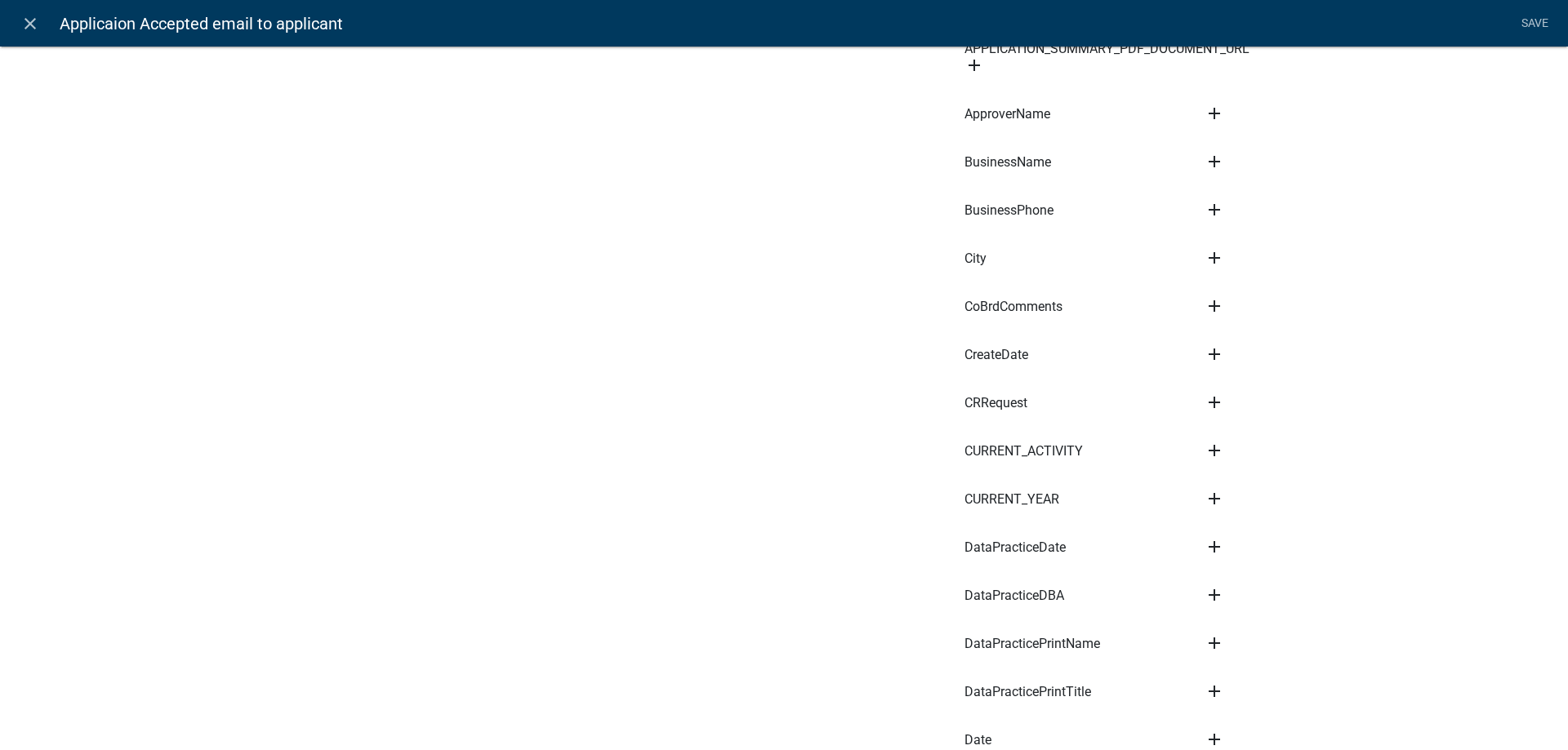
scroll to position [837, 0]
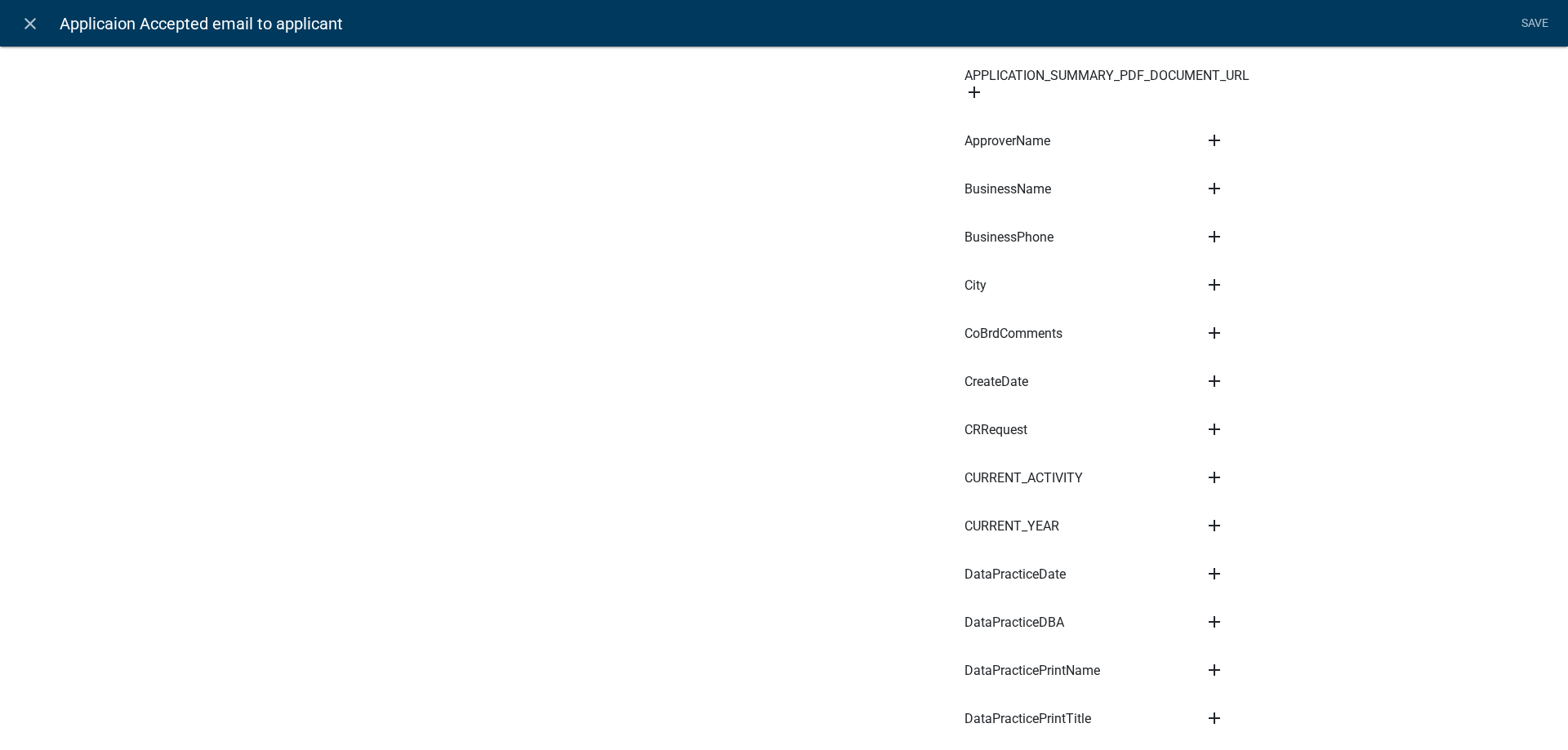
click at [1218, 420] on icon "add" at bounding box center [1215, 430] width 20 height 20
click at [1241, 478] on button "Body" at bounding box center [1270, 484] width 131 height 39
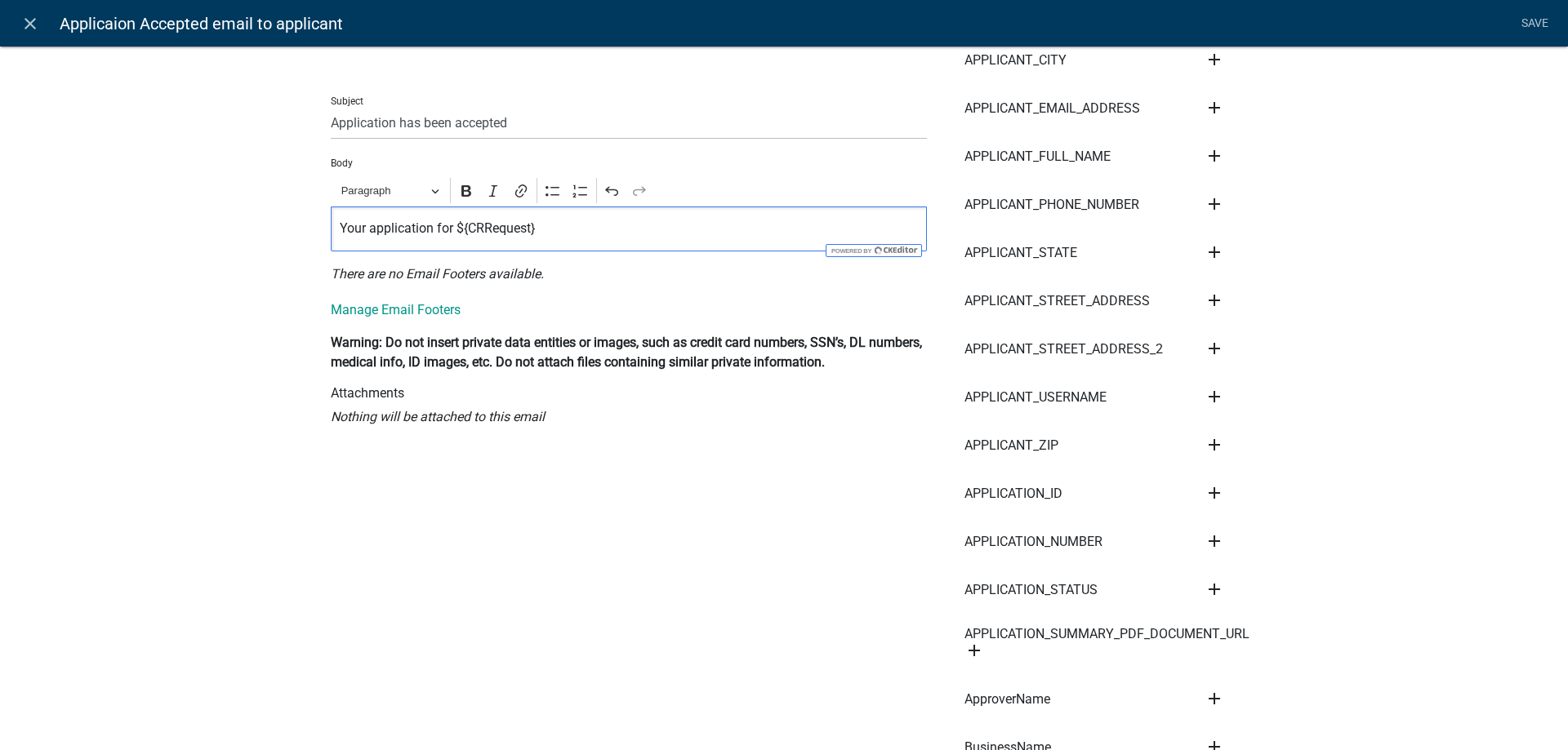
click at [548, 228] on p "Your application for ${CRRequest}" at bounding box center [629, 229] width 579 height 20
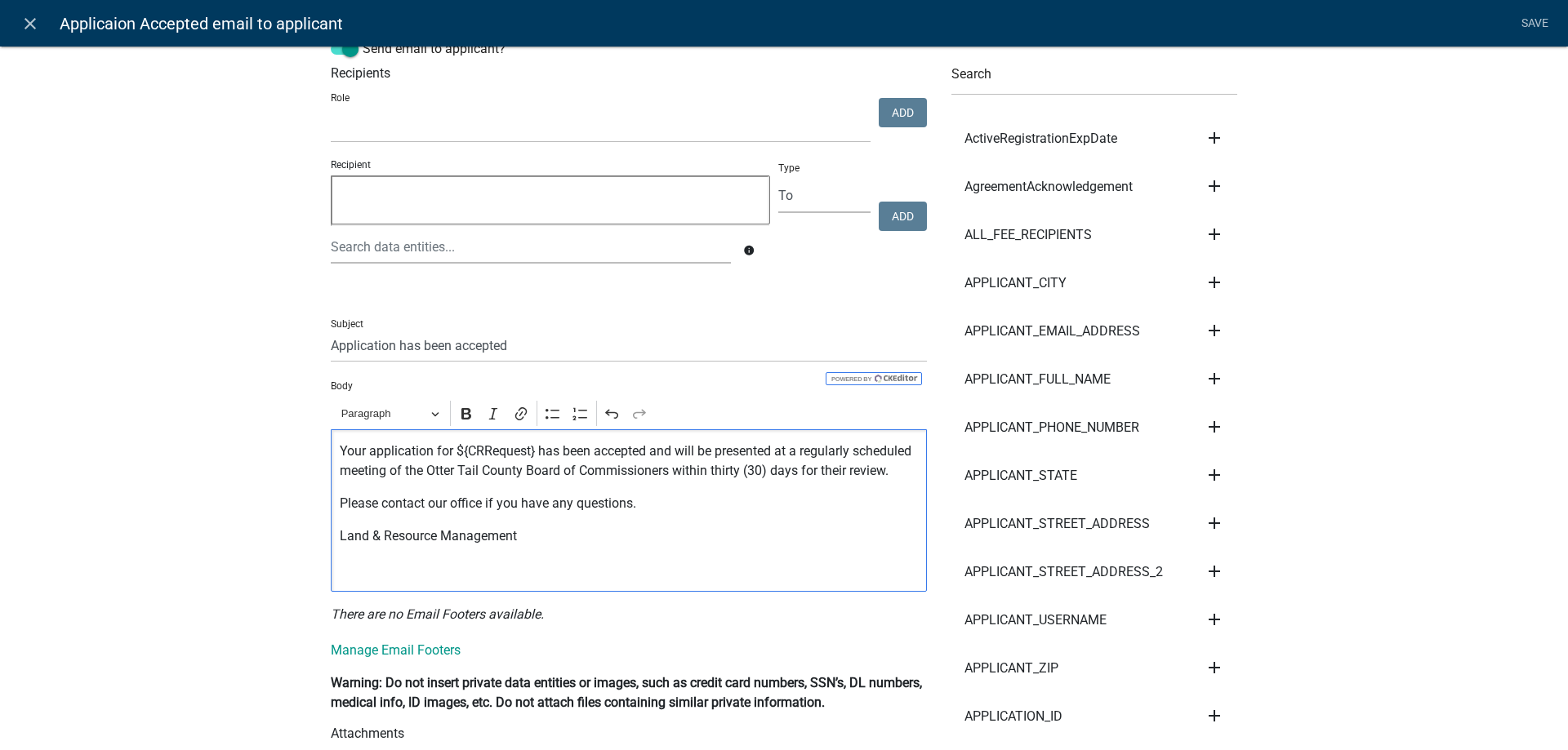
scroll to position [0, 0]
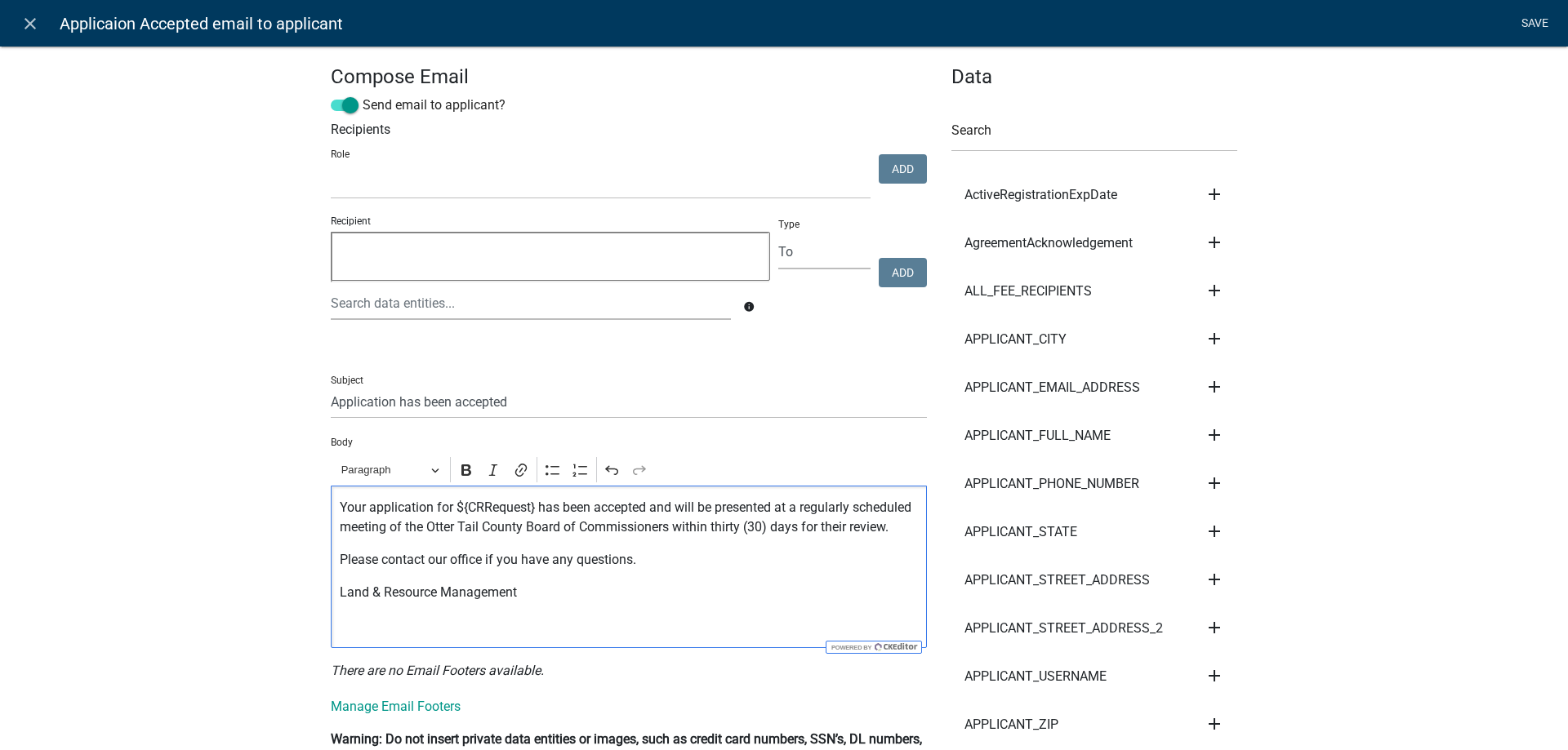
click at [1536, 23] on link "Save" at bounding box center [1534, 23] width 41 height 31
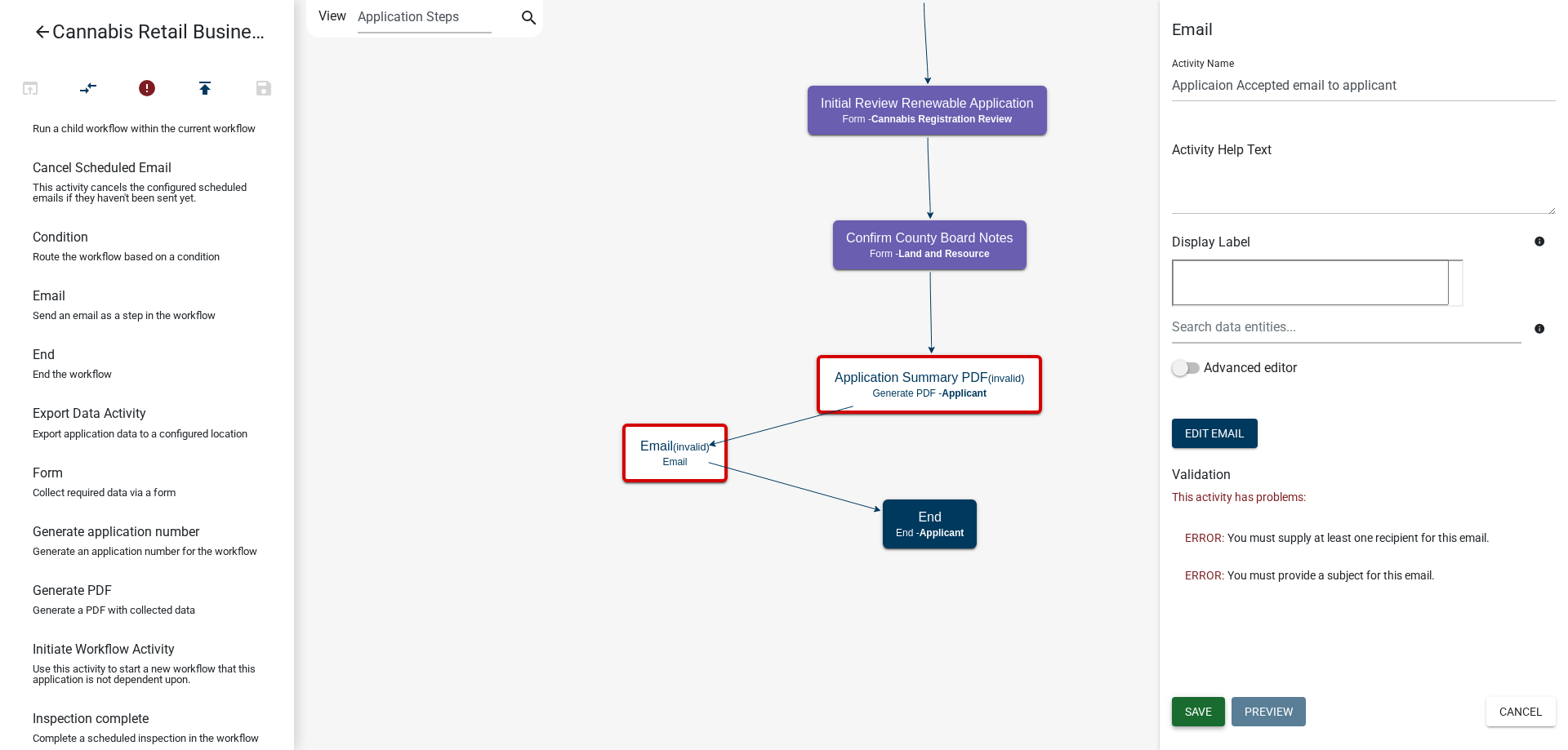
click at [1192, 706] on span "Save" at bounding box center [1198, 712] width 27 height 13
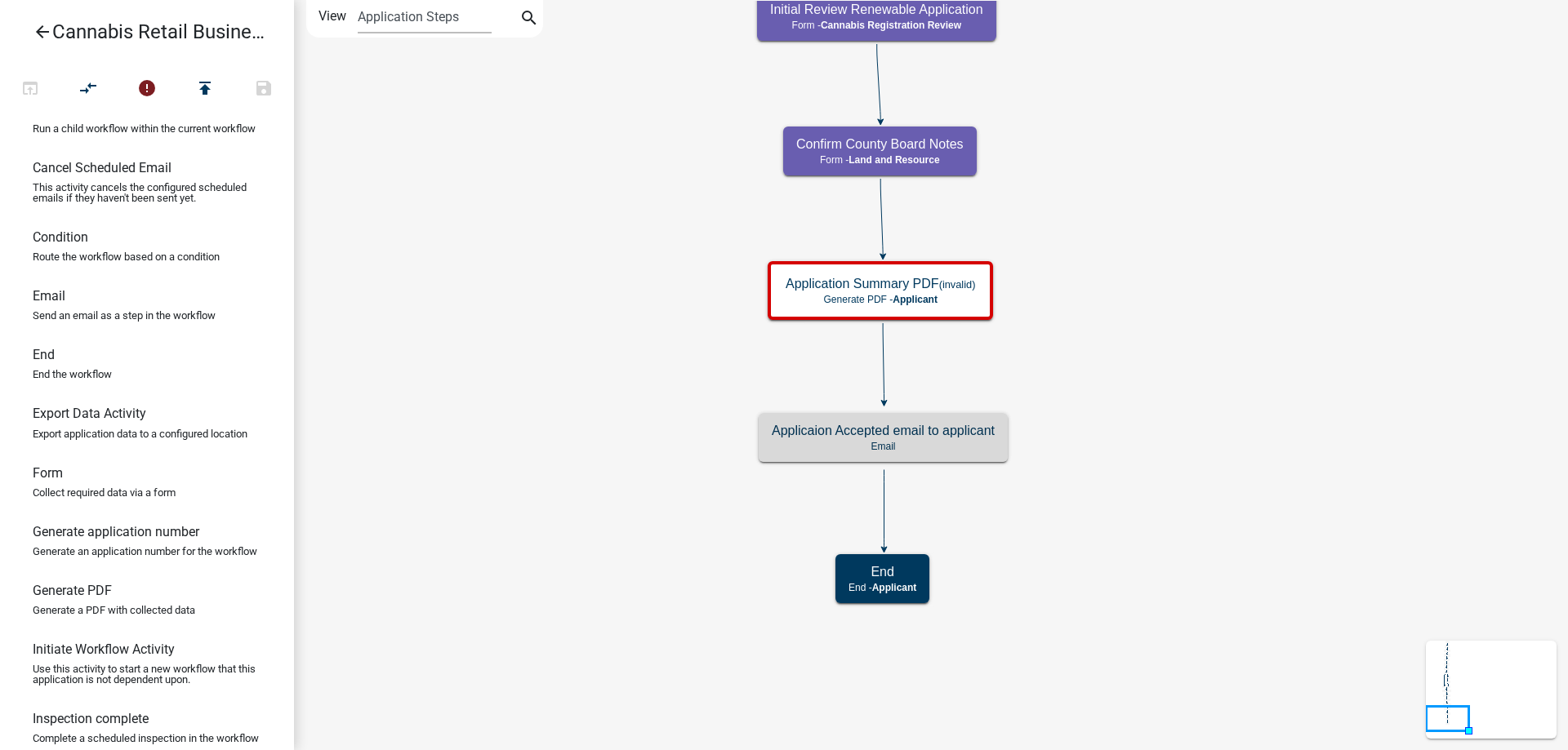
click at [610, 356] on div "start Start - Applicant Application Introduction Form - Applicant Parcel search…" at bounding box center [931, 375] width 1274 height 750
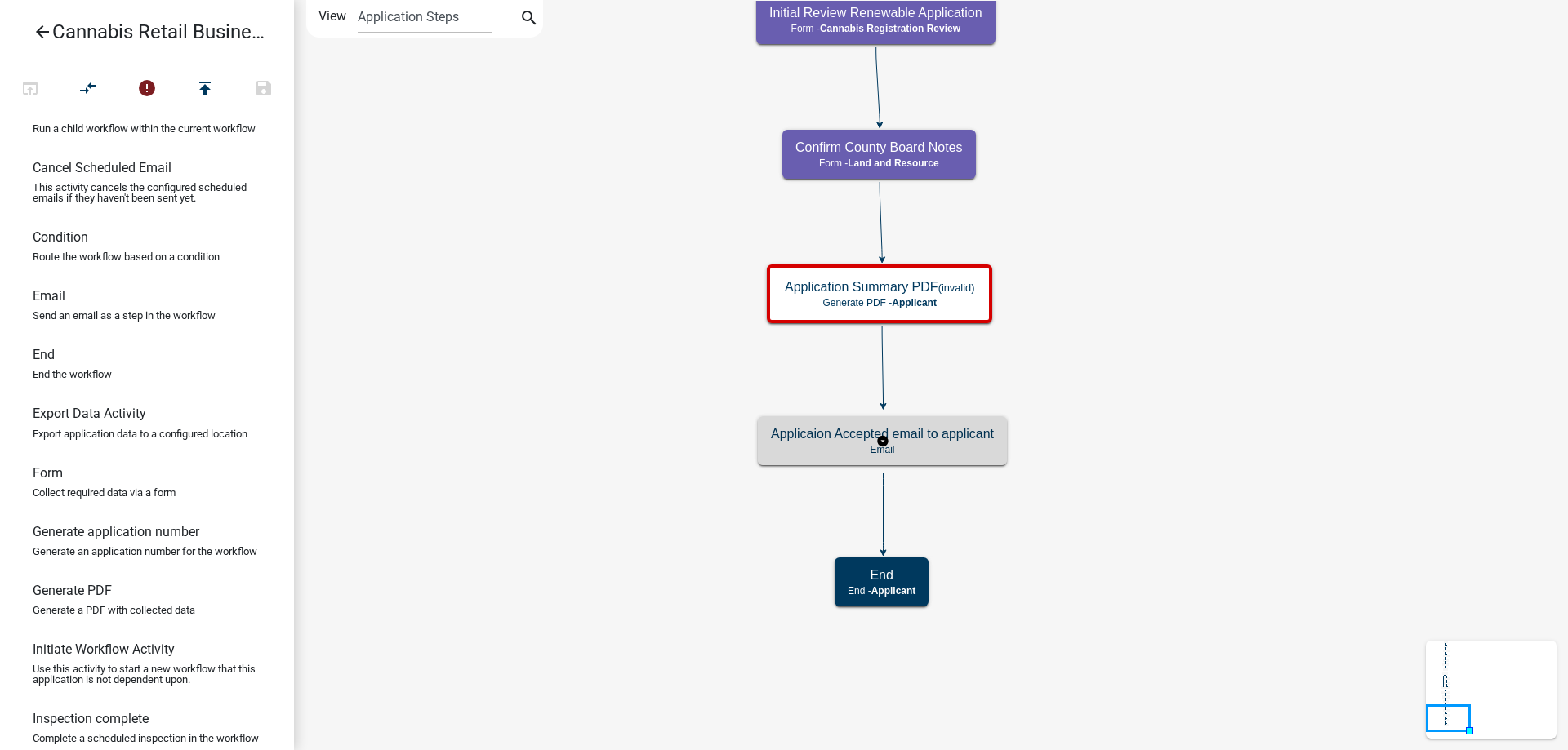
click at [944, 447] on p "Email" at bounding box center [882, 450] width 223 height 12
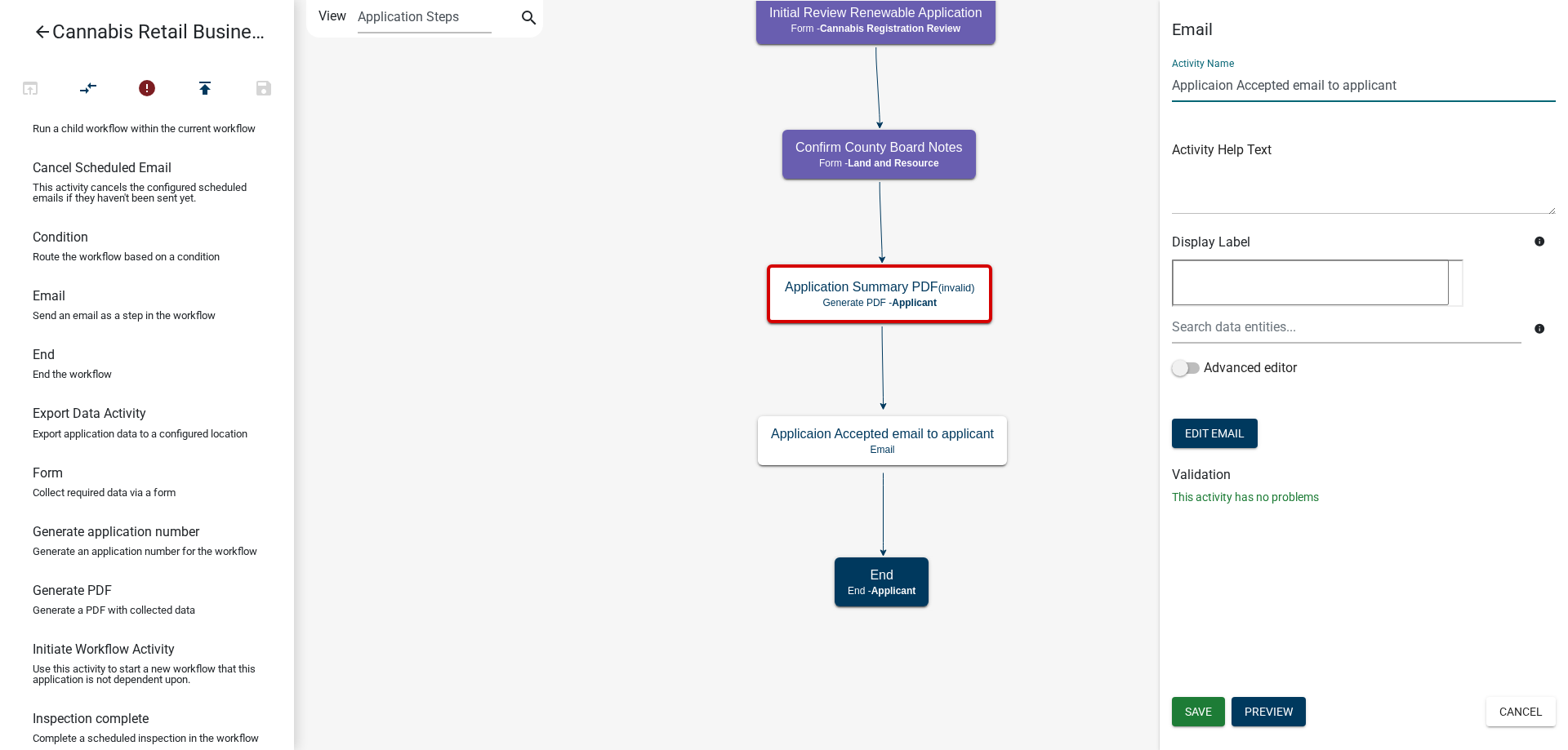
drag, startPoint x: 1403, startPoint y: 82, endPoint x: 1329, endPoint y: 87, distance: 74.2
click at [1329, 87] on input "Applicaion Accepted email to applicant" at bounding box center [1364, 85] width 384 height 33
type input "Applicaion Accepted email"
click at [1201, 717] on span "Save" at bounding box center [1198, 712] width 27 height 13
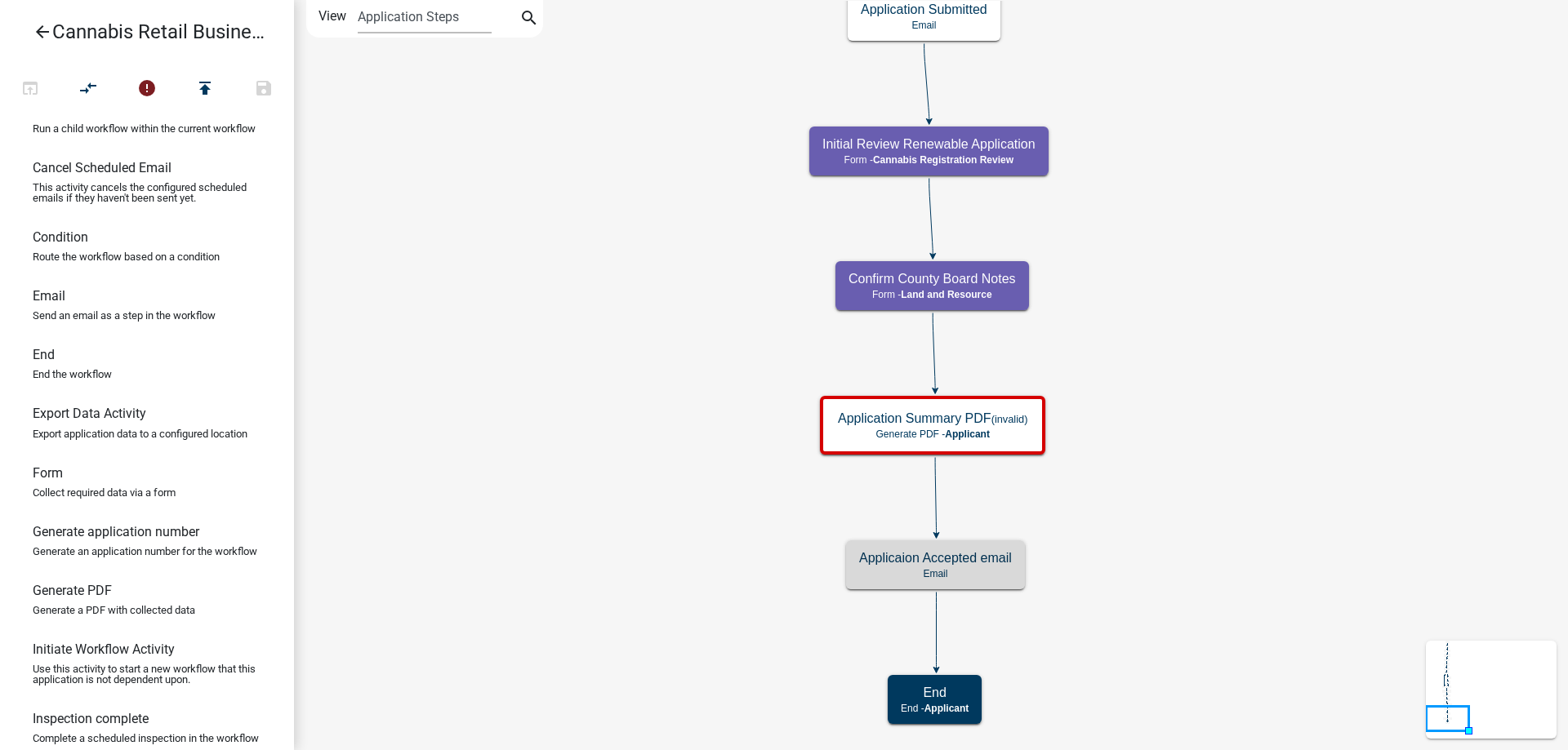
click at [572, 429] on div "start Start - Applicant Application Introduction Form - Applicant Parcel search…" at bounding box center [931, 375] width 1274 height 750
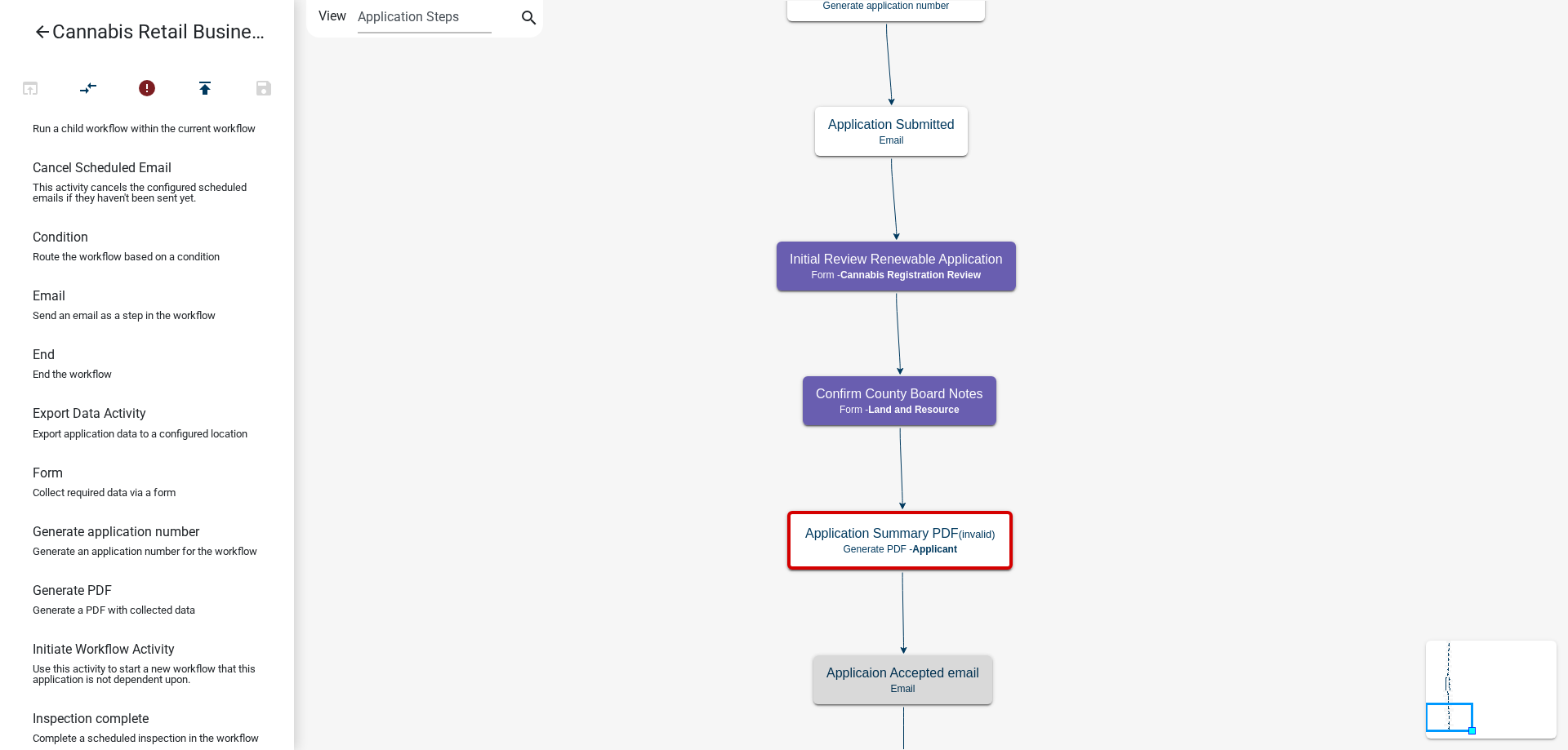
click at [648, 279] on div "start Start - Applicant Application Introduction Form - Applicant Parcel search…" at bounding box center [931, 375] width 1274 height 750
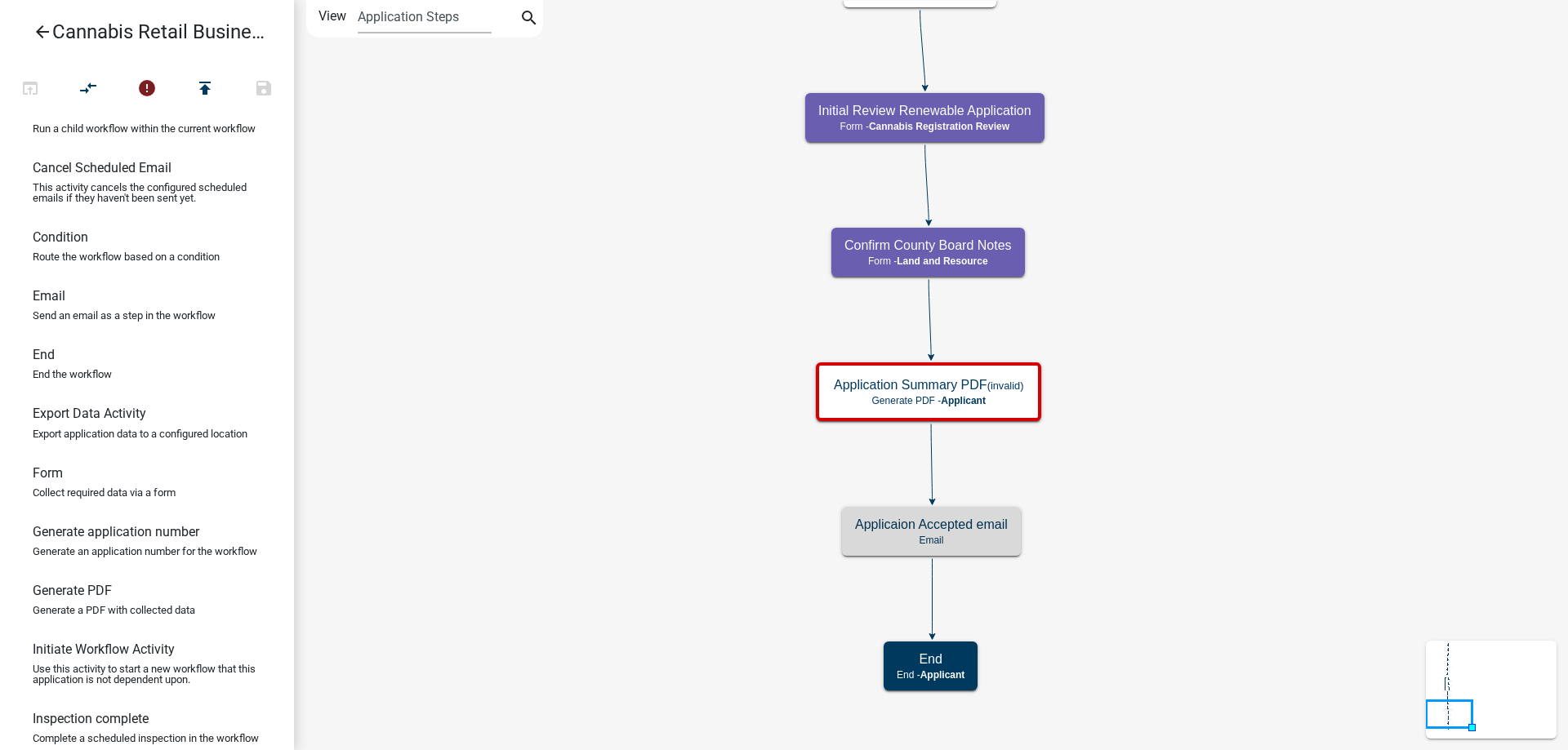
click at [657, 242] on div "start Start - Applicant Application Introduction Form - Applicant Parcel search…" at bounding box center [931, 375] width 1274 height 750
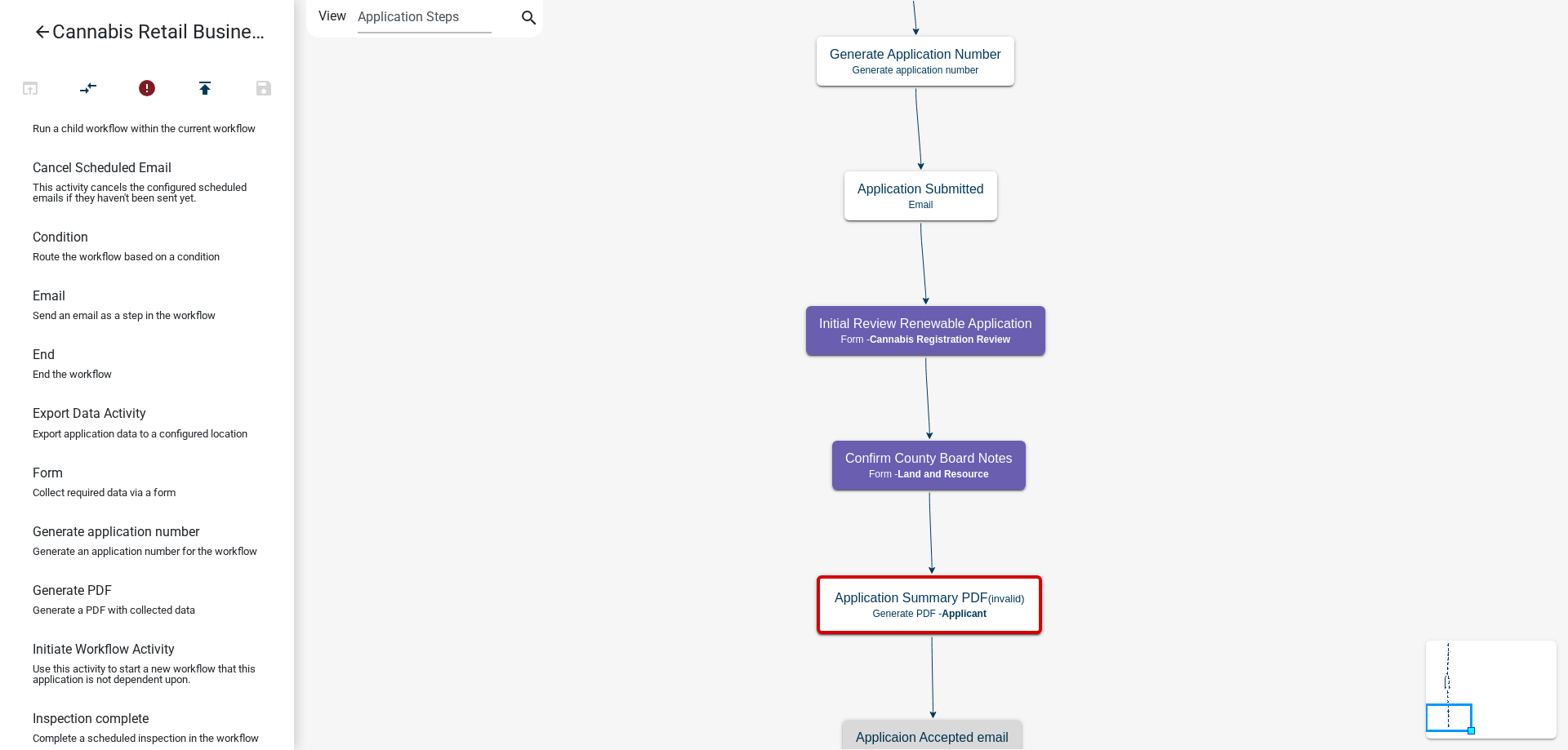
click at [610, 436] on div "start Start - Applicant Application Introduction Form - Applicant Parcel search…" at bounding box center [931, 375] width 1274 height 750
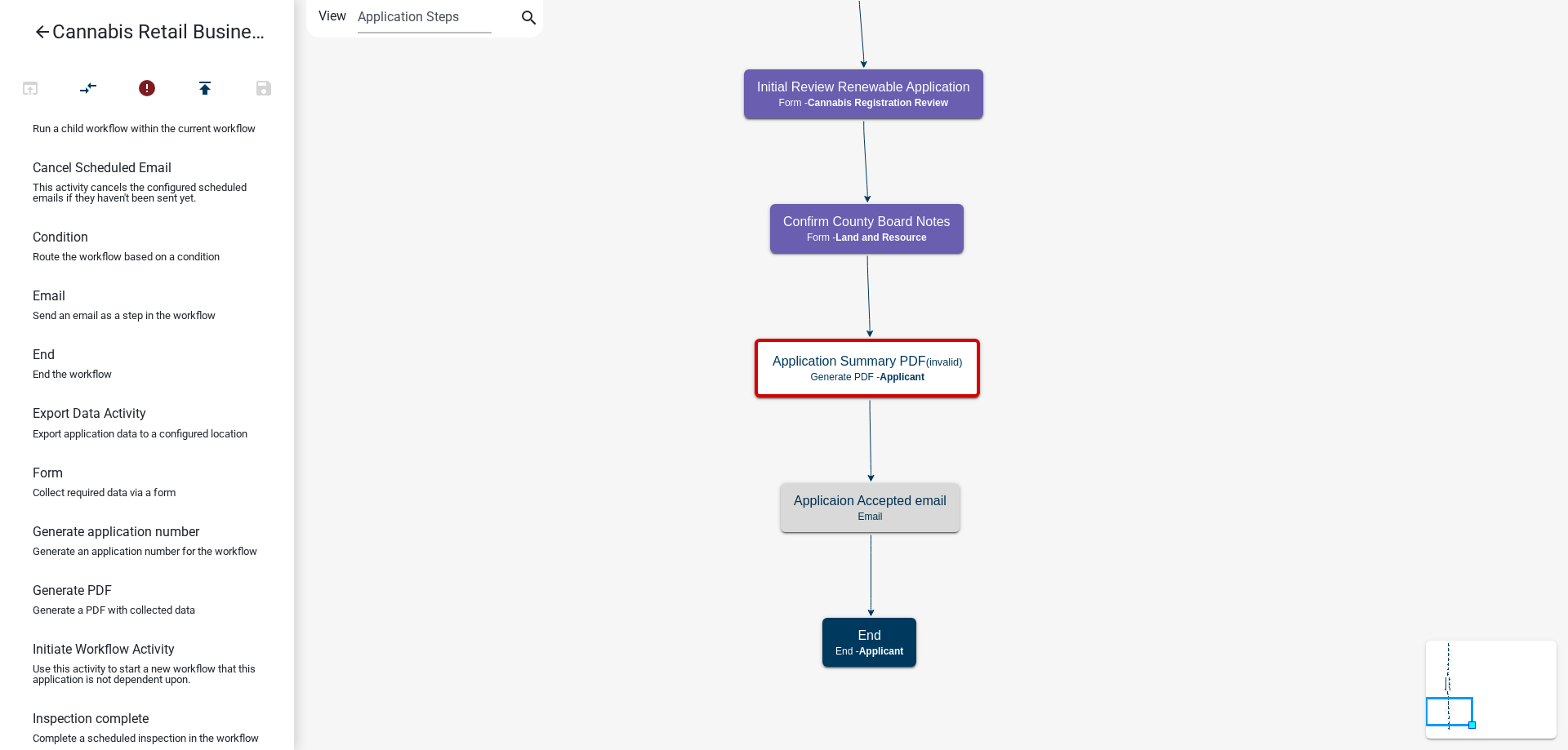
click at [592, 324] on div "start Start - Applicant Application Introduction Form - Applicant Parcel search…" at bounding box center [931, 375] width 1274 height 750
click at [567, 372] on icon "start Start - Applicant Application Introduction Form - Applicant Parcel search…" at bounding box center [931, 375] width 1272 height 749
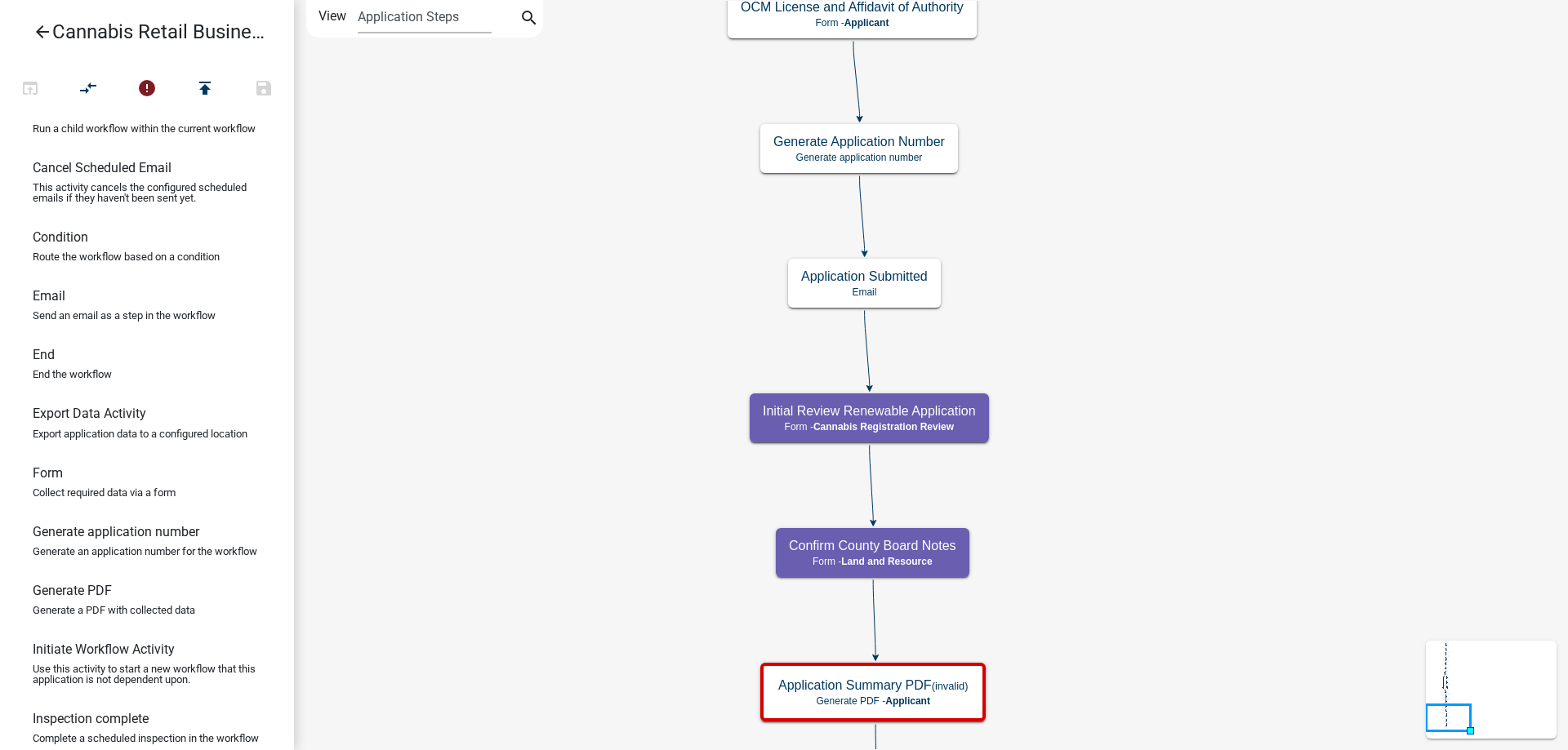
click at [592, 497] on div "start Start - Applicant Application Introduction Form - Applicant Parcel search…" at bounding box center [931, 375] width 1274 height 750
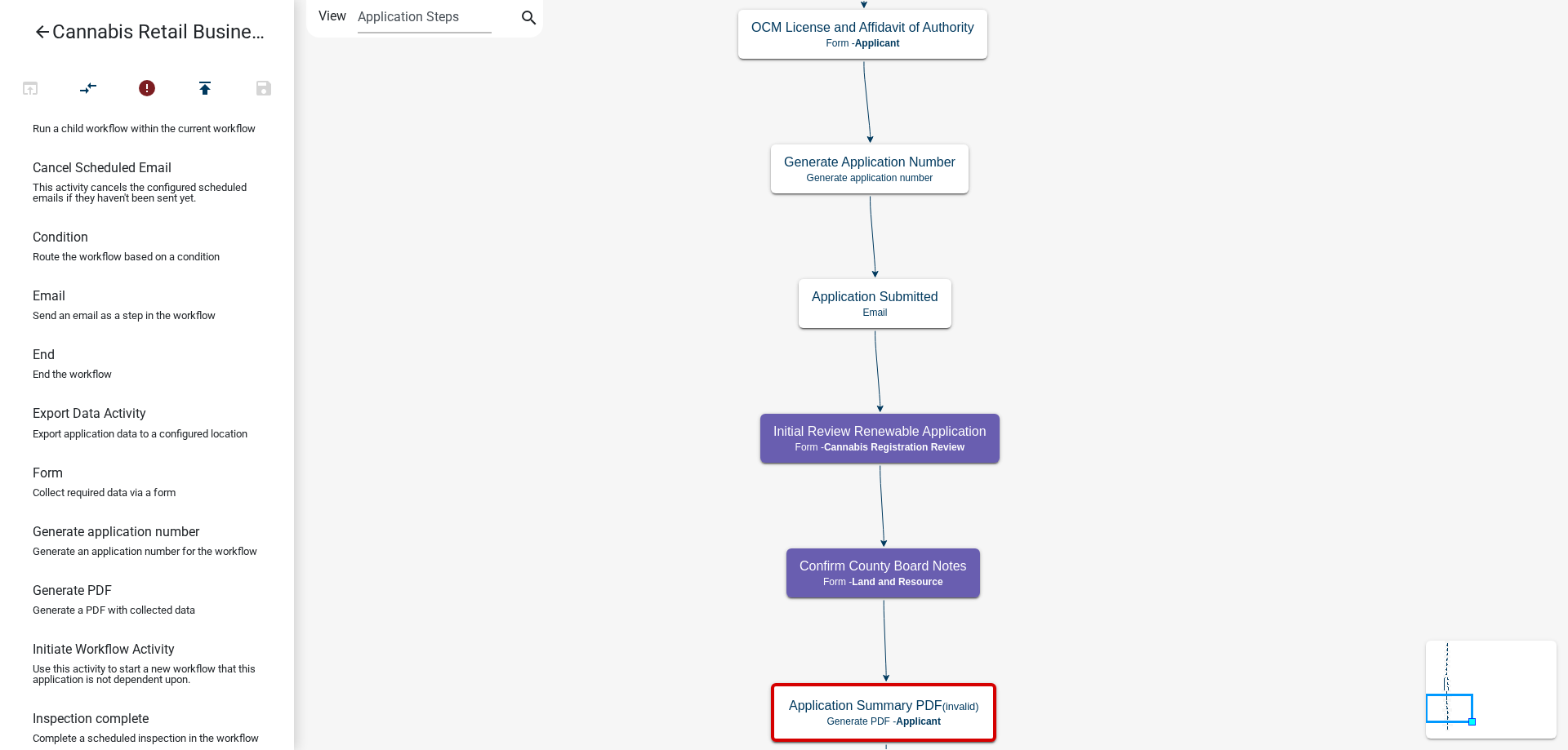
click at [590, 570] on div "start Start - Applicant Application Introduction Form - Applicant Parcel search…" at bounding box center [931, 375] width 1274 height 750
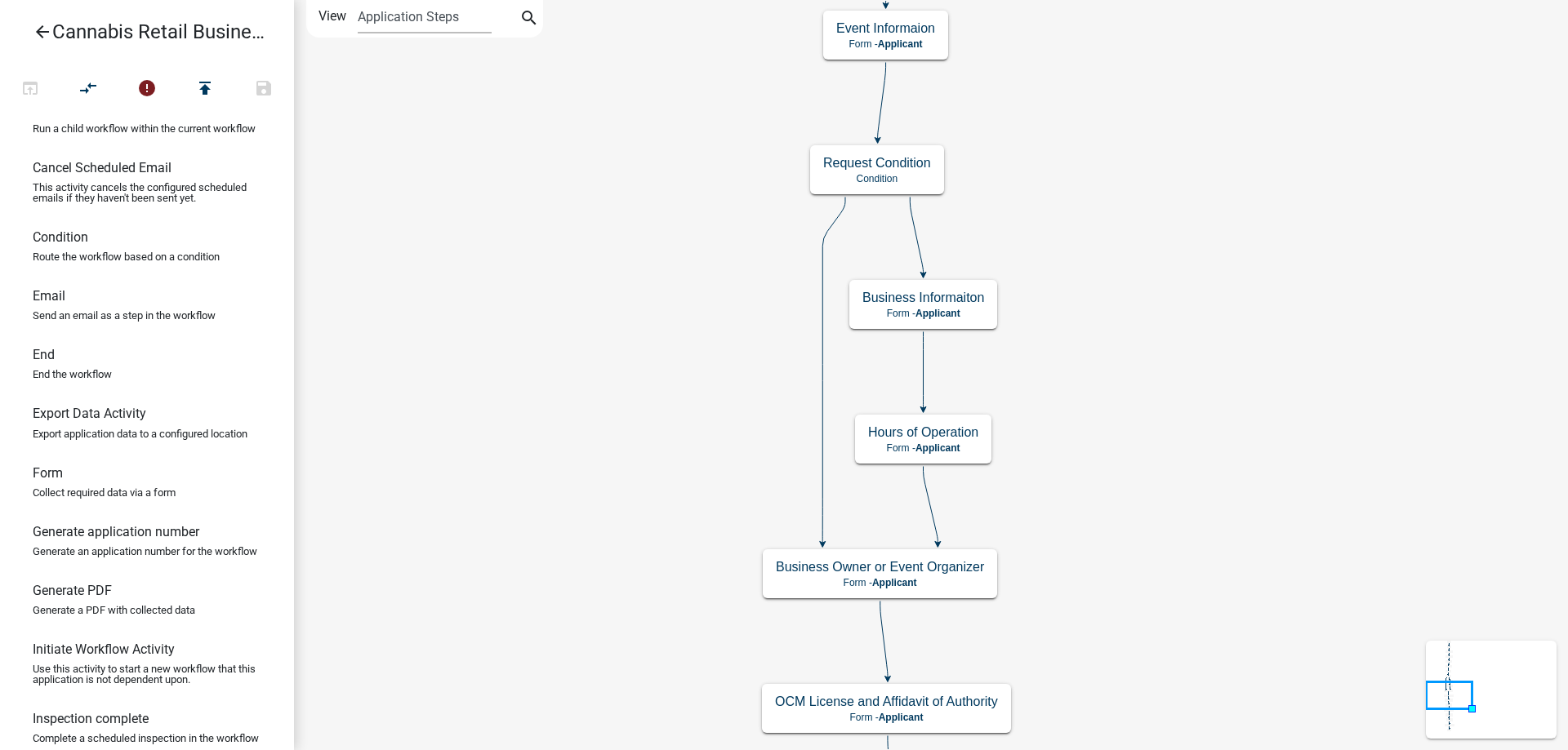
click at [559, 670] on div "start Start - Applicant Application Introduction Form - Applicant Parcel search…" at bounding box center [931, 375] width 1274 height 750
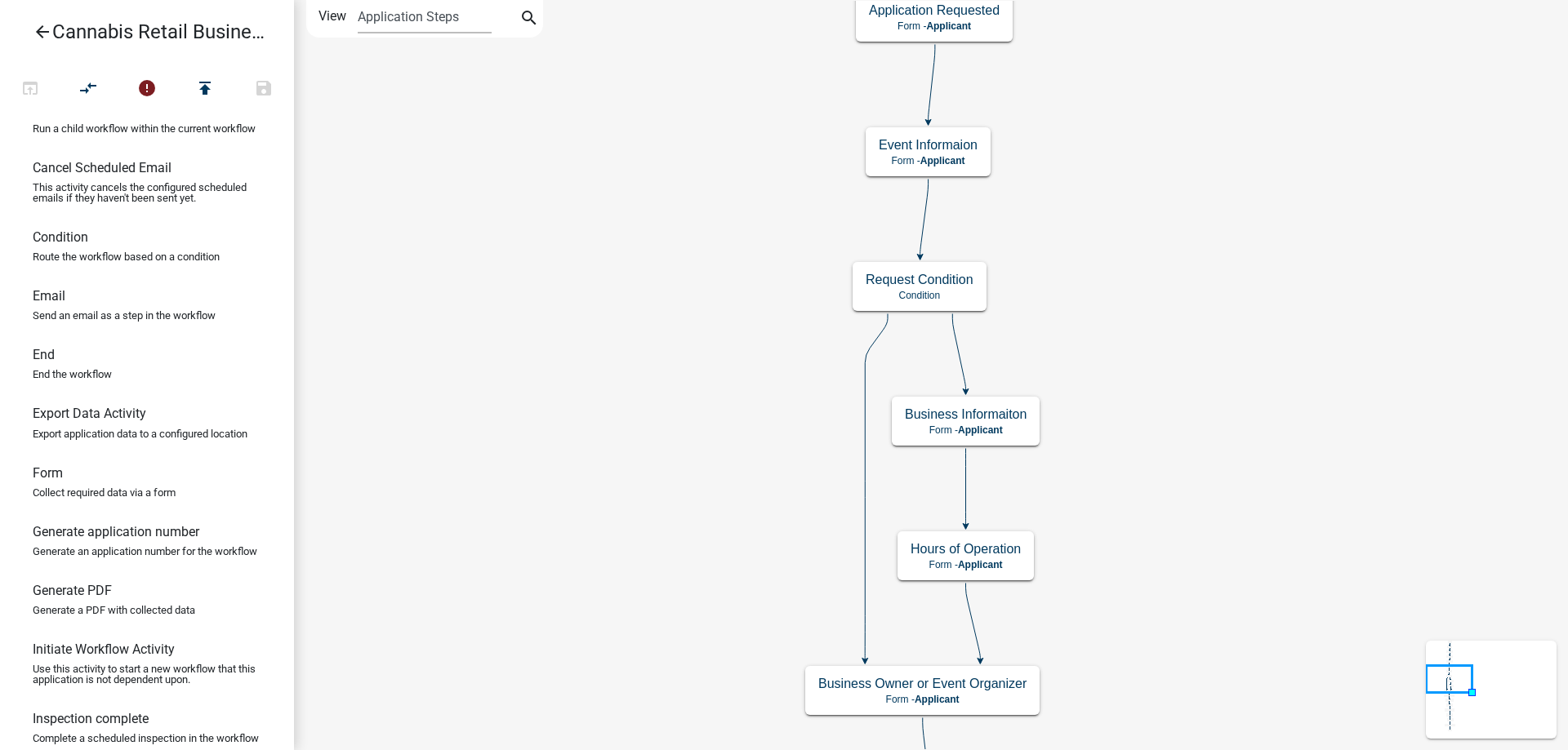
click at [625, 601] on div "start Start - Applicant Application Introduction Form - Applicant Parcel search…" at bounding box center [931, 375] width 1274 height 750
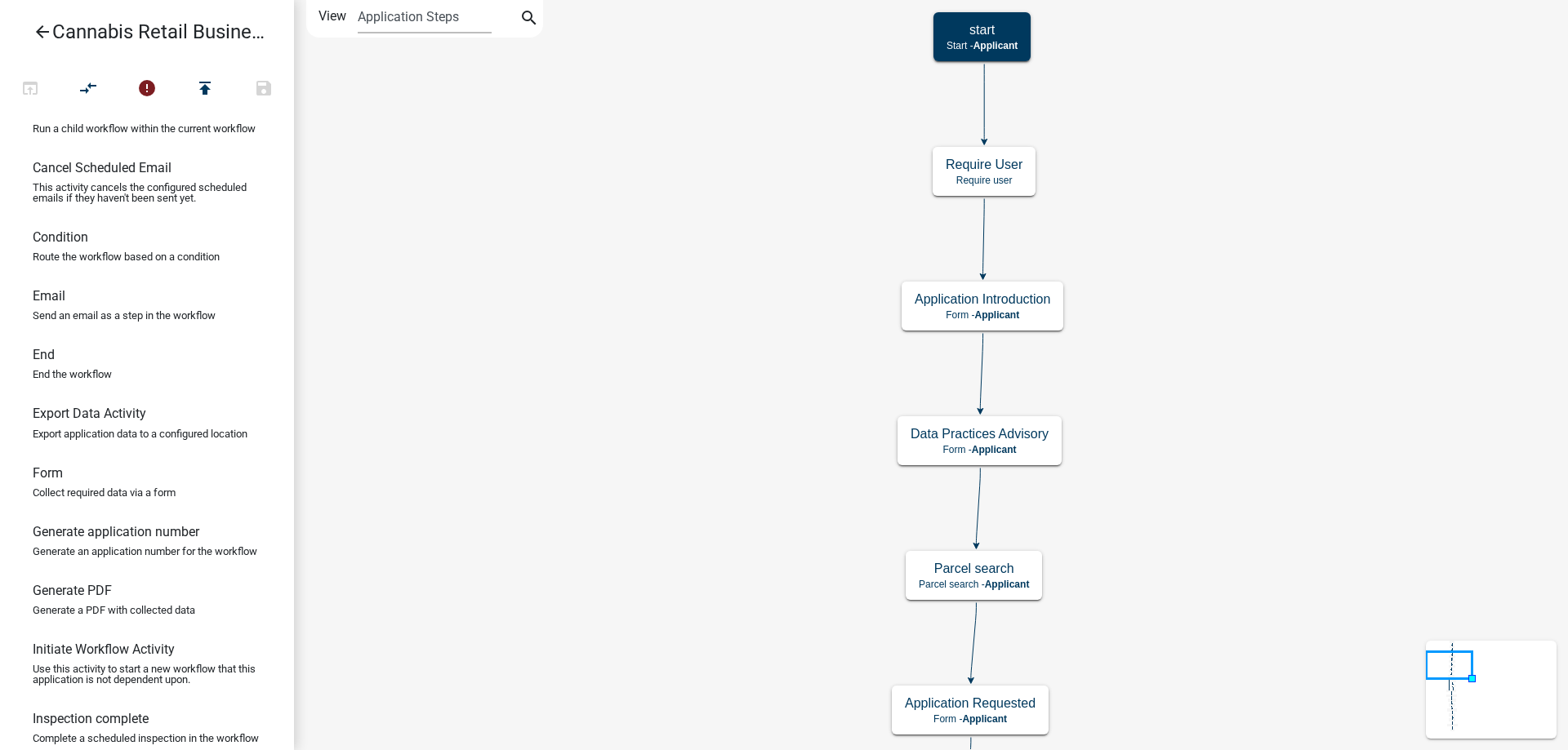
click at [594, 597] on div "start Start - Applicant Application Introduction Form - Applicant Parcel search…" at bounding box center [931, 375] width 1274 height 750
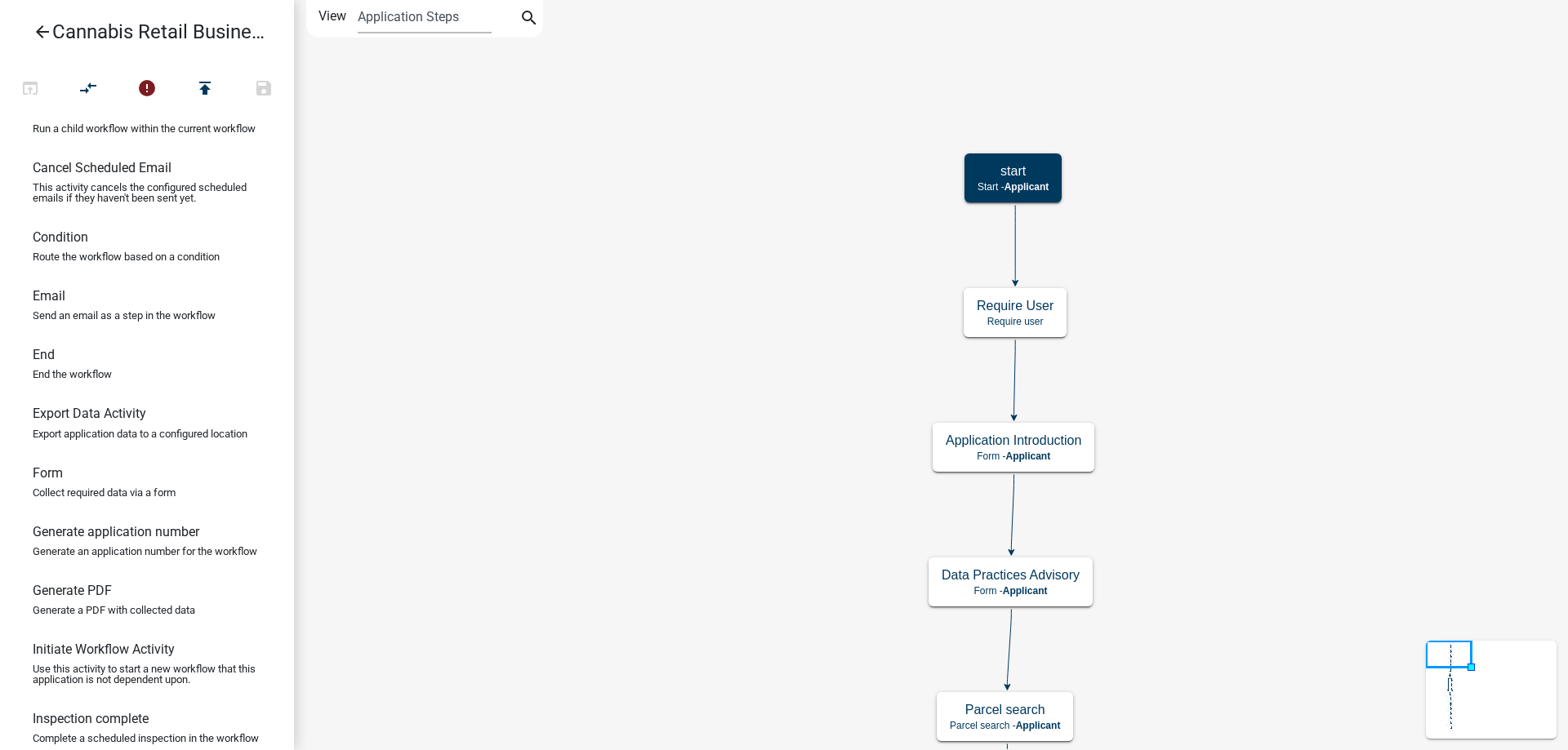
click at [673, 117] on div "start Start - Applicant Application Introduction Form - Applicant Parcel search…" at bounding box center [931, 375] width 1274 height 750
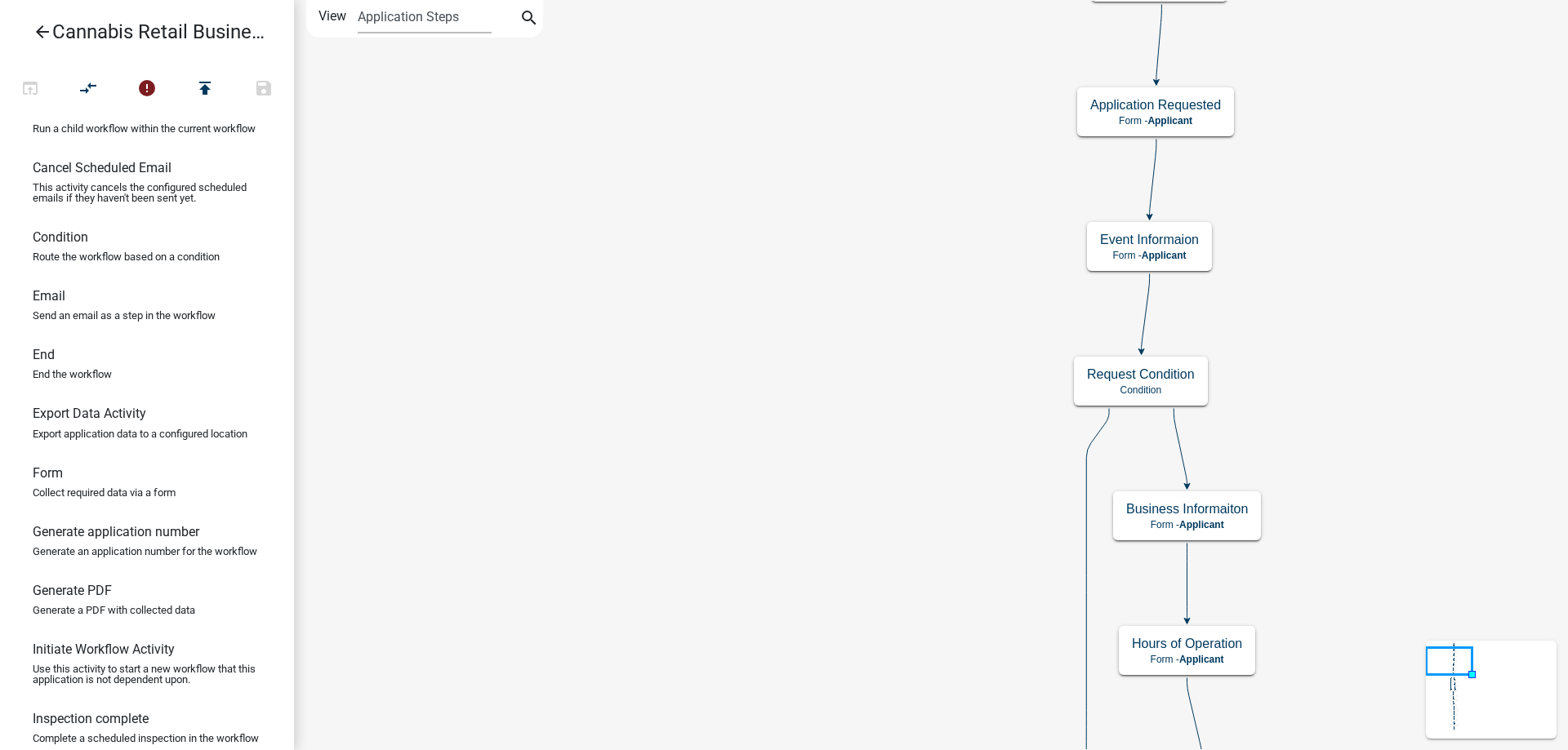
click at [761, 151] on div "start Start - Applicant Application Introduction Form - Applicant Parcel search…" at bounding box center [931, 375] width 1274 height 750
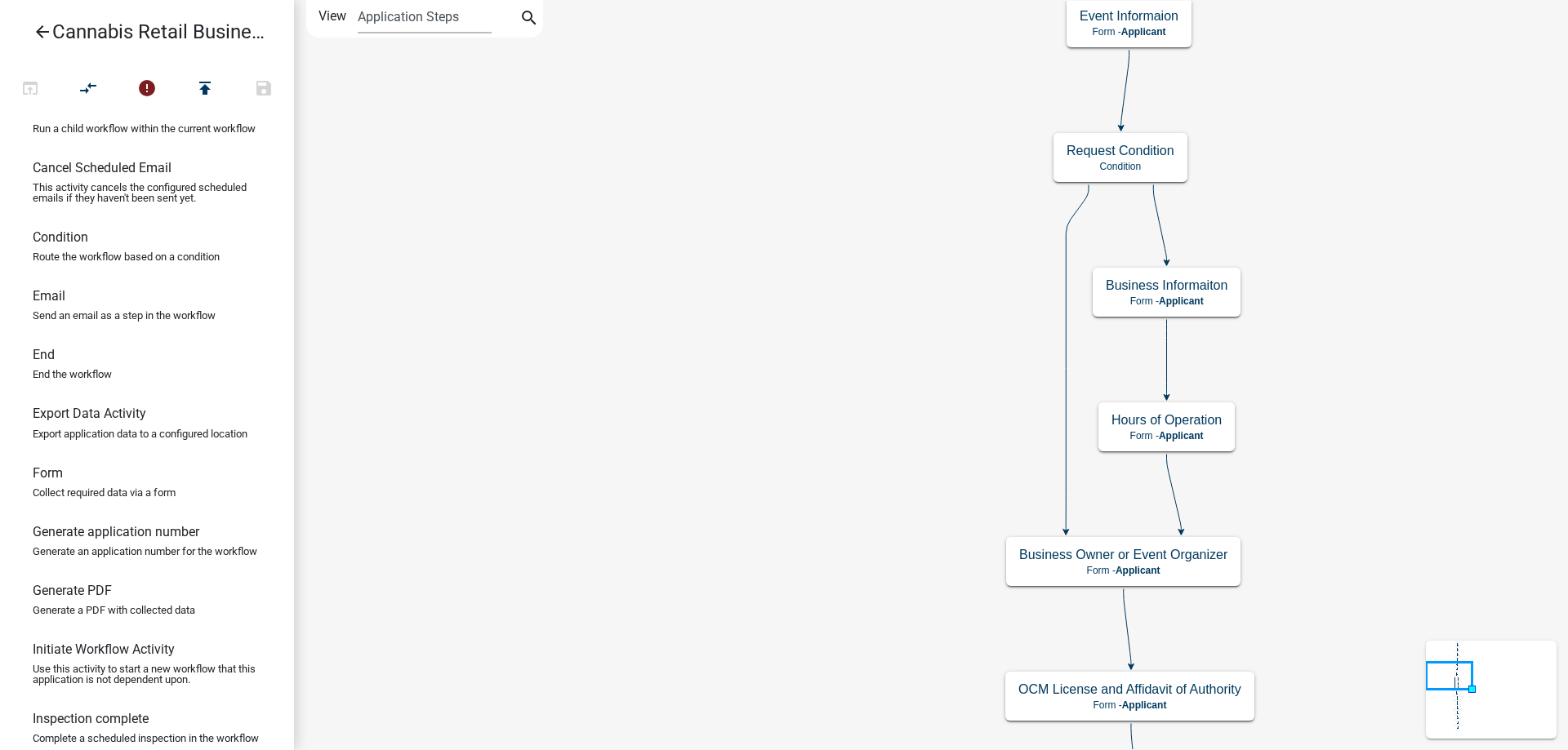
click at [674, 164] on div "start Start - Applicant Application Introduction Form - Applicant Parcel search…" at bounding box center [931, 375] width 1274 height 750
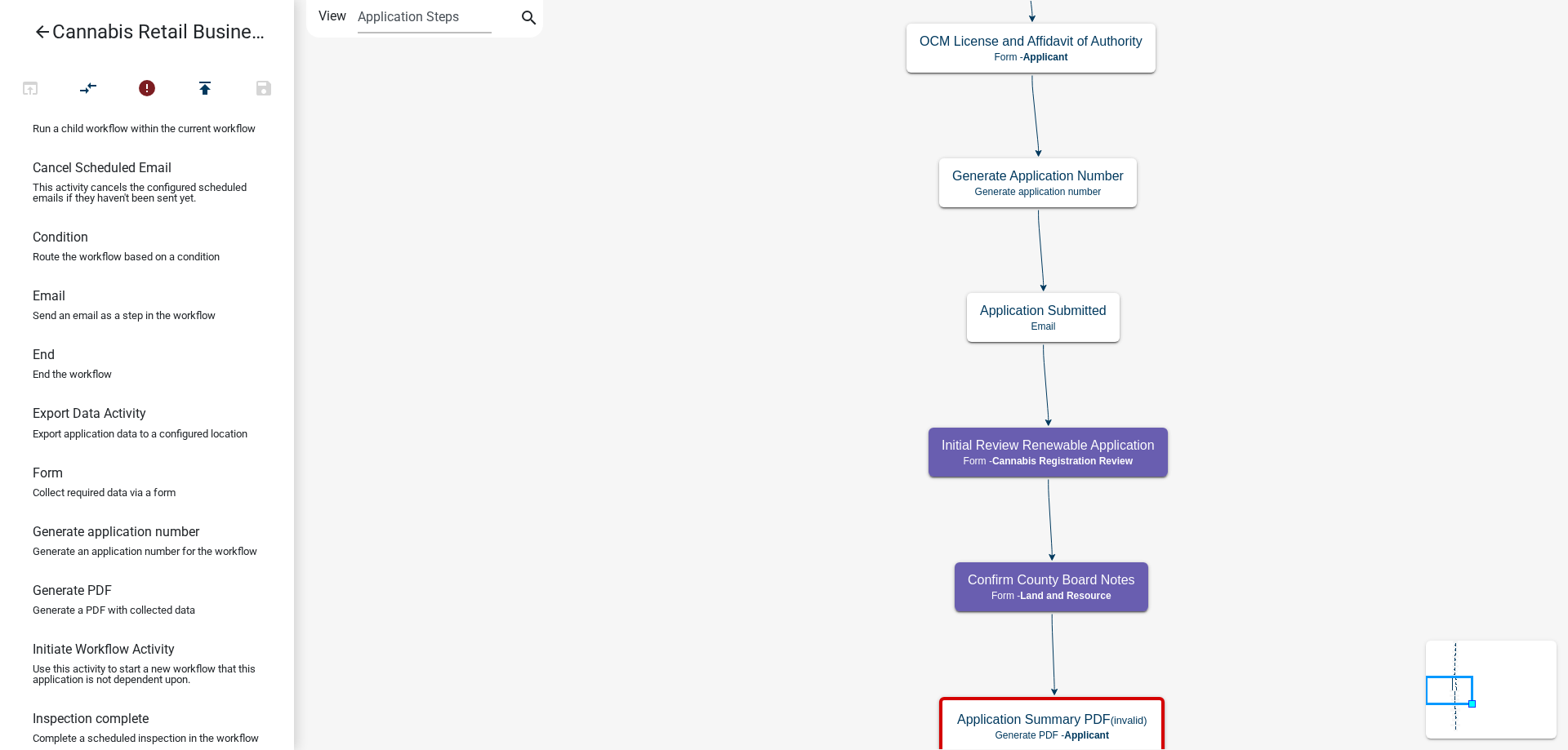
click at [622, 140] on div "start Start - Applicant Application Introduction Form - Applicant Parcel search…" at bounding box center [931, 375] width 1274 height 750
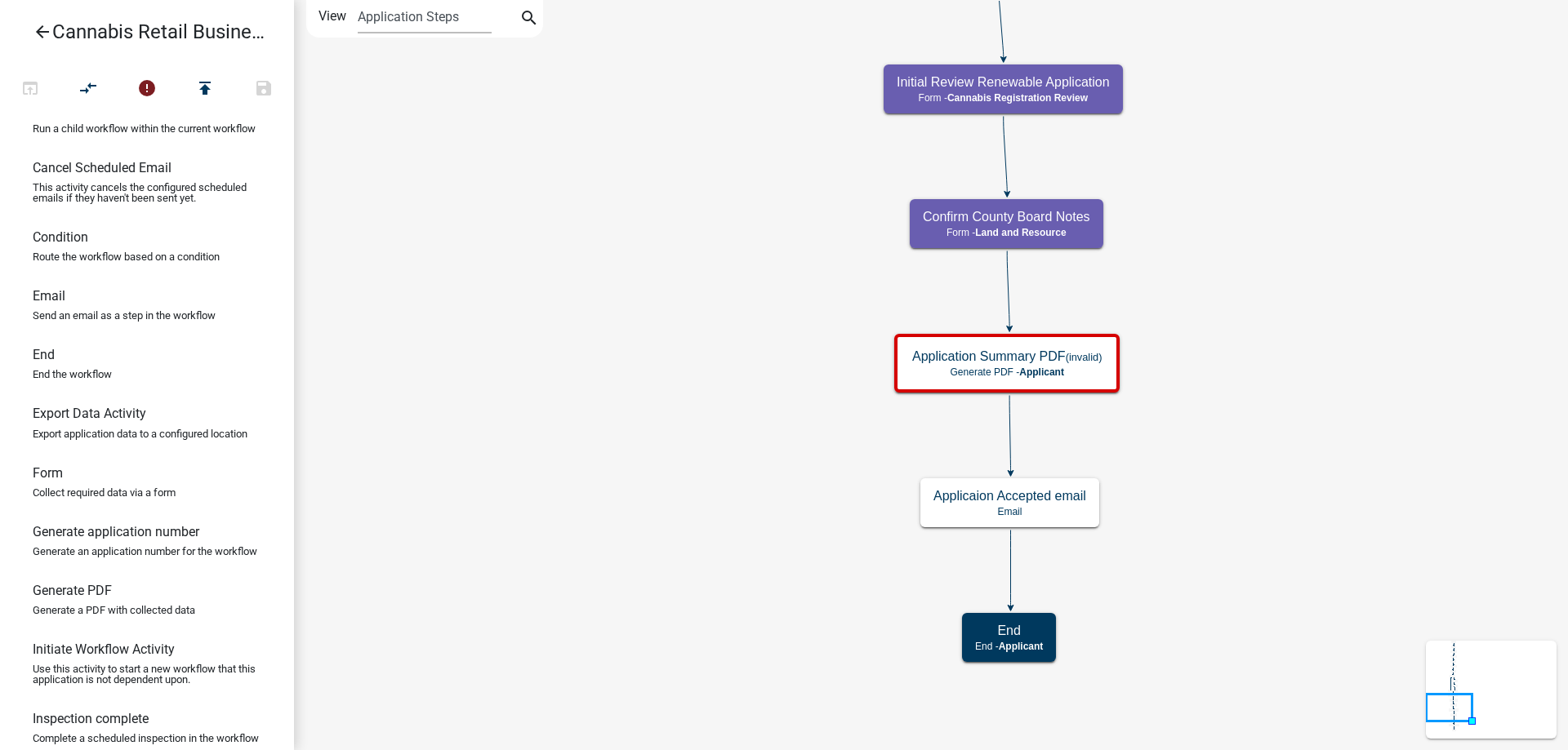
click at [644, 175] on div "start Start - Applicant Application Introduction Form - Applicant Parcel search…" at bounding box center [931, 375] width 1274 height 750
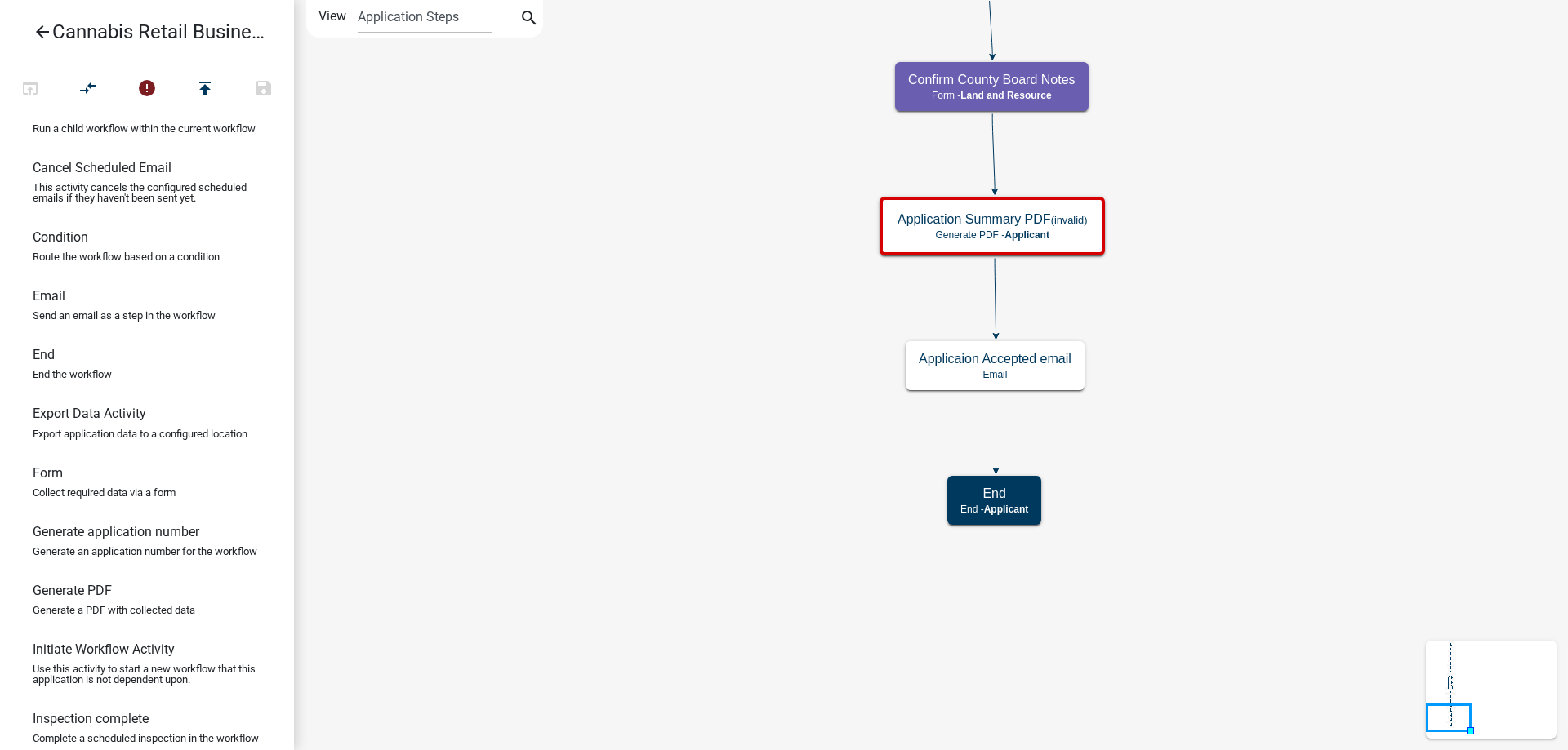
click at [646, 377] on div "start Start - Applicant Application Introduction Form - Applicant Parcel search…" at bounding box center [931, 375] width 1274 height 750
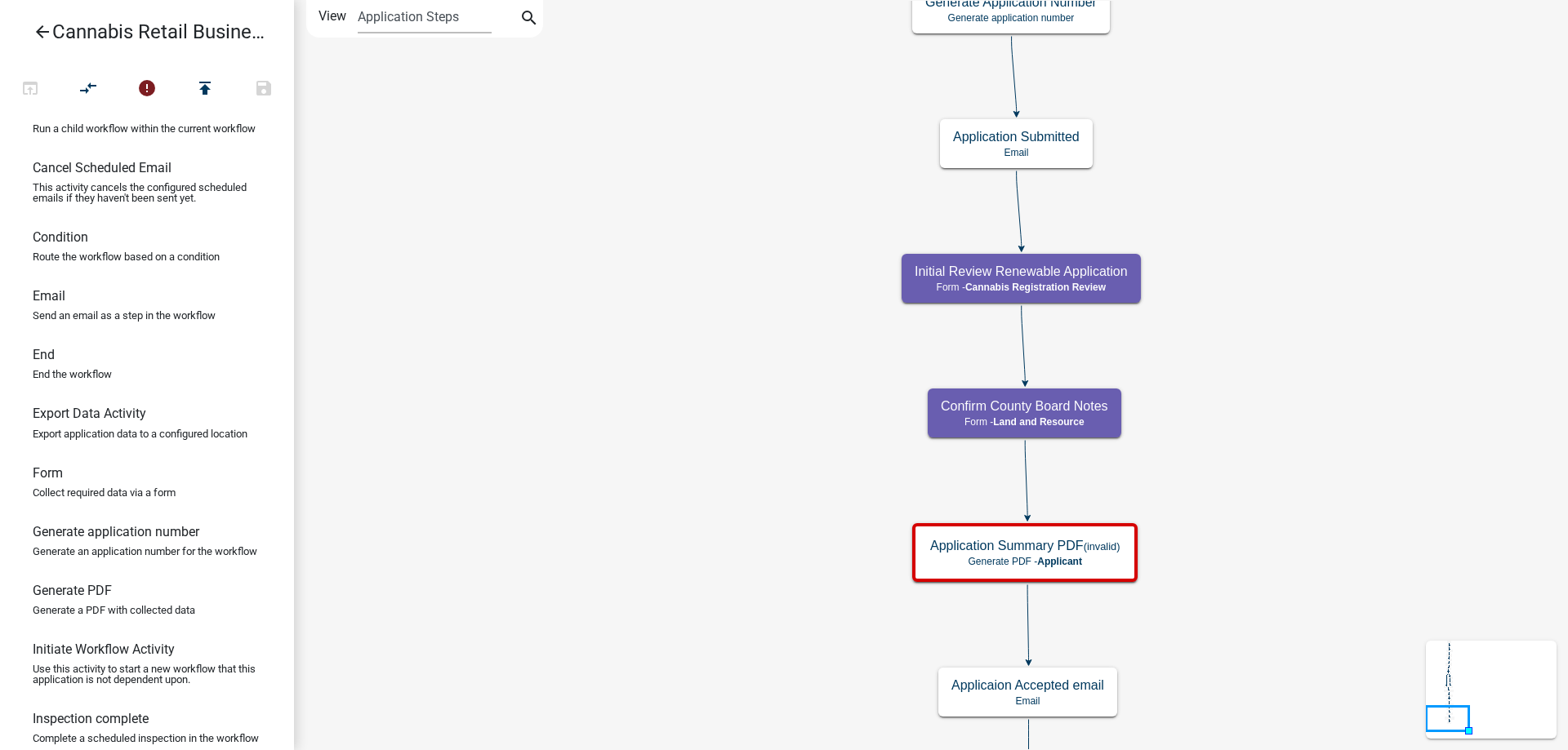
click at [811, 454] on div "start Start - Applicant Application Introduction Form - Applicant Parcel search…" at bounding box center [931, 375] width 1274 height 750
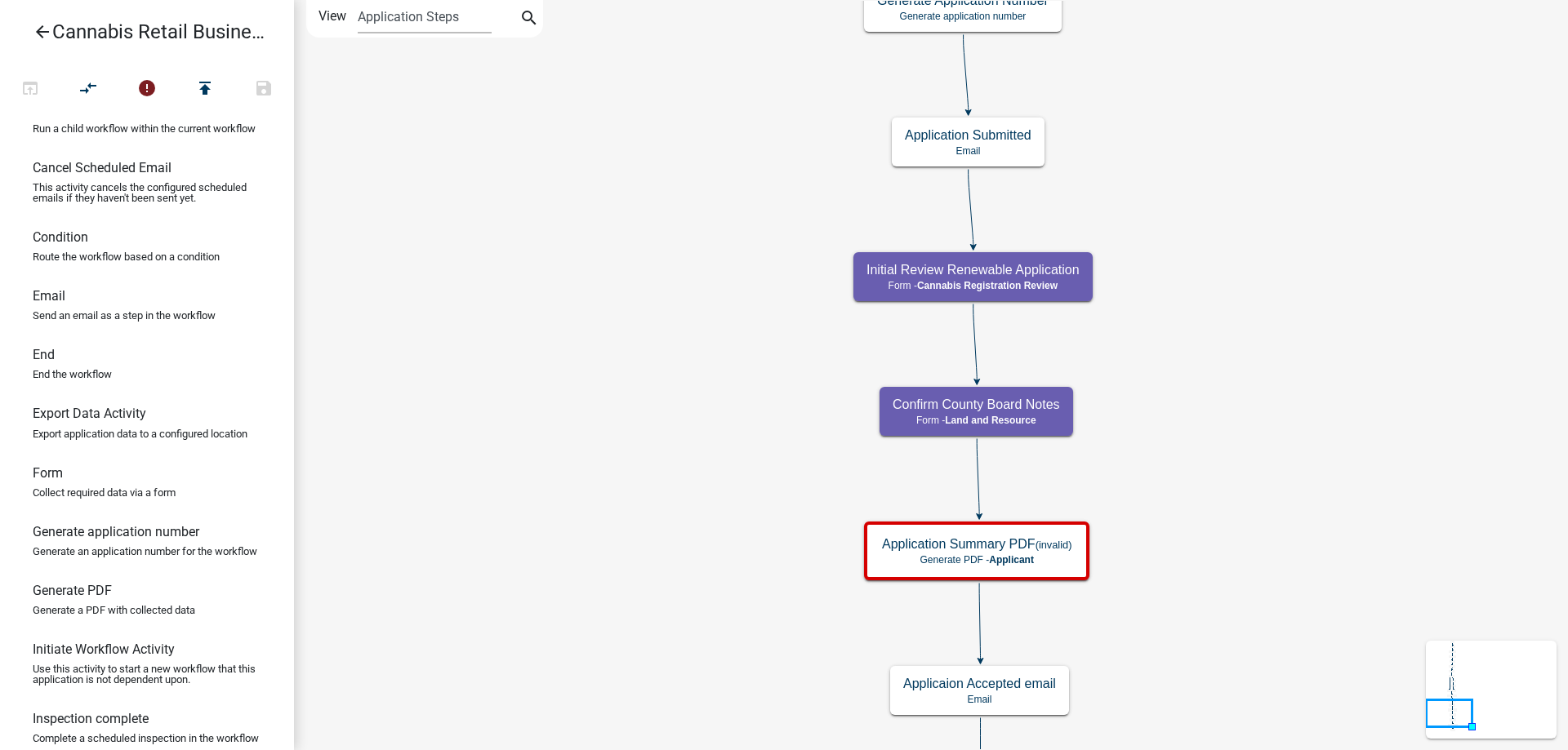
click at [696, 457] on div "start Start - Applicant Application Introduction Form - Applicant Parcel search…" at bounding box center [931, 375] width 1274 height 750
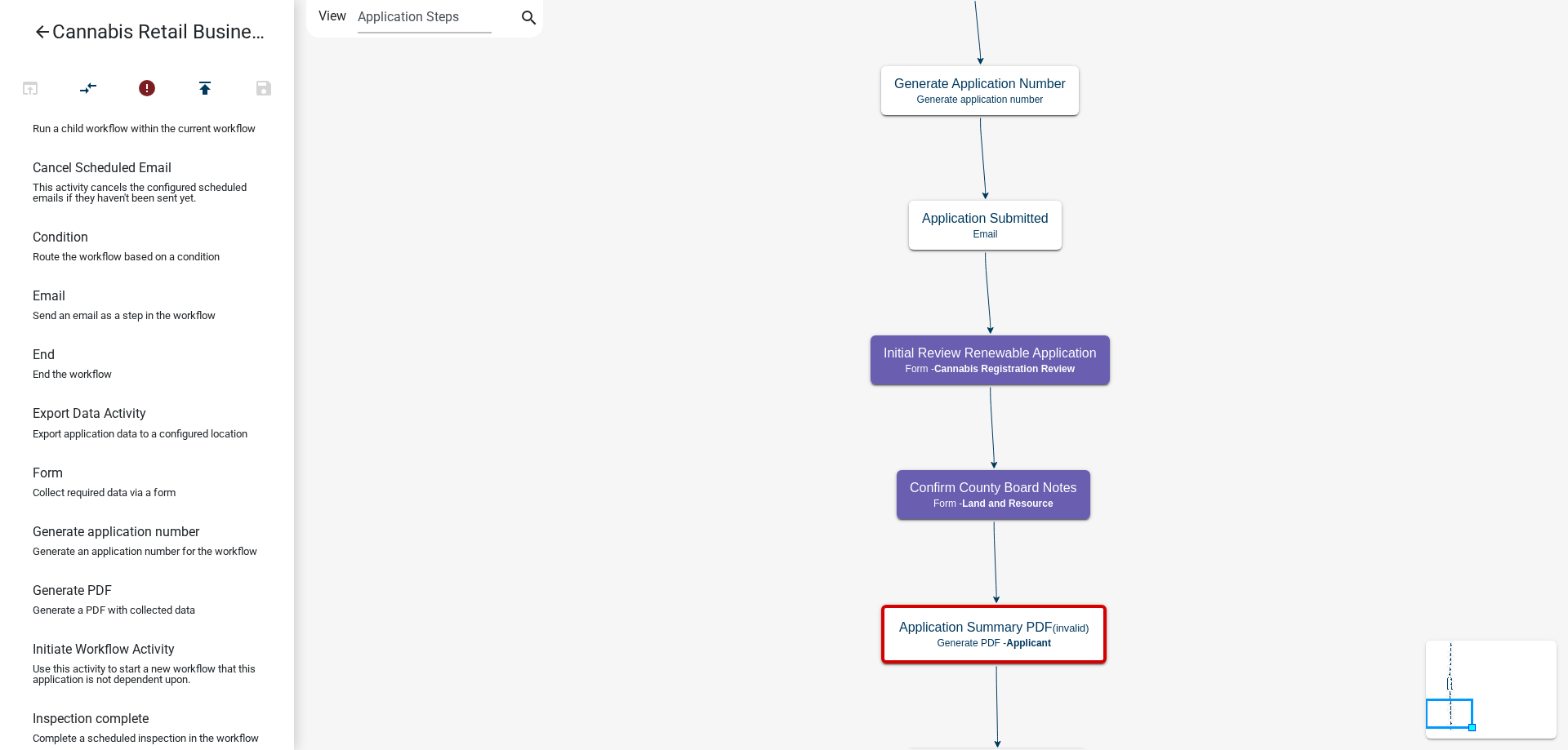
click at [634, 380] on div "start Start - Applicant Application Introduction Form - Applicant Parcel search…" at bounding box center [931, 375] width 1274 height 750
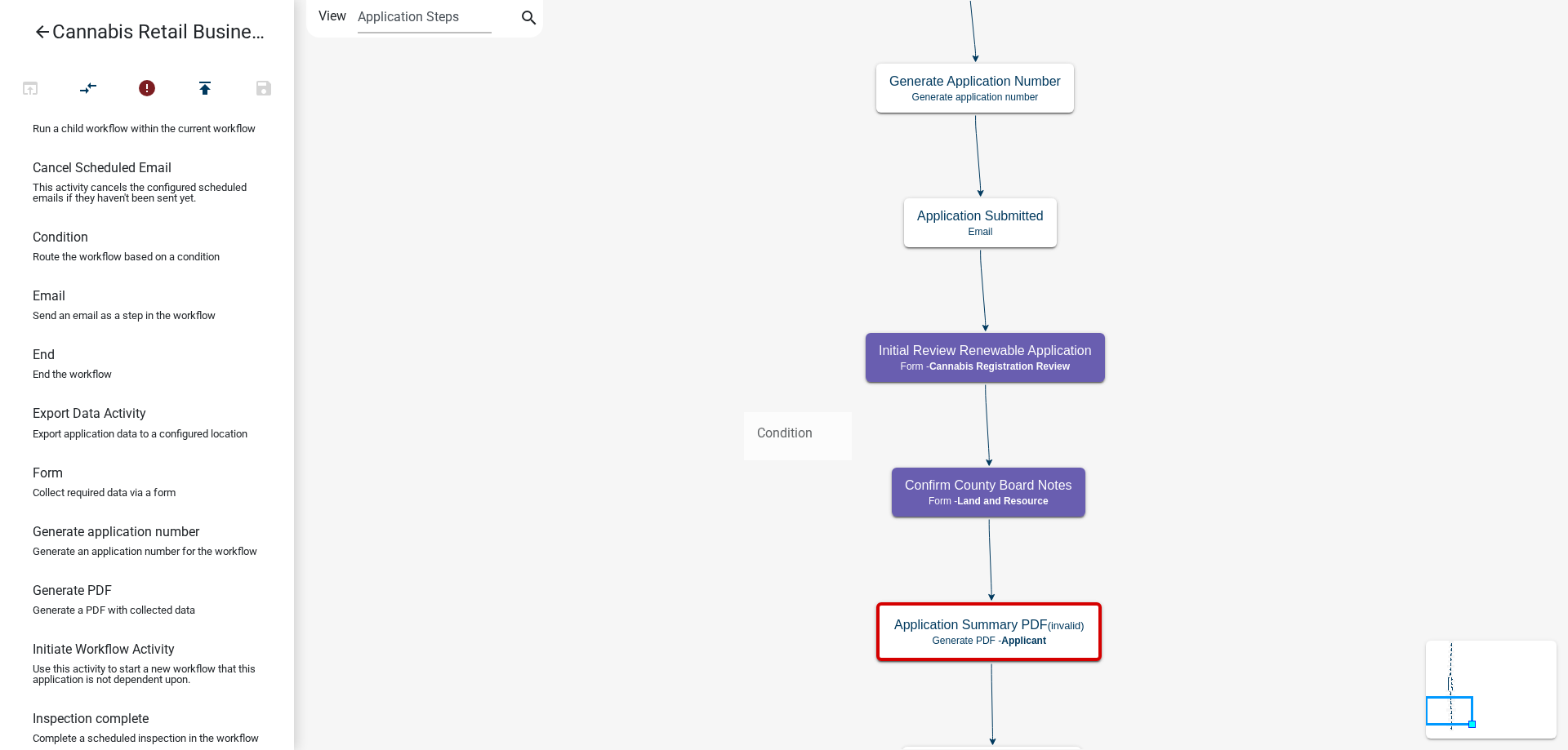
drag, startPoint x: 74, startPoint y: 249, endPoint x: 744, endPoint y: 399, distance: 686.6
click at [744, 399] on div "arrow_back Cannabis Retail Businesses and Temporary Cannabis Events open_in_bro…" at bounding box center [784, 375] width 1568 height 750
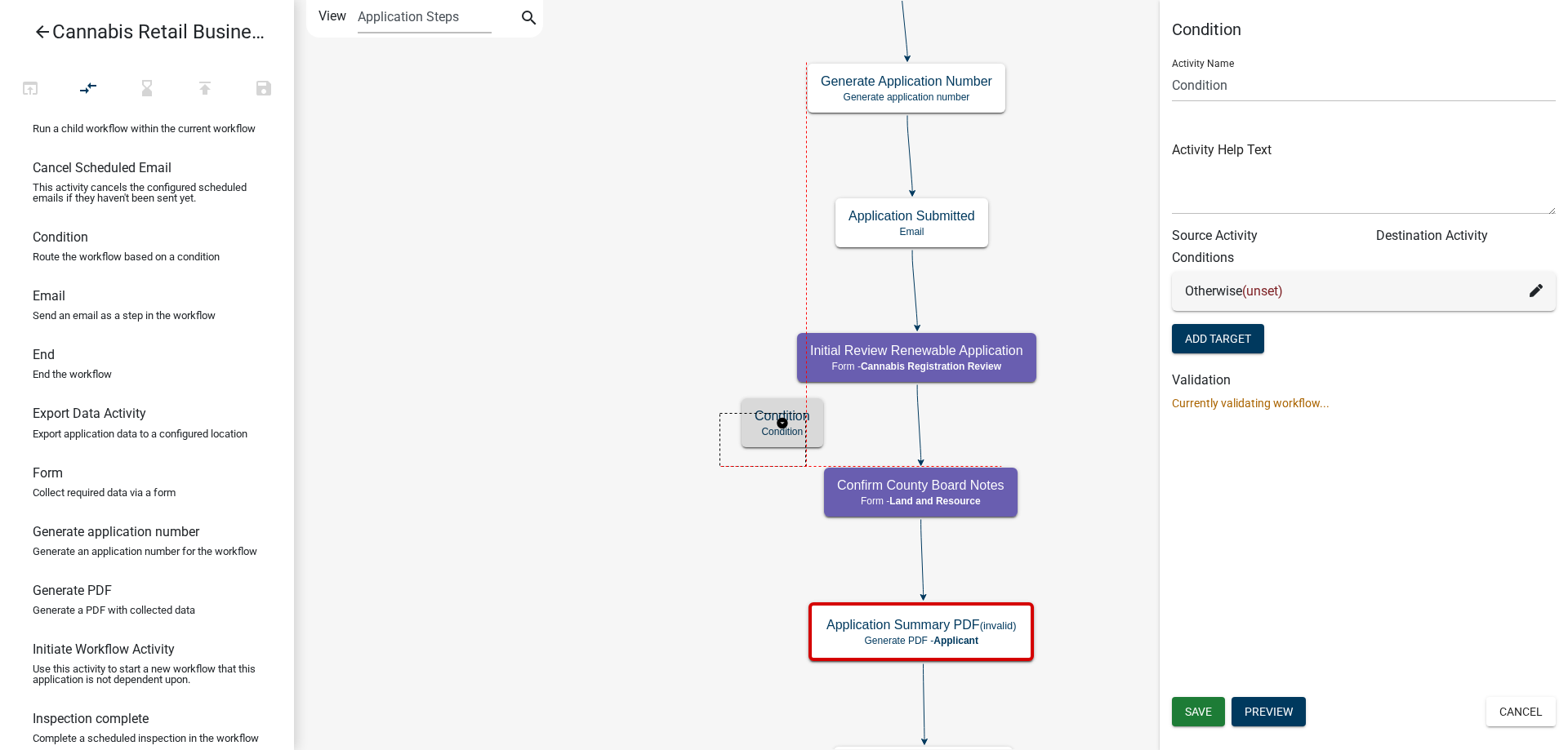
click at [744, 430] on g "Condition Condition" at bounding box center [782, 422] width 82 height 48
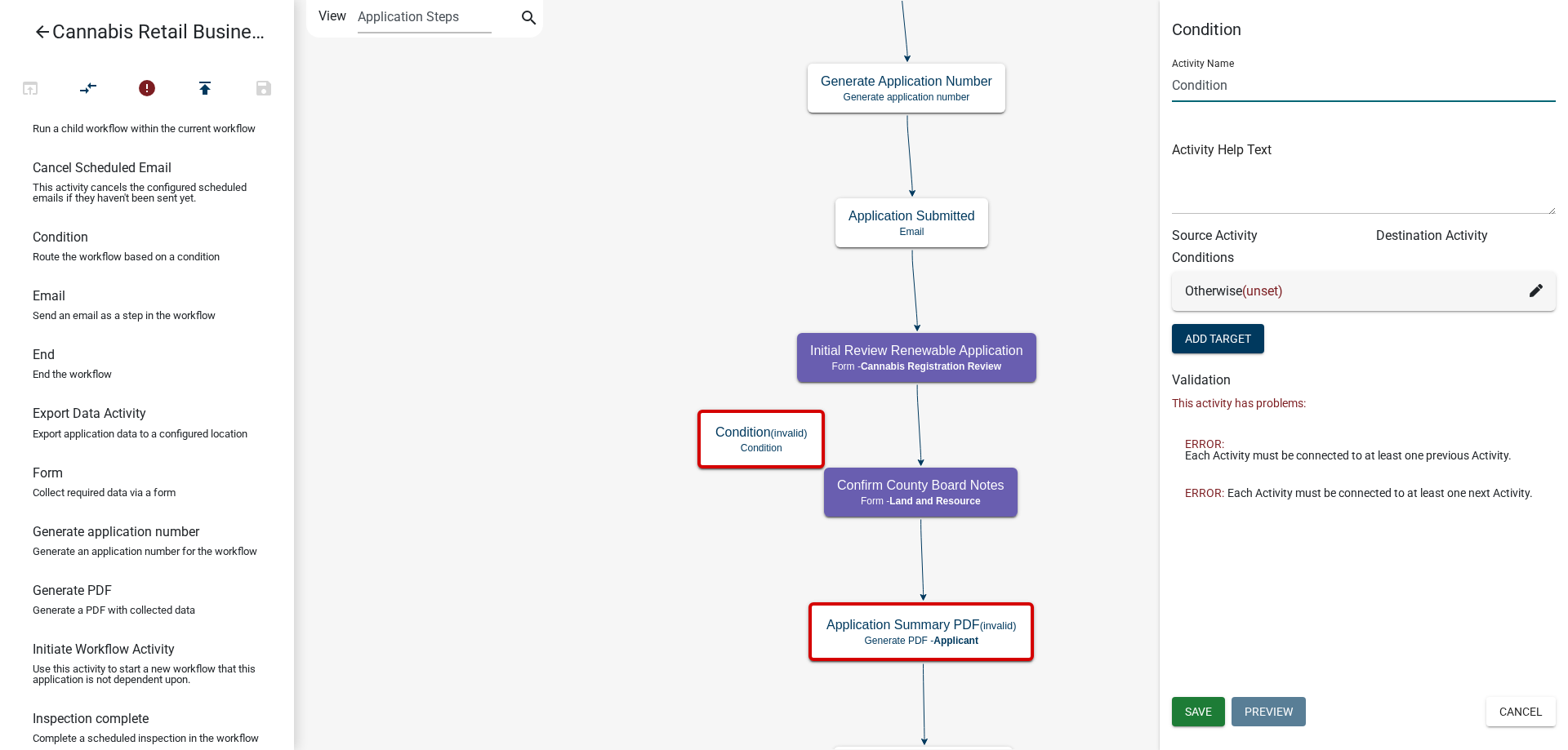
click at [1173, 85] on input "Condition" at bounding box center [1364, 85] width 384 height 33
type input "Continue Condition"
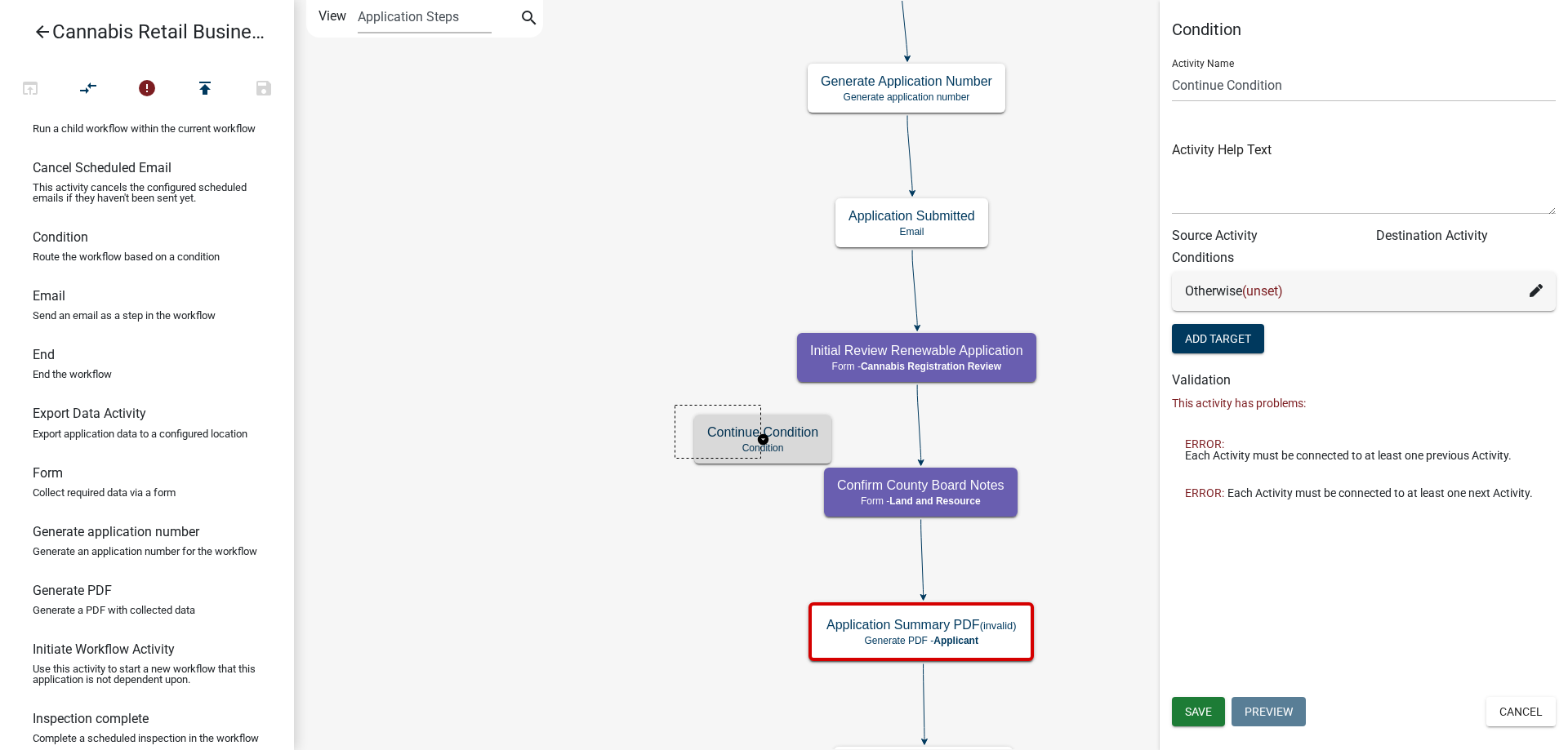
click at [703, 422] on g "Continue Condition Condition" at bounding box center [763, 438] width 137 height 48
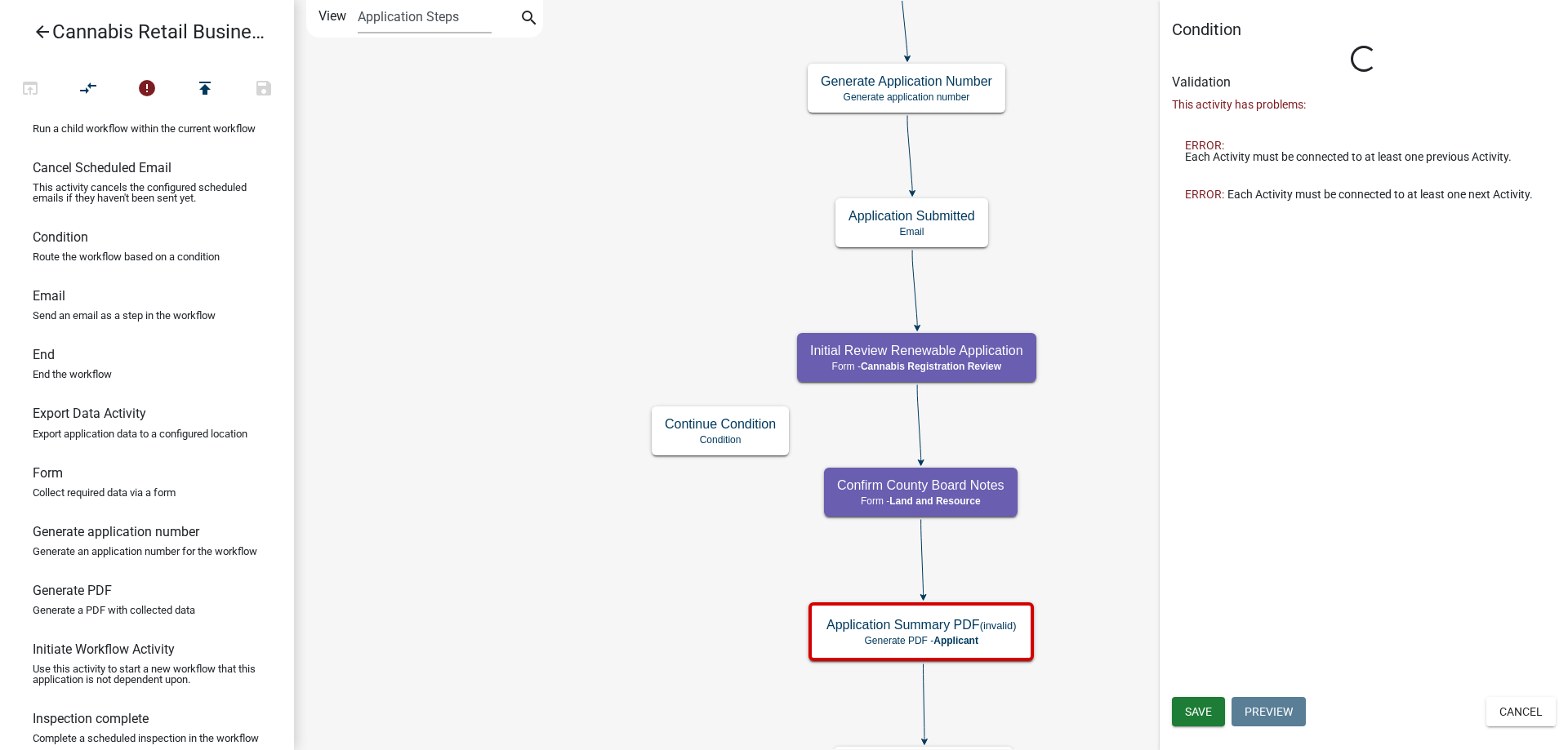
type input "Condition"
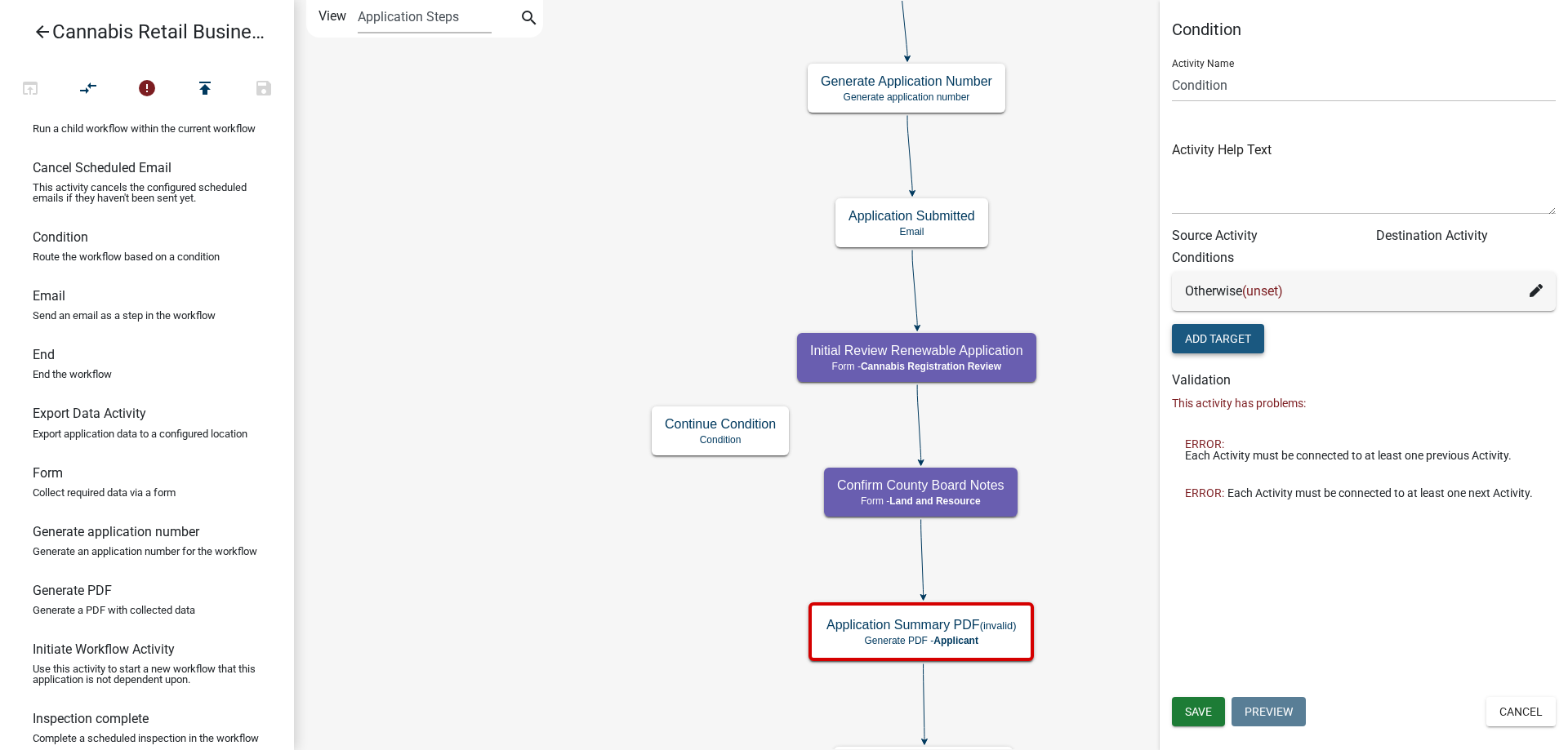
click at [1214, 343] on button "Add Target" at bounding box center [1218, 339] width 92 height 30
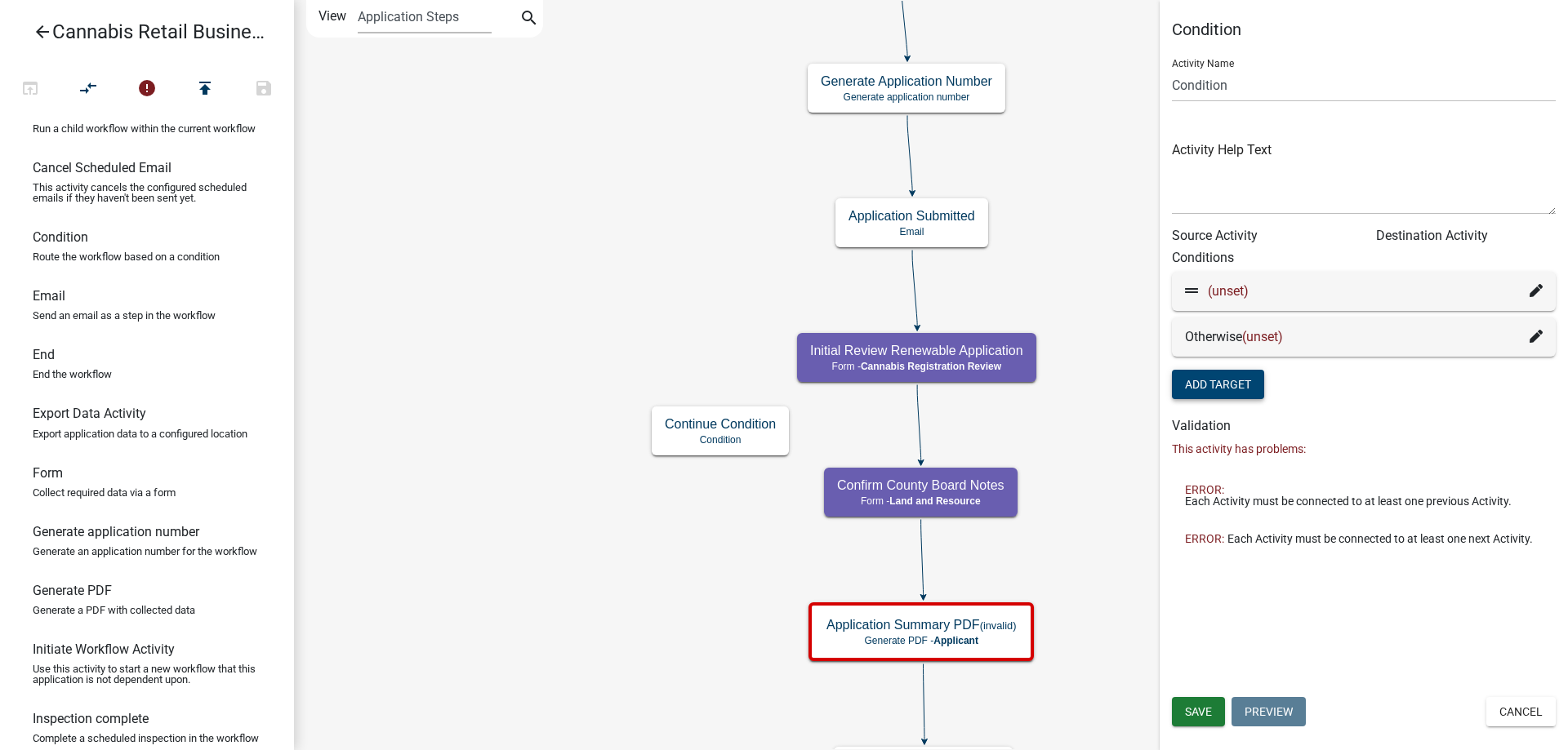
click at [1532, 289] on icon at bounding box center [1536, 290] width 13 height 13
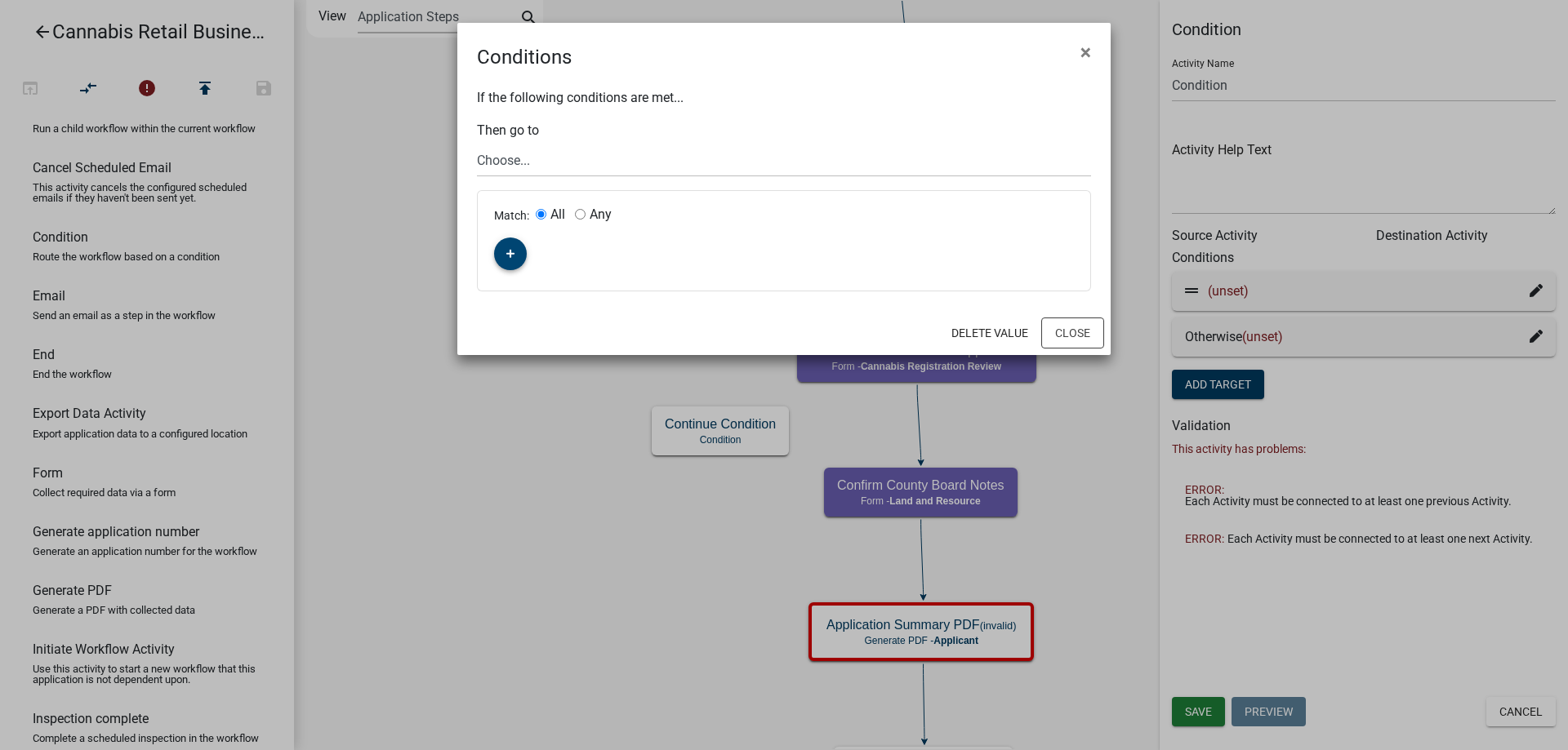
click at [511, 255] on icon "button" at bounding box center [511, 254] width 9 height 9
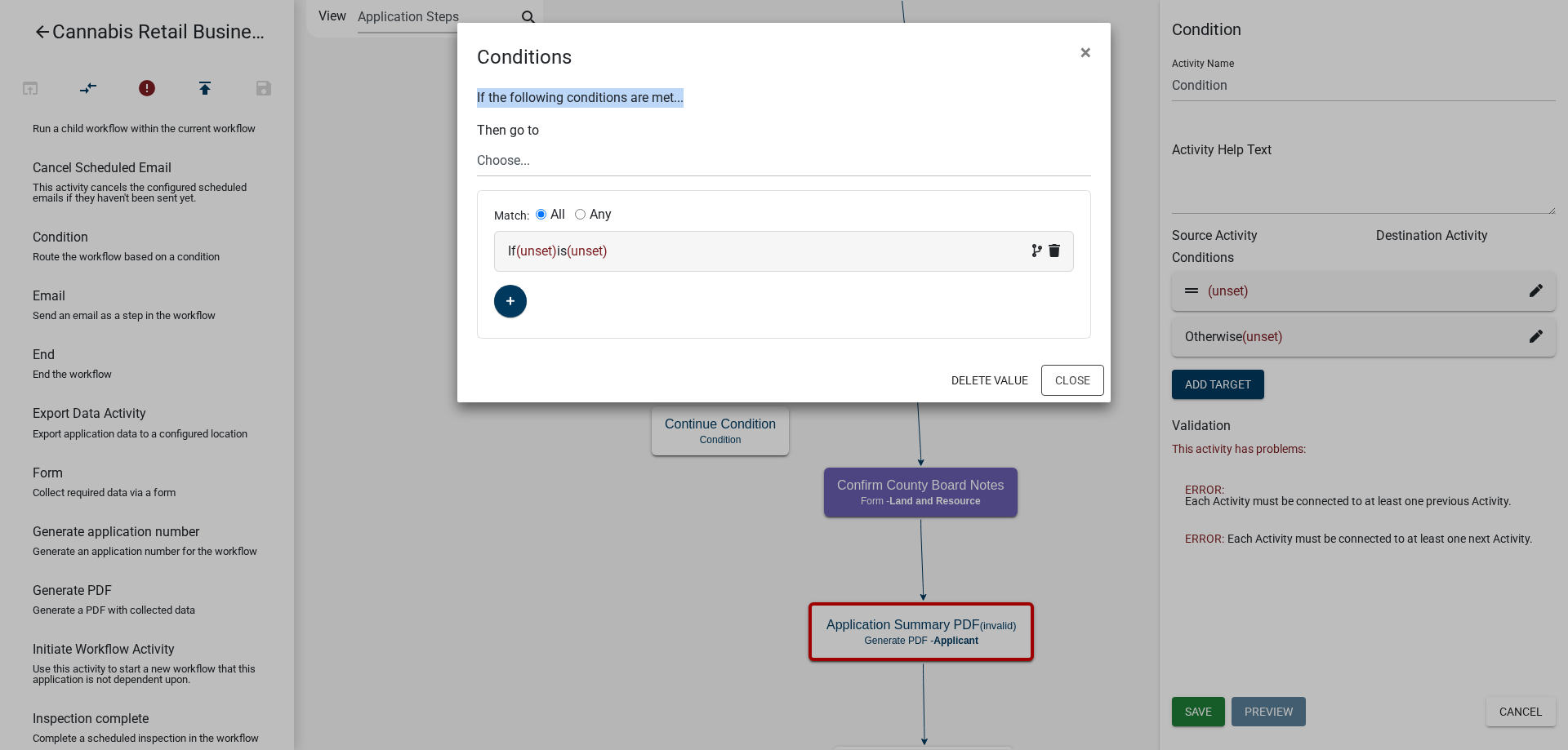
drag, startPoint x: 837, startPoint y: 48, endPoint x: 823, endPoint y: 72, distance: 27.8
click at [823, 72] on wm-condition-modal "Conditions × If the following conditions are met... Then go to Choose... start …" at bounding box center [784, 212] width 654 height 380
click at [785, 93] on p "If the following conditions are met..." at bounding box center [784, 98] width 614 height 20
click at [546, 253] on span "(unset)" at bounding box center [536, 251] width 41 height 15
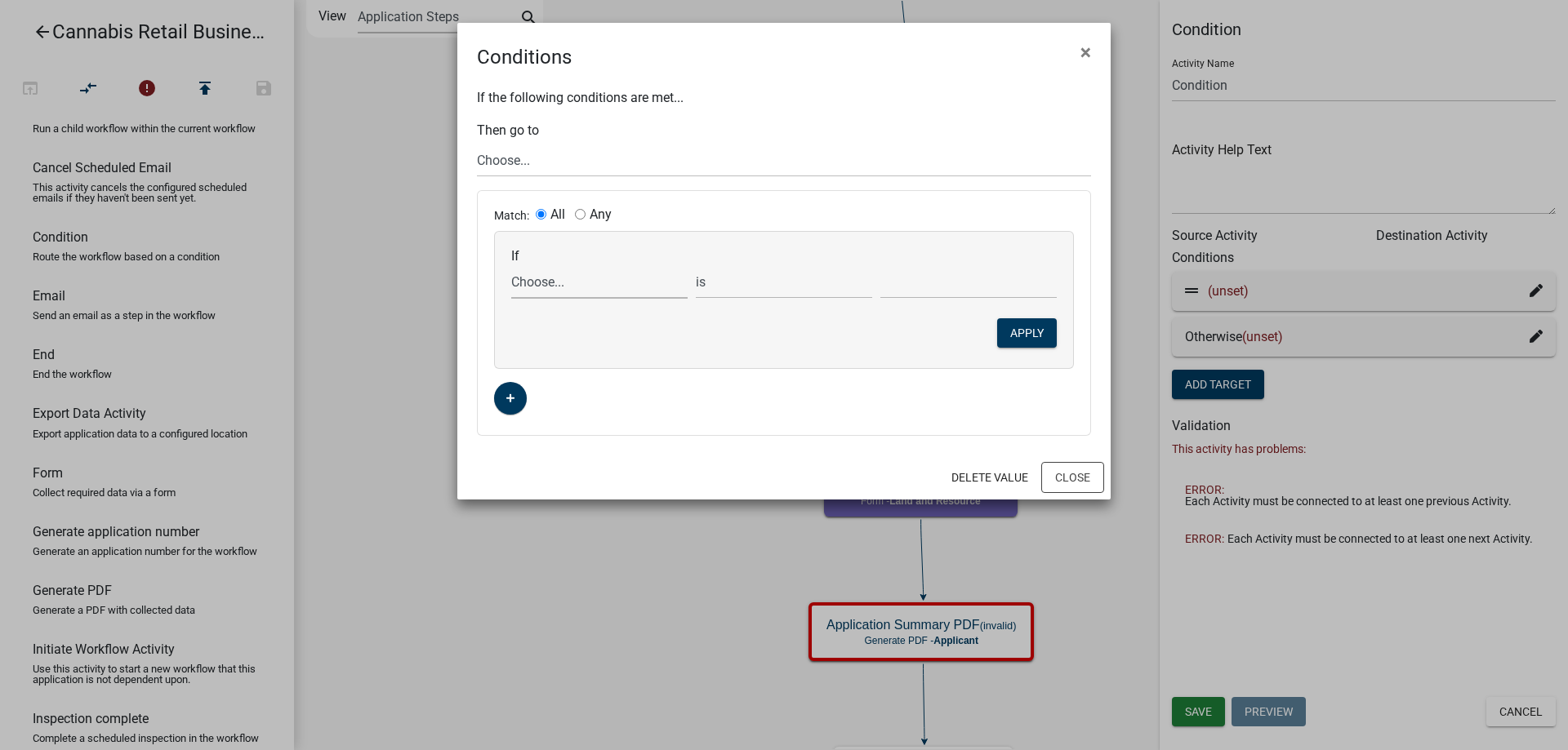
click at [511, 265] on select "Choose... ActiveRegistrationExpDate ALL_FEE_RECIPIENTS APPLICATION_ID APPLICATI…" at bounding box center [600, 281] width 177 height 33
click at [627, 257] on div "If Choose... ActiveRegistrationExpDate ALL_FEE_RECIPIENTS APPLICATION_ID APPLIC…" at bounding box center [599, 273] width 185 height 50
click at [1074, 476] on button "Close" at bounding box center [1073, 478] width 63 height 31
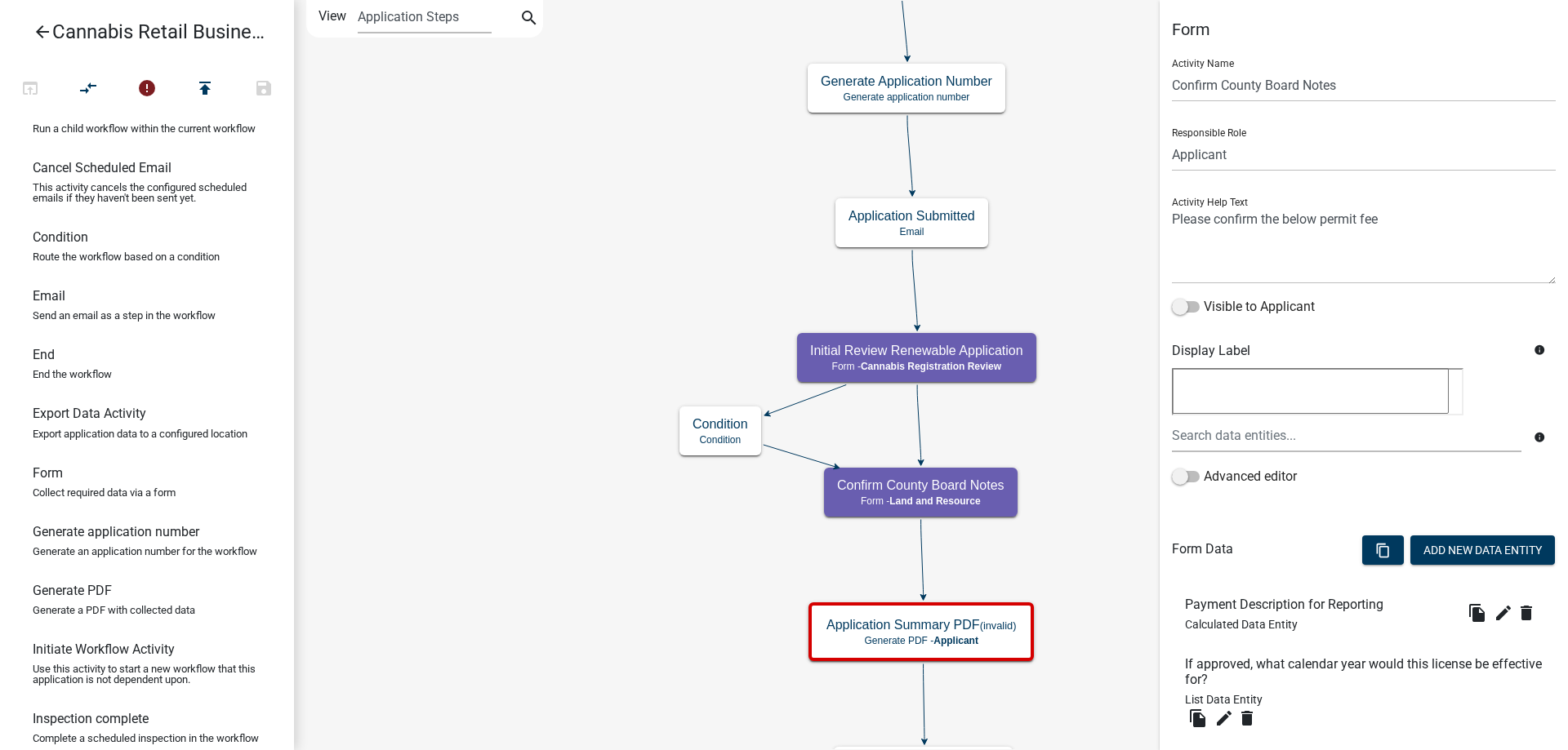
scroll to position [160, 0]
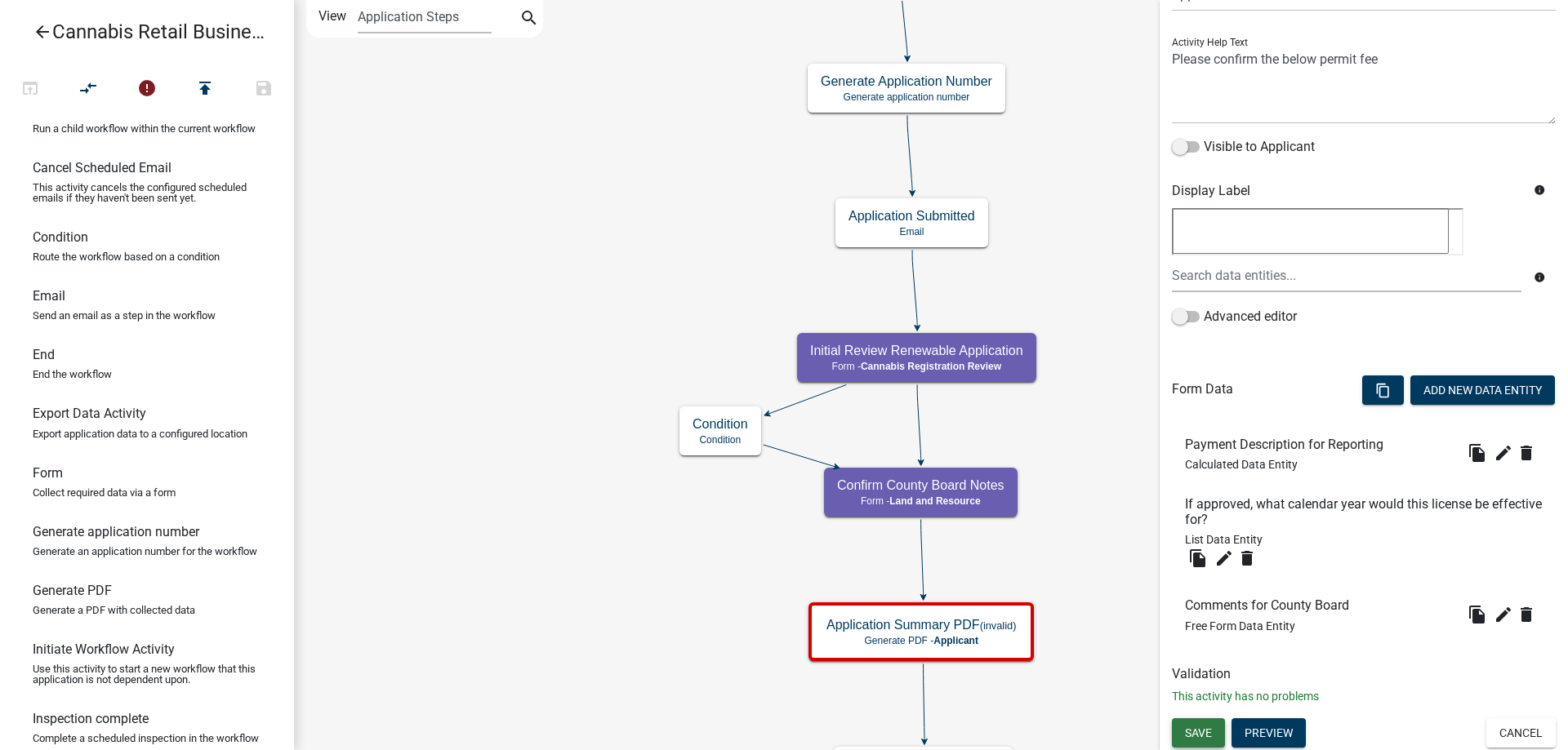
click at [1198, 729] on span "Save" at bounding box center [1198, 732] width 27 height 13
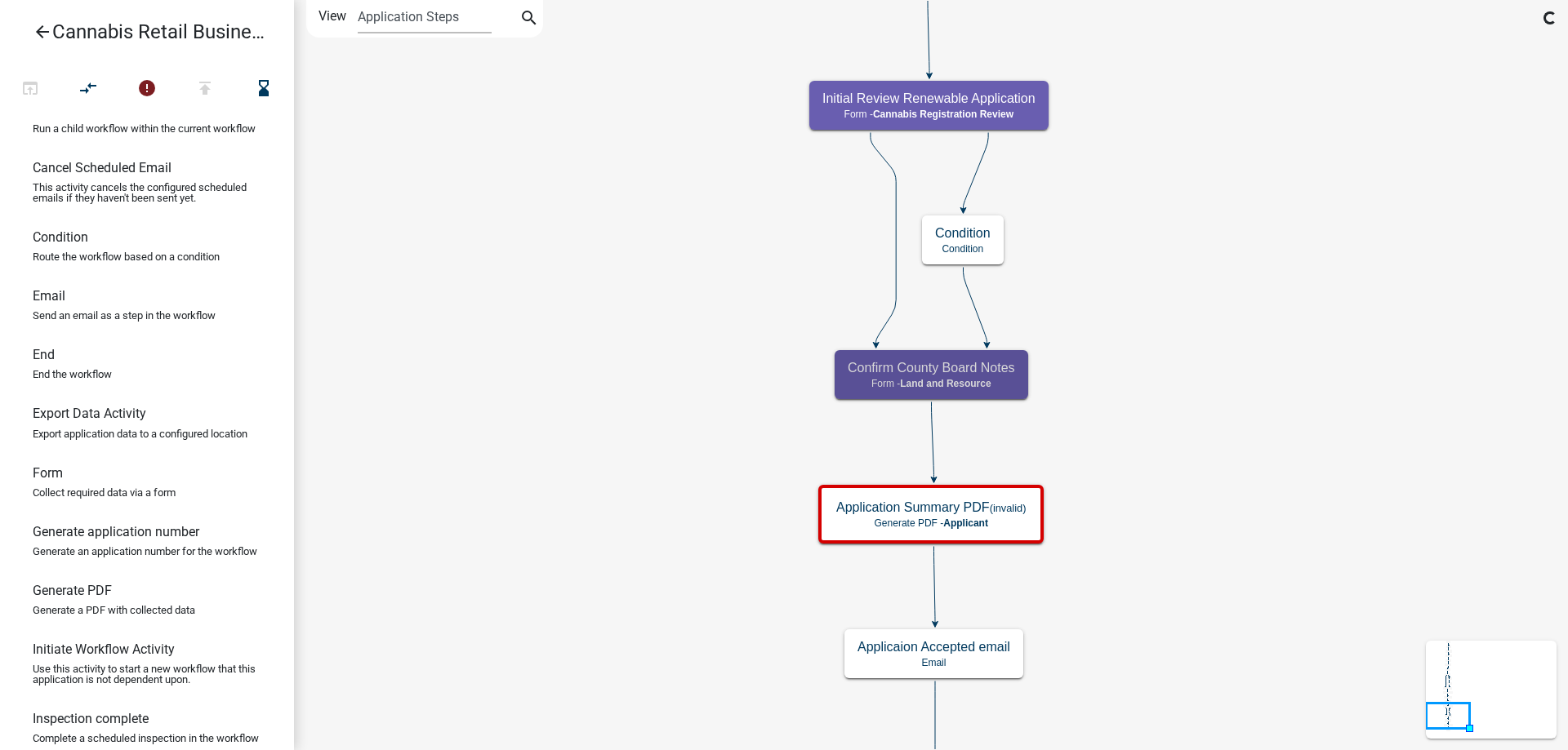
click at [539, 329] on icon "start Start - Applicant Application Introduction Form - Applicant Parcel search…" at bounding box center [931, 408] width 1272 height 816
click at [43, 31] on icon "arrow_back" at bounding box center [42, 32] width 20 height 23
